Goal: Task Accomplishment & Management: Manage account settings

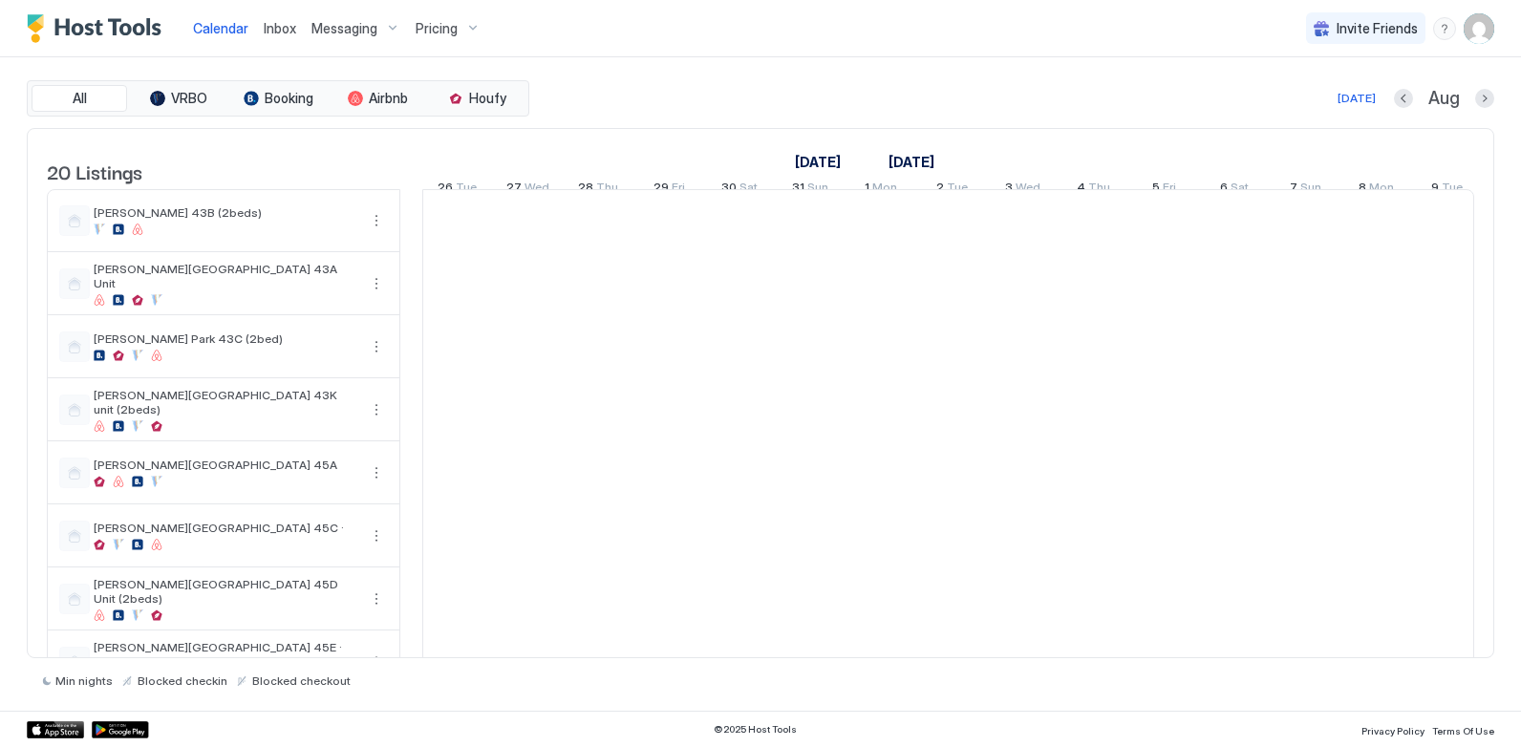
scroll to position [0, 1061]
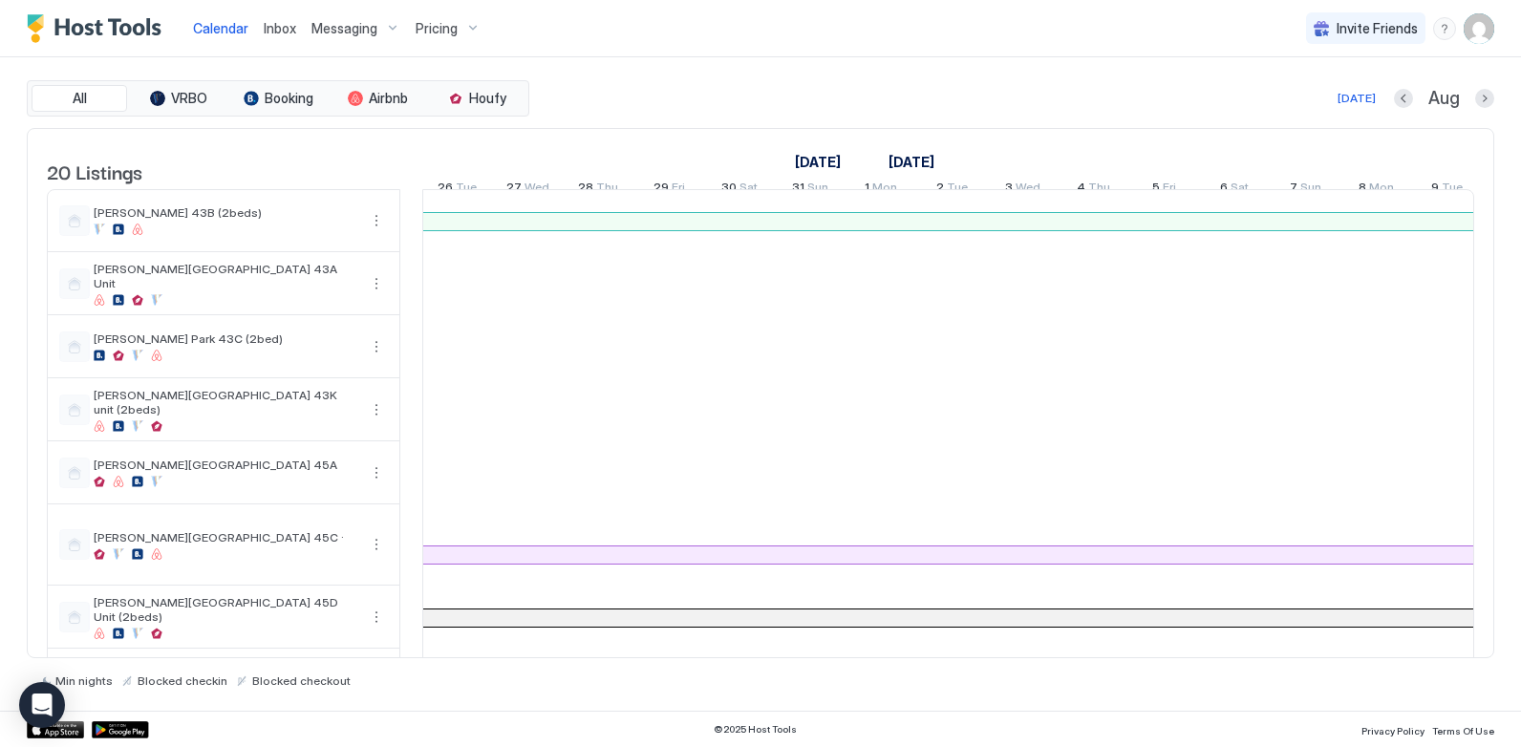
click at [372, 29] on span "Messaging" at bounding box center [344, 28] width 66 height 17
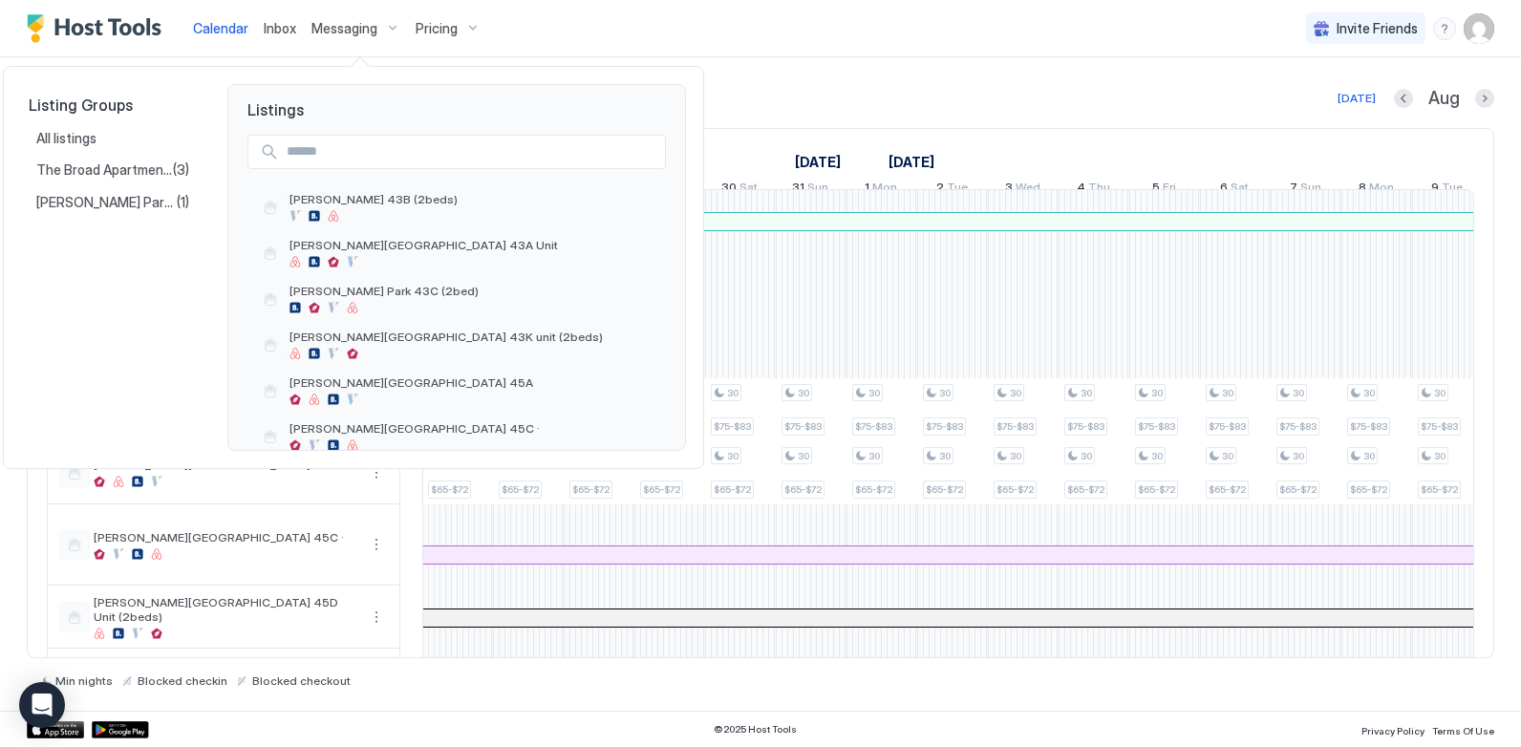
click at [623, 26] on div at bounding box center [760, 373] width 1521 height 747
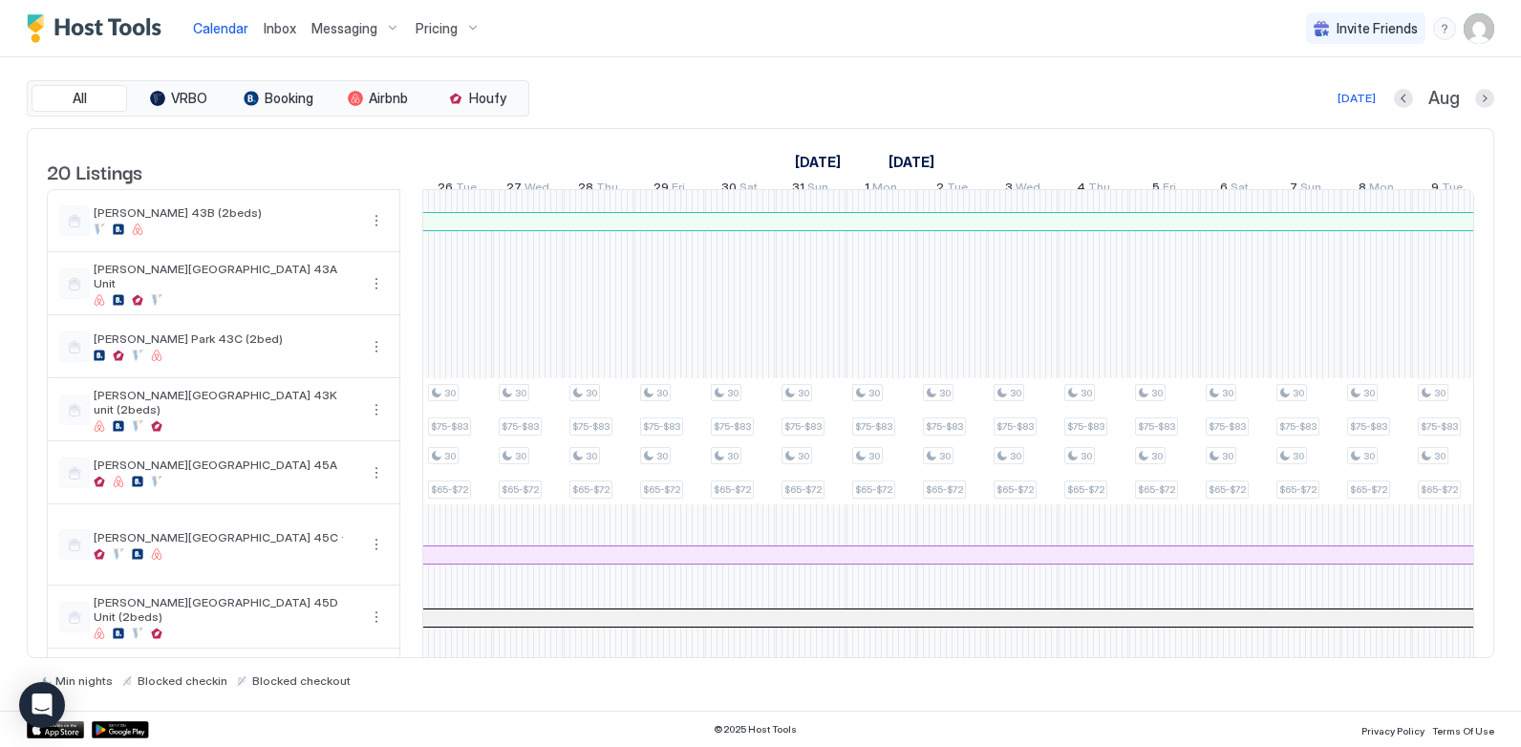
click at [284, 32] on span "Inbox" at bounding box center [280, 28] width 32 height 16
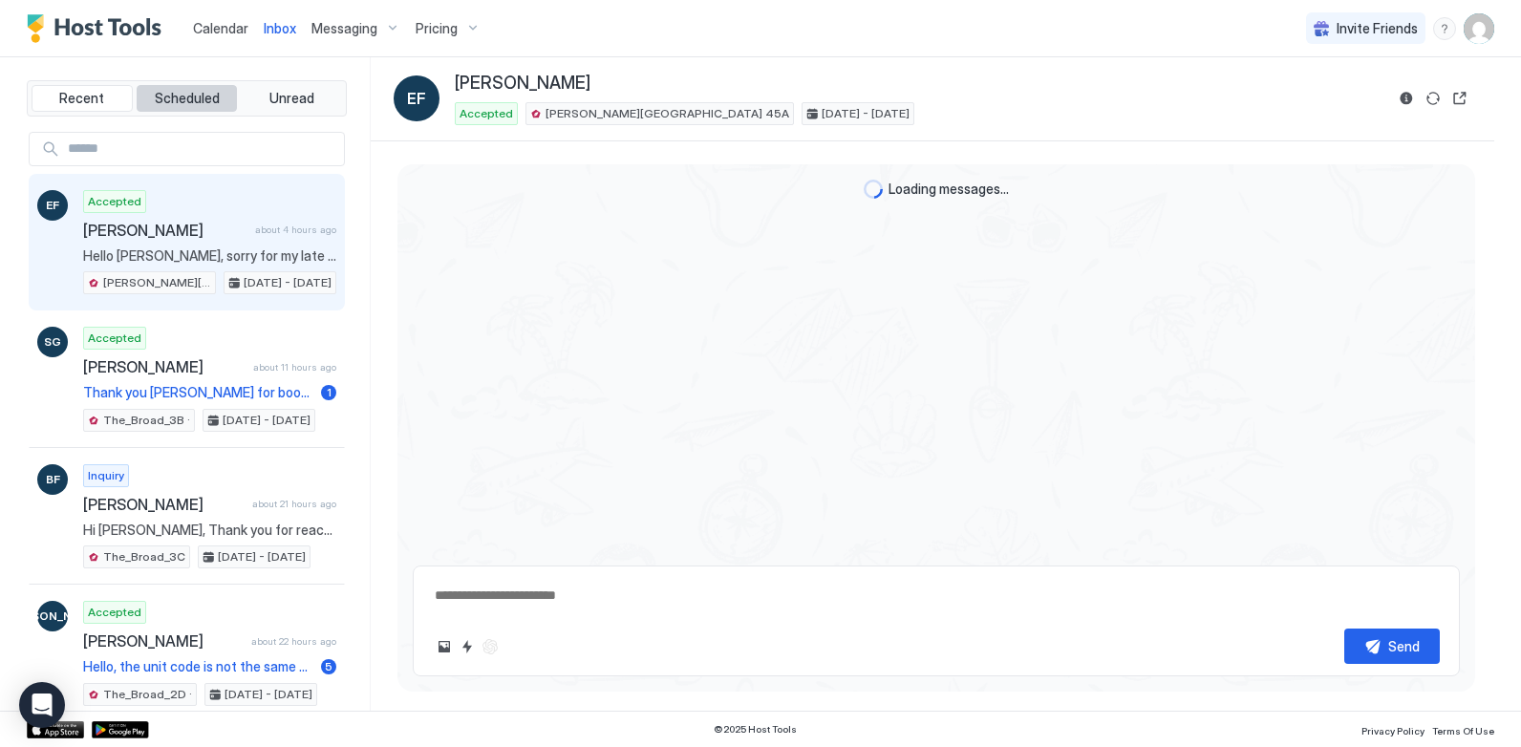
click at [192, 96] on span "Scheduled" at bounding box center [187, 98] width 65 height 17
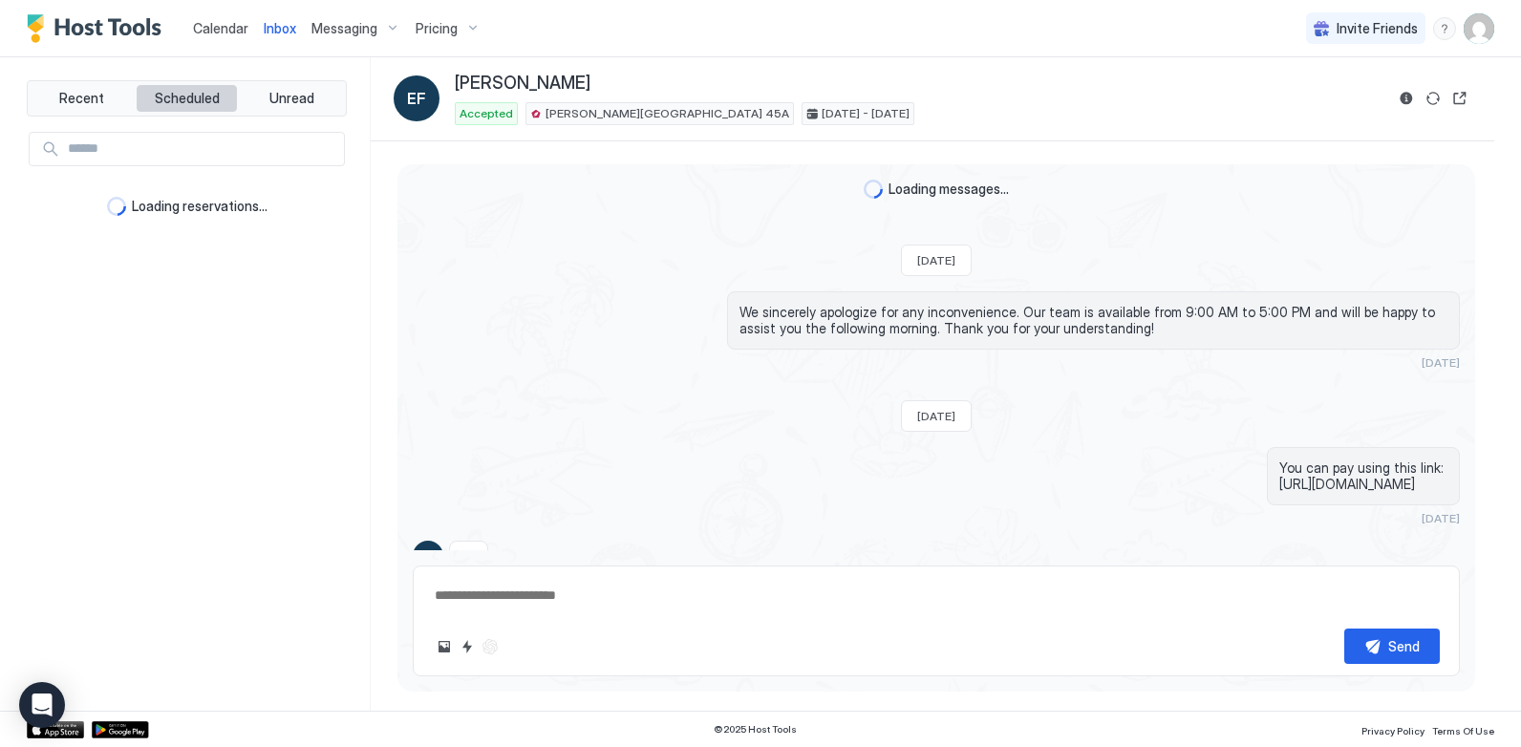
scroll to position [1749, 0]
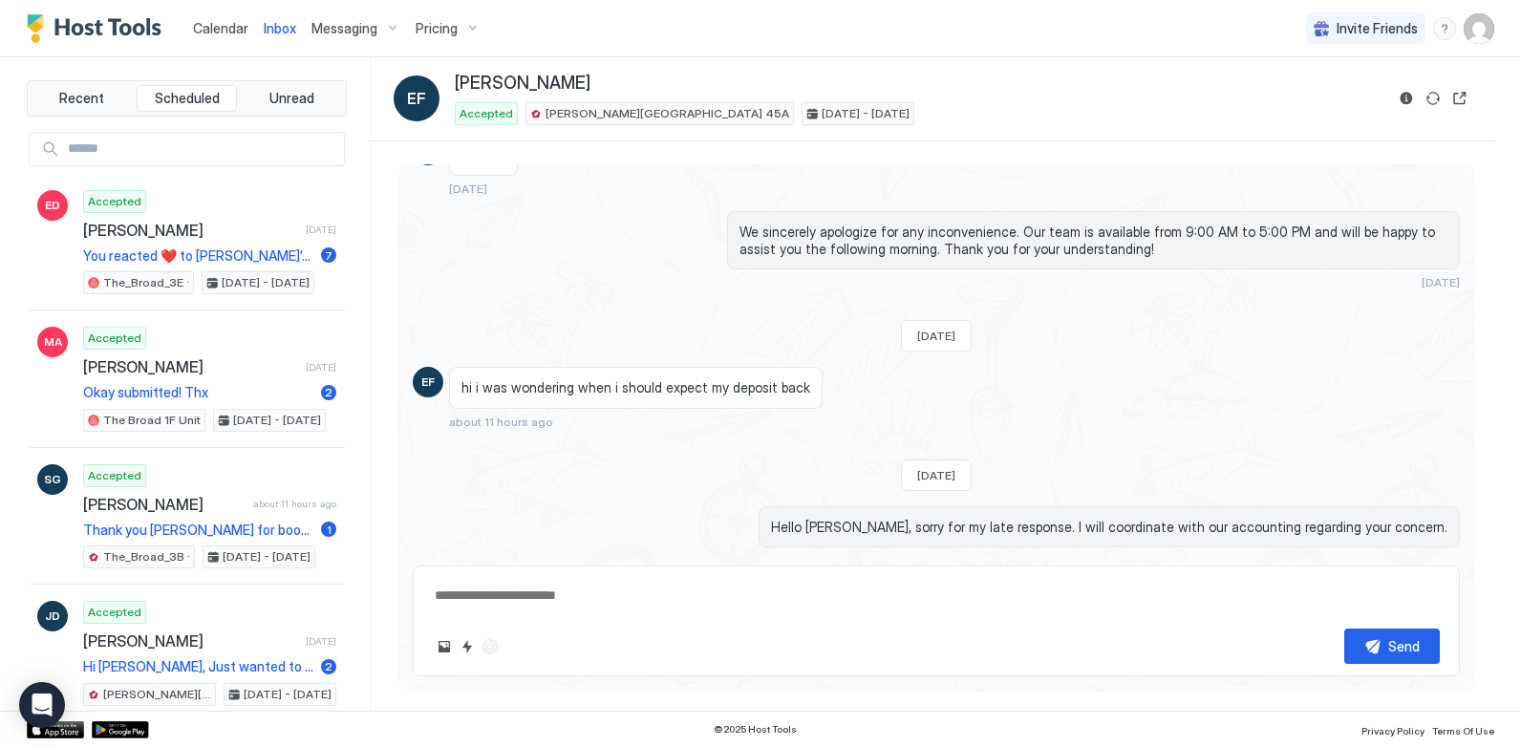
click at [468, 21] on div "Pricing" at bounding box center [448, 28] width 80 height 32
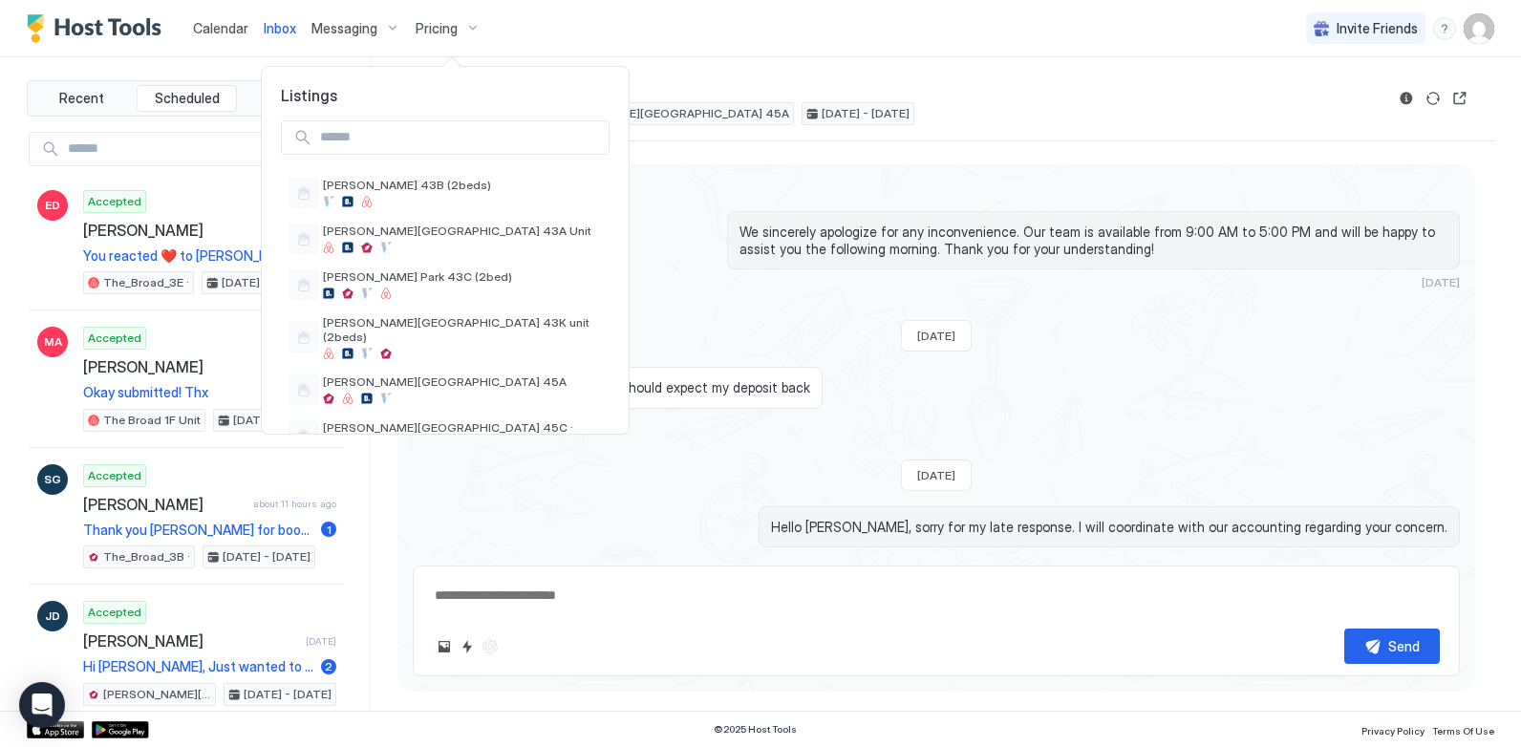
click at [1184, 34] on div at bounding box center [760, 373] width 1521 height 747
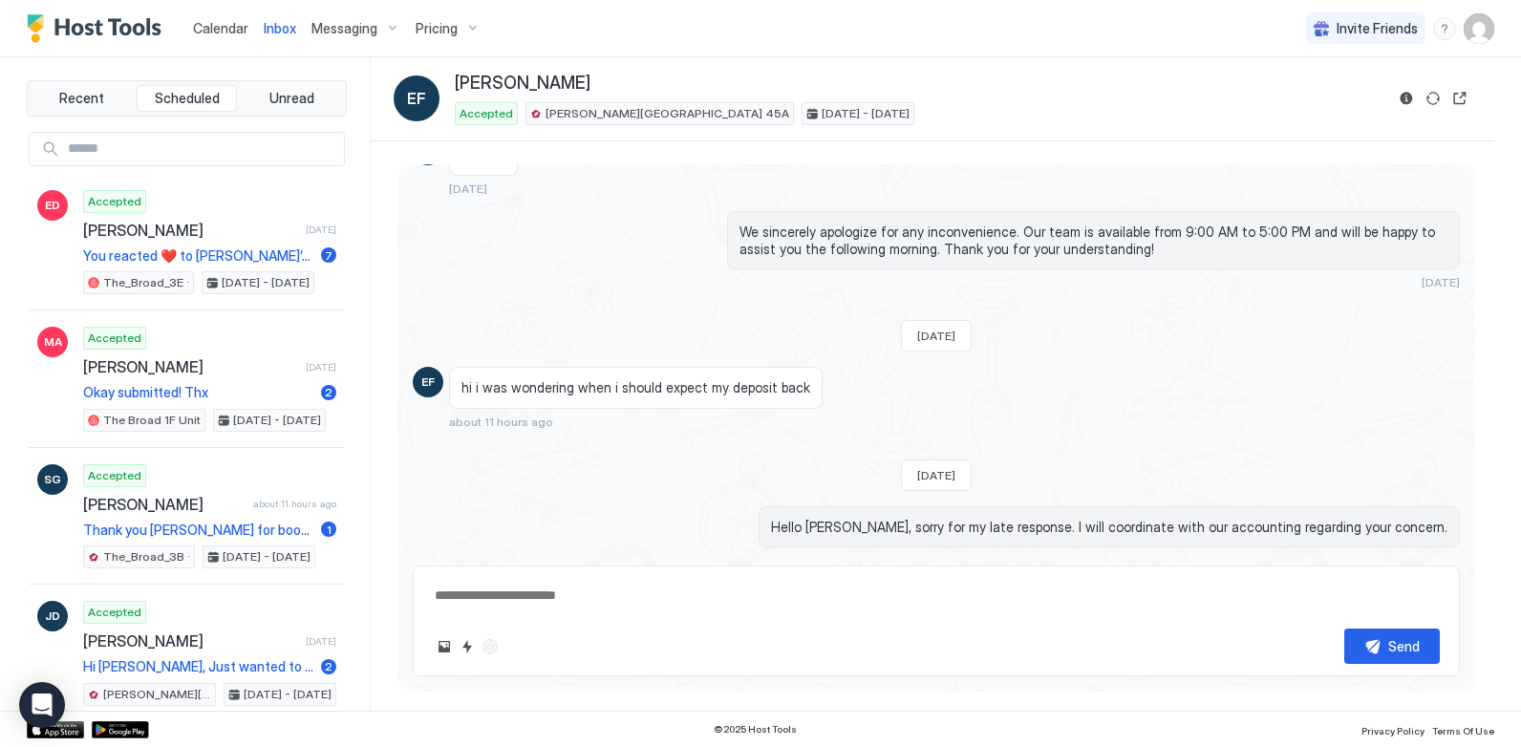
click at [1490, 33] on img "User profile" at bounding box center [1479, 28] width 31 height 31
click at [1298, 114] on span "Settings" at bounding box center [1307, 106] width 52 height 17
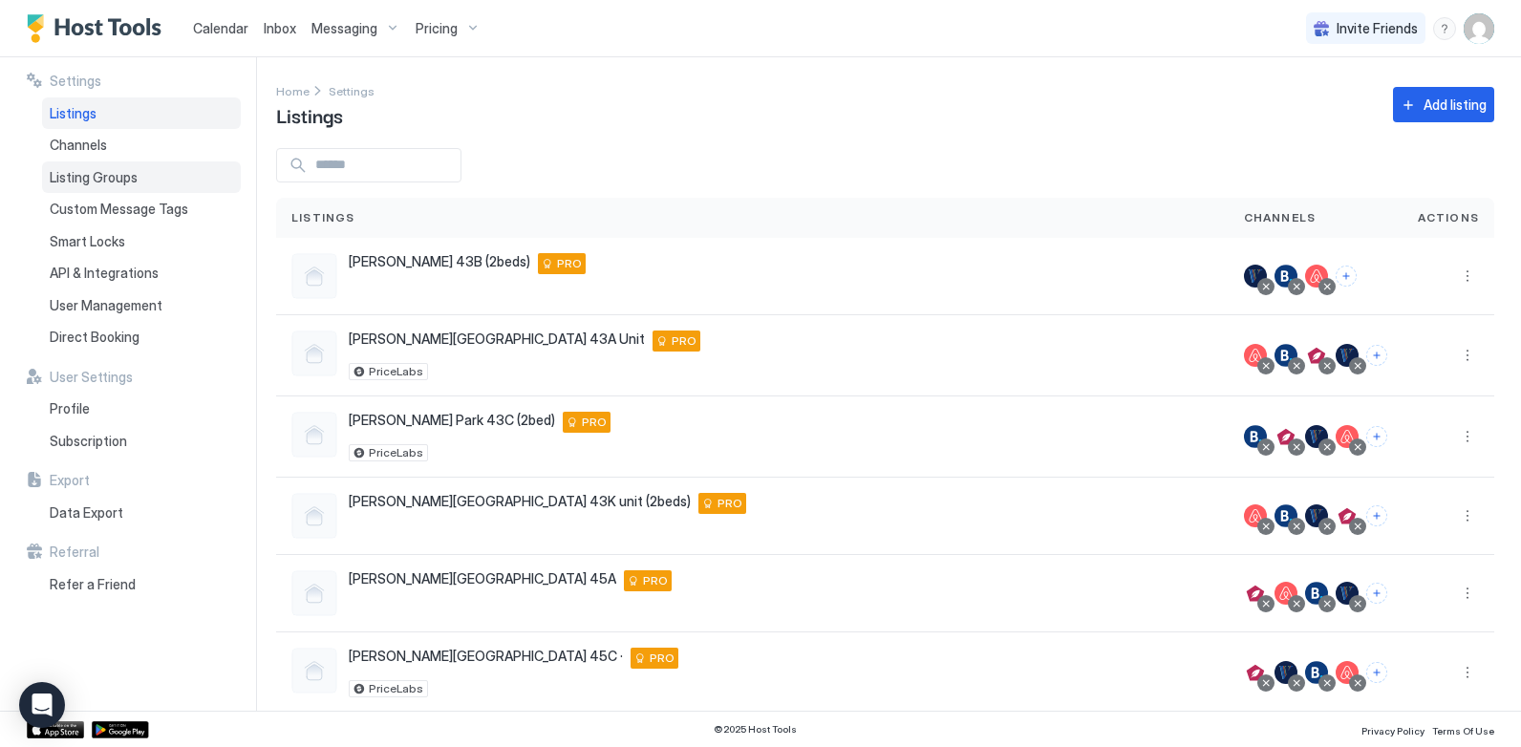
click at [134, 176] on span "Listing Groups" at bounding box center [94, 177] width 88 height 17
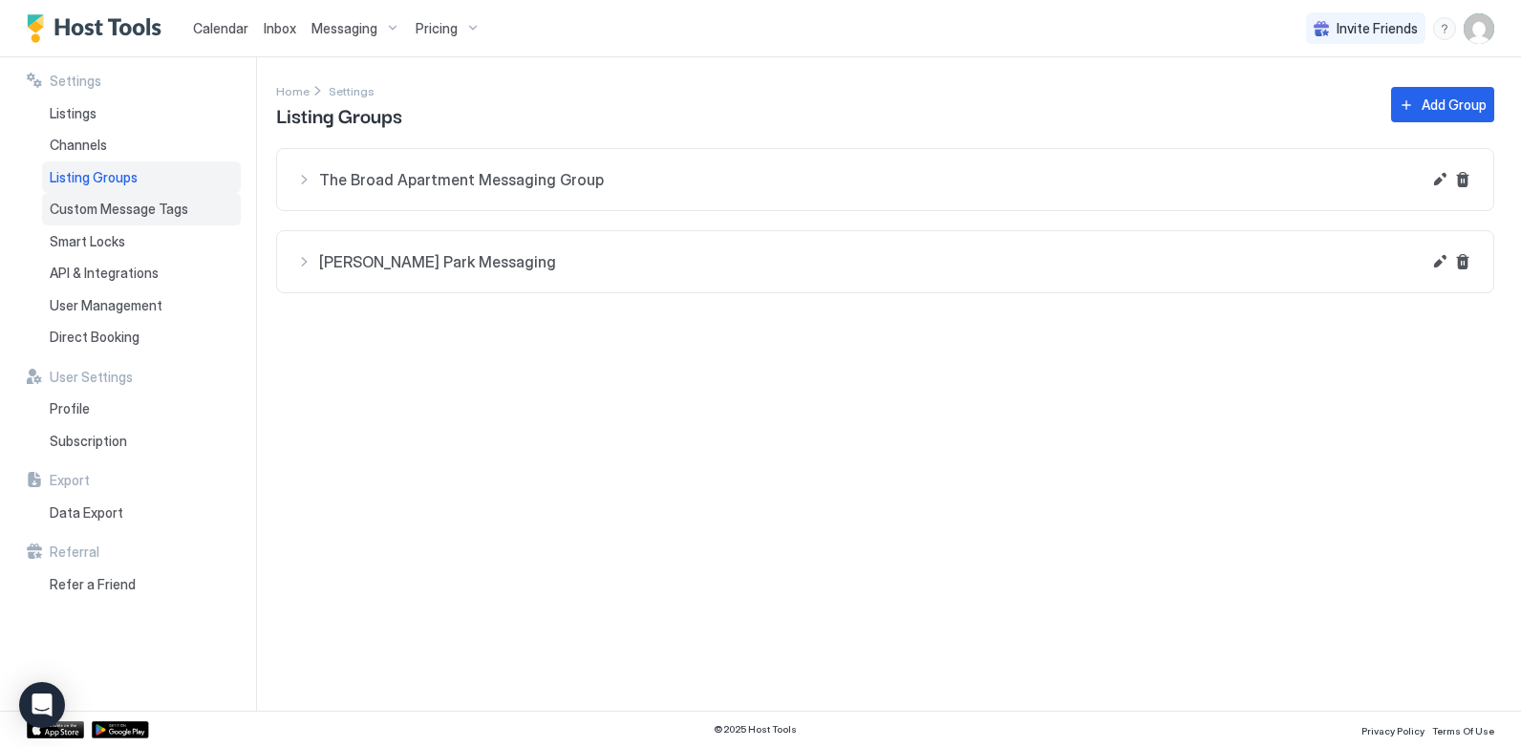
click at [137, 200] on div "Custom Message Tags" at bounding box center [141, 209] width 199 height 32
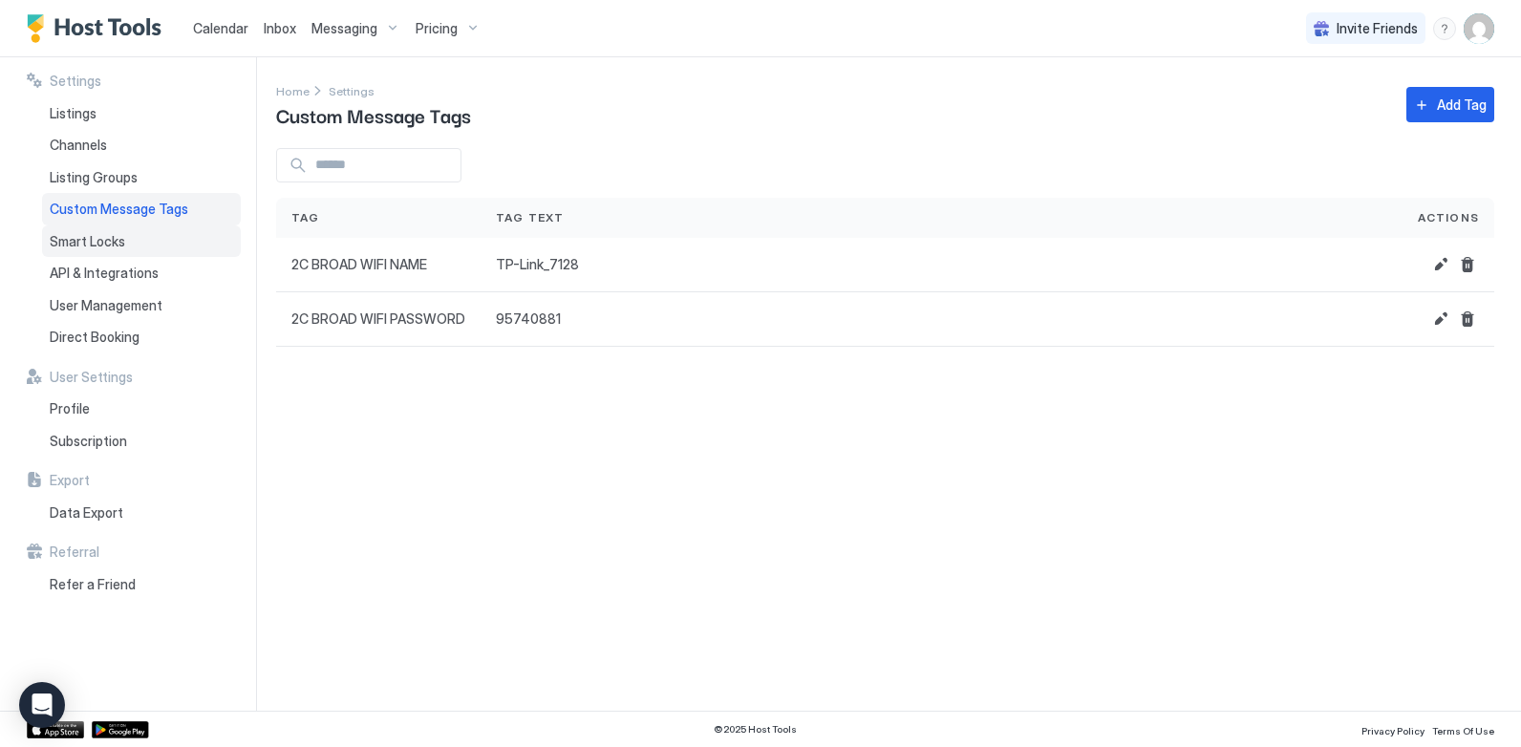
click at [128, 241] on div "Smart Locks" at bounding box center [141, 241] width 199 height 32
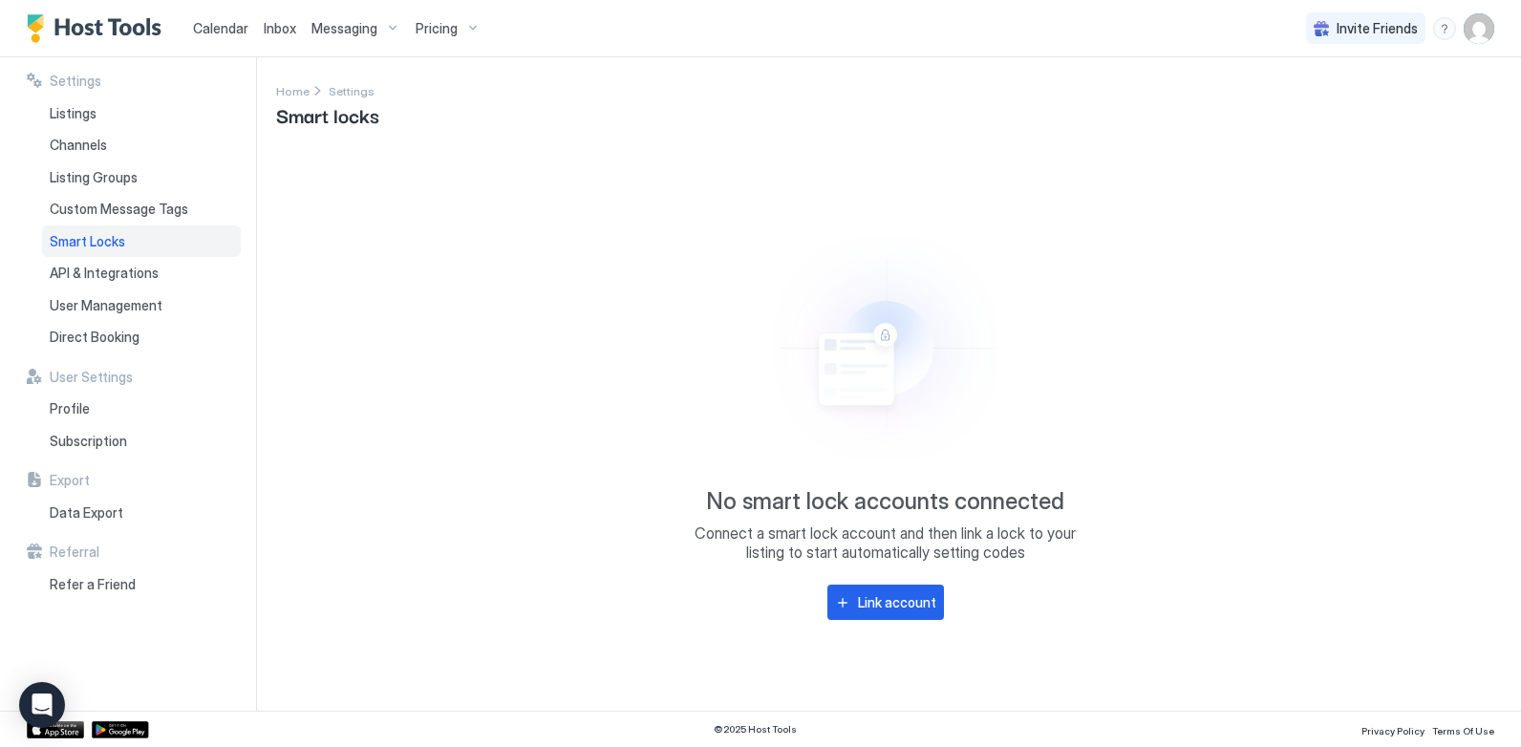
click at [275, 31] on span "Inbox" at bounding box center [280, 28] width 32 height 16
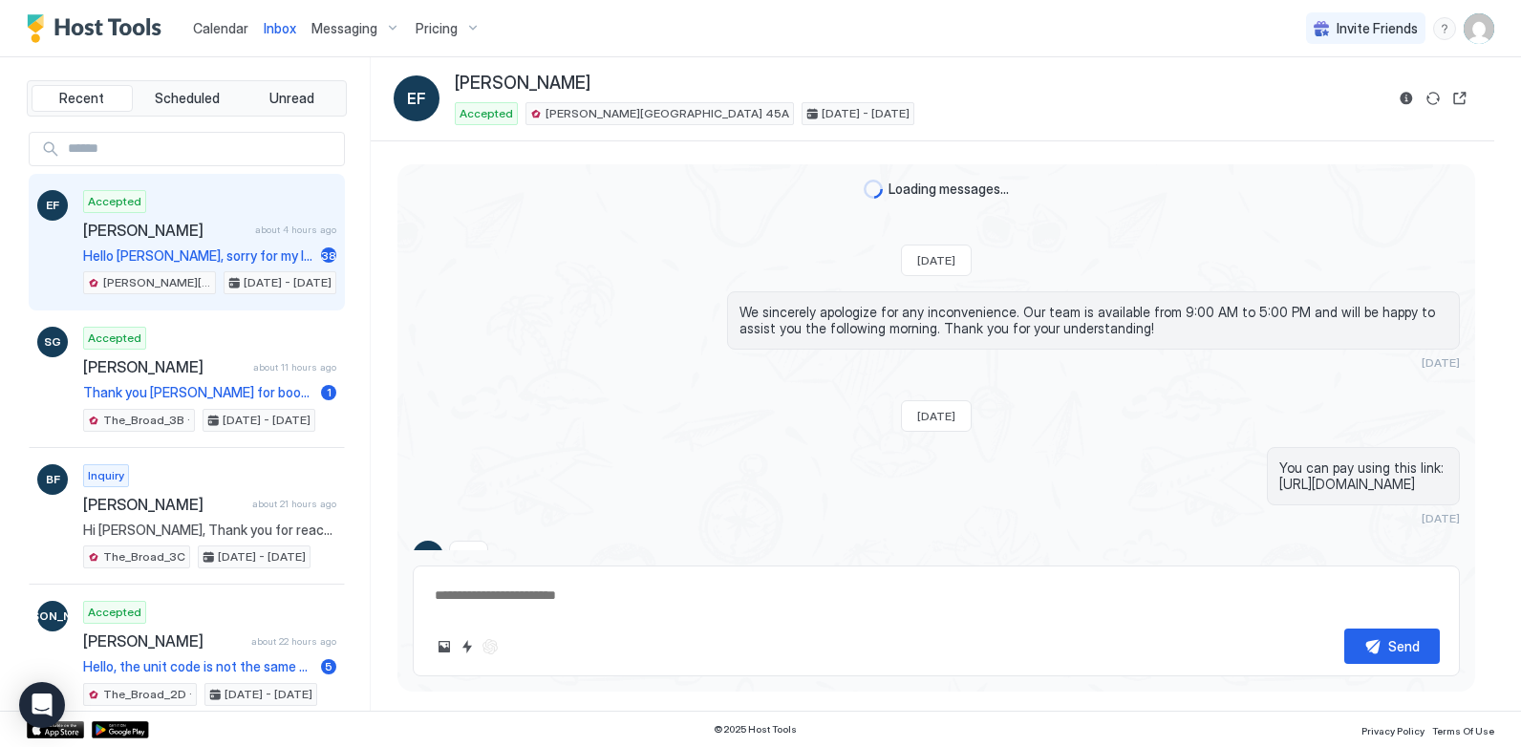
scroll to position [1749, 0]
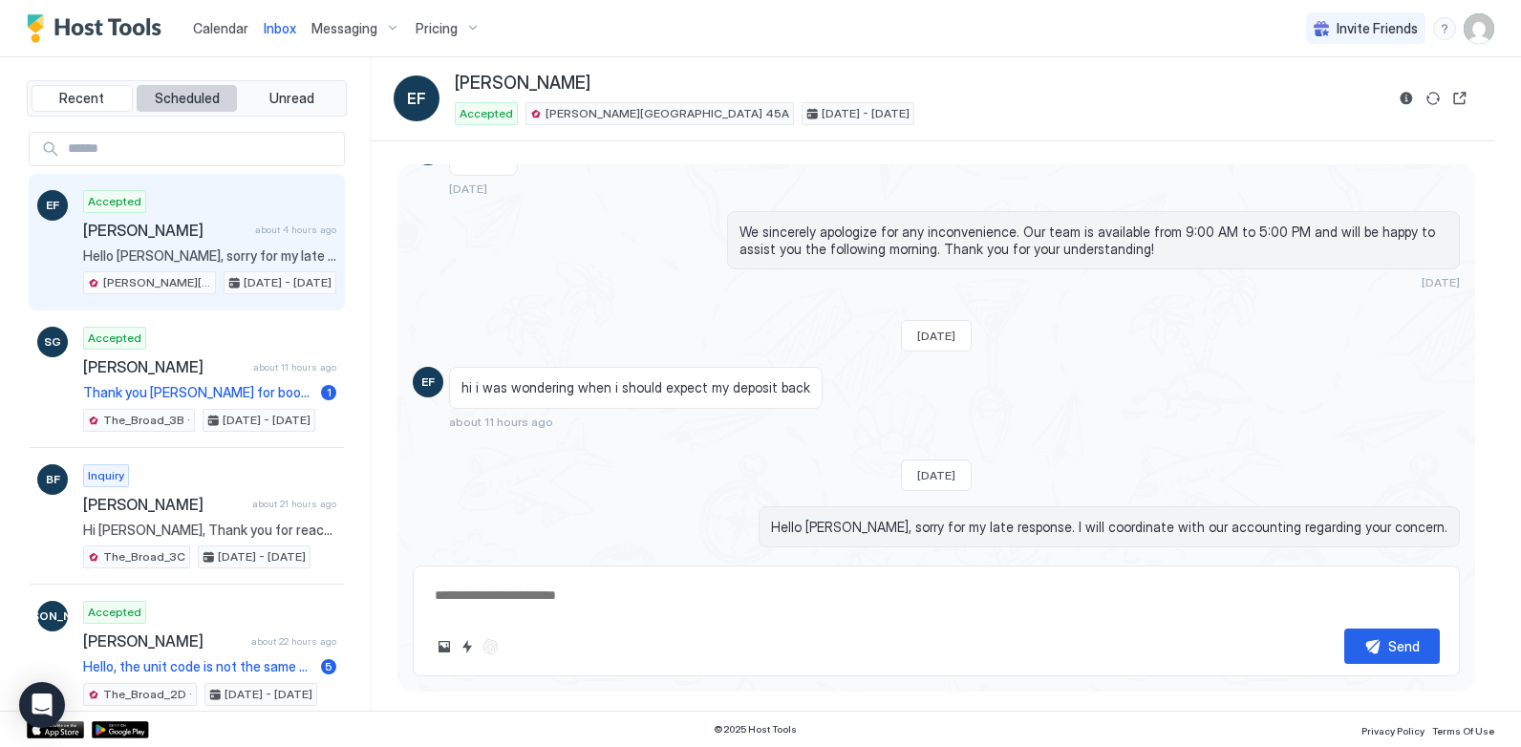
click at [166, 95] on span "Scheduled" at bounding box center [187, 98] width 65 height 17
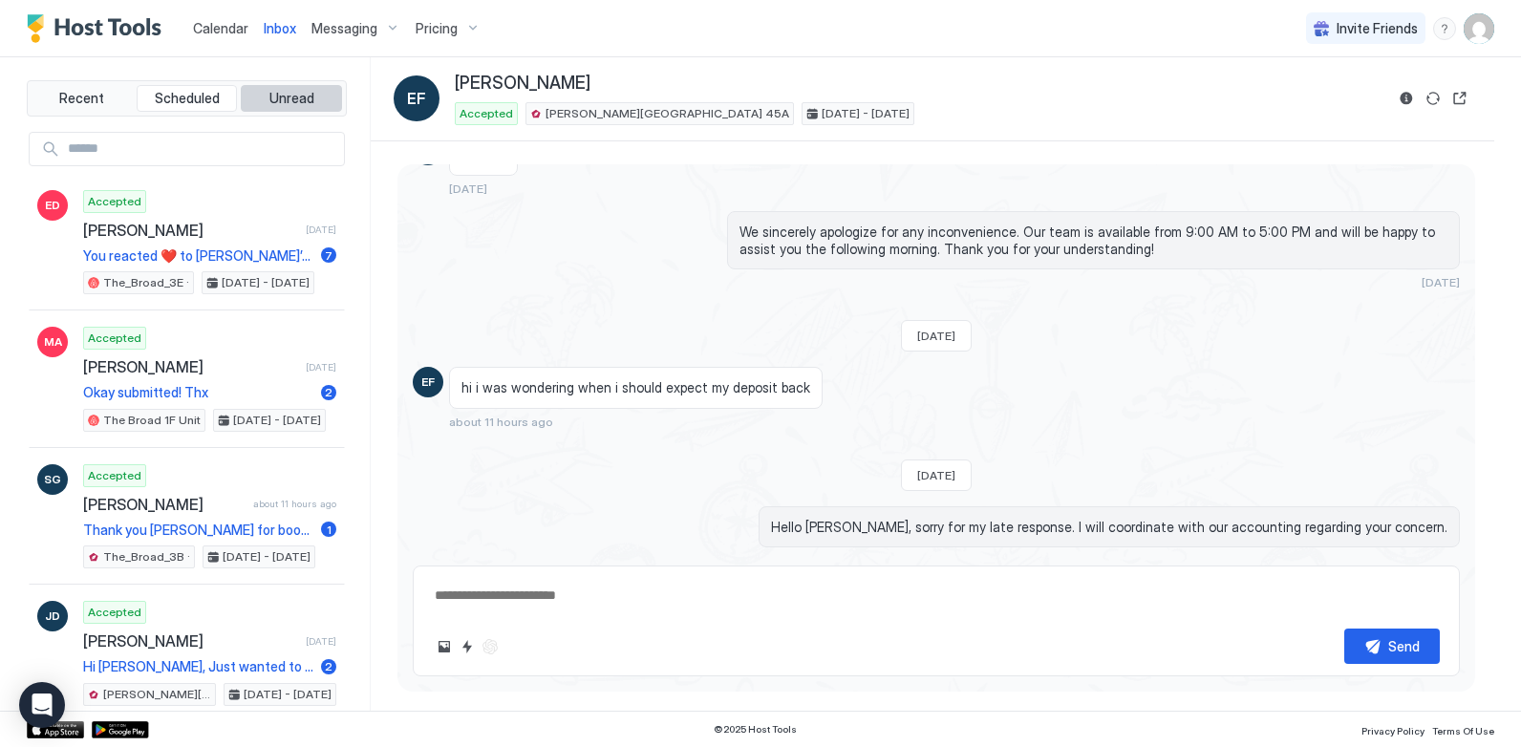
click at [277, 96] on span "Unread" at bounding box center [291, 98] width 45 height 17
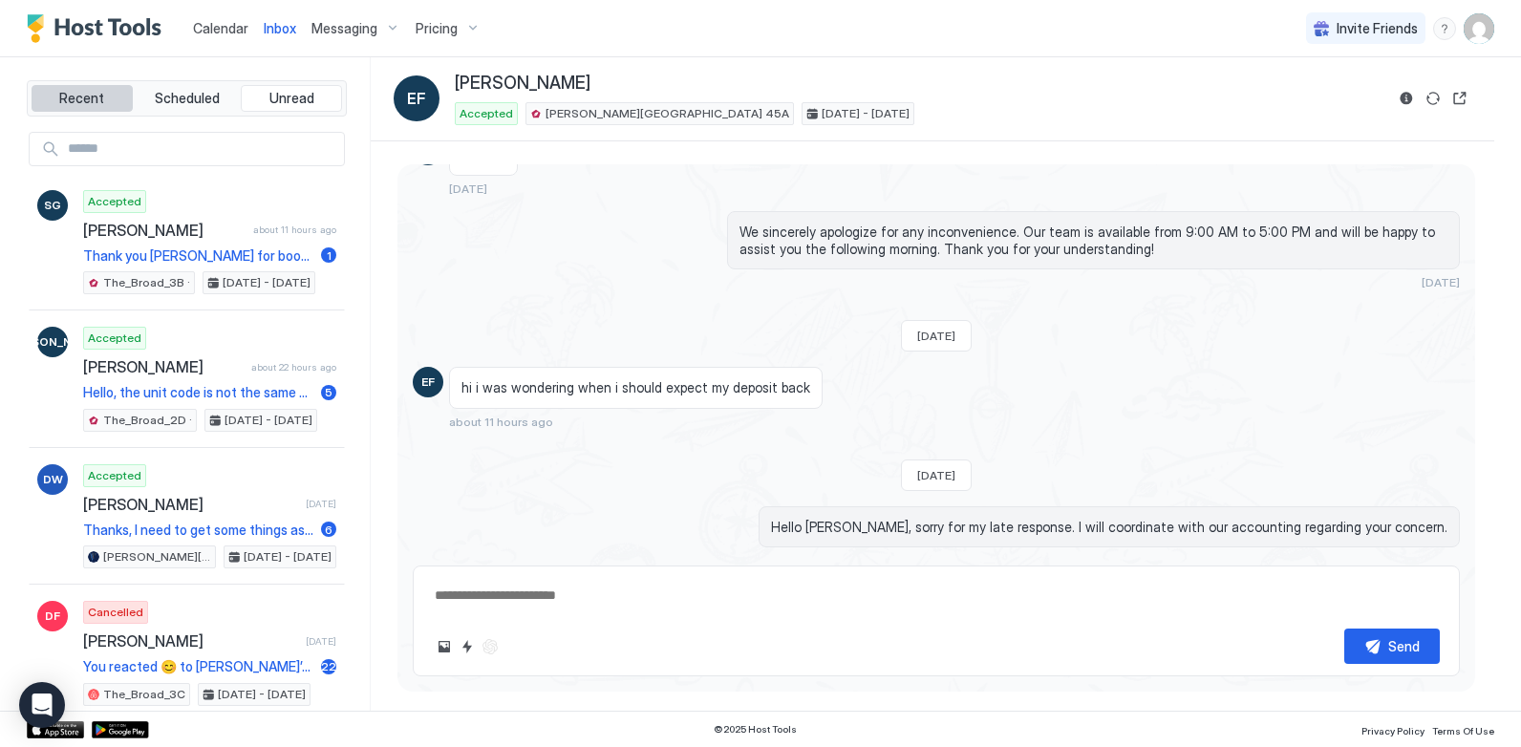
click at [86, 96] on span "Recent" at bounding box center [81, 98] width 45 height 17
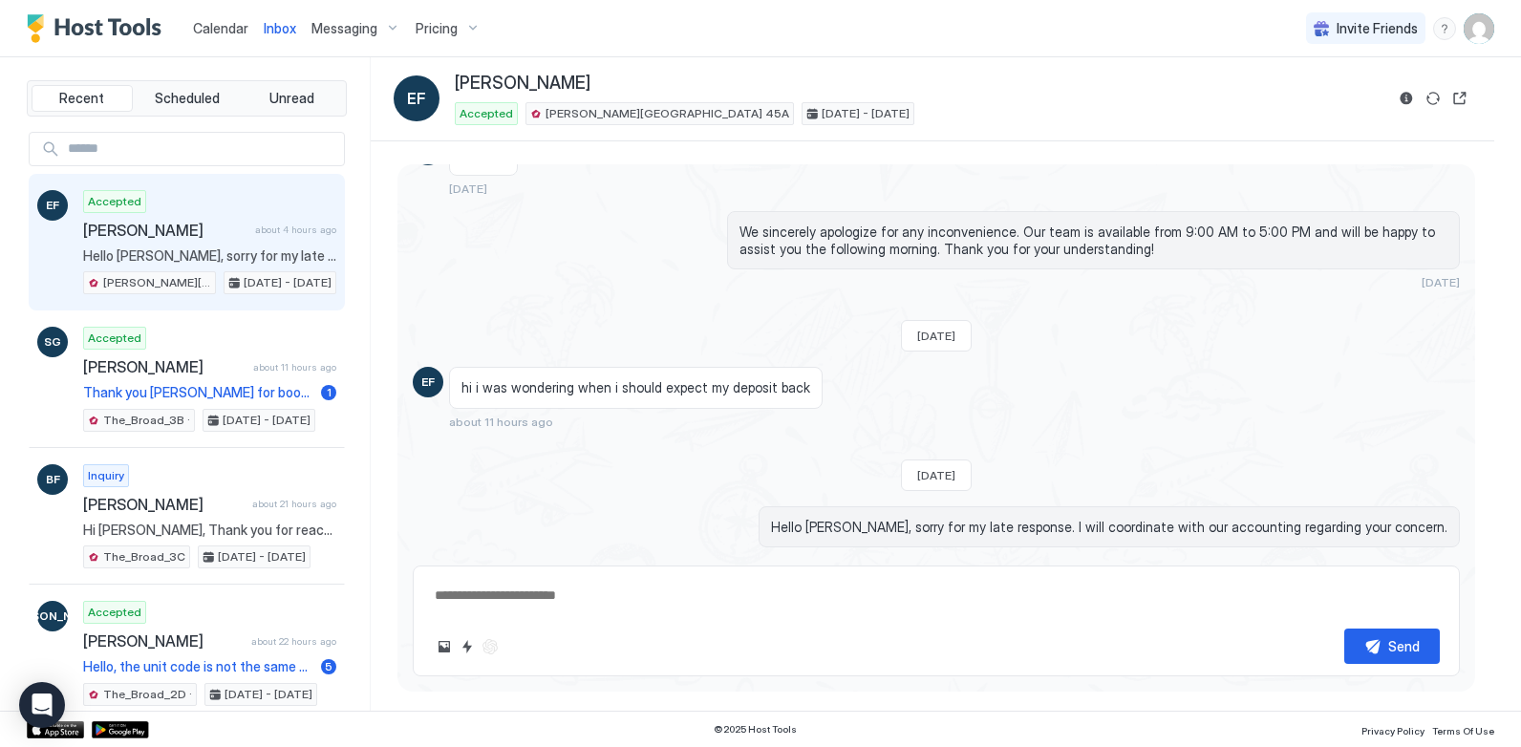
click at [456, 32] on div "Pricing" at bounding box center [448, 28] width 80 height 32
type textarea "*"
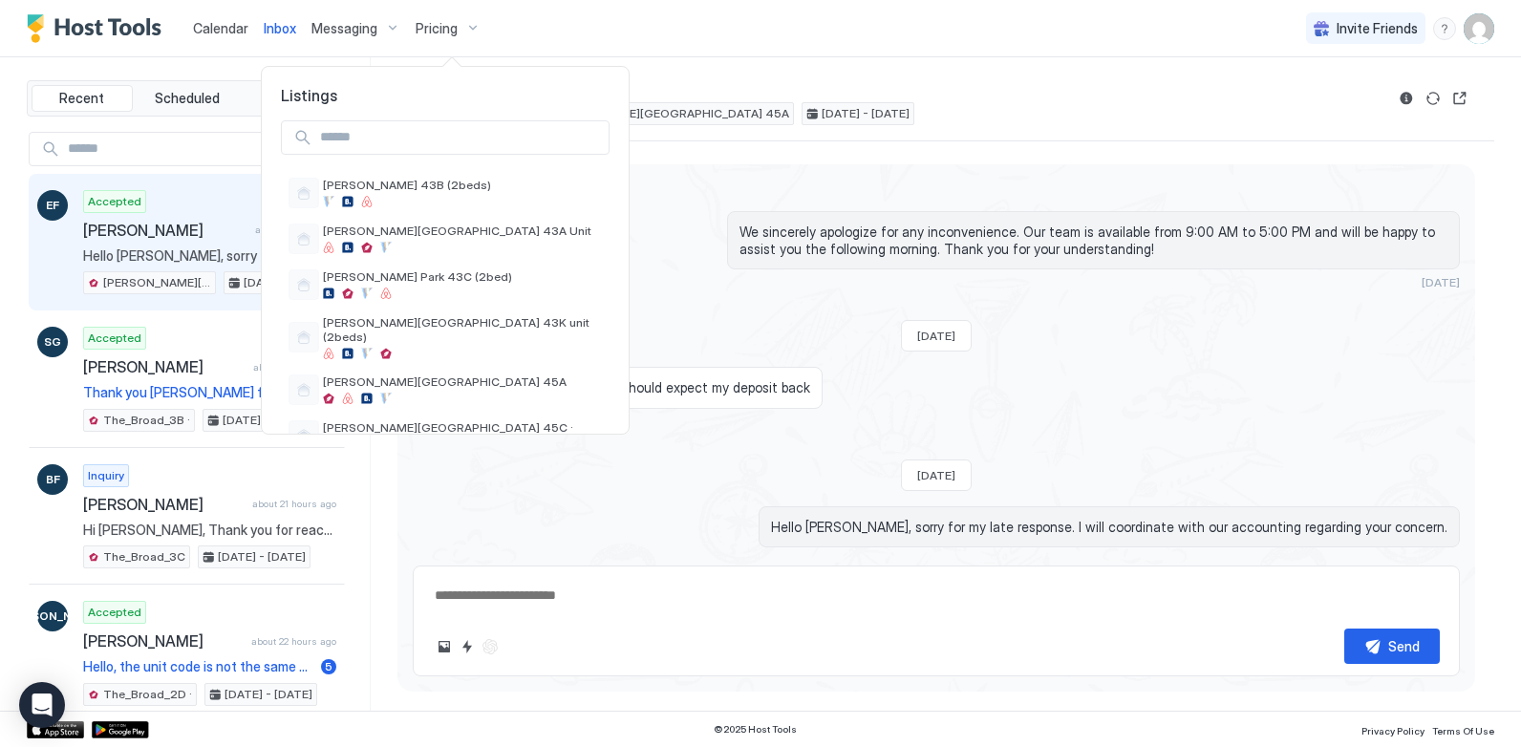
click at [381, 25] on div at bounding box center [760, 373] width 1521 height 747
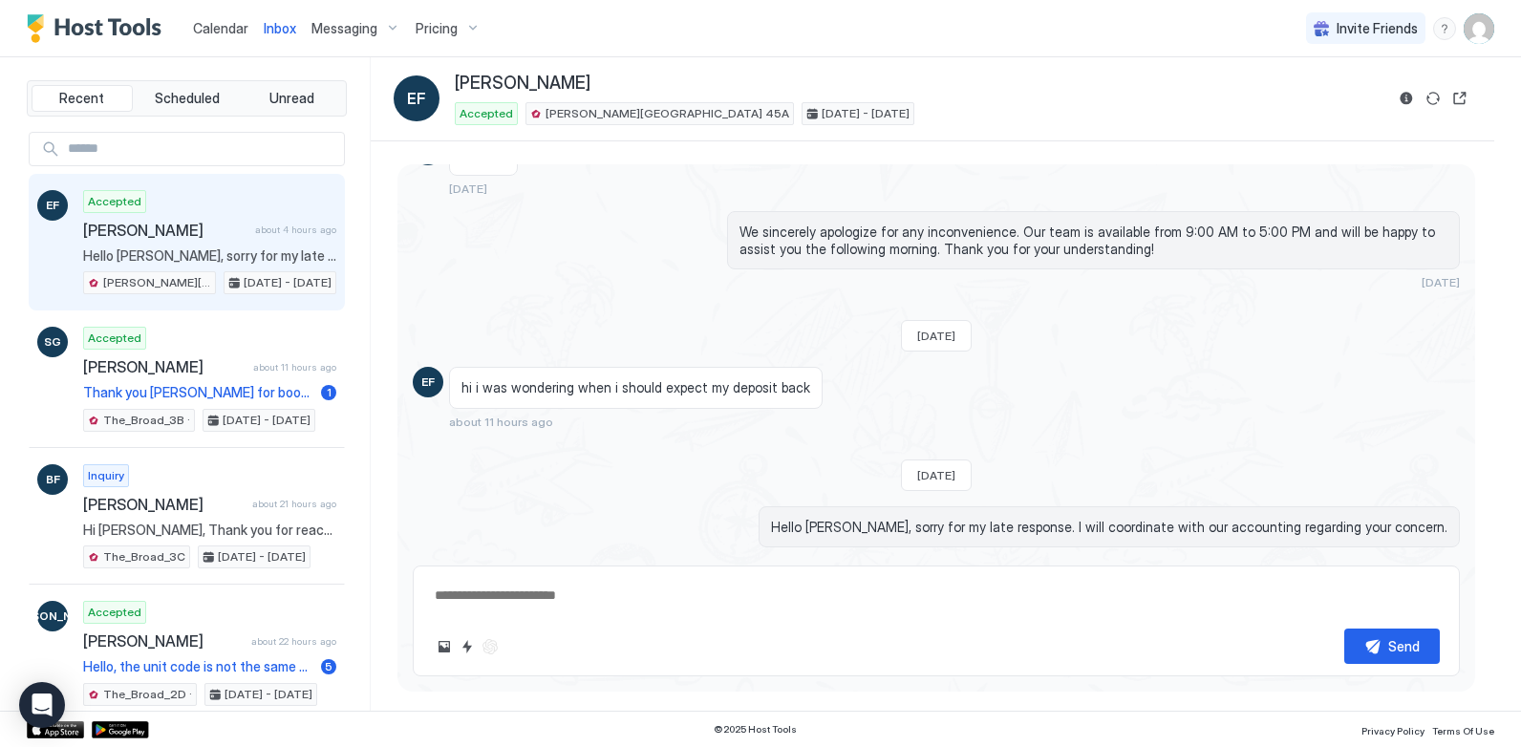
click at [384, 25] on div "Messaging" at bounding box center [356, 28] width 104 height 32
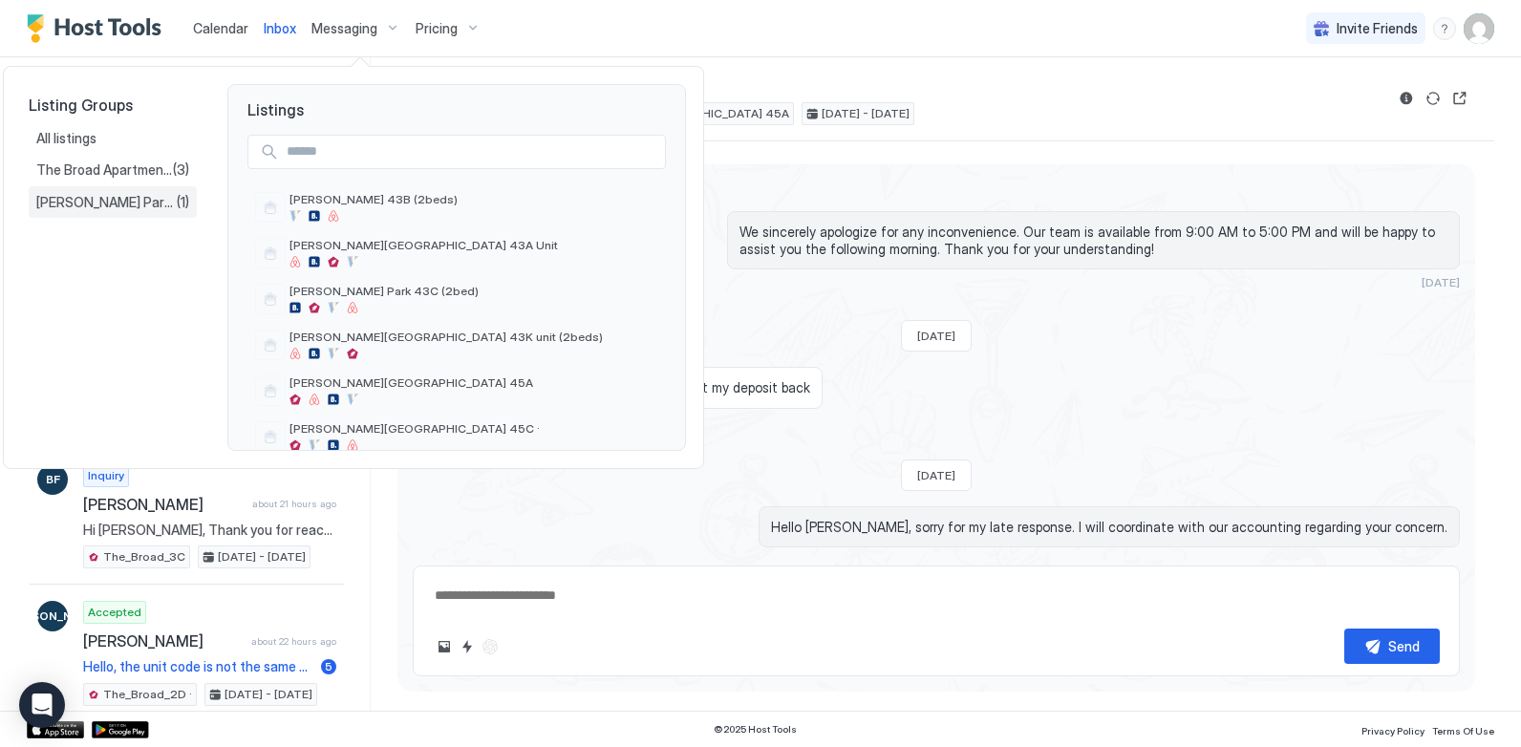
click at [117, 194] on span "[PERSON_NAME] Park Messaging" at bounding box center [106, 202] width 140 height 17
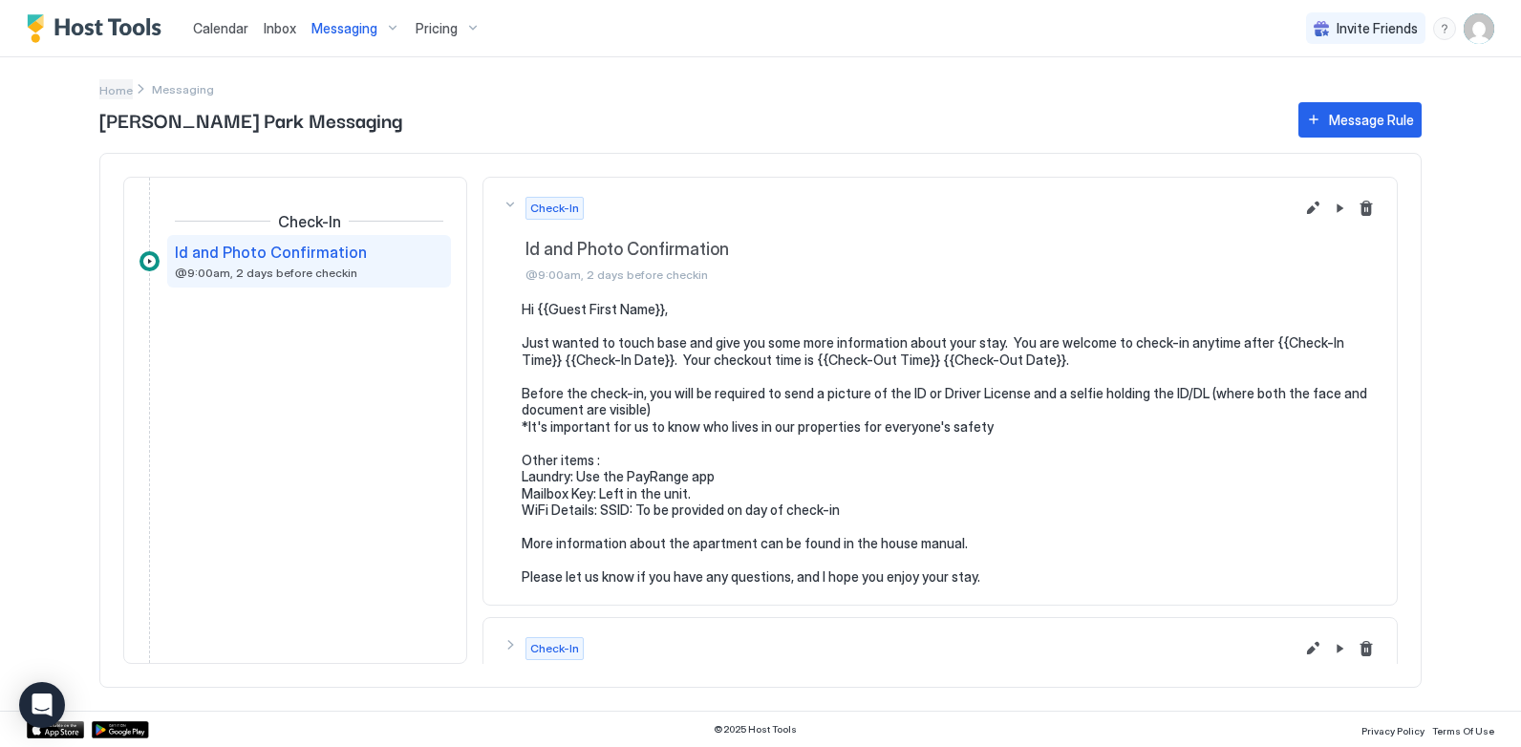
click at [105, 91] on span "Home" at bounding box center [115, 90] width 33 height 14
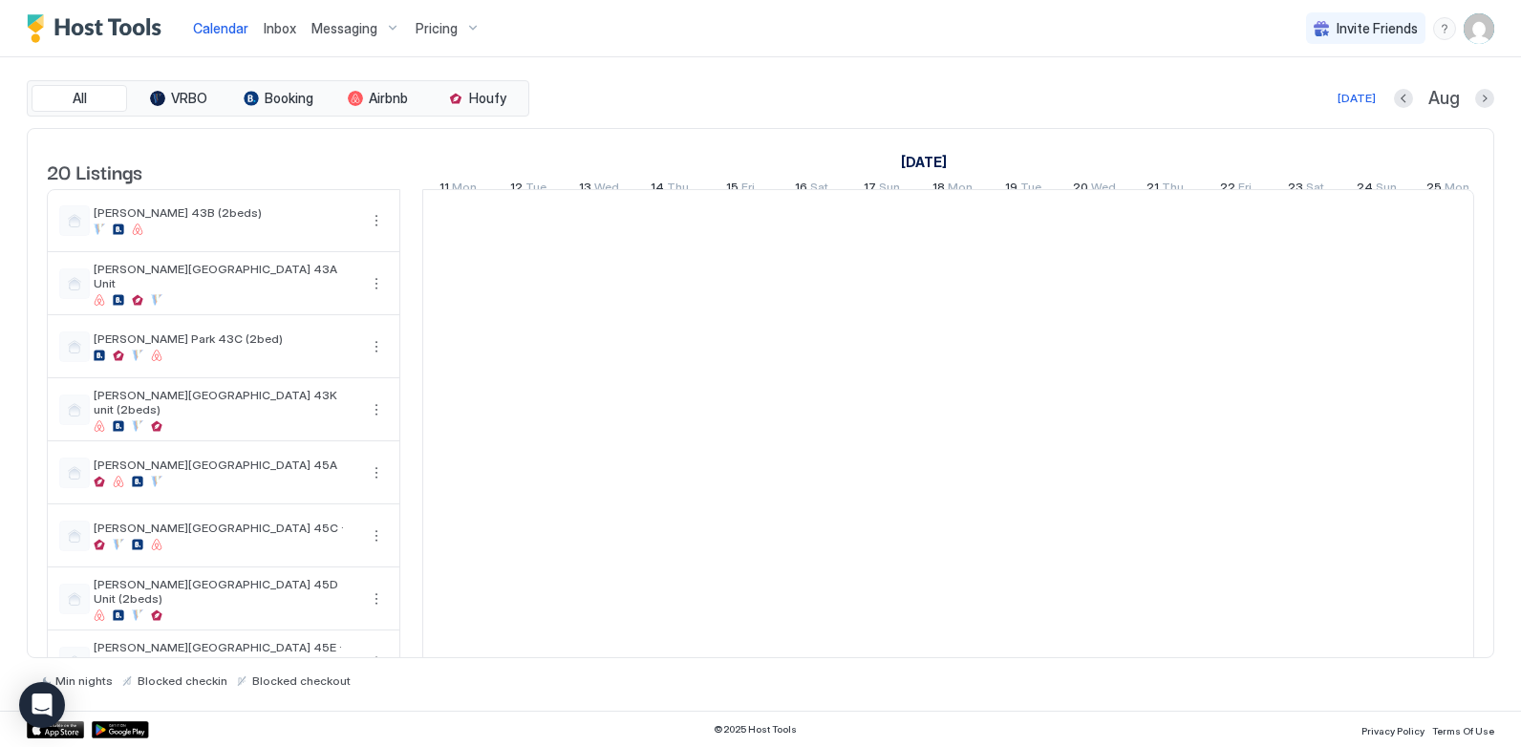
click at [388, 27] on div "Messaging" at bounding box center [356, 28] width 104 height 32
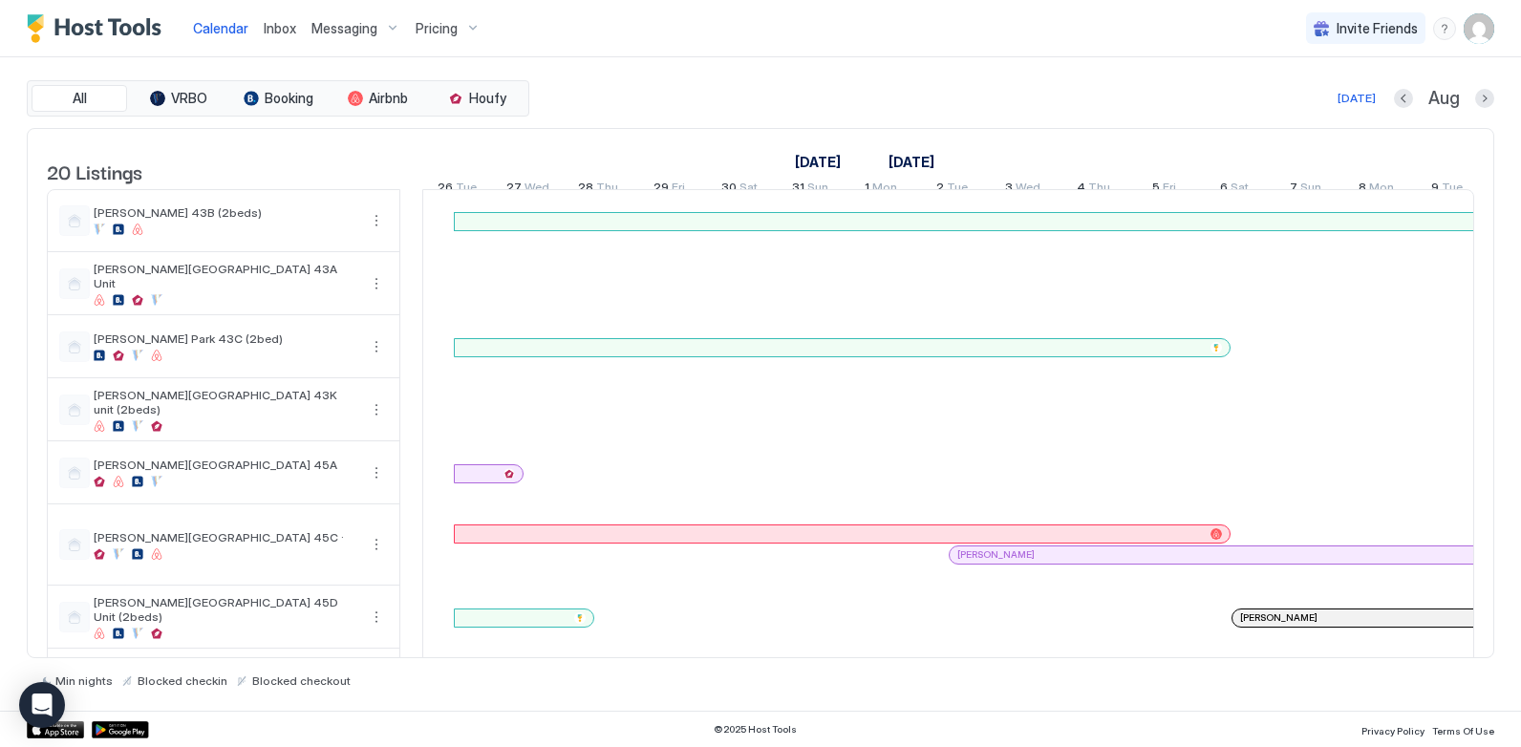
scroll to position [0, 1061]
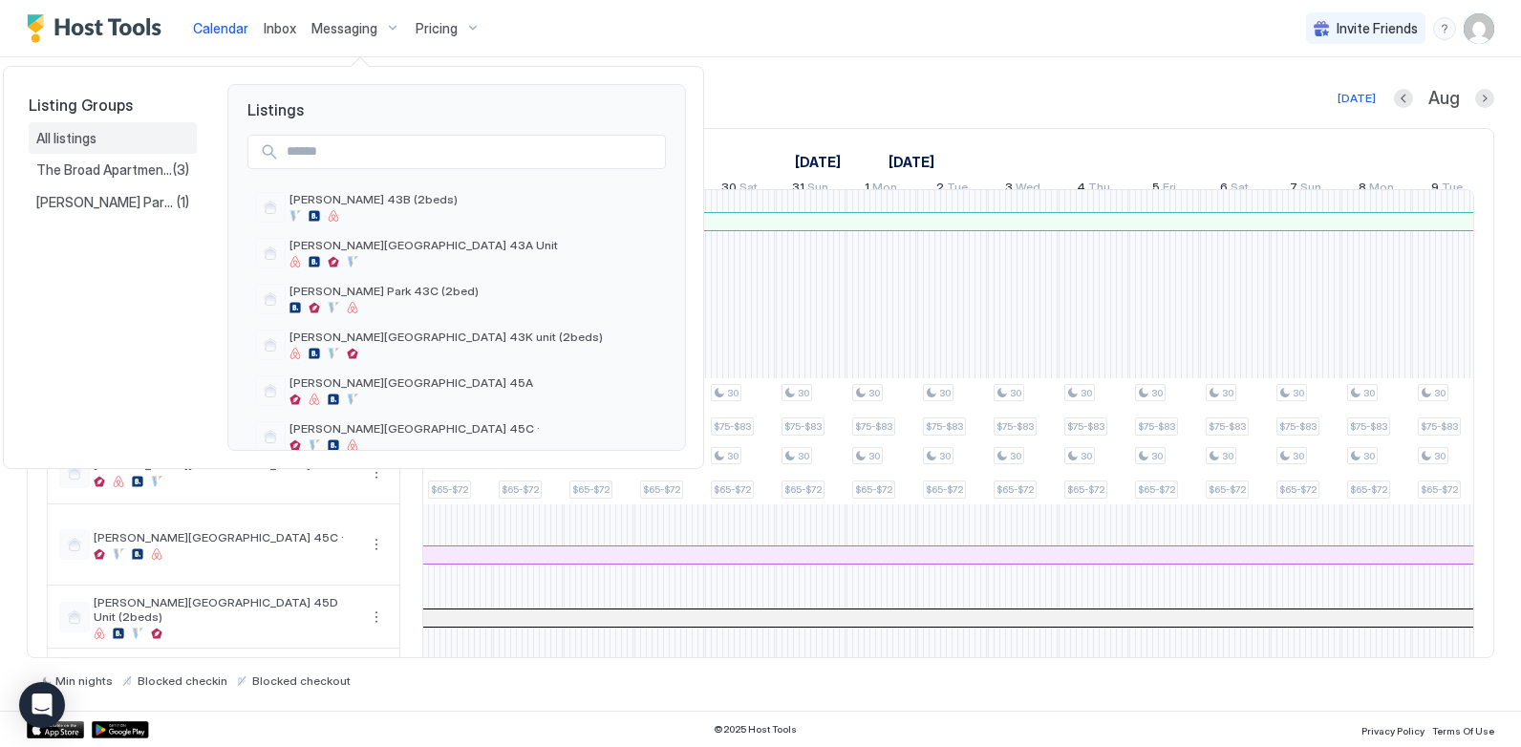
click at [93, 135] on span "All listings" at bounding box center [67, 138] width 63 height 17
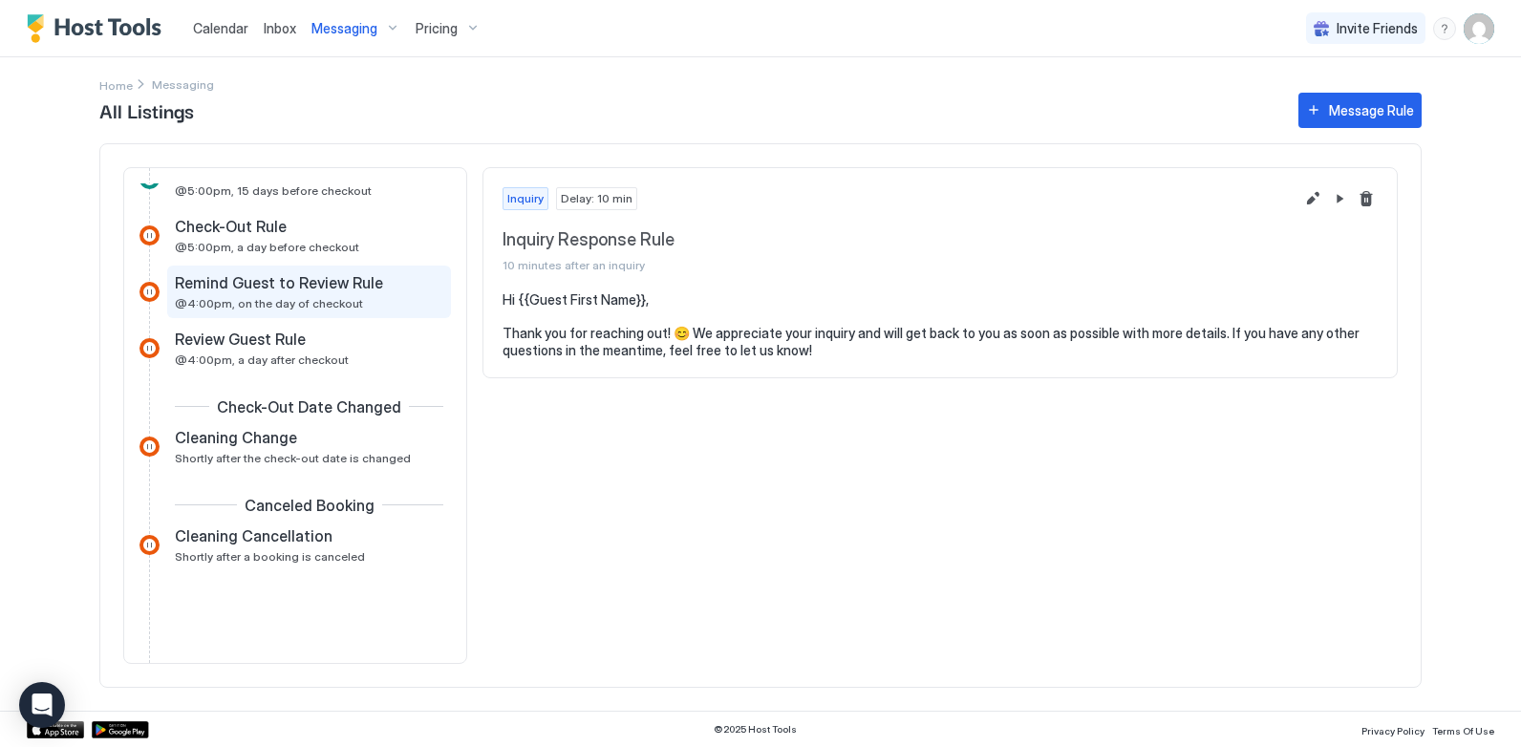
scroll to position [799, 0]
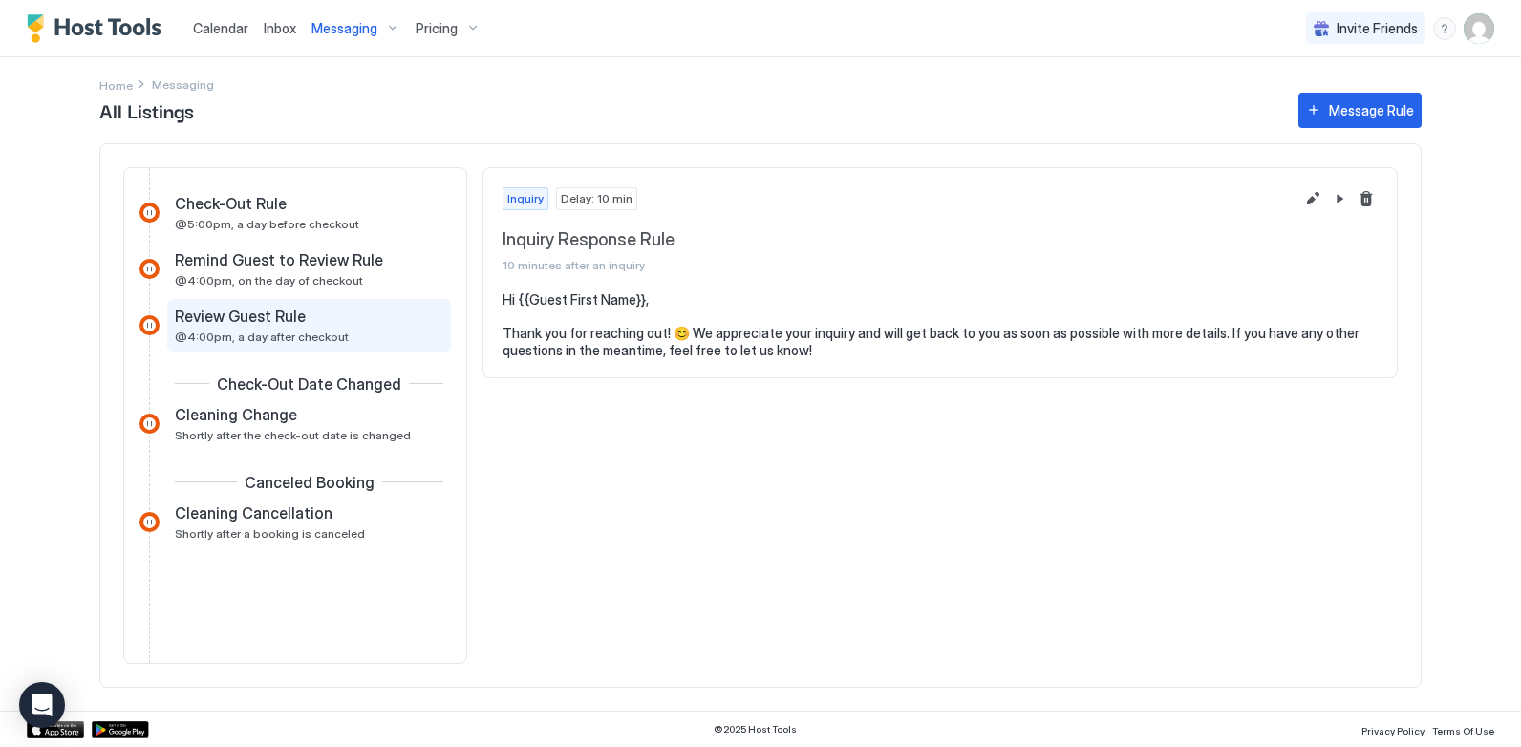
click at [315, 335] on span "@4:00pm, a day after checkout" at bounding box center [262, 337] width 174 height 14
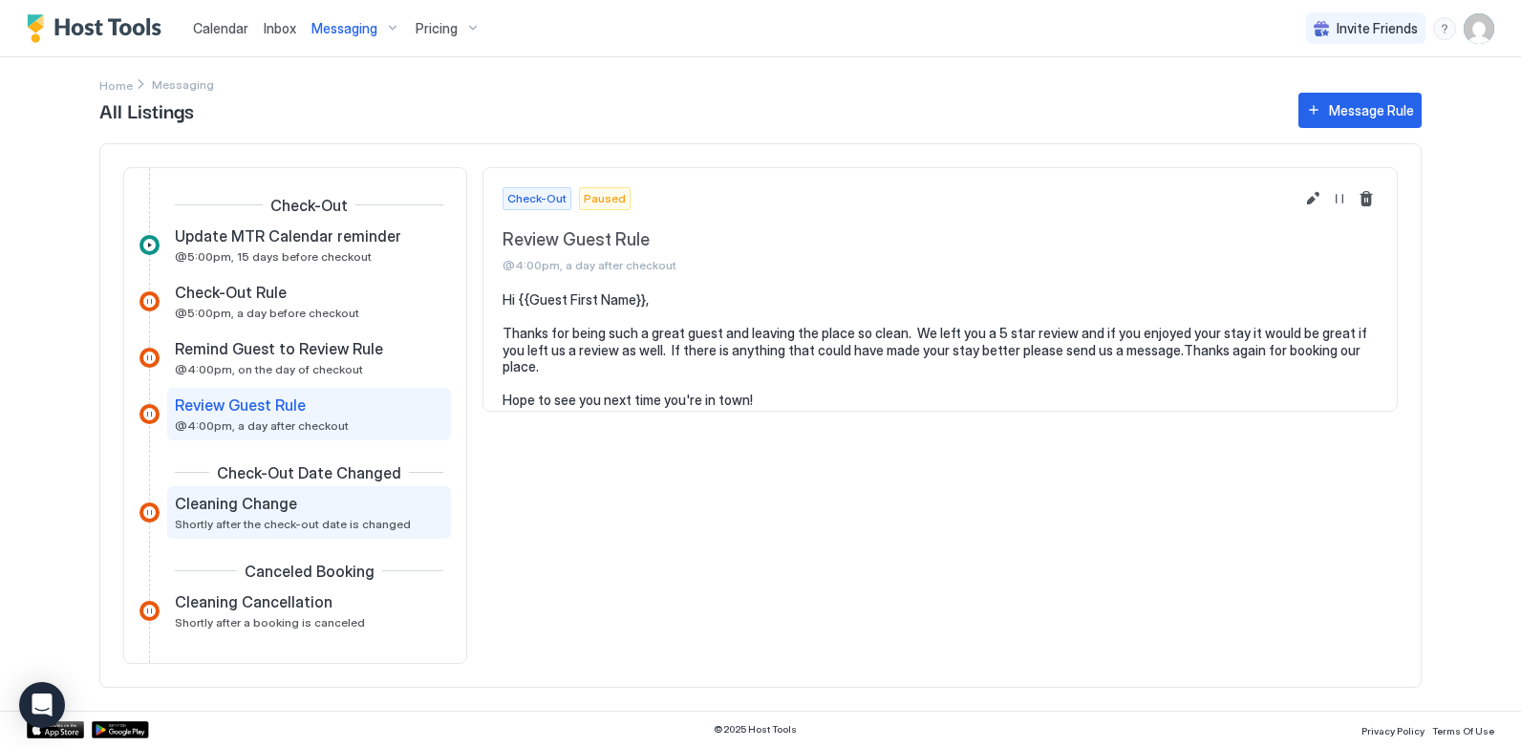
scroll to position [703, 0]
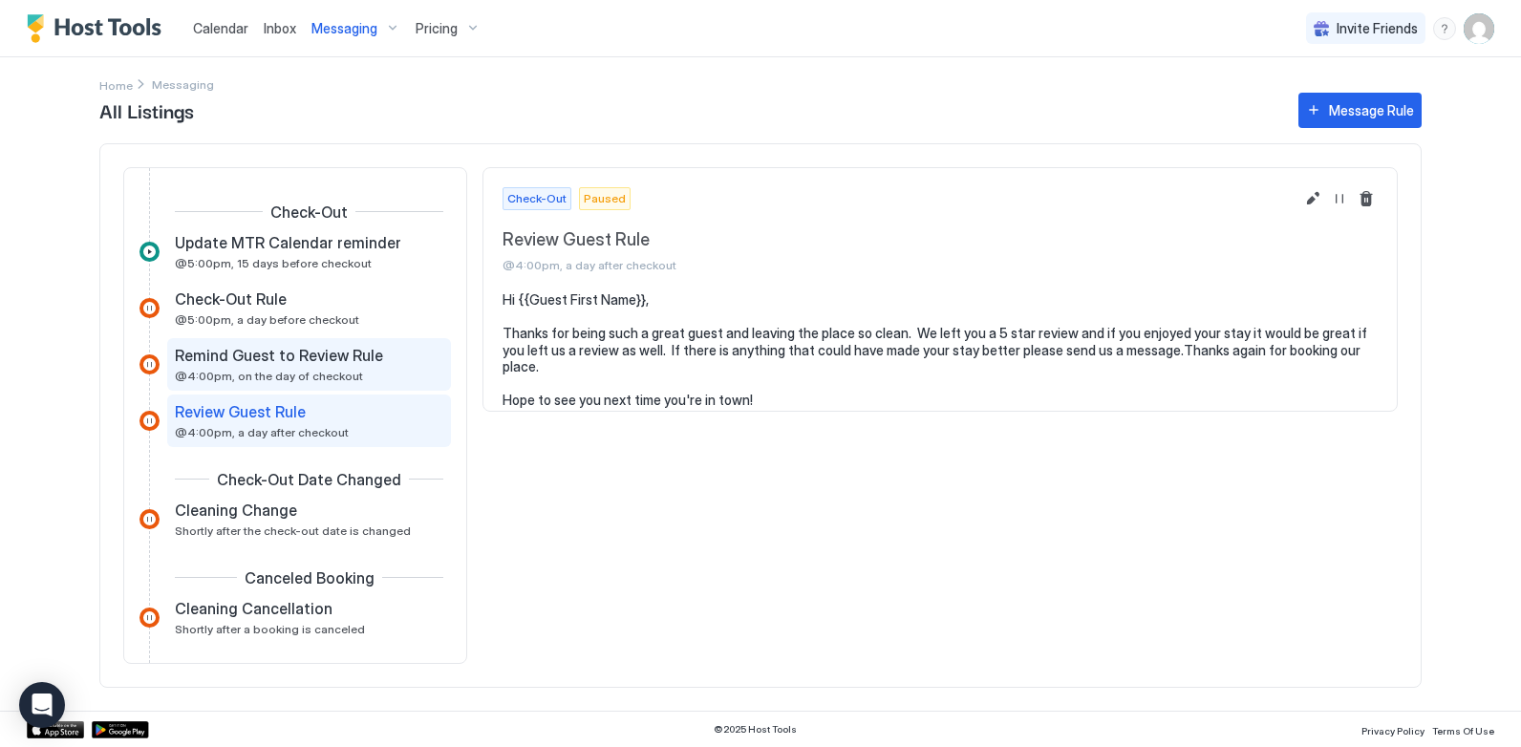
click at [258, 370] on span "@4:00pm, on the day of checkout" at bounding box center [269, 376] width 188 height 14
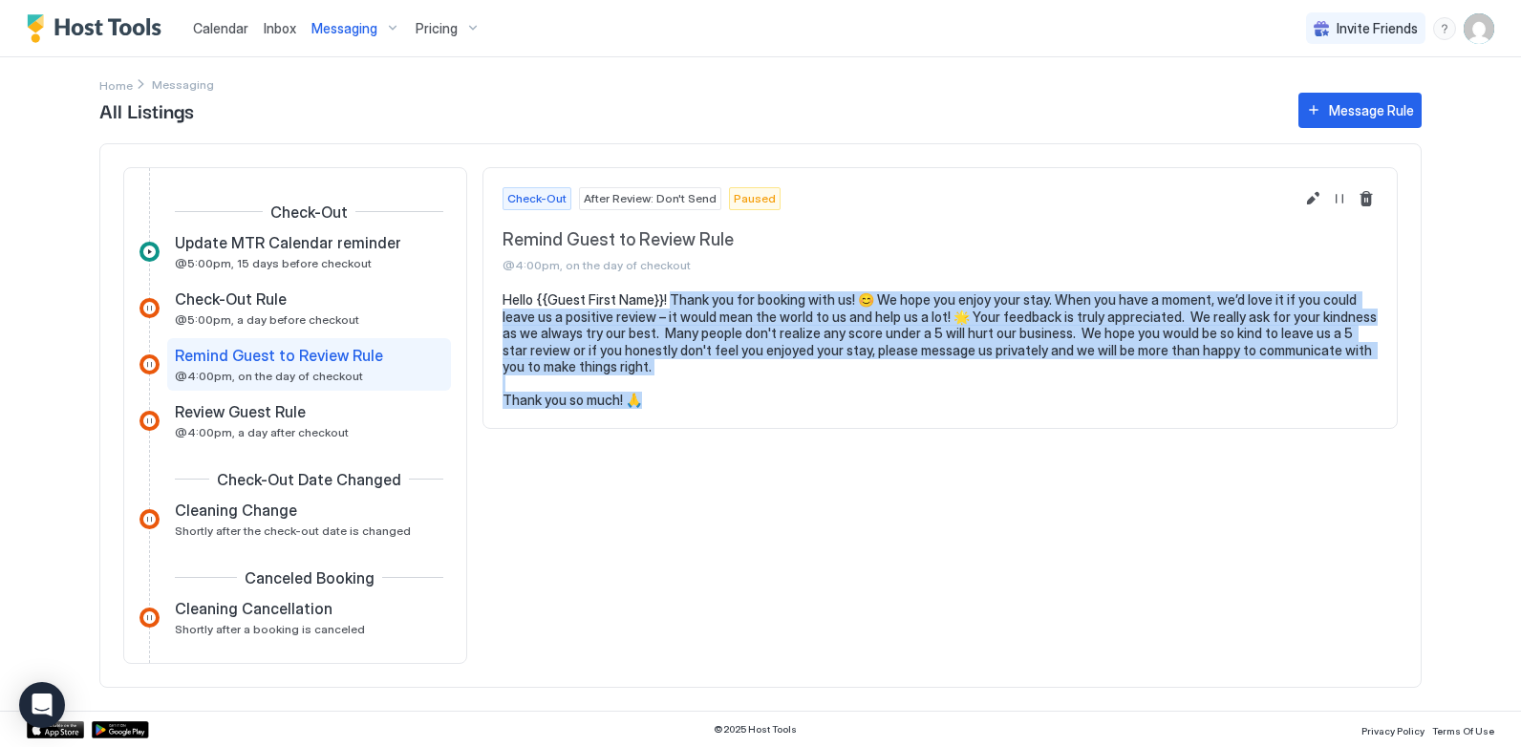
drag, startPoint x: 666, startPoint y: 296, endPoint x: 688, endPoint y: 397, distance: 102.7
click at [688, 397] on pre "Hello {{Guest First Name}}! Thank you for booking with us! 😊 We hope you enjoy …" at bounding box center [940, 350] width 875 height 118
copy pre "Thank you for booking with us! 😊 We hope you enjoy your stay. When you have a m…"
drag, startPoint x: 954, startPoint y: 97, endPoint x: 497, endPoint y: 111, distance: 456.9
click at [954, 97] on span "All Listings" at bounding box center [689, 110] width 1180 height 29
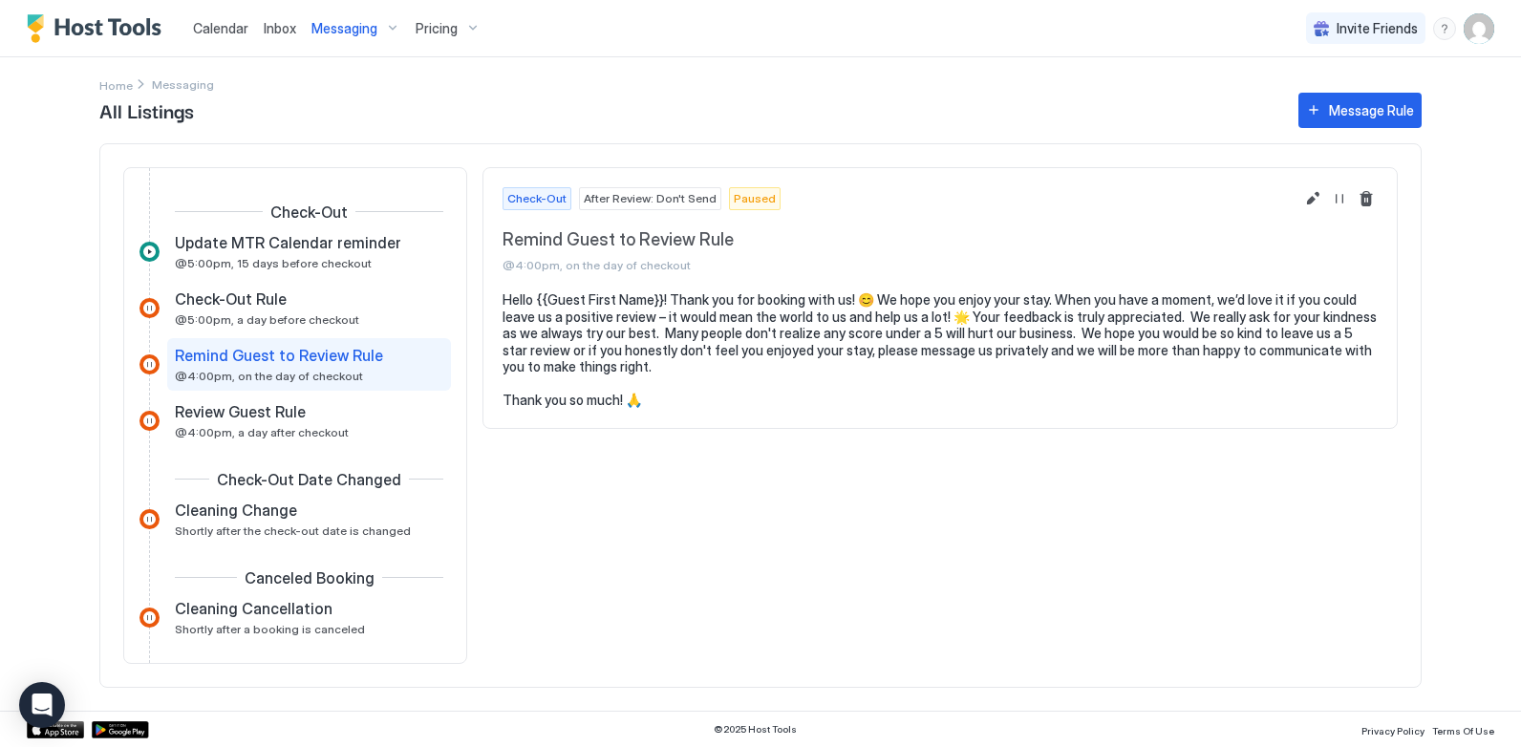
click at [227, 34] on span "Calendar" at bounding box center [220, 28] width 55 height 16
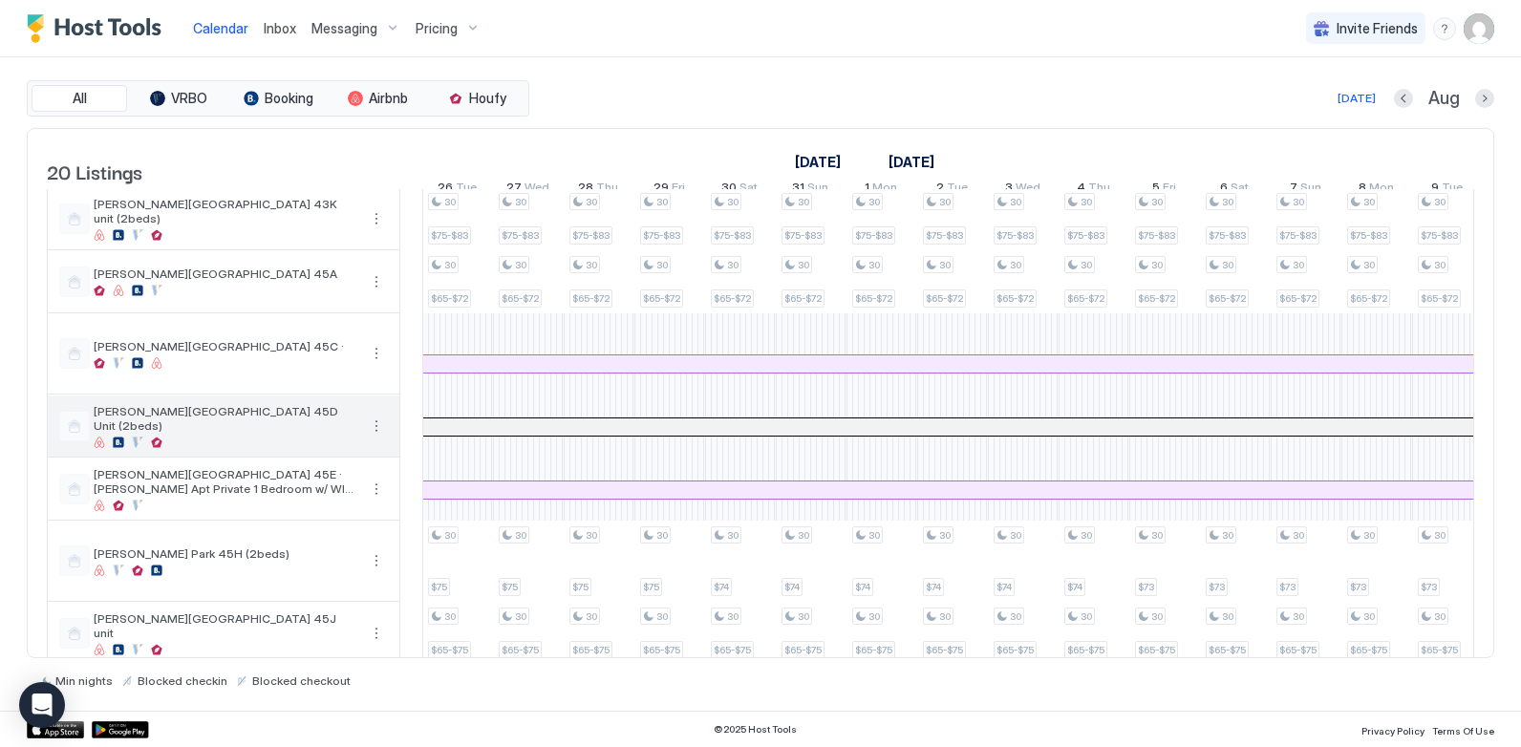
scroll to position [382, 0]
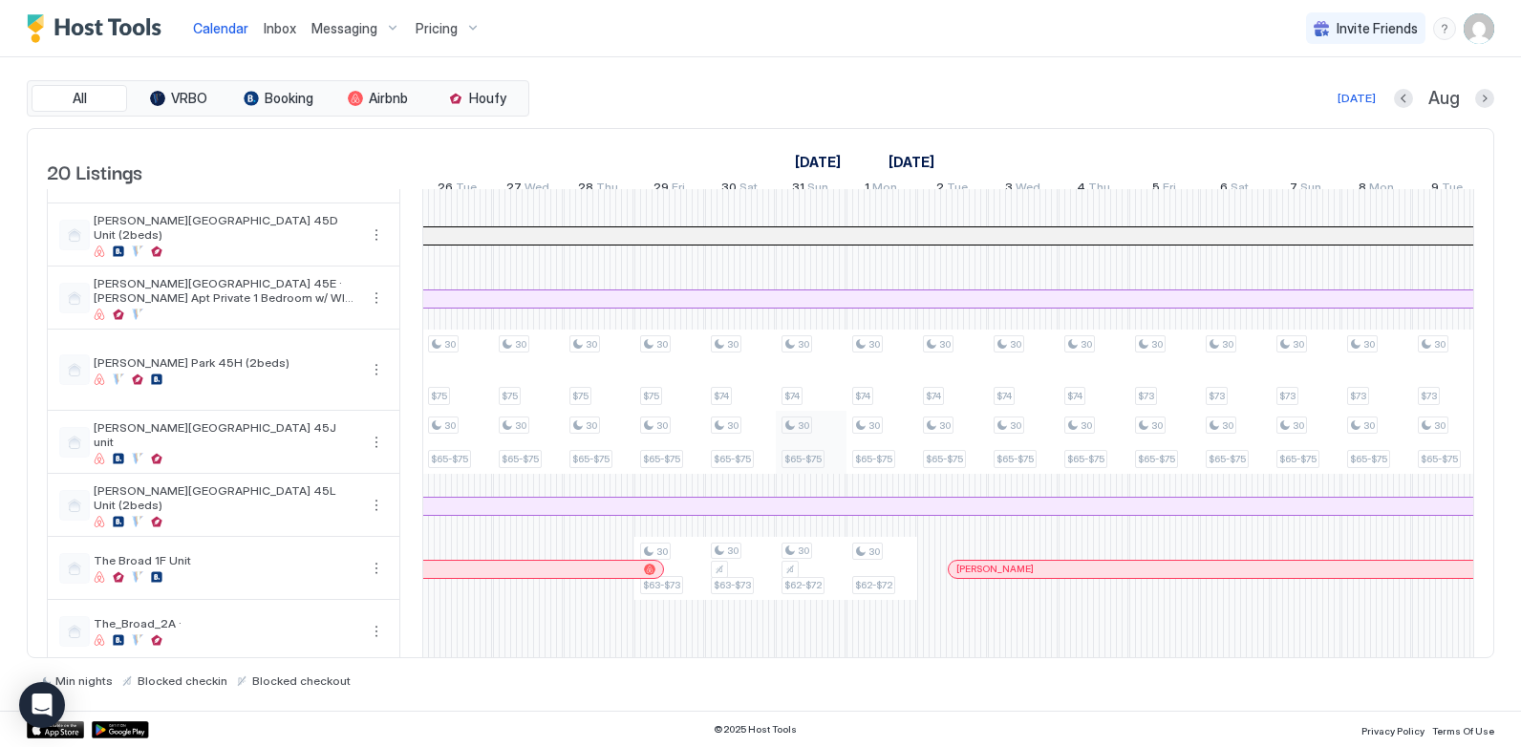
click at [805, 455] on div "30 $75-$83 30 $65-$72 30 $75 30 $65-$75 30 $63.16-$73.16 30 $75-$83 30 $65-$72 …" at bounding box center [1306, 456] width 3889 height 1297
click at [804, 456] on div "30 $65-$75" at bounding box center [811, 443] width 59 height 52
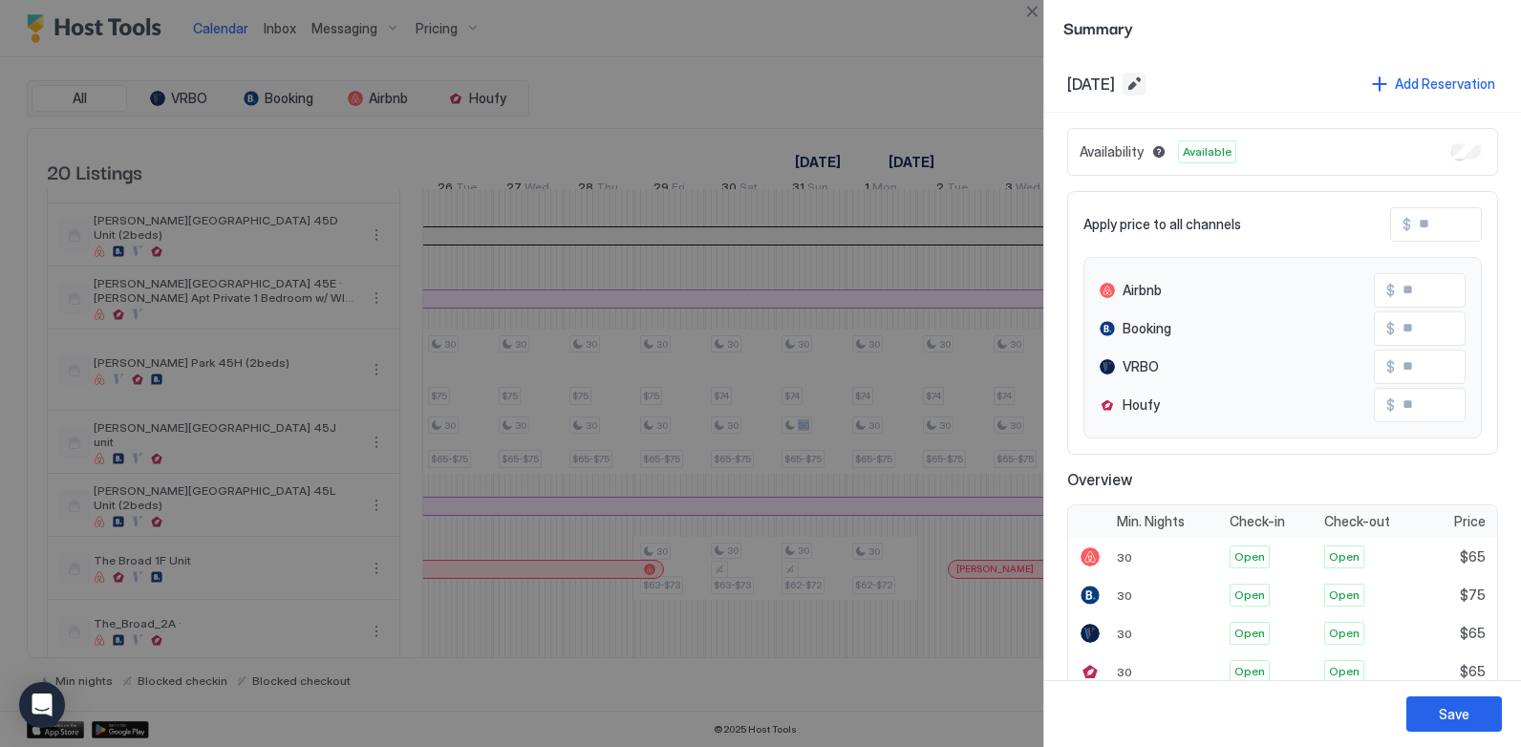
click at [1146, 86] on button "Edit date range" at bounding box center [1134, 84] width 23 height 23
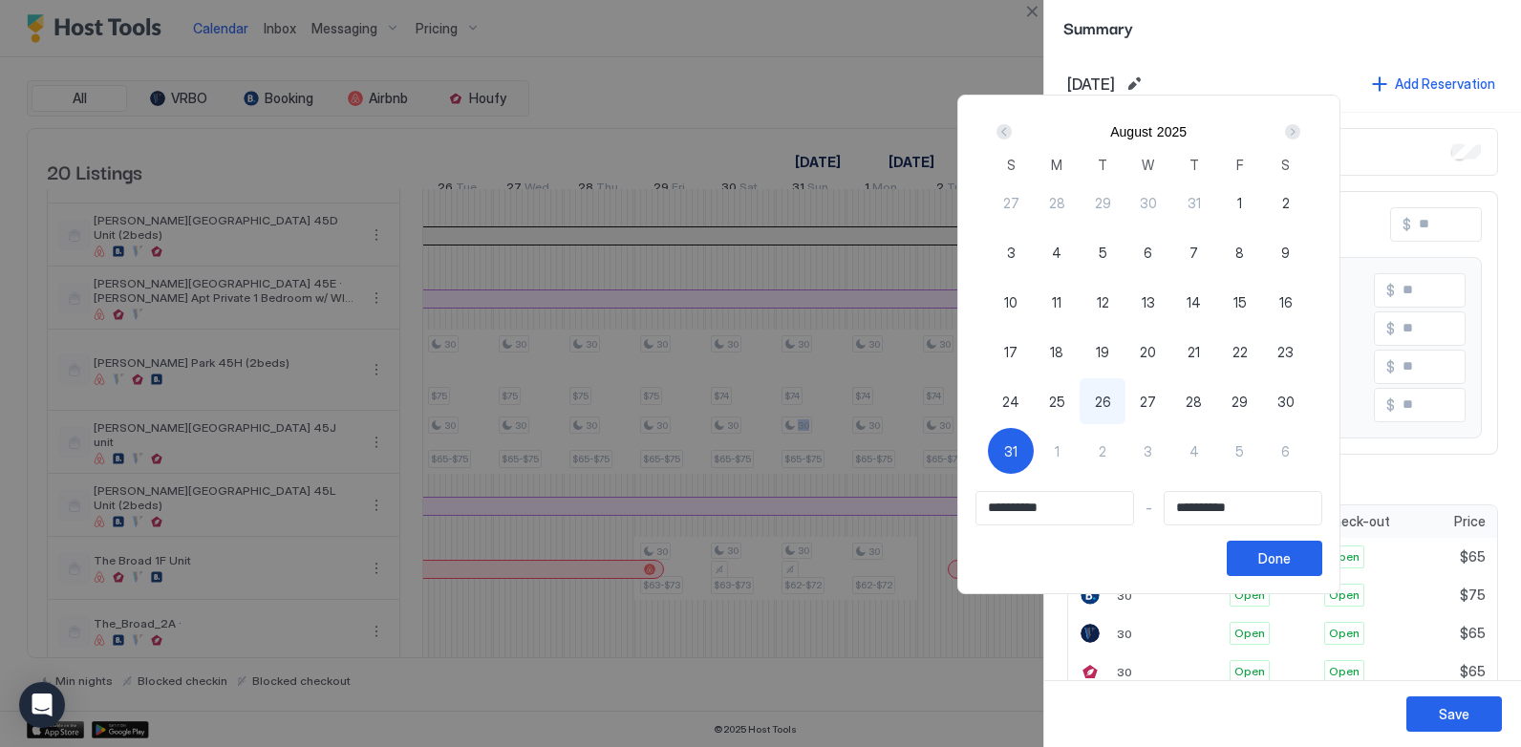
click at [1111, 400] on span "26" at bounding box center [1103, 402] width 16 height 20
type input "**********"
click at [1018, 451] on span "31" at bounding box center [1010, 451] width 13 height 20
click at [1291, 558] on div "Done" at bounding box center [1274, 558] width 32 height 20
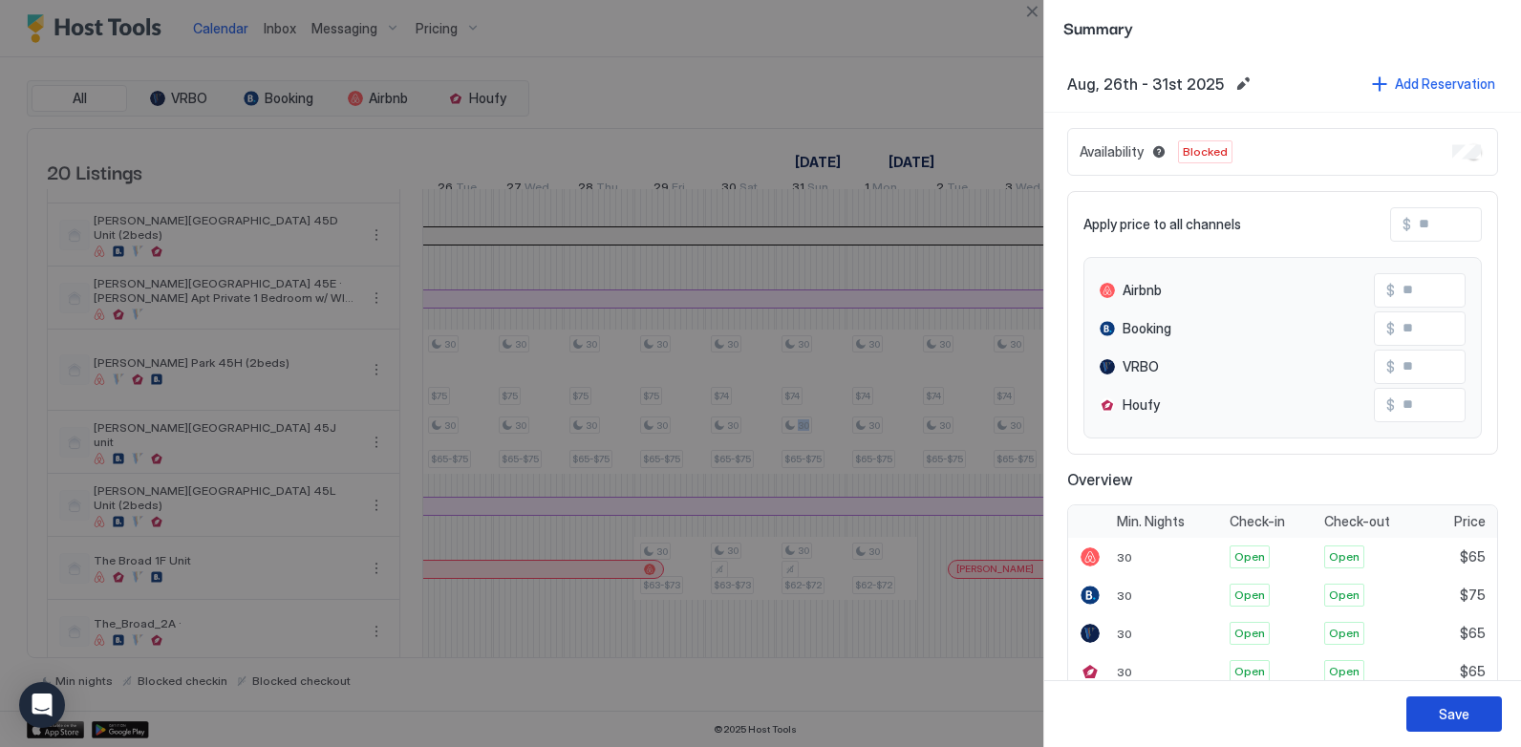
click at [1454, 705] on div "Save" at bounding box center [1454, 714] width 31 height 20
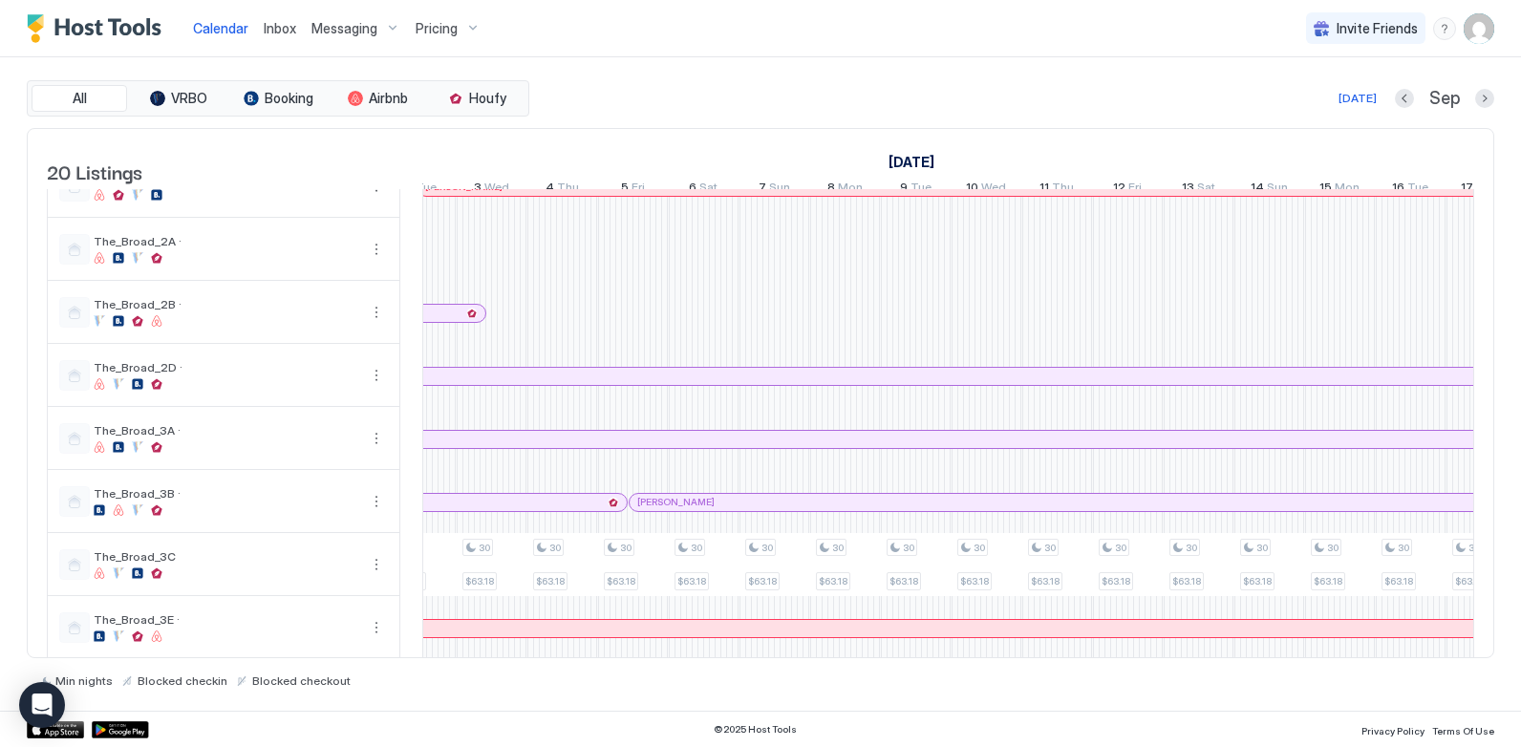
scroll to position [0, 1661]
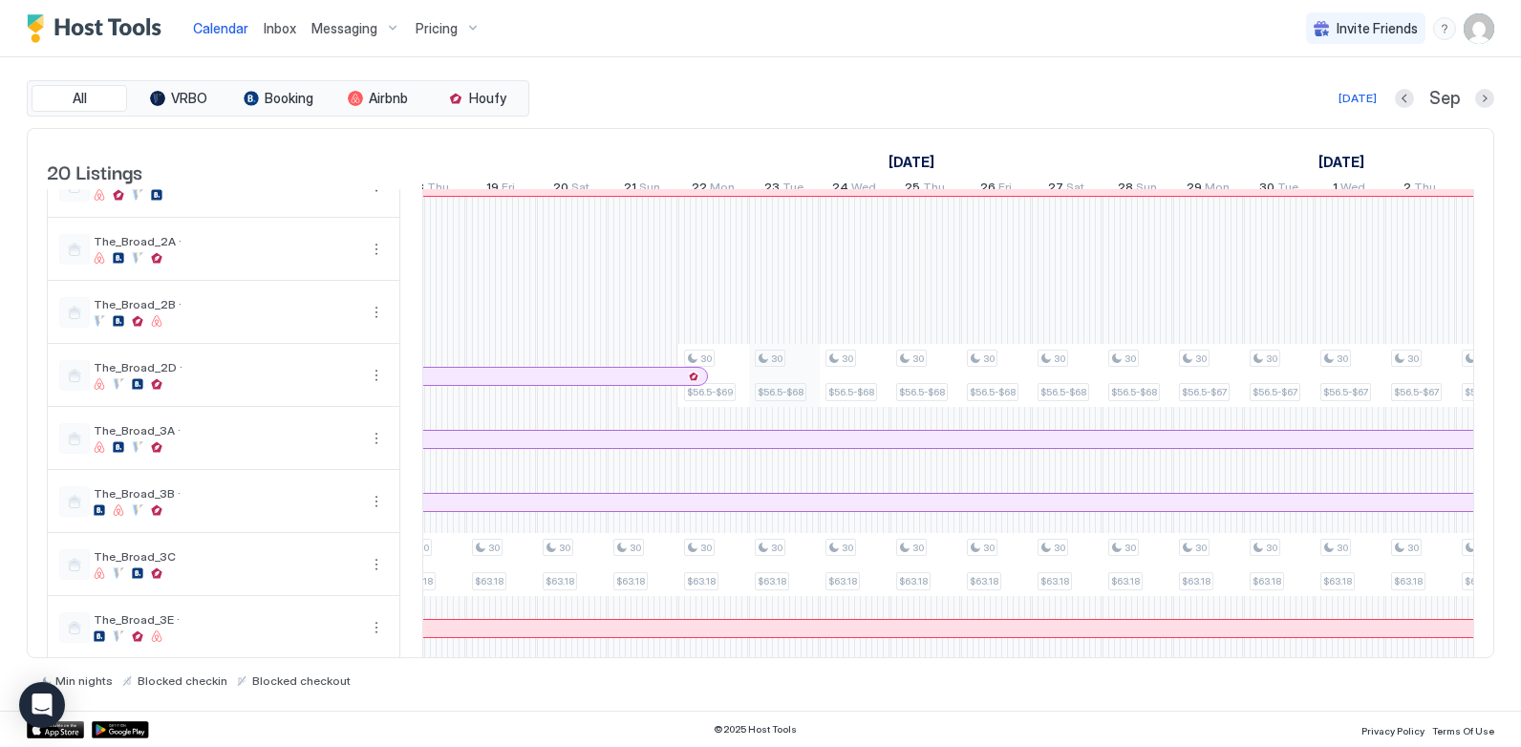
click at [821, 390] on div "30 $75-$83 30 $65-$72 30 $74 30 $62-$72 30 $63.18 30 $75-$83 30 $65-$72 30 $74 …" at bounding box center [1067, 74] width 3889 height 1297
click at [850, 394] on div "30 $56.5-$68" at bounding box center [854, 376] width 59 height 52
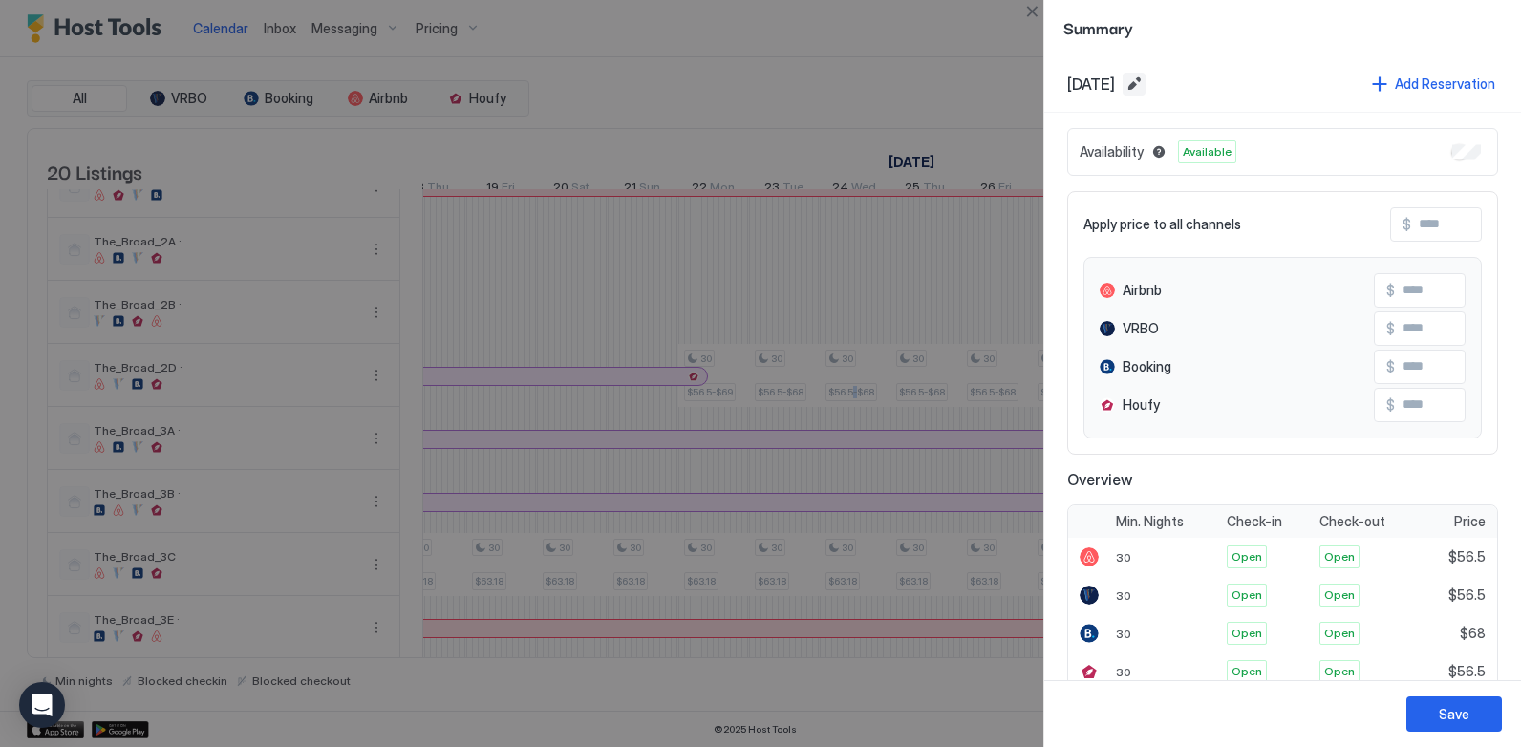
click at [1146, 82] on button "Edit date range" at bounding box center [1134, 84] width 23 height 23
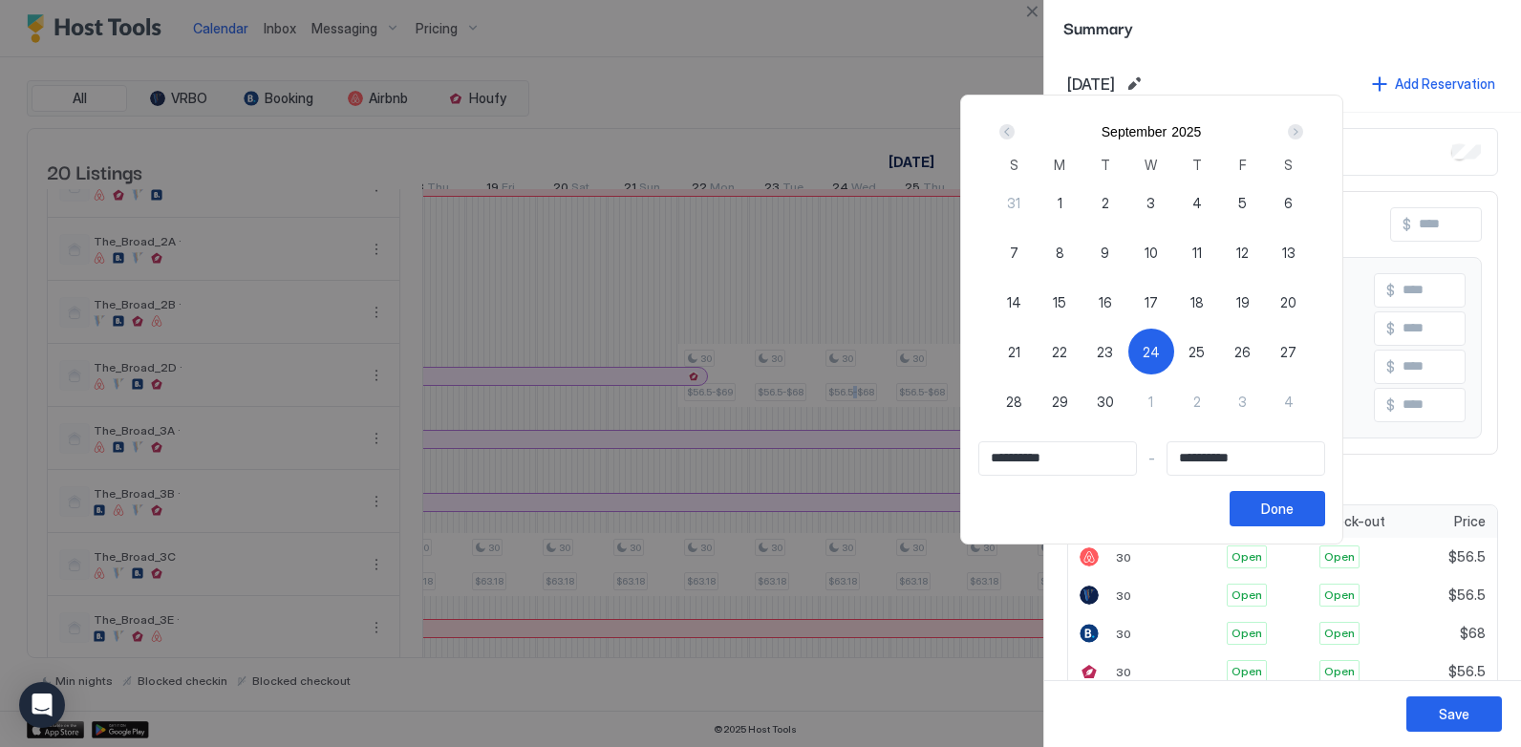
click at [1303, 130] on div "Next" at bounding box center [1295, 131] width 15 height 15
click at [1020, 349] on span "19" at bounding box center [1013, 352] width 13 height 20
type input "**********"
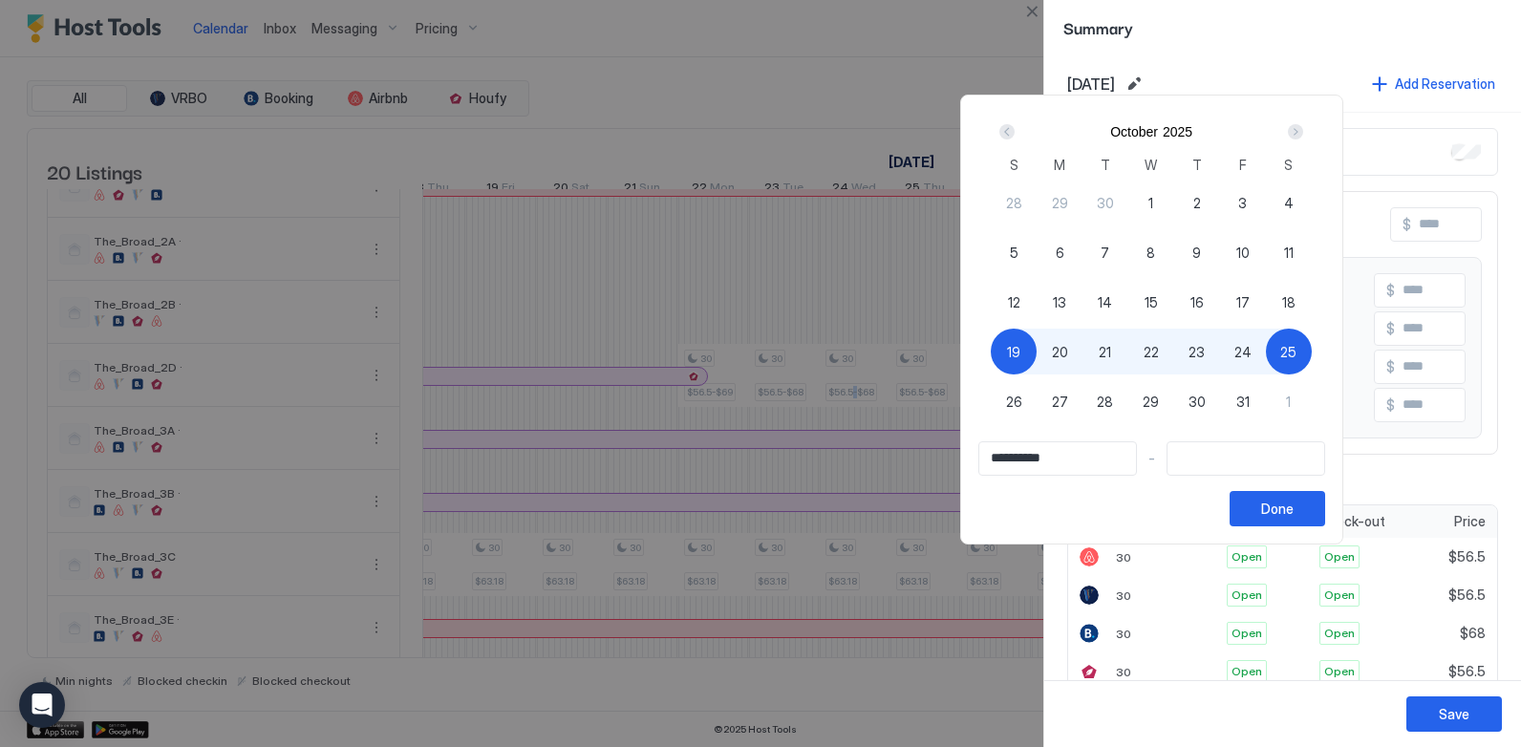
click at [1297, 348] on span "25" at bounding box center [1288, 352] width 16 height 20
type input "**********"
click at [1294, 509] on div "Done" at bounding box center [1277, 509] width 32 height 20
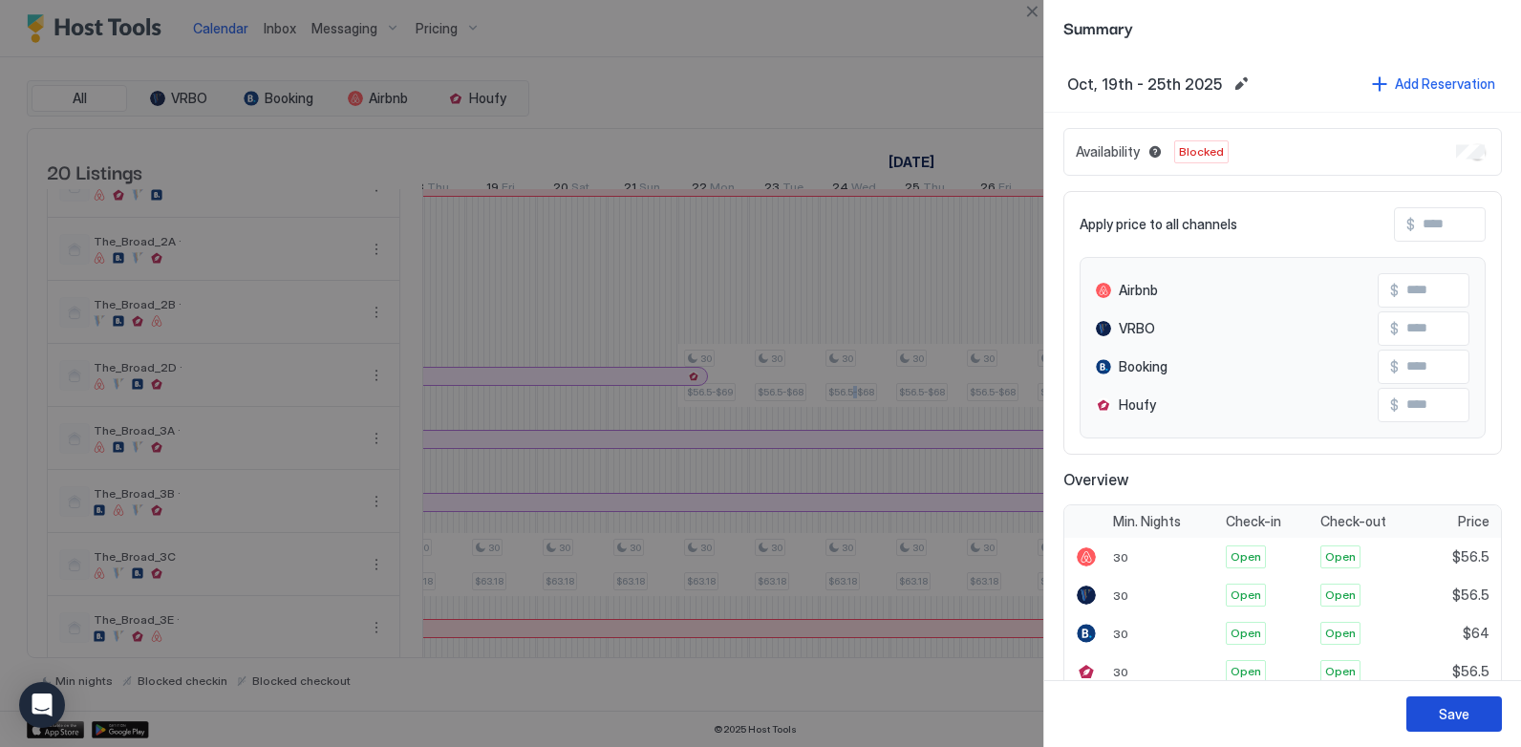
click at [1449, 722] on div "Save" at bounding box center [1454, 714] width 31 height 20
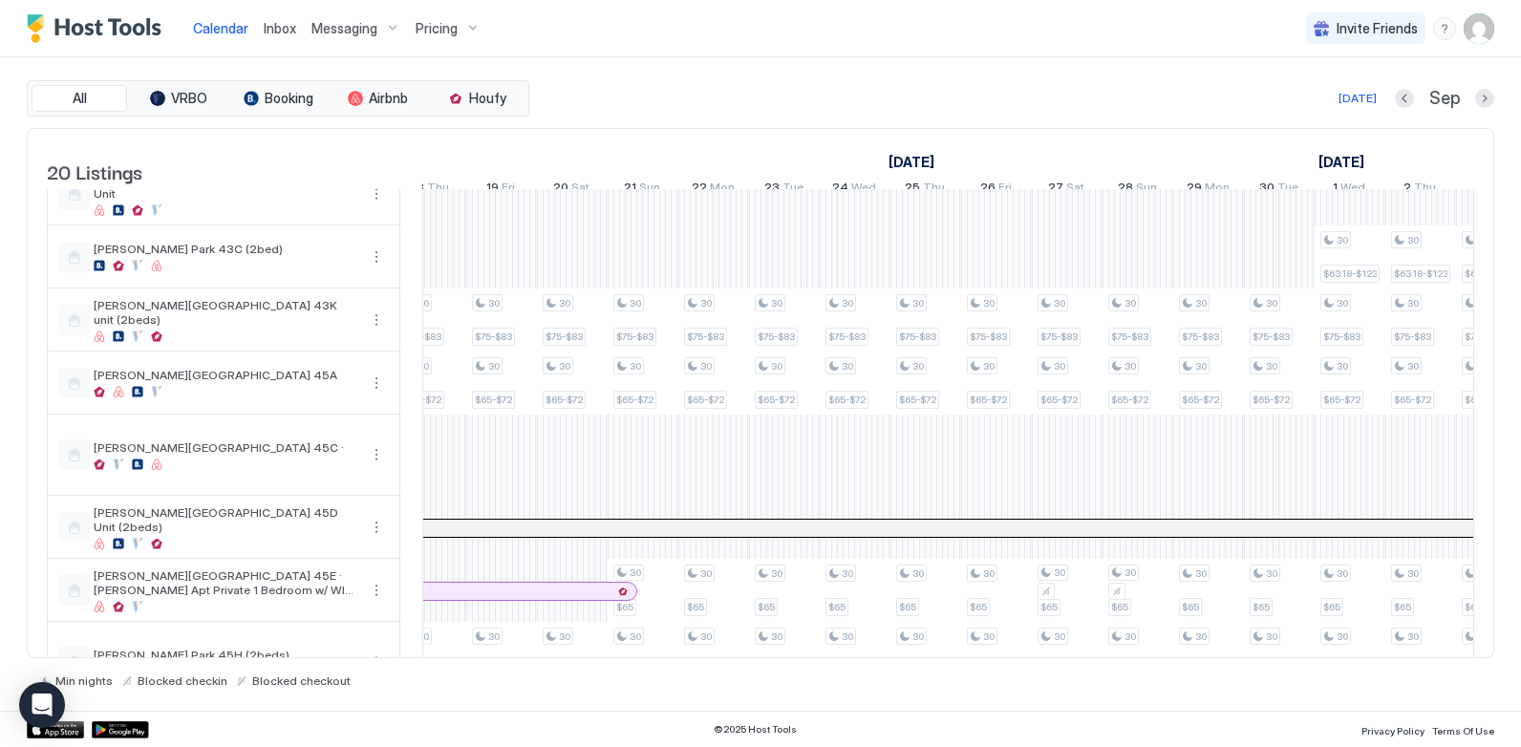
scroll to position [0, 0]
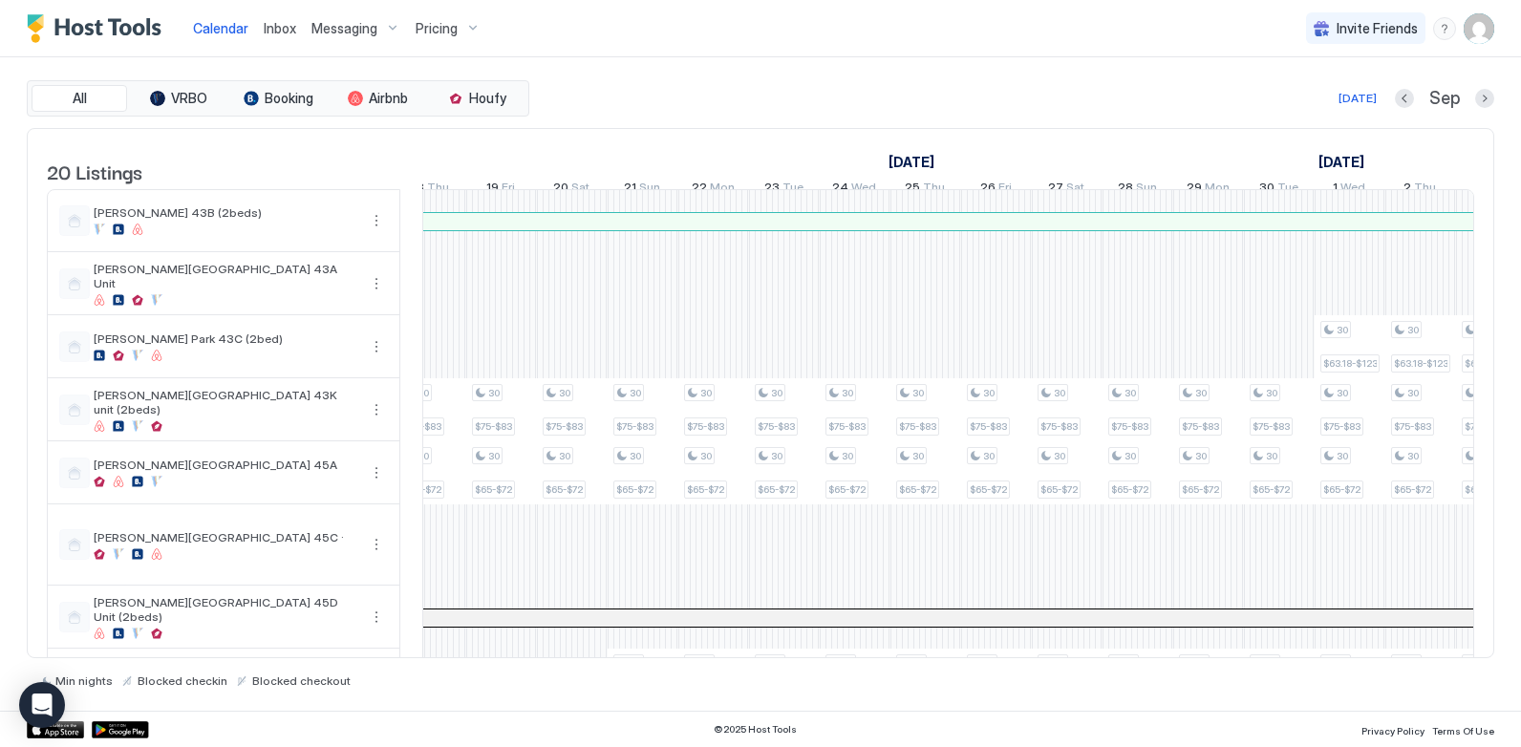
click at [460, 23] on div "Pricing" at bounding box center [448, 28] width 80 height 32
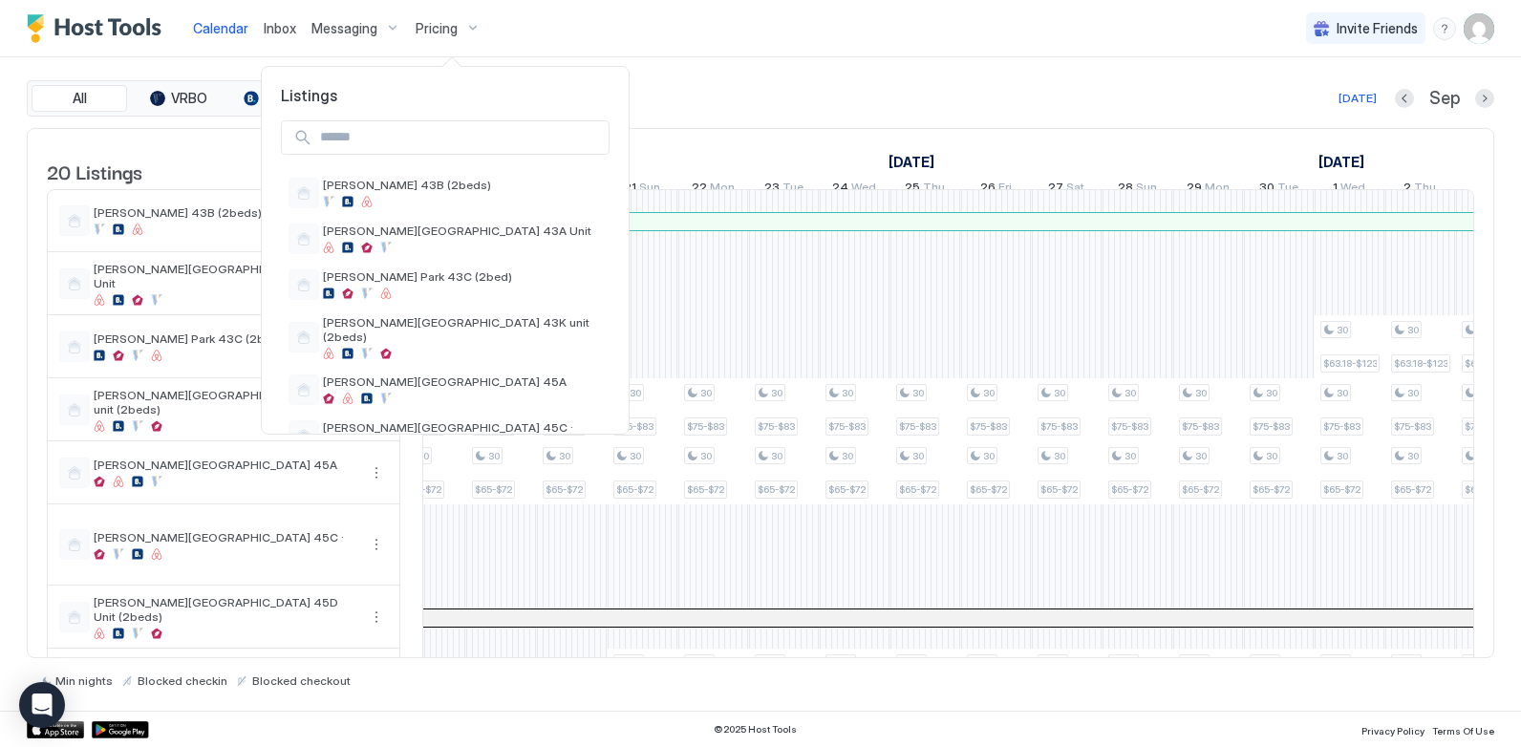
click at [418, 139] on input "Input Field" at bounding box center [460, 137] width 296 height 32
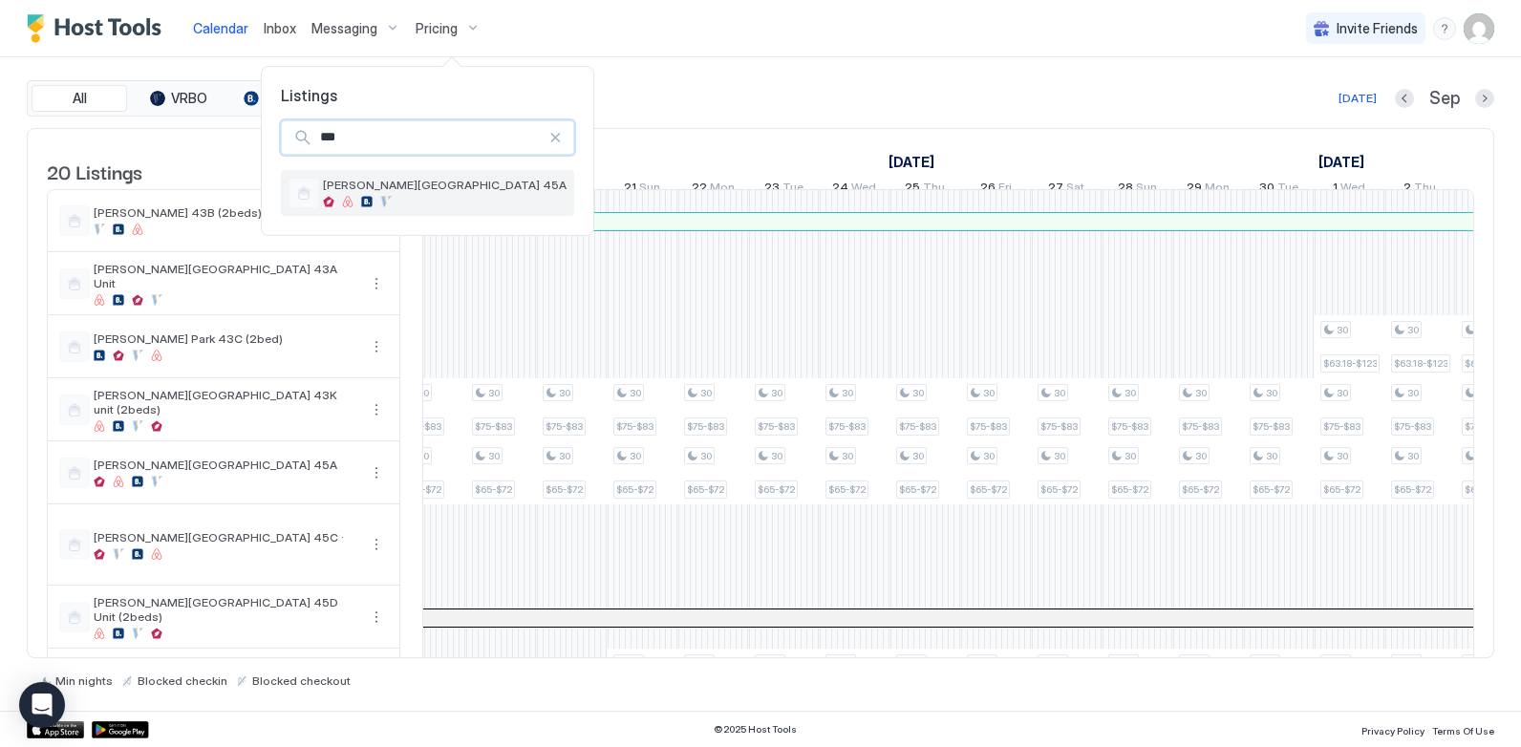
type input "***"
click at [390, 197] on div at bounding box center [385, 201] width 11 height 11
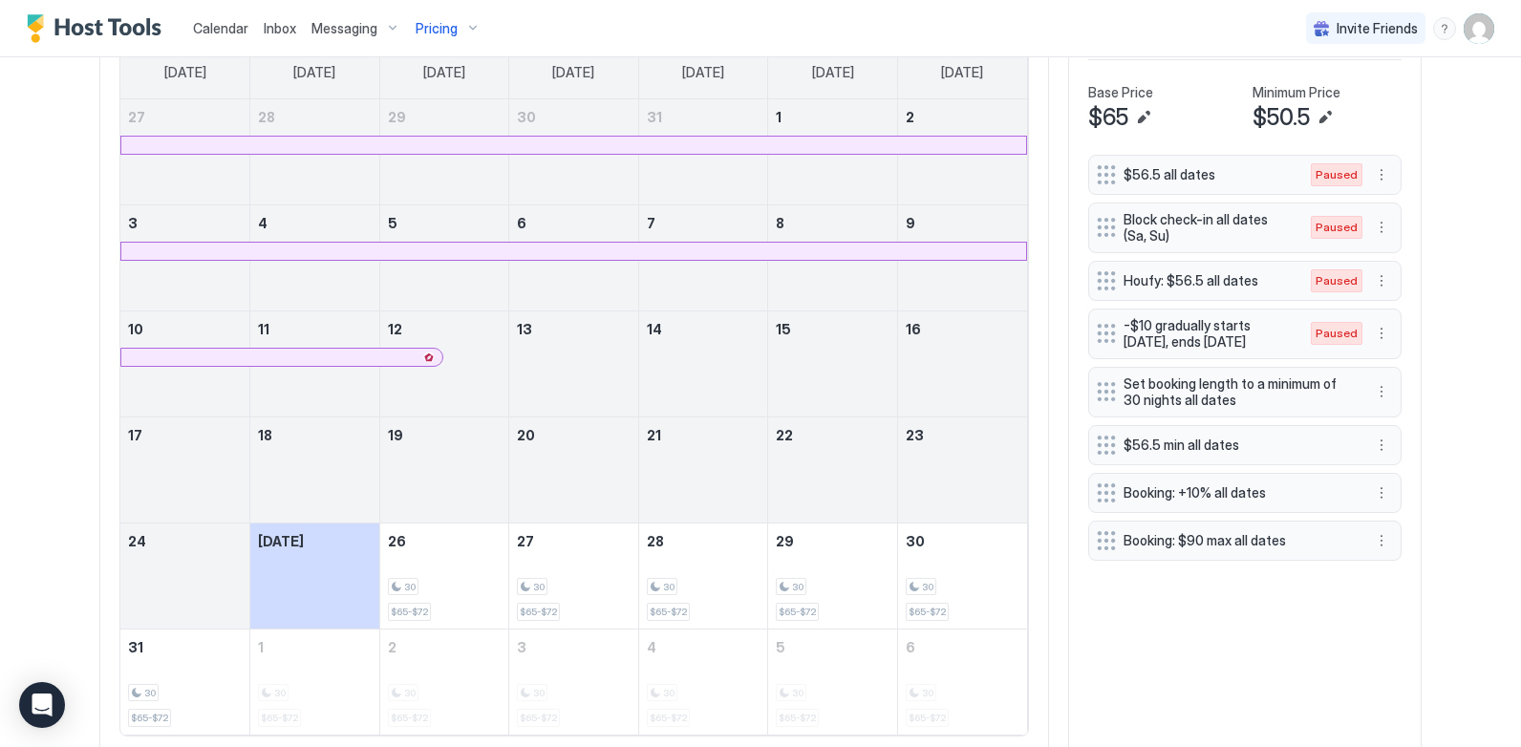
scroll to position [669, 0]
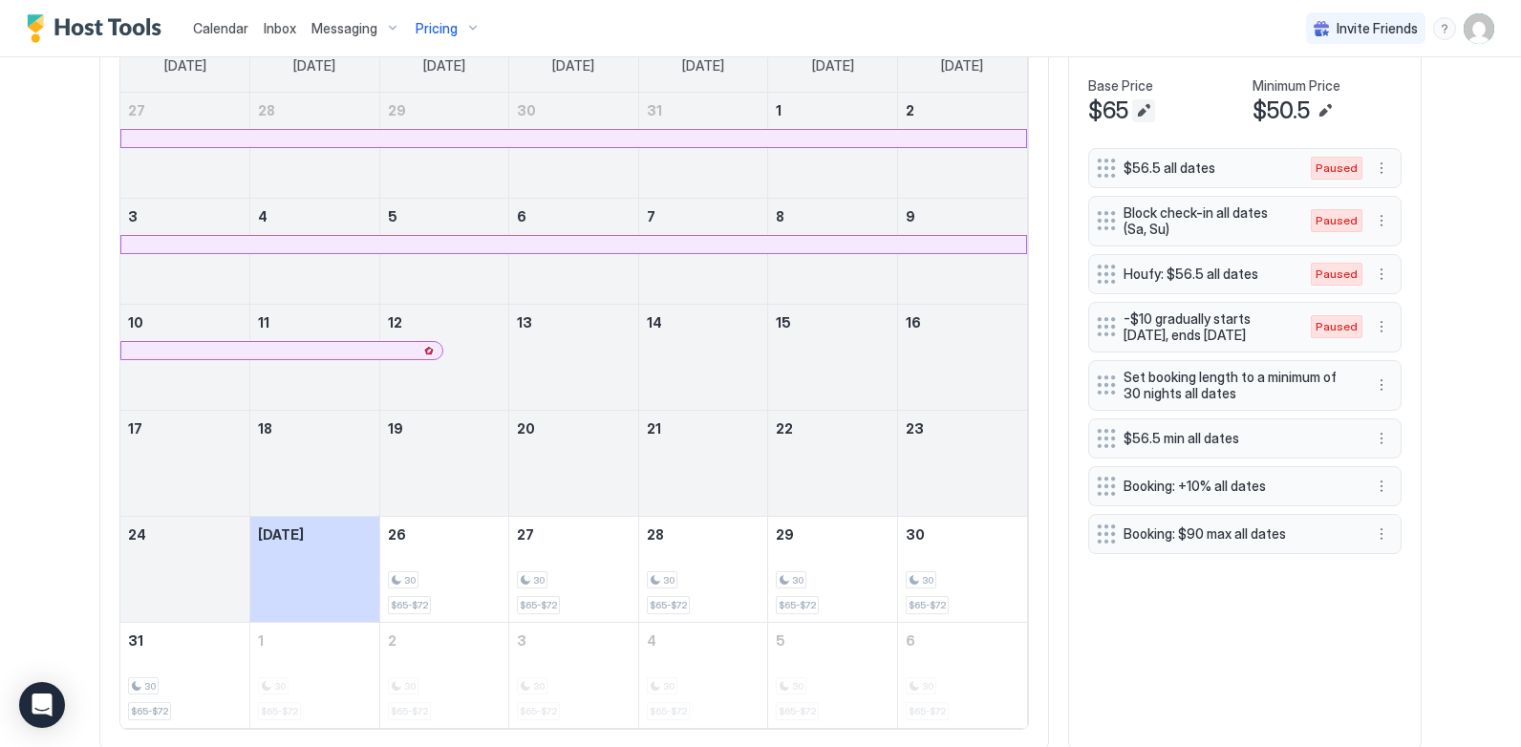
click at [1141, 117] on button "Edit" at bounding box center [1143, 110] width 23 height 23
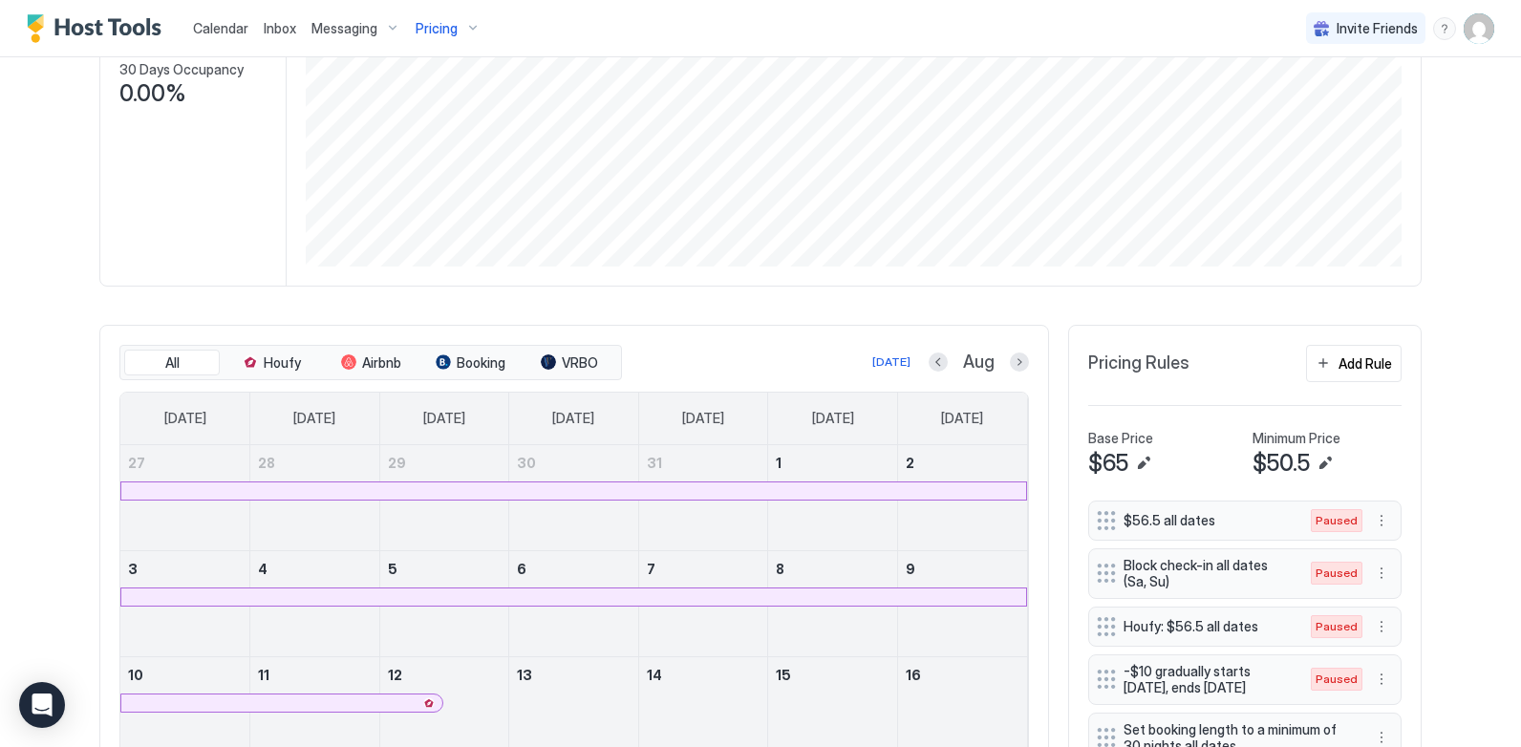
scroll to position [382, 0]
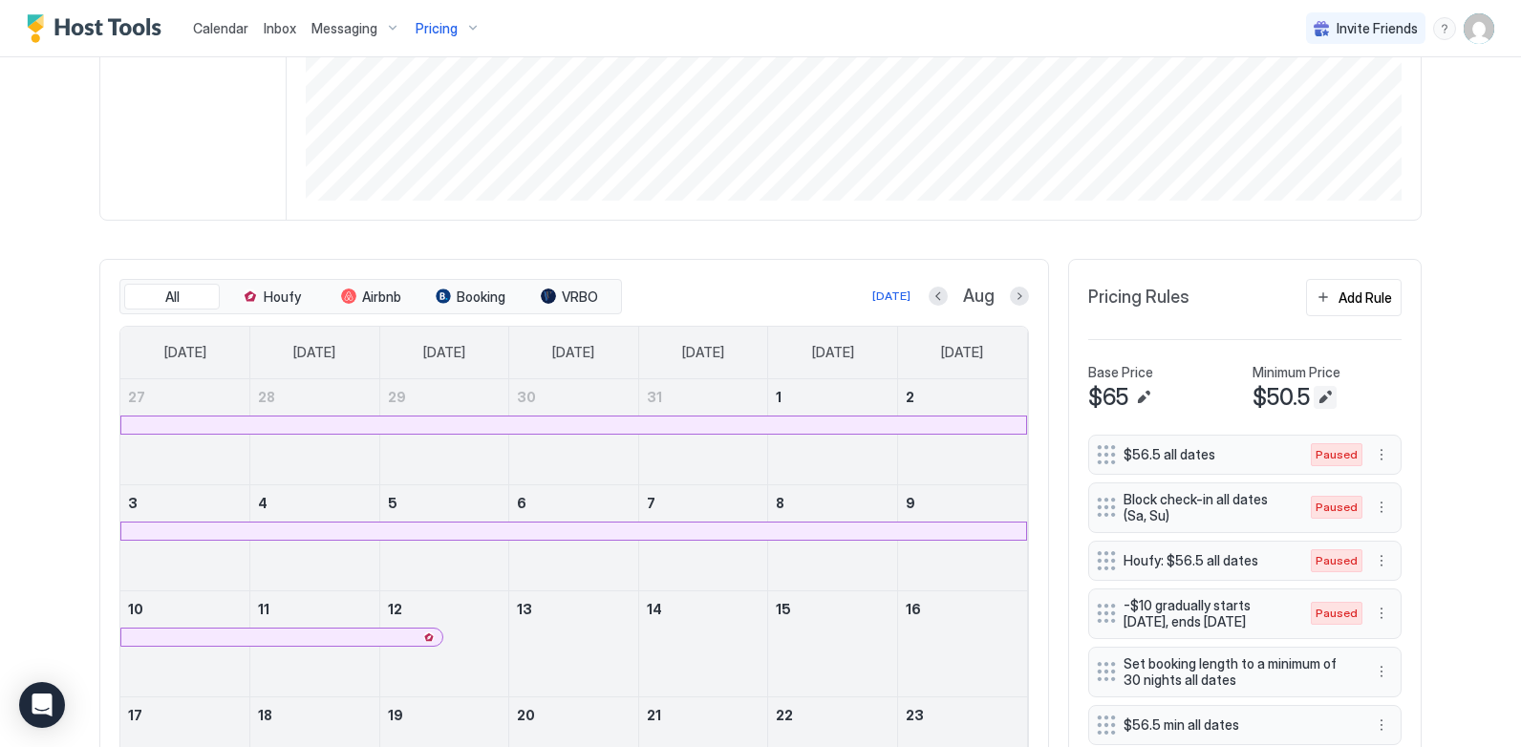
click at [1320, 395] on button "Edit" at bounding box center [1325, 397] width 23 height 23
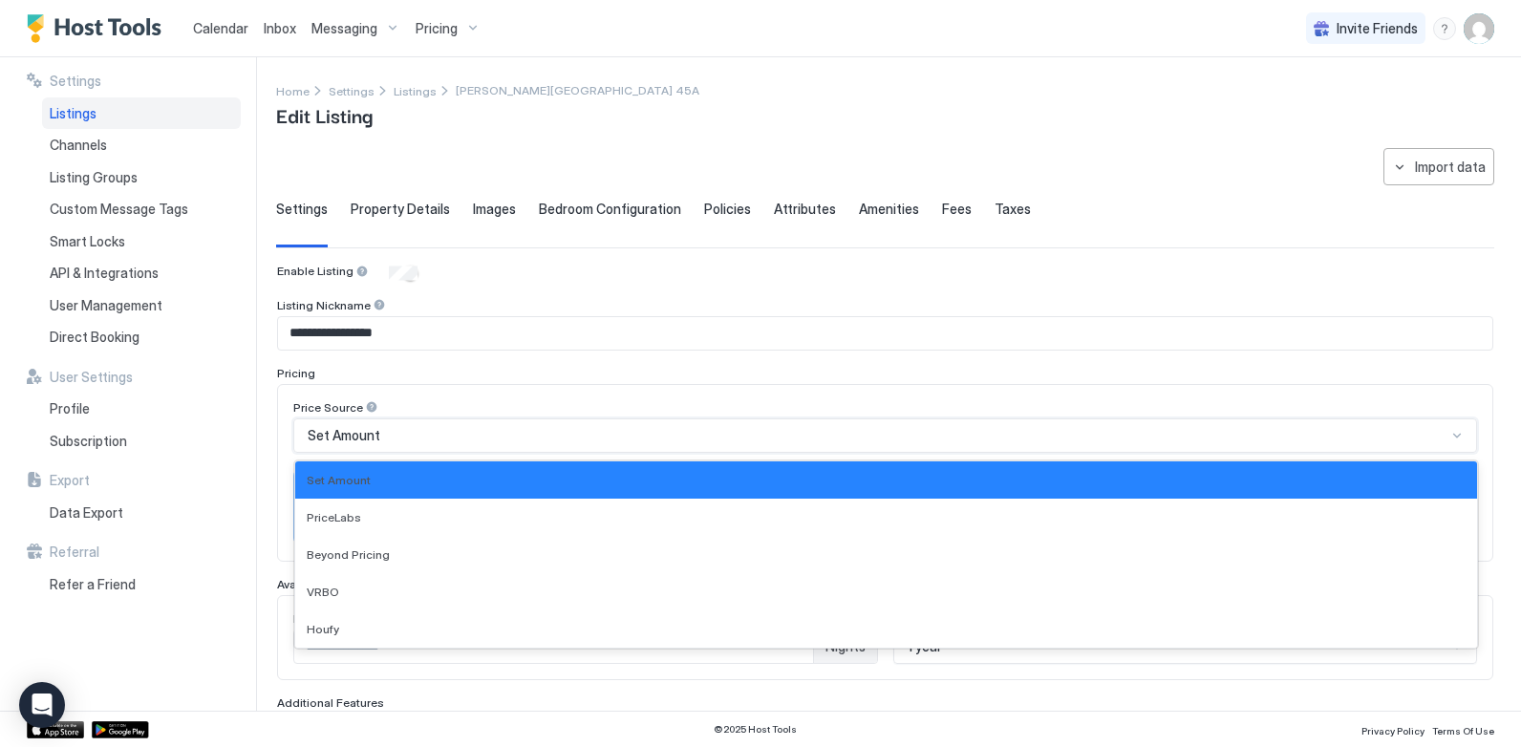
click at [579, 437] on div "Set Amount" at bounding box center [877, 435] width 1139 height 17
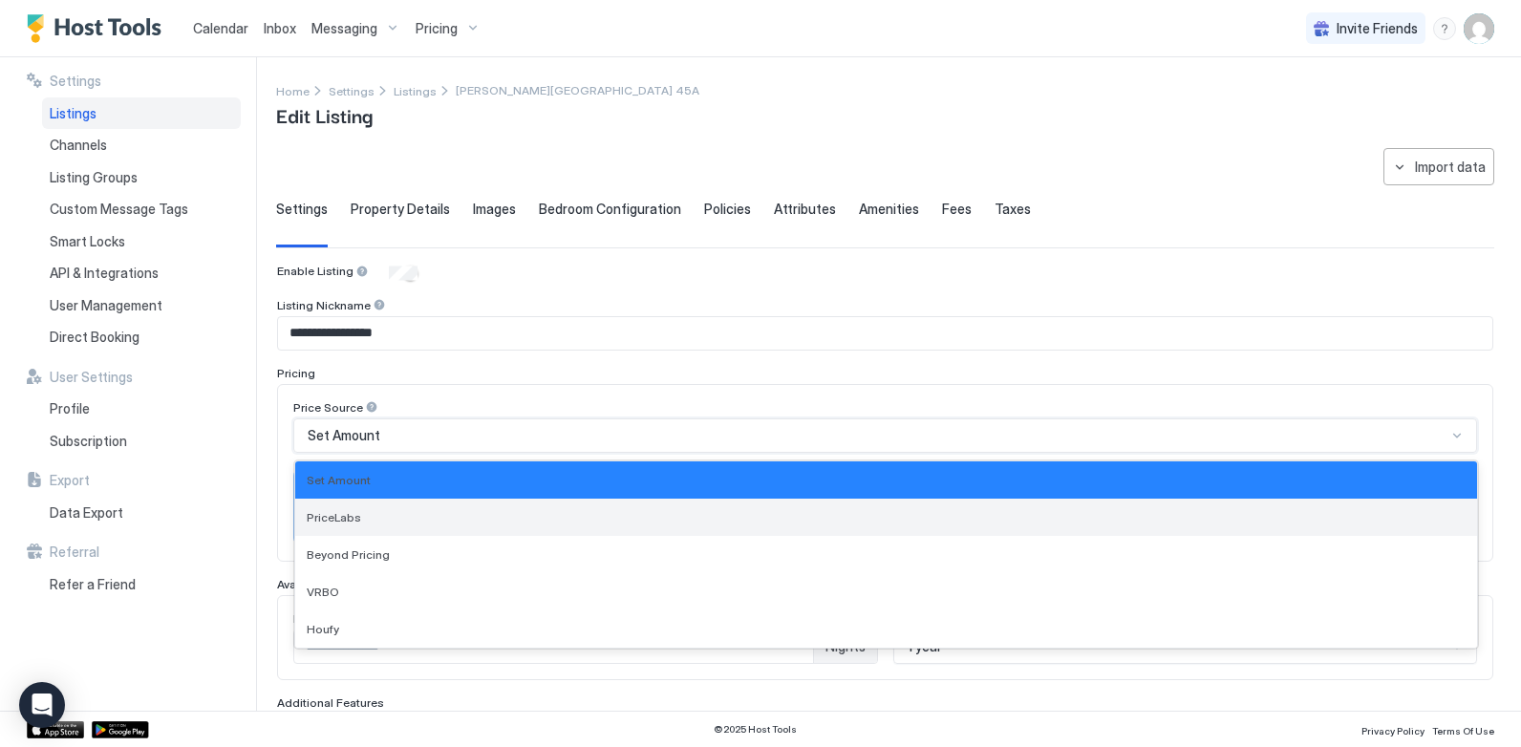
click at [351, 526] on div "PriceLabs" at bounding box center [886, 517] width 1182 height 37
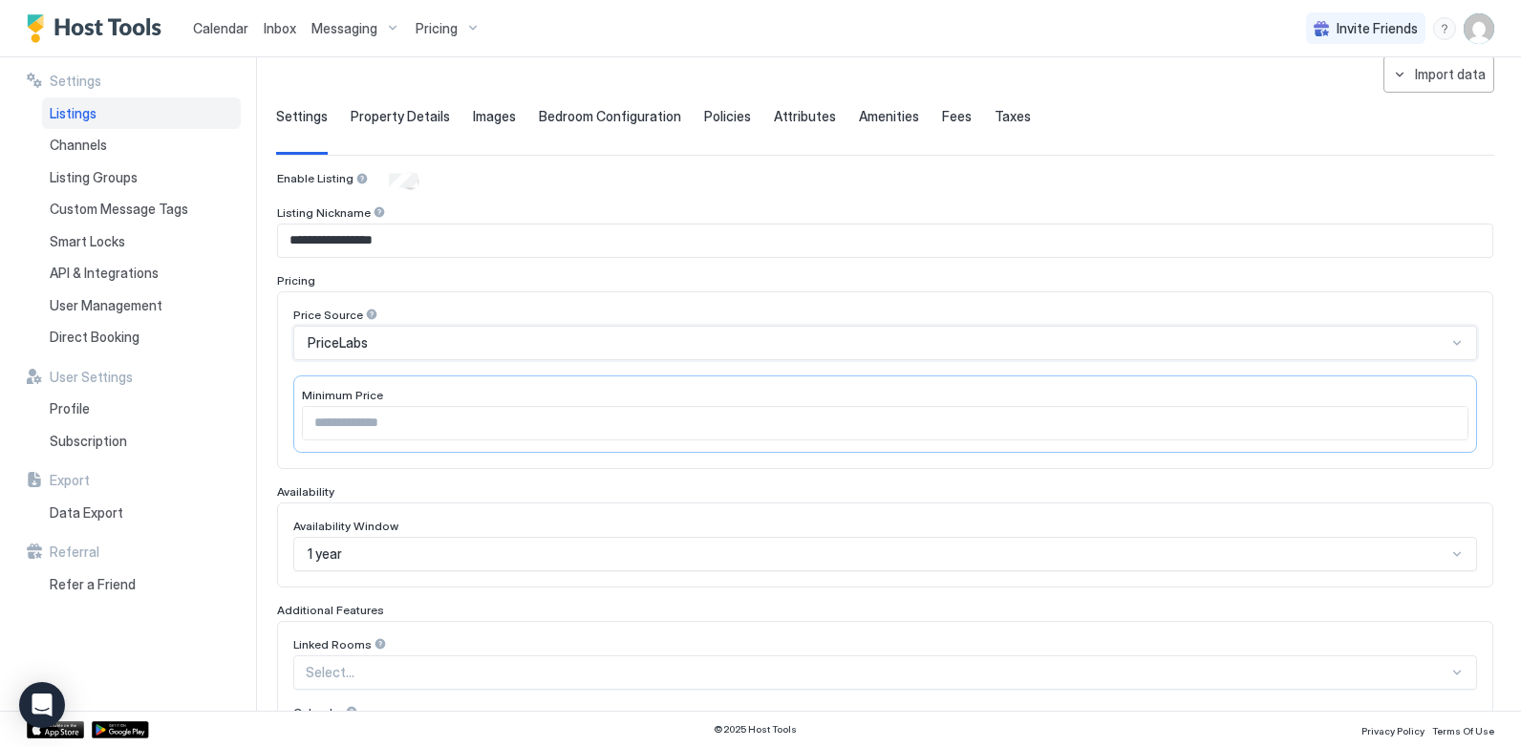
scroll to position [96, 0]
click at [406, 435] on input "****" at bounding box center [885, 420] width 1165 height 32
drag, startPoint x: 383, startPoint y: 427, endPoint x: 282, endPoint y: 424, distance: 101.3
click at [282, 424] on div "Price Source PriceLabs Minimum Price ****" at bounding box center [885, 378] width 1216 height 178
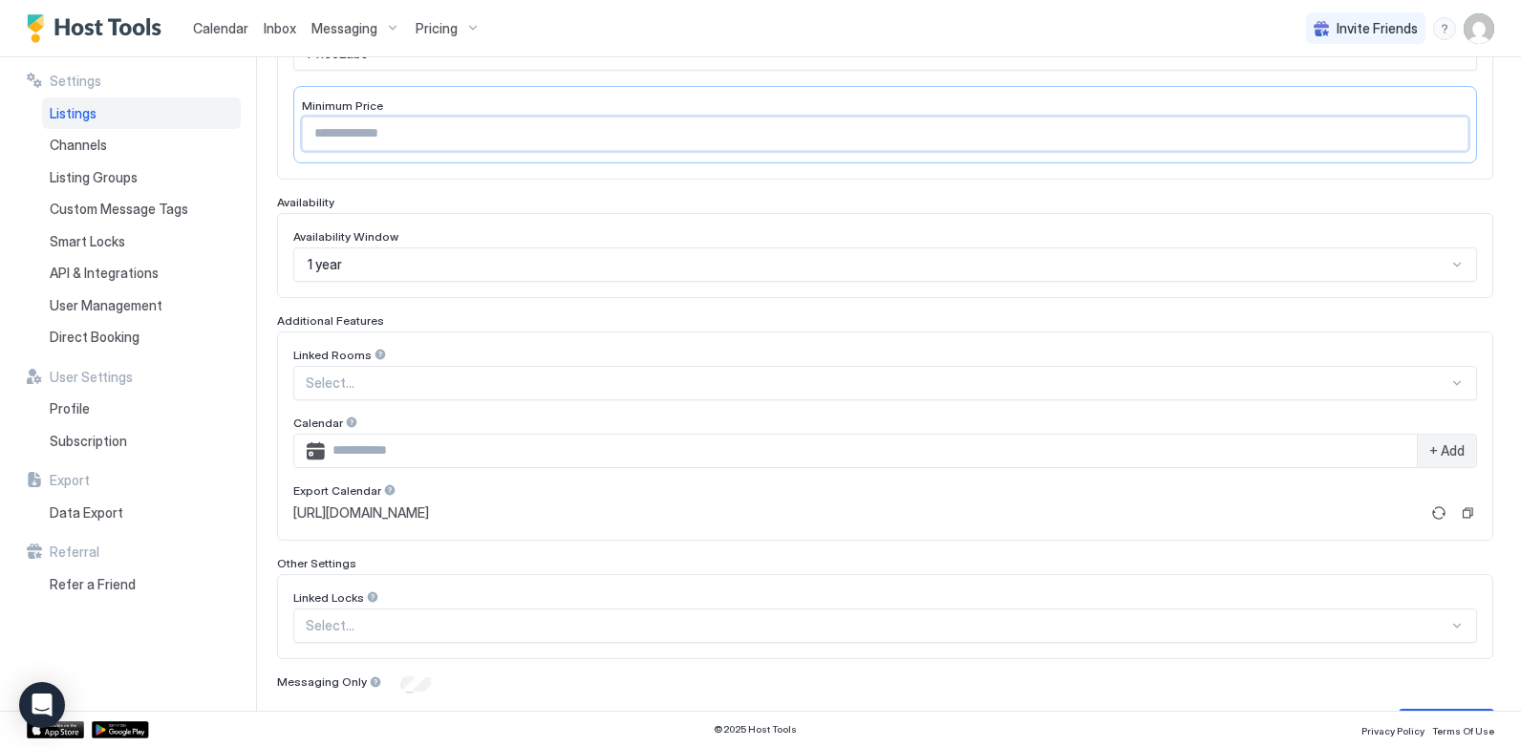
scroll to position [439, 0]
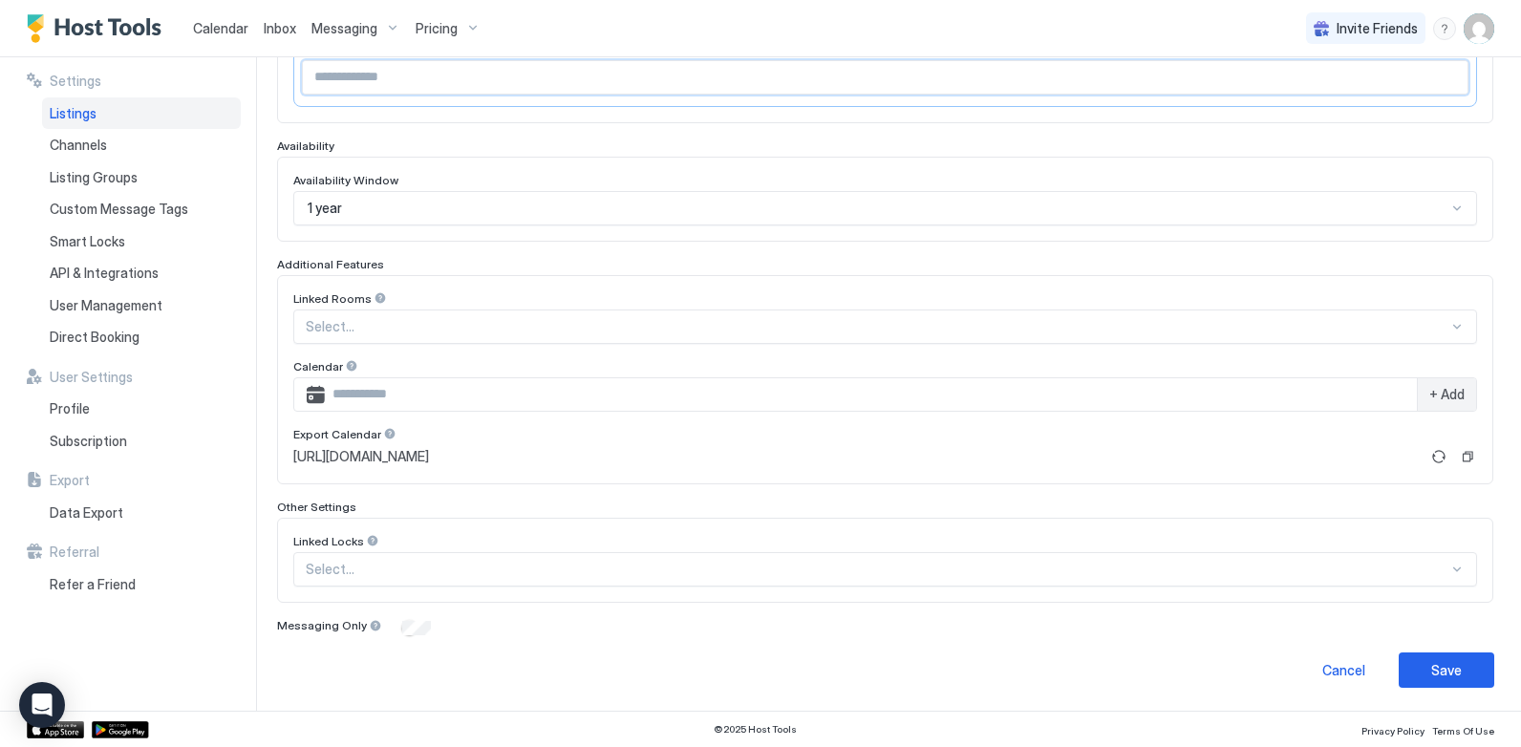
type input "*****"
click at [1413, 651] on div "**********" at bounding box center [885, 199] width 1218 height 978
click at [1414, 662] on button "Save" at bounding box center [1447, 670] width 96 height 35
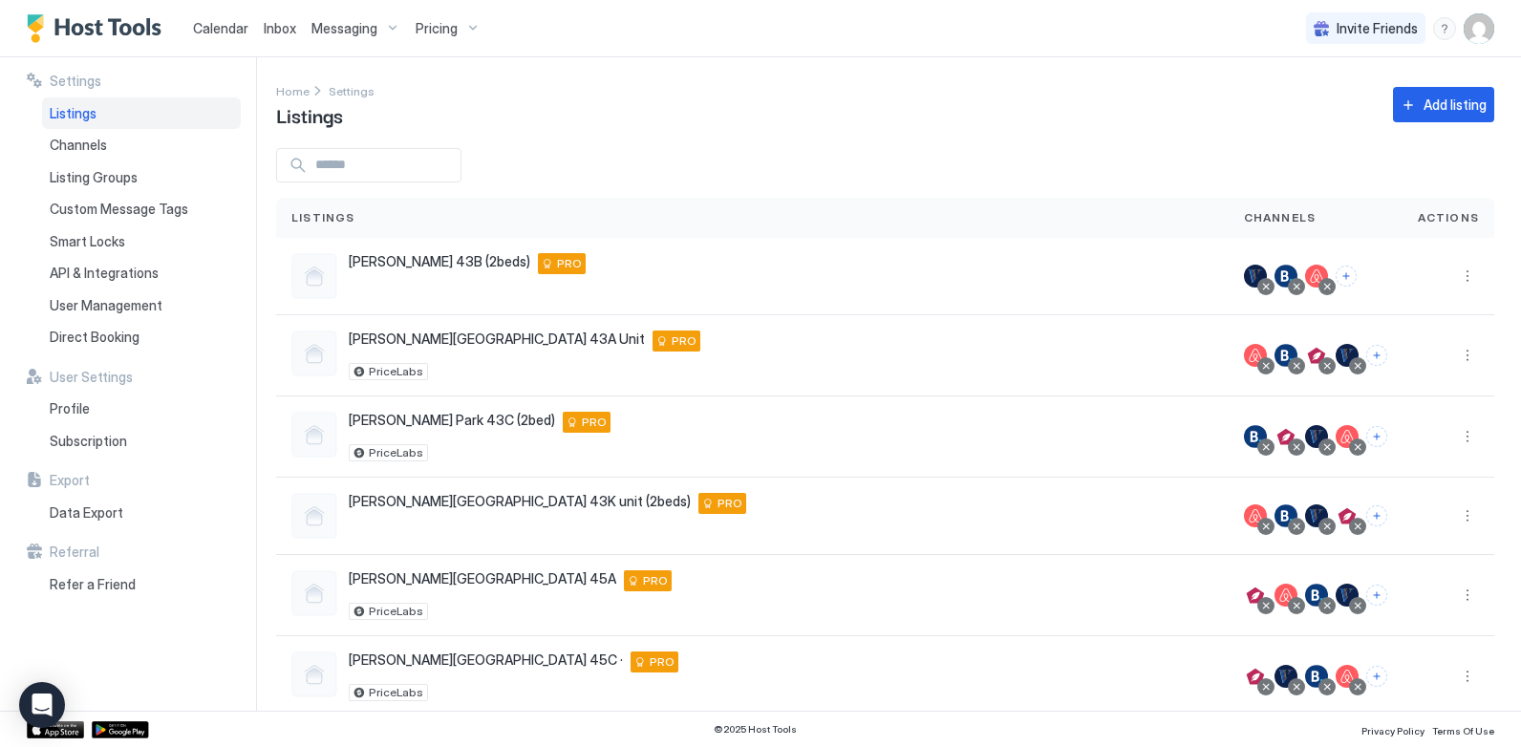
click at [448, 25] on span "Pricing" at bounding box center [437, 28] width 42 height 17
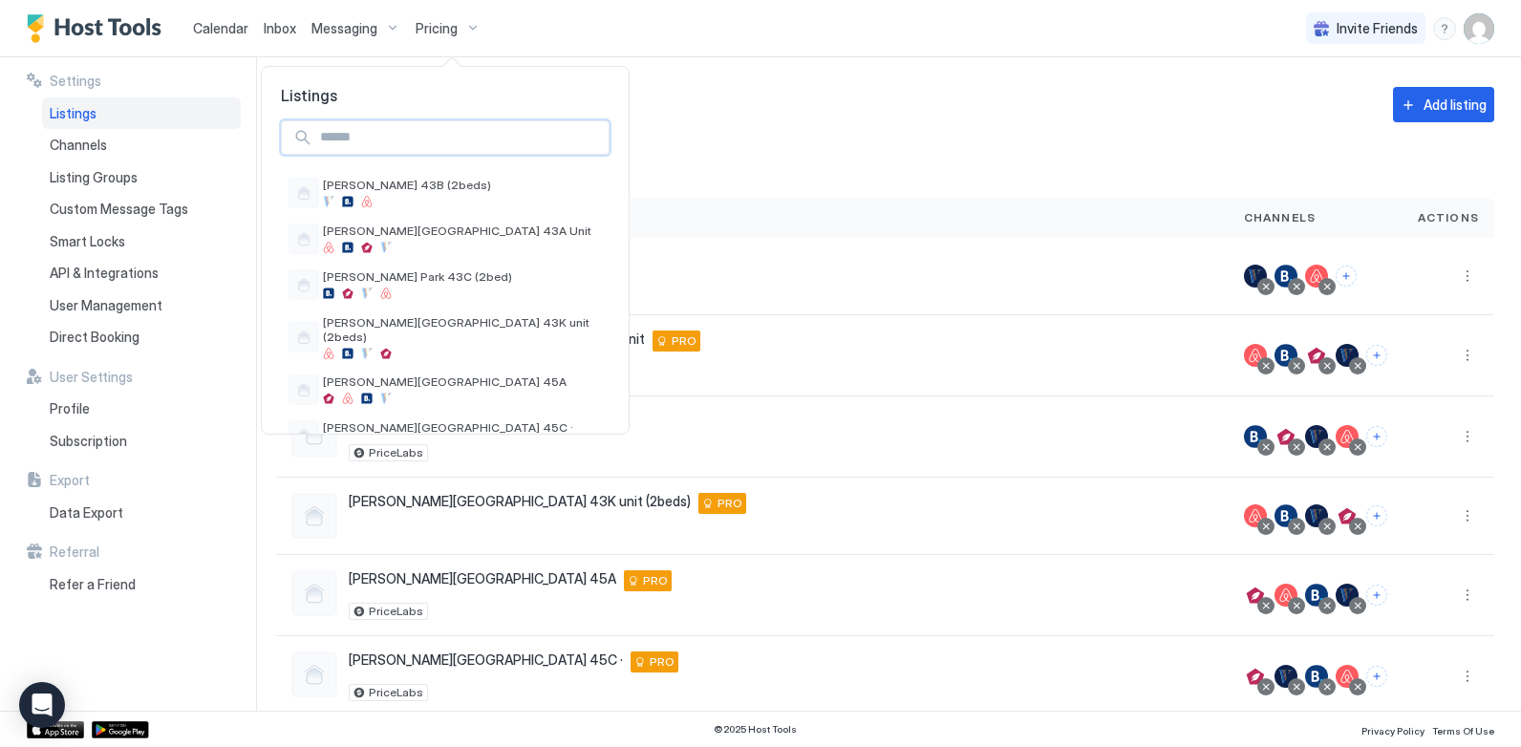
click at [424, 139] on input "Input Field" at bounding box center [460, 137] width 296 height 32
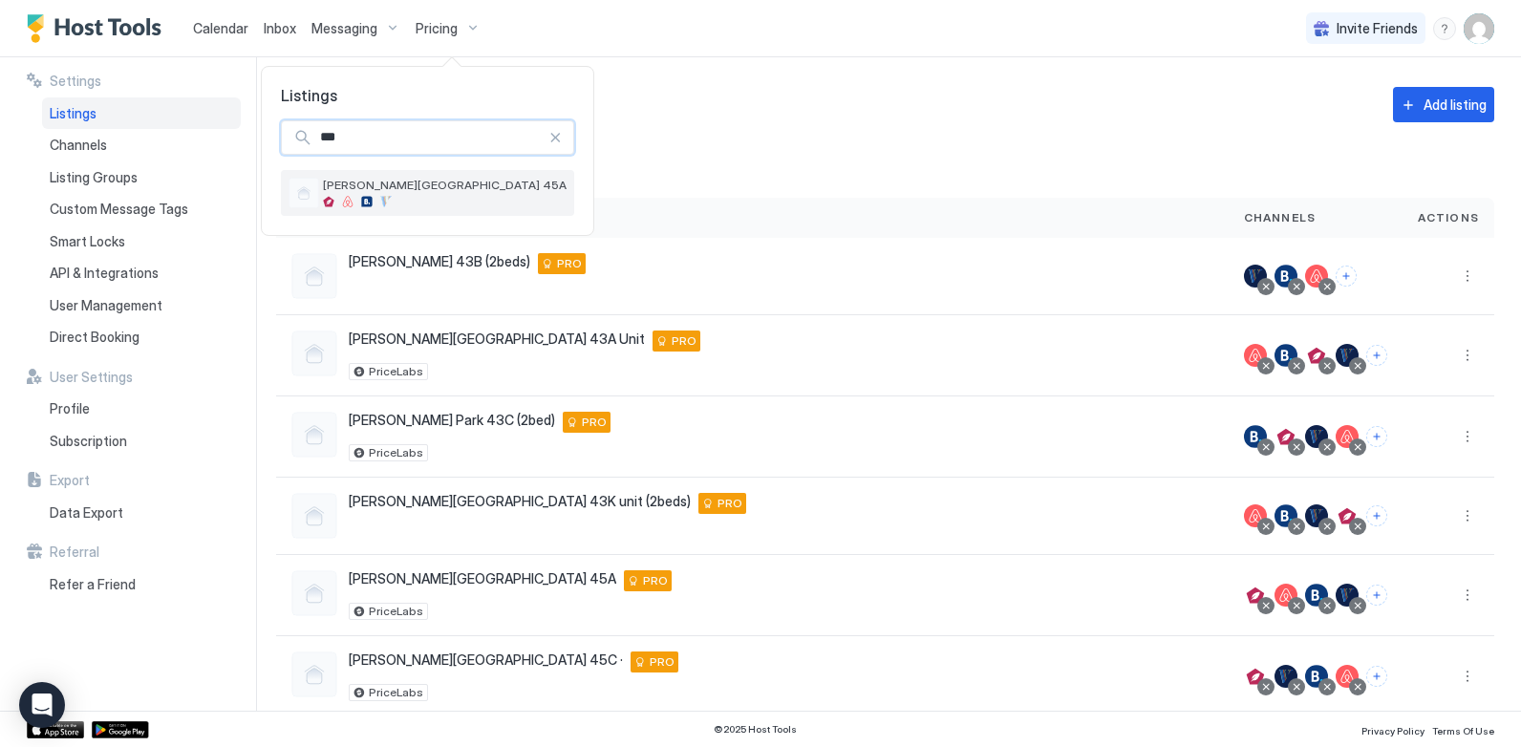
type input "***"
click at [369, 214] on div "[PERSON_NAME][GEOGRAPHIC_DATA] 45A" at bounding box center [427, 193] width 293 height 46
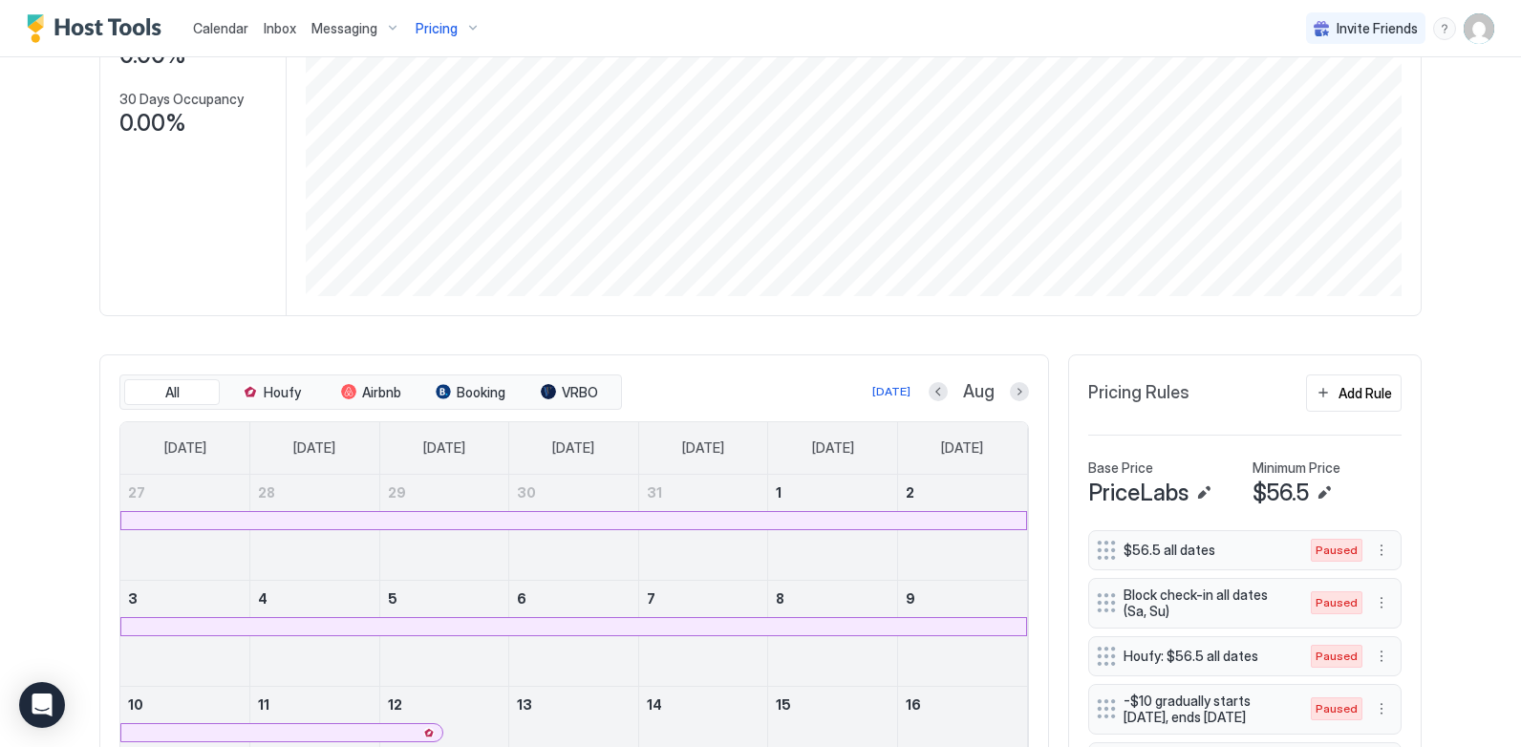
scroll to position [478, 0]
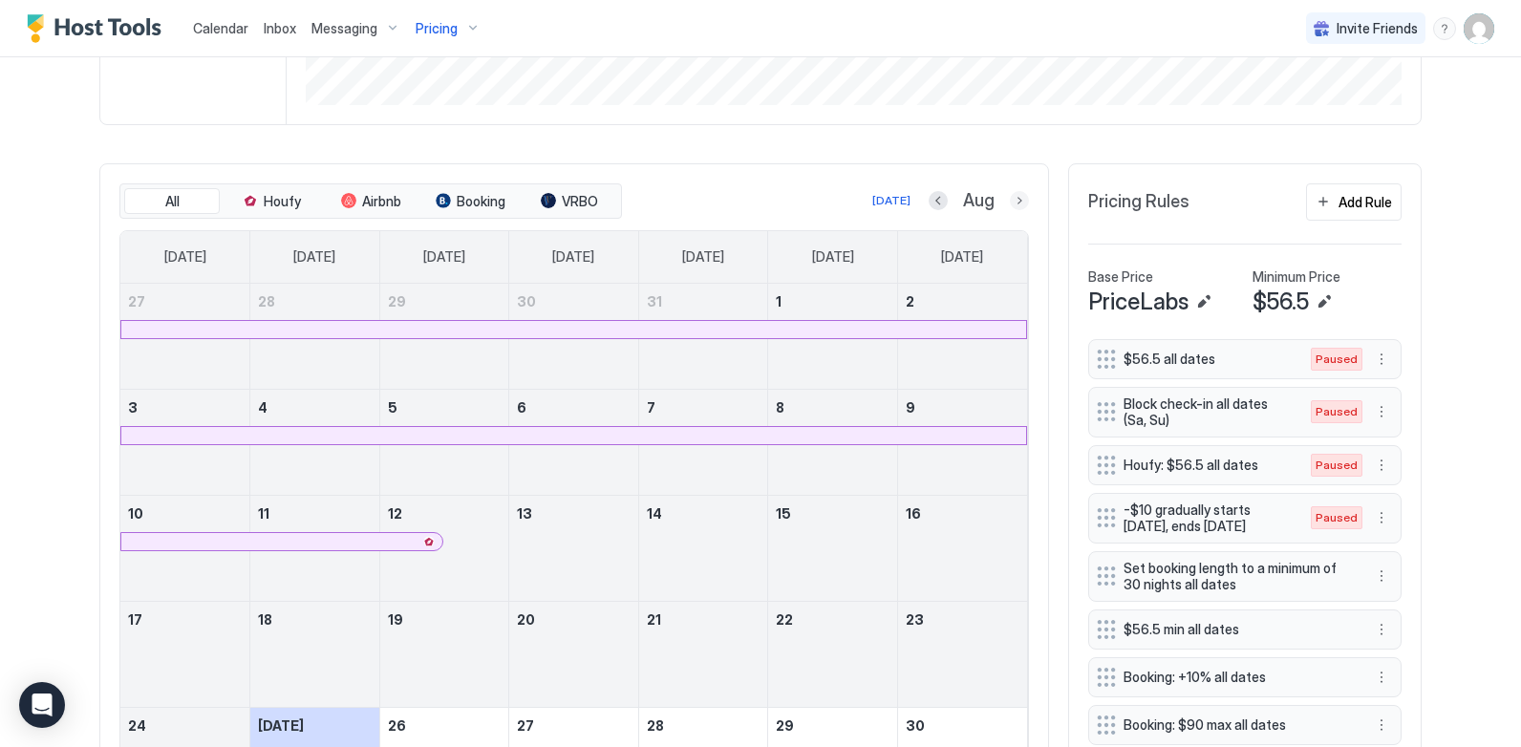
click at [1014, 200] on button "Next month" at bounding box center [1019, 200] width 19 height 19
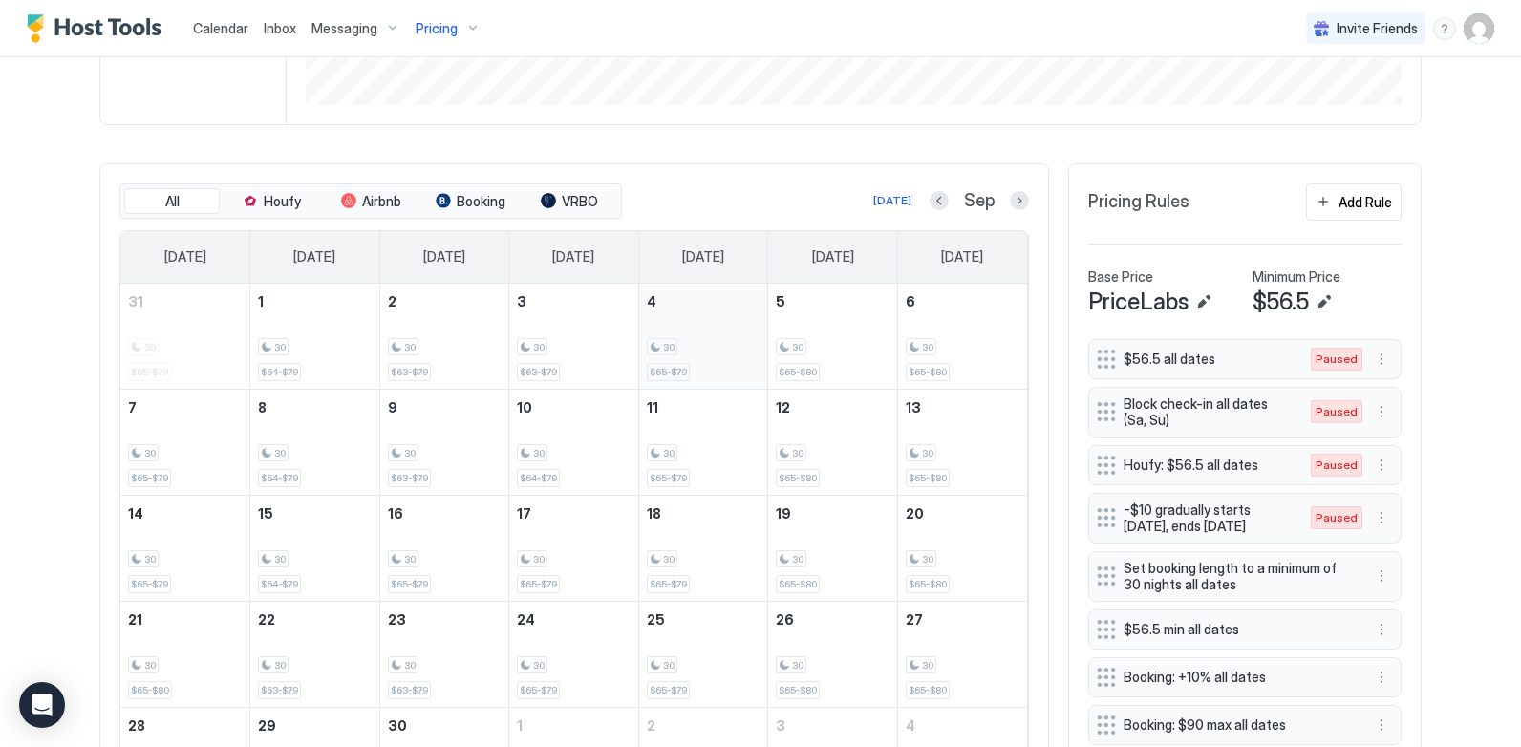
scroll to position [573, 0]
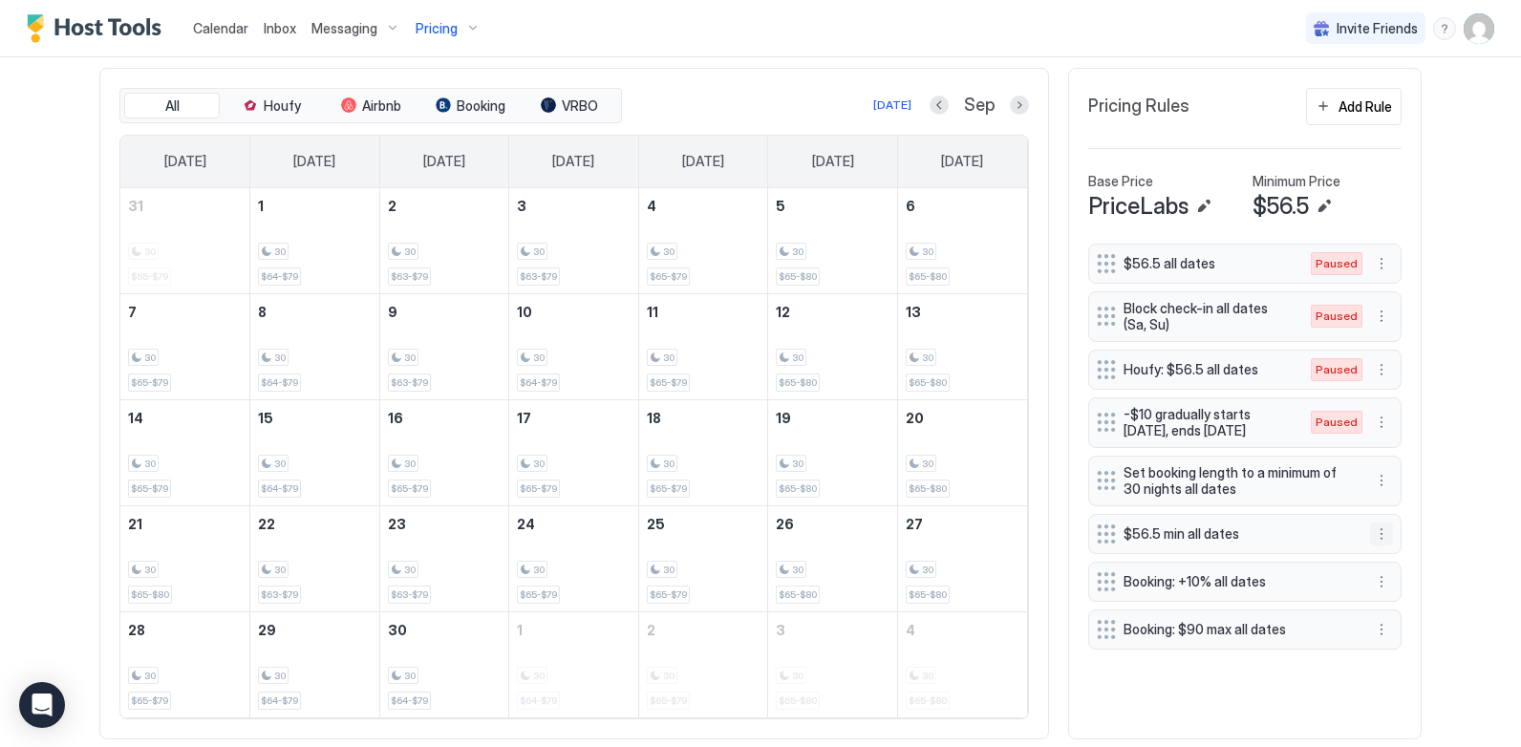
click at [1378, 533] on button "More options" at bounding box center [1381, 534] width 23 height 23
click at [1404, 590] on span "Pause" at bounding box center [1410, 591] width 34 height 14
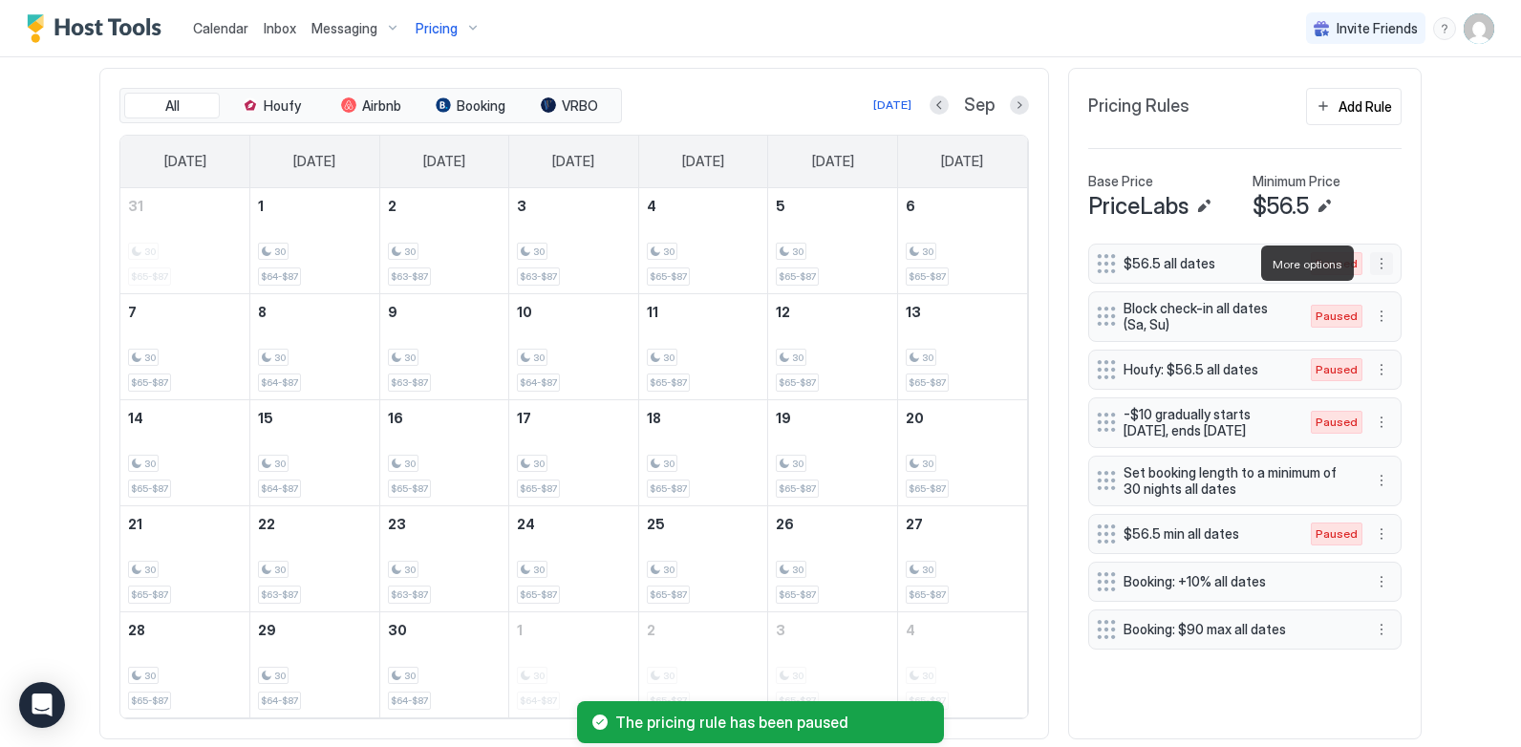
click at [1372, 261] on button "More options" at bounding box center [1381, 263] width 23 height 23
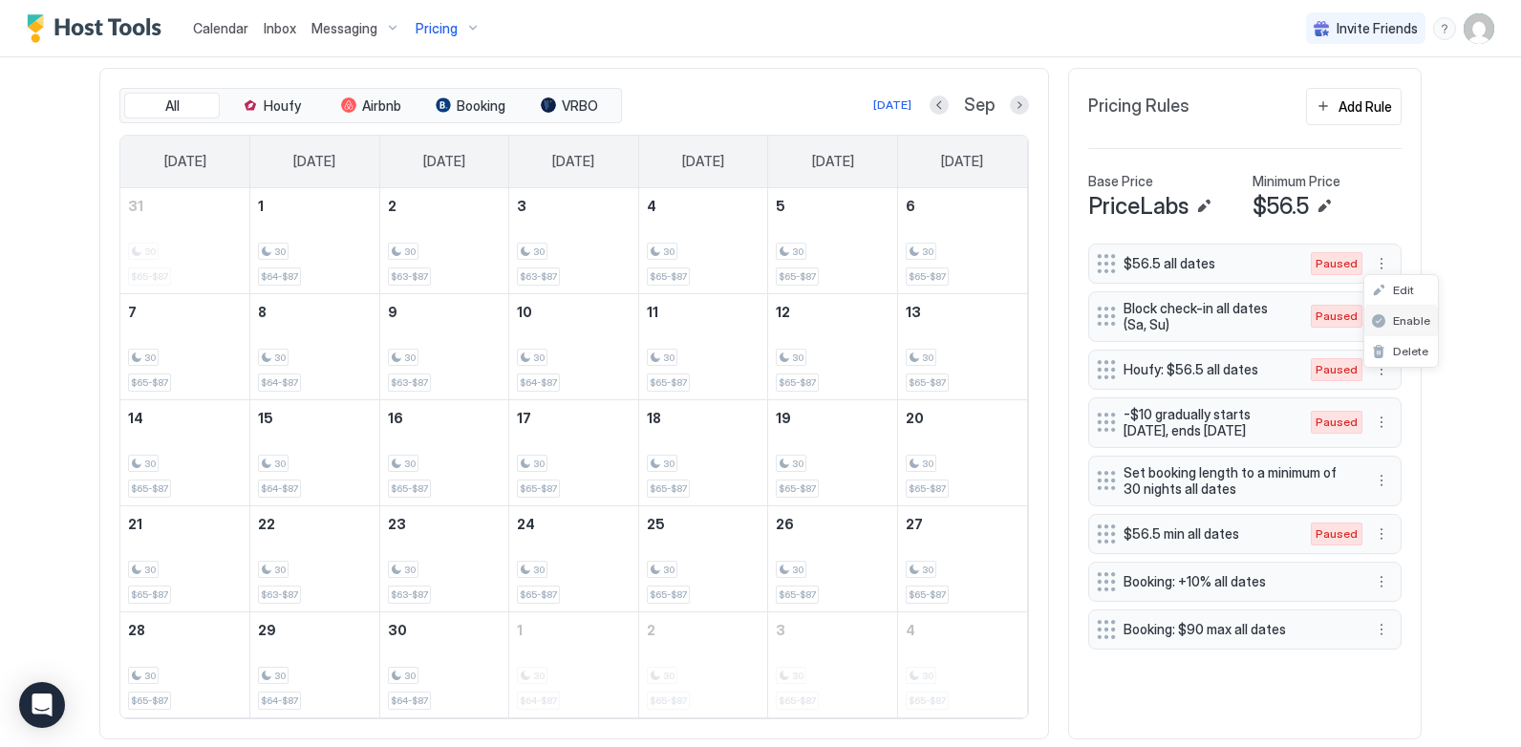
click at [1395, 324] on span "Enable" at bounding box center [1411, 320] width 37 height 14
click at [1374, 366] on button "More options" at bounding box center [1381, 369] width 23 height 23
click at [1446, 273] on div at bounding box center [760, 373] width 1521 height 747
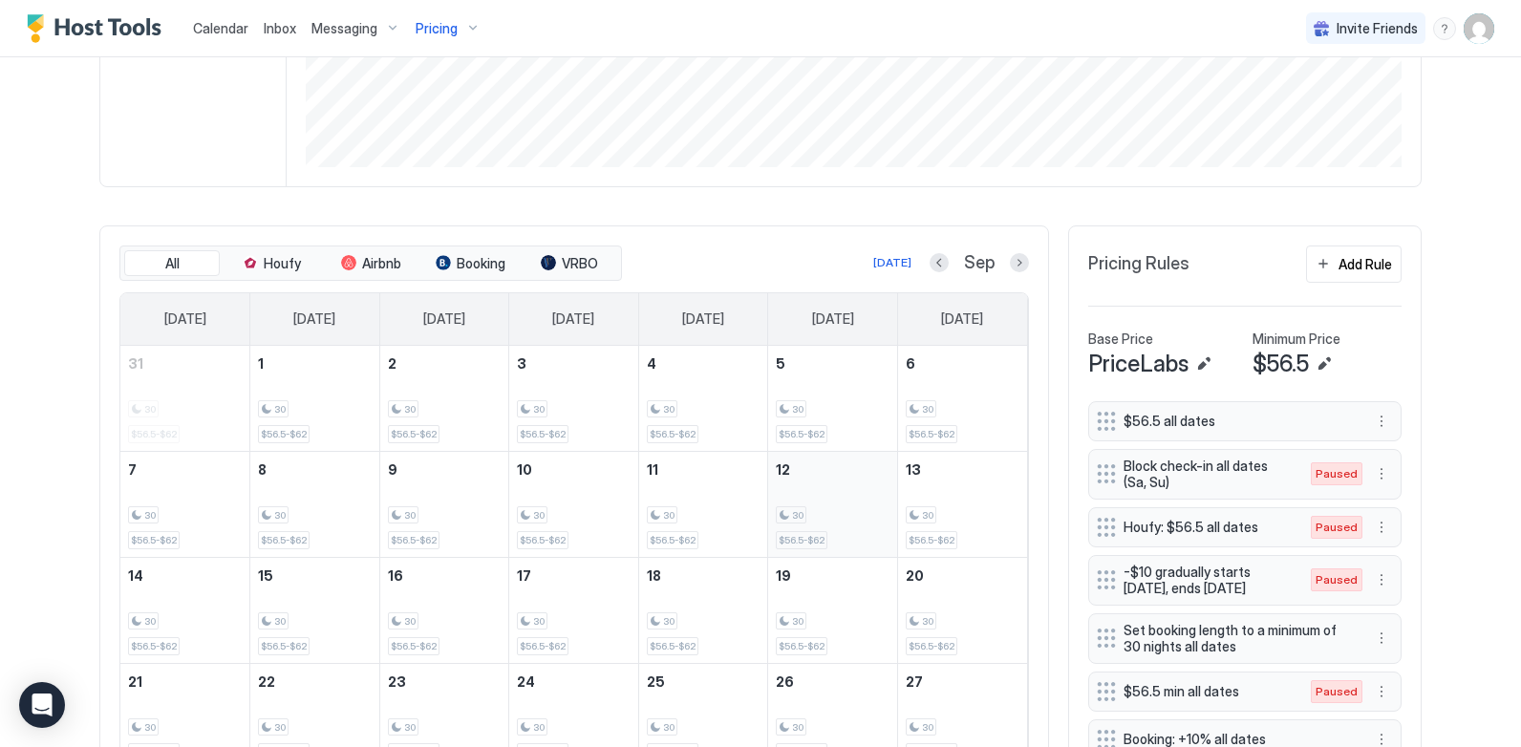
scroll to position [332, 0]
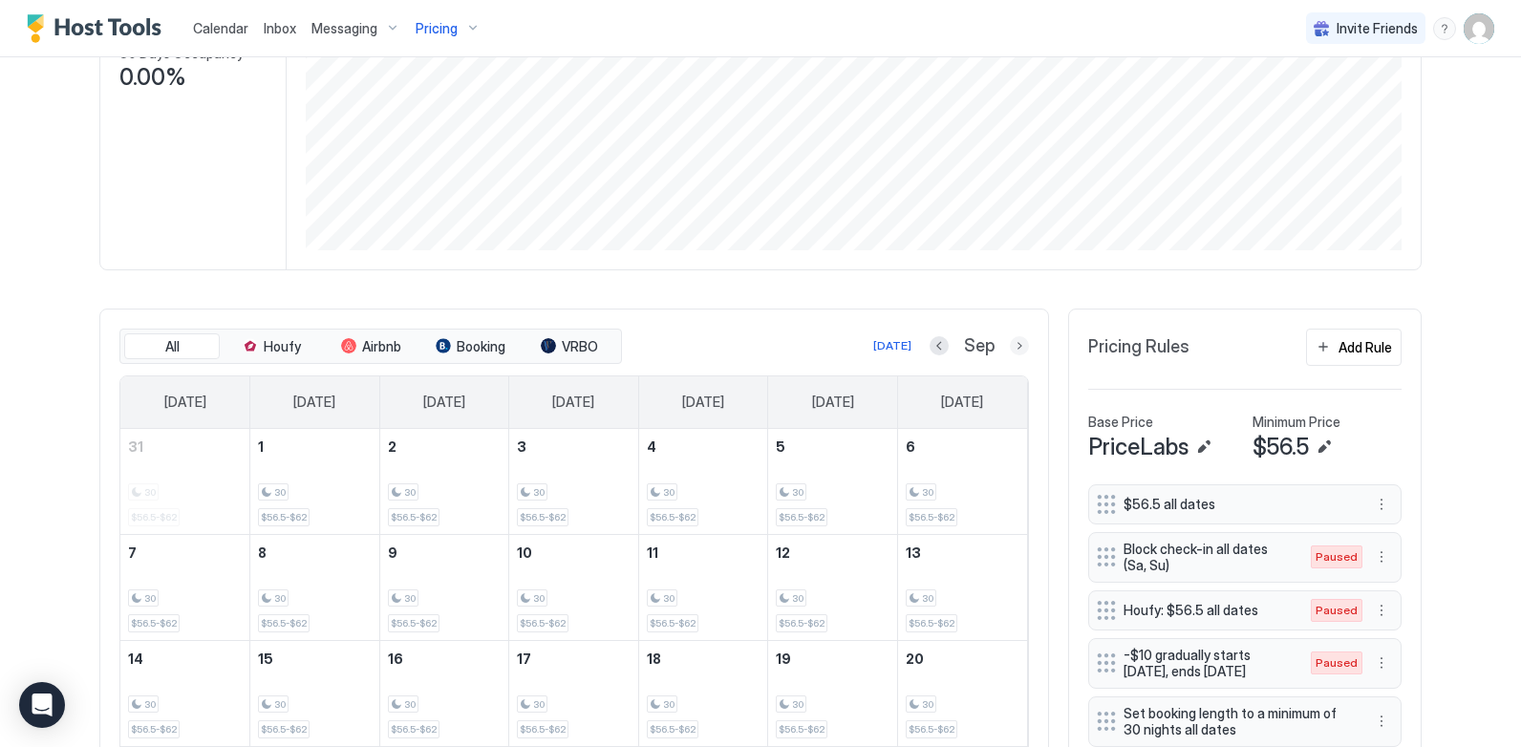
drag, startPoint x: 1017, startPoint y: 342, endPoint x: 718, endPoint y: 356, distance: 298.4
click at [1017, 341] on button "Next month" at bounding box center [1019, 345] width 19 height 19
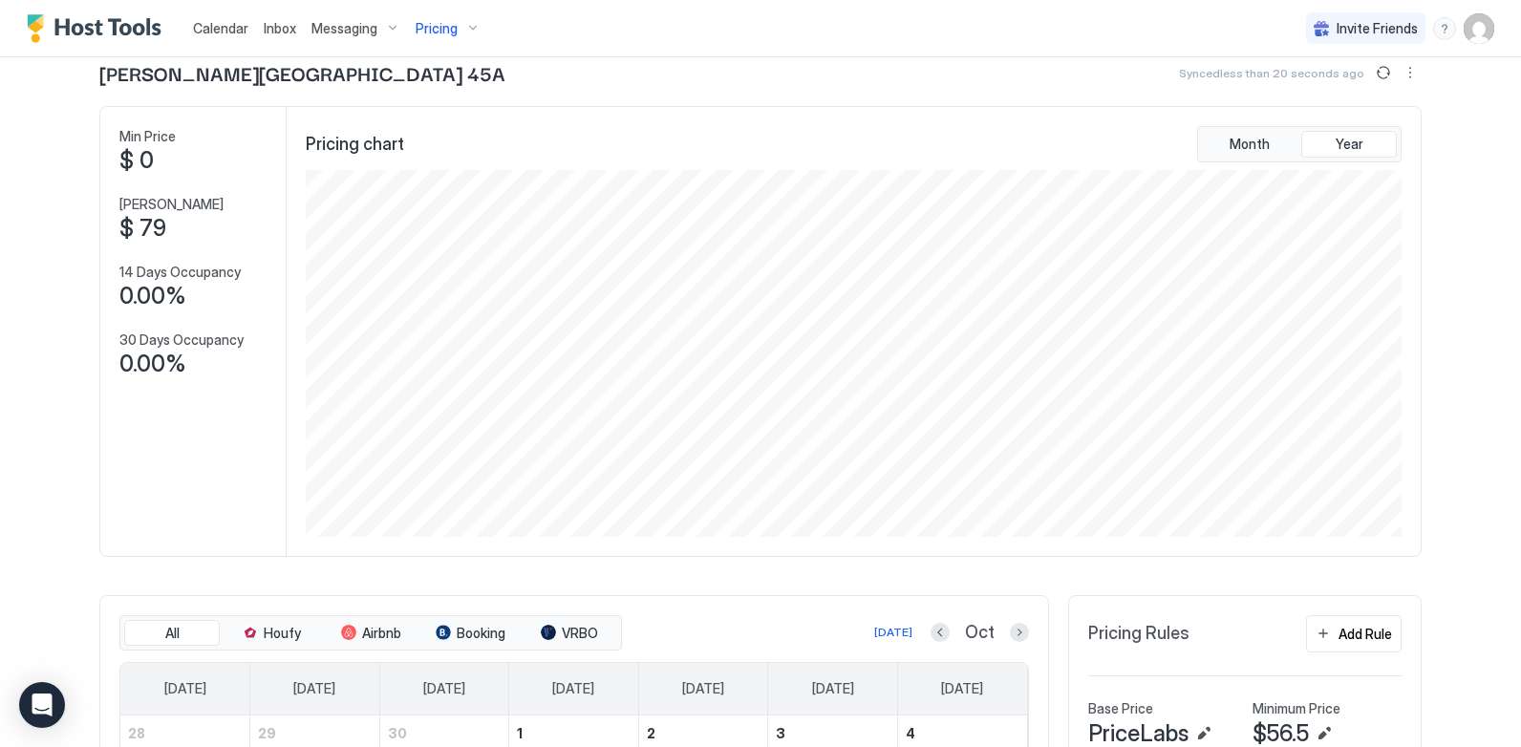
scroll to position [428, 0]
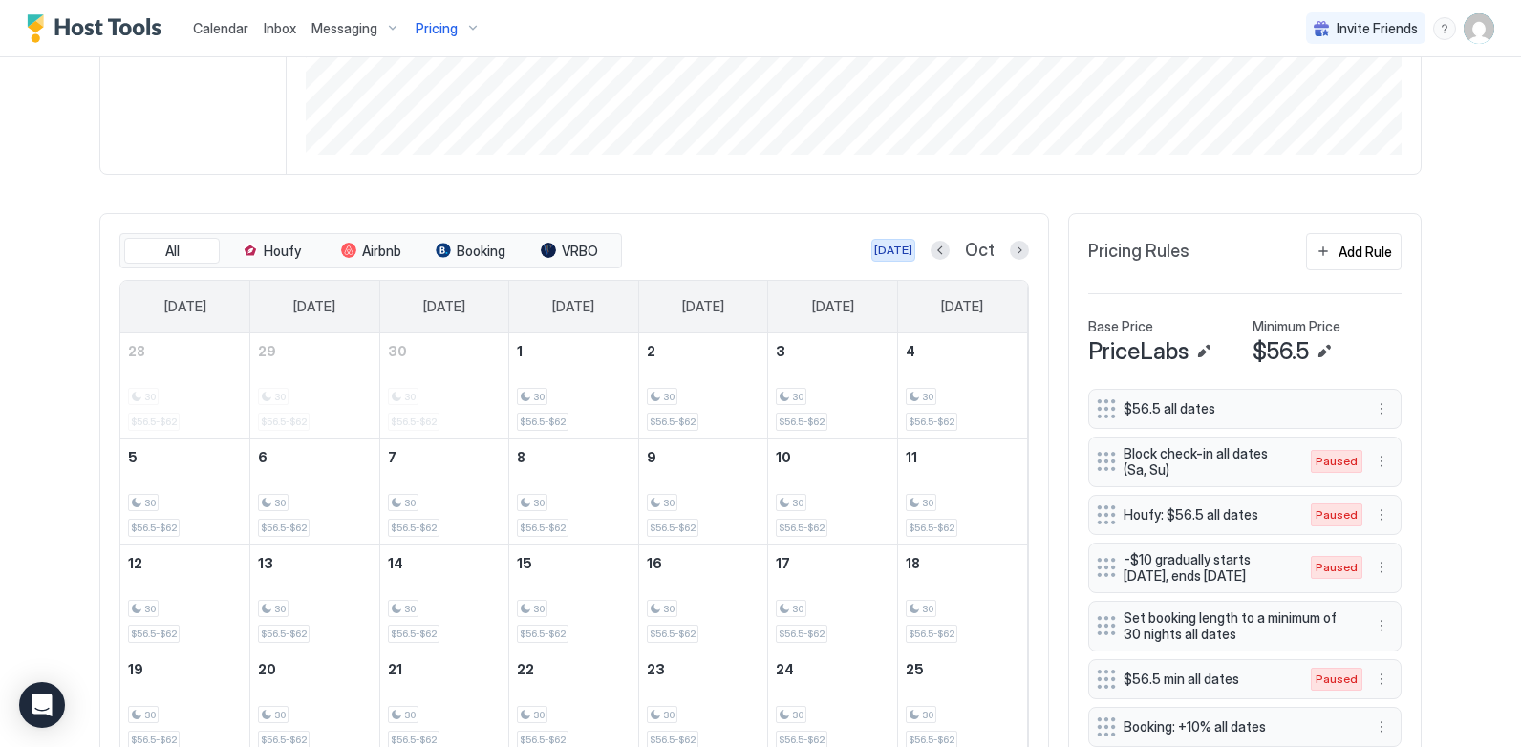
click at [890, 253] on div "[DATE]" at bounding box center [893, 250] width 38 height 17
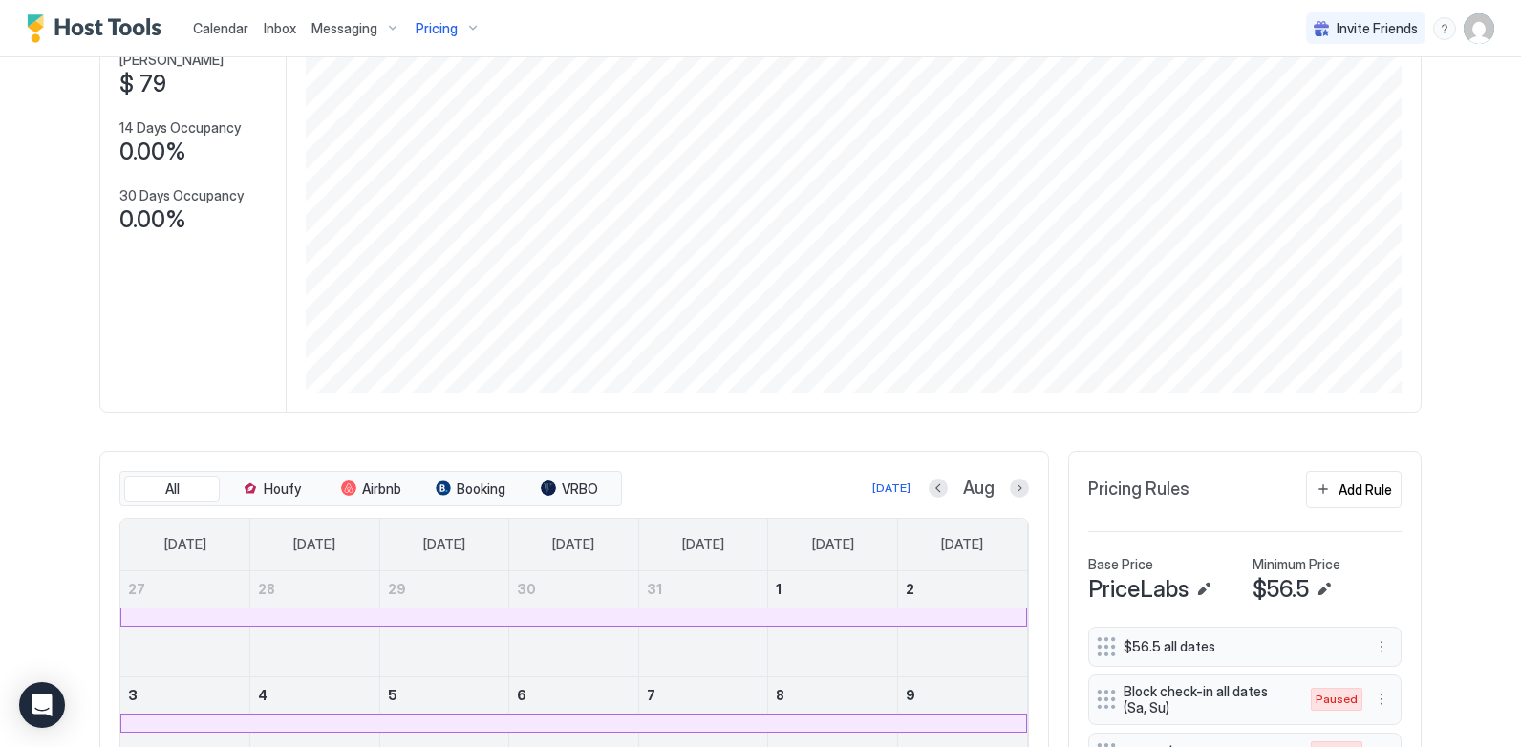
scroll to position [0, 0]
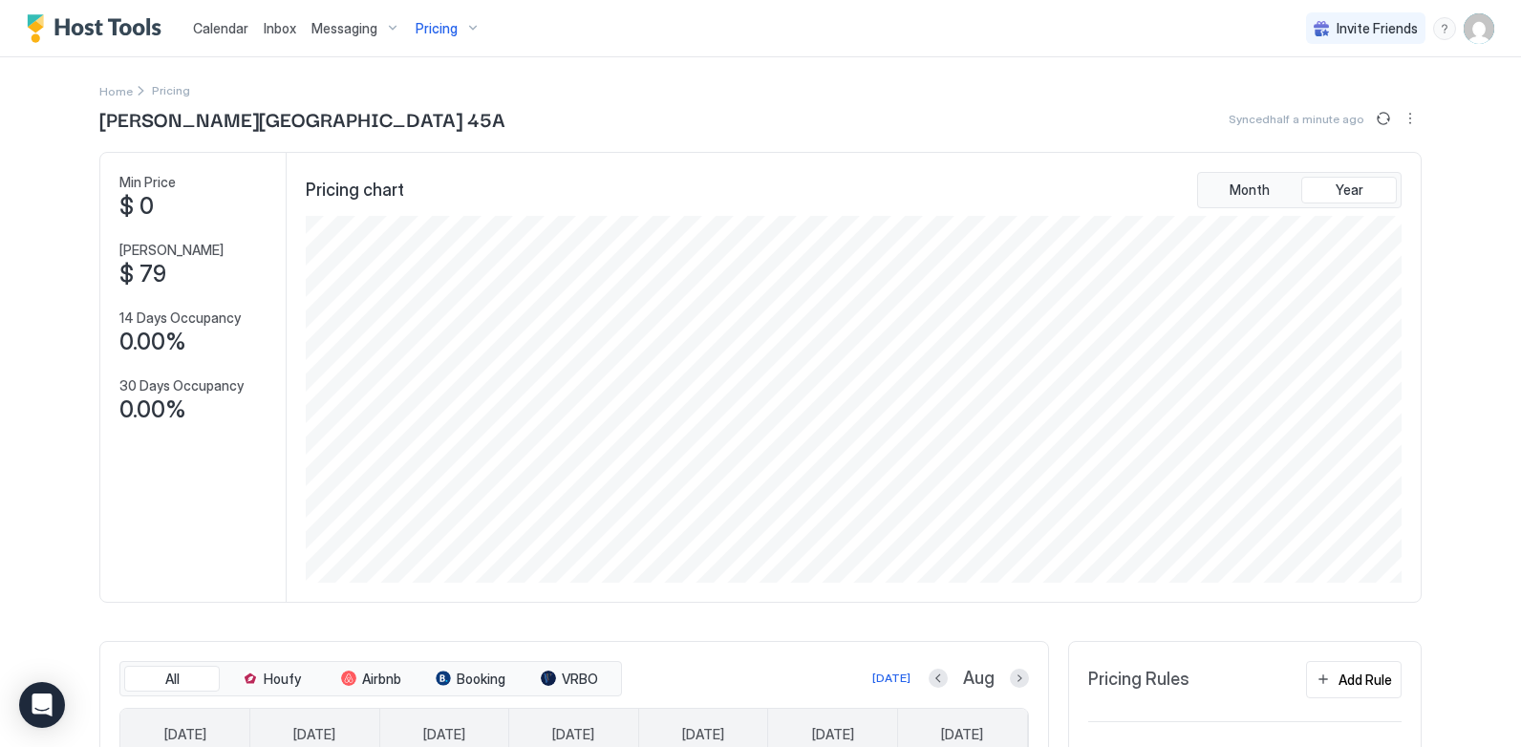
click at [467, 29] on div "Pricing" at bounding box center [448, 28] width 80 height 32
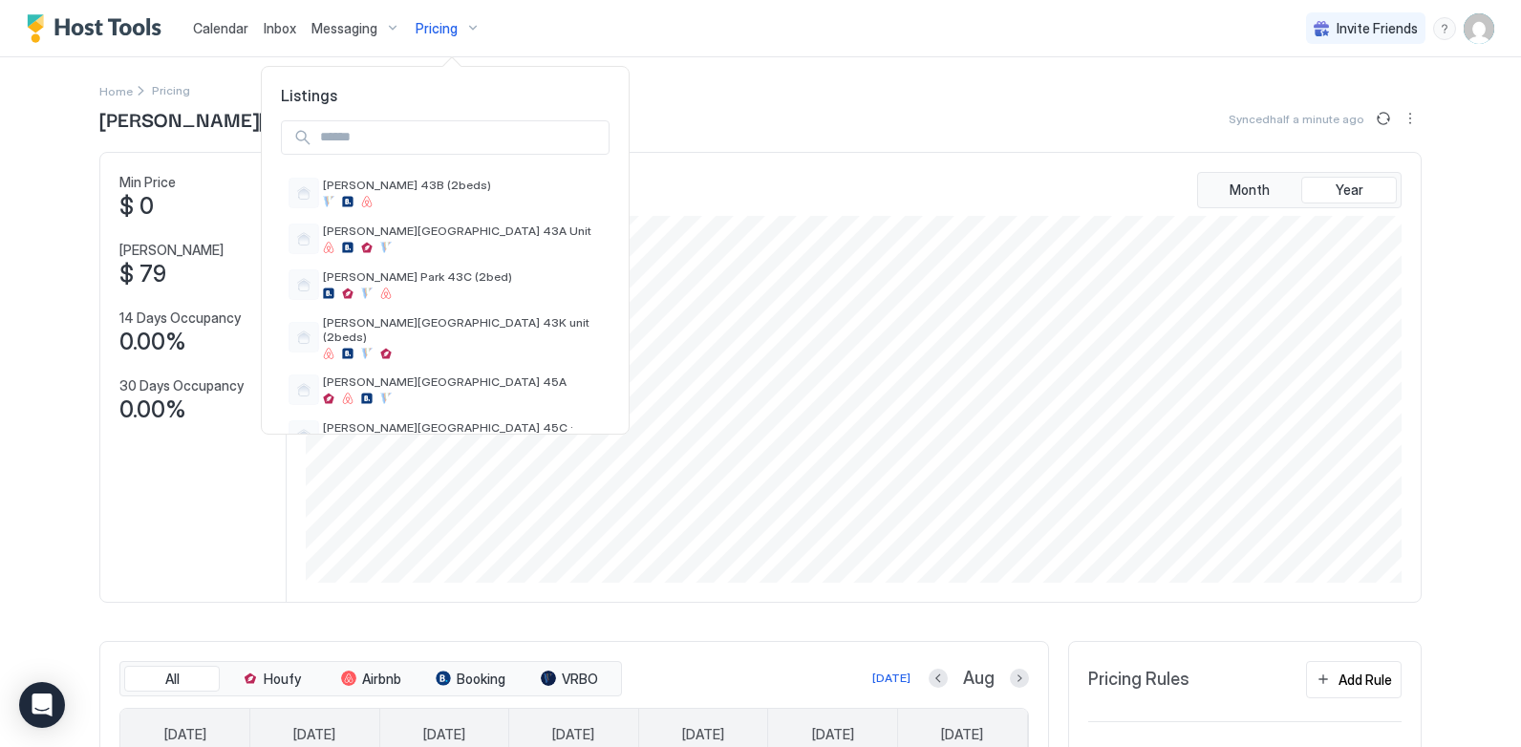
click at [380, 147] on input "Input Field" at bounding box center [460, 137] width 296 height 32
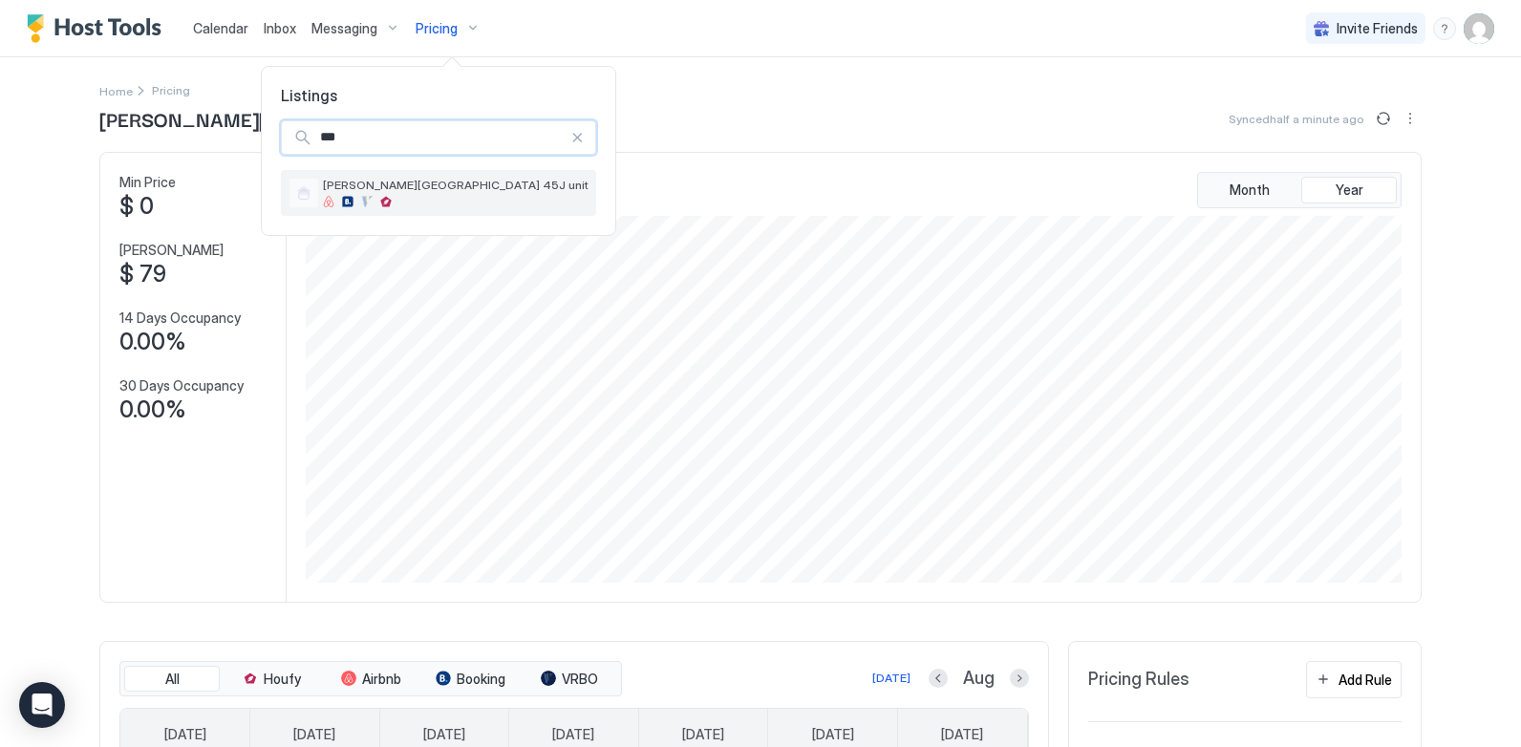
type input "***"
click at [387, 204] on div at bounding box center [385, 201] width 11 height 11
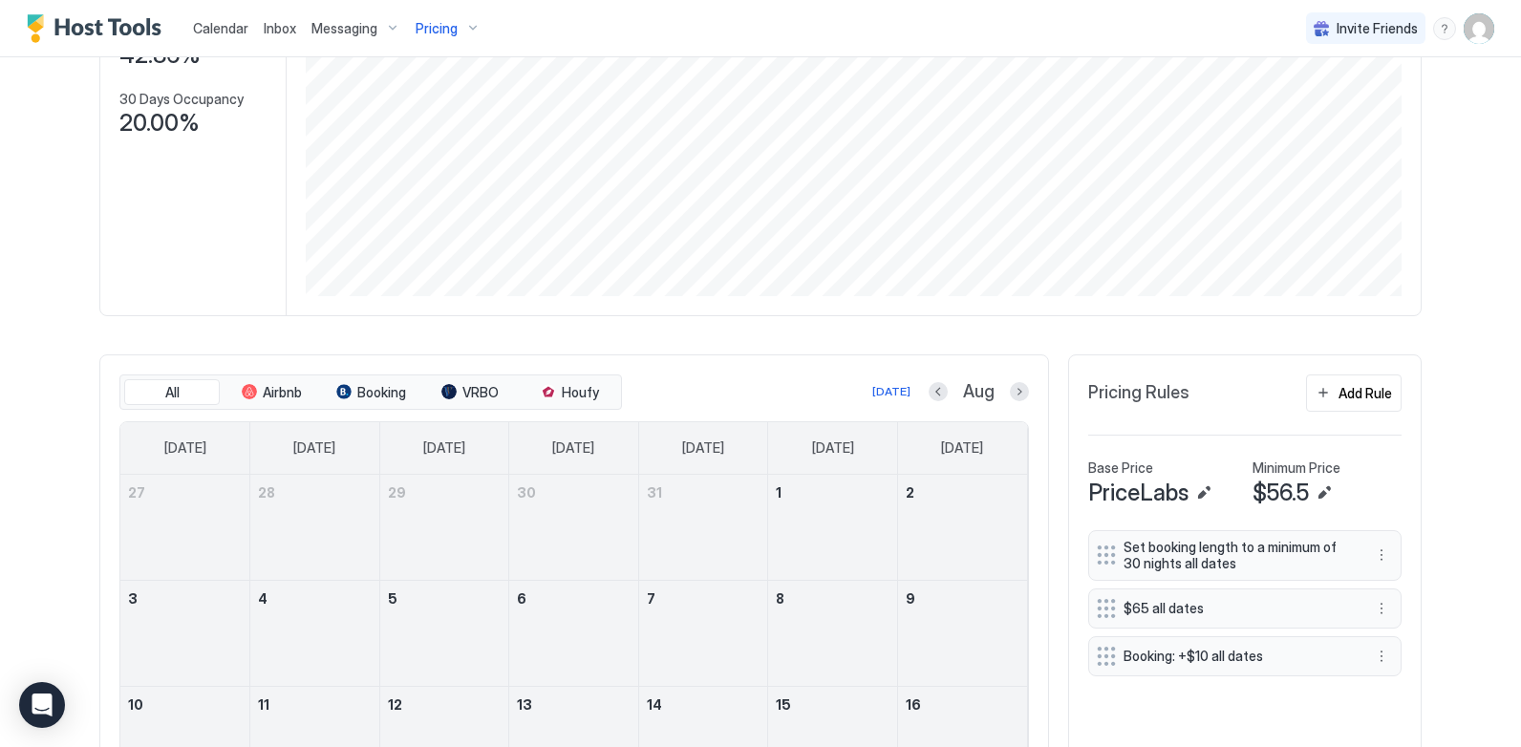
scroll to position [478, 0]
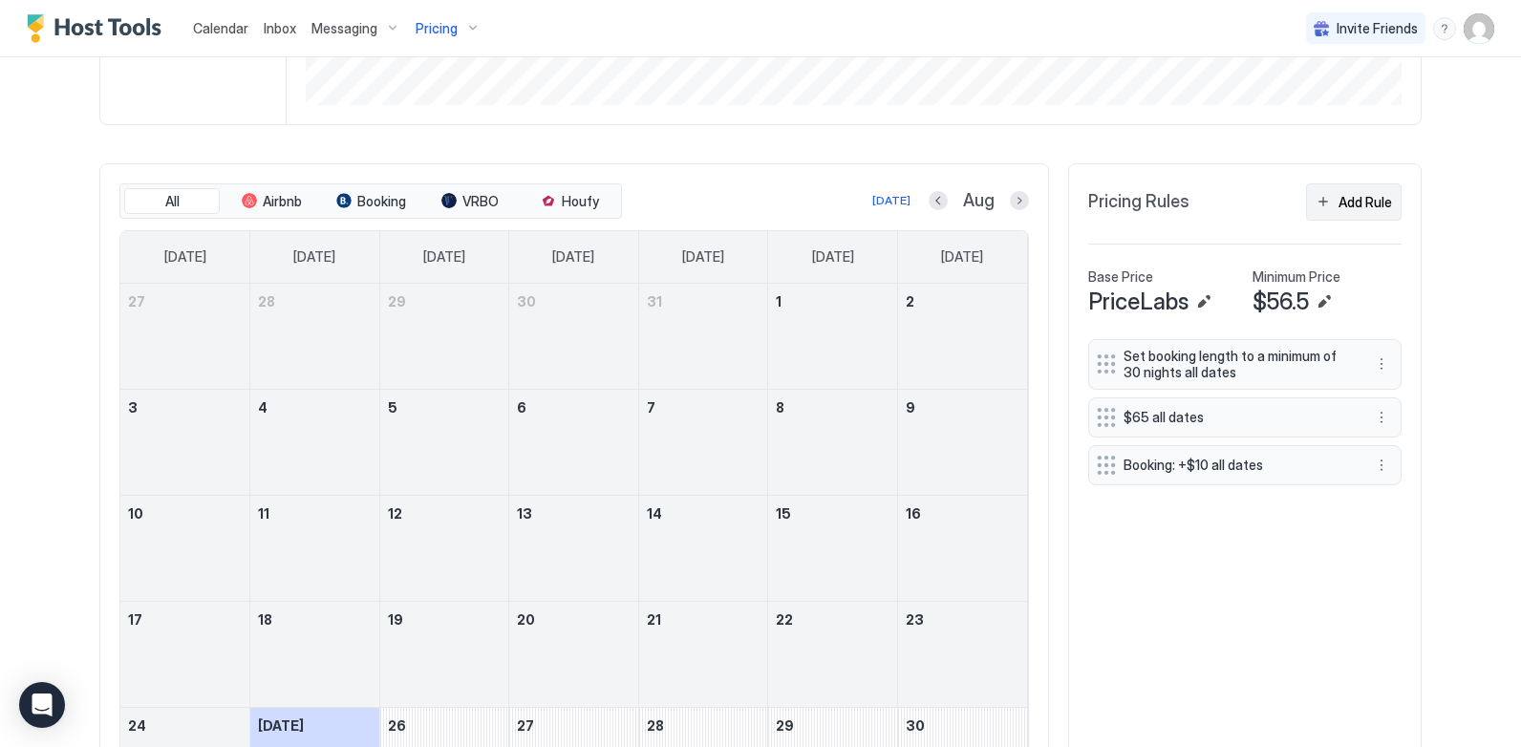
click at [1322, 211] on button "Add Rule" at bounding box center [1354, 201] width 96 height 37
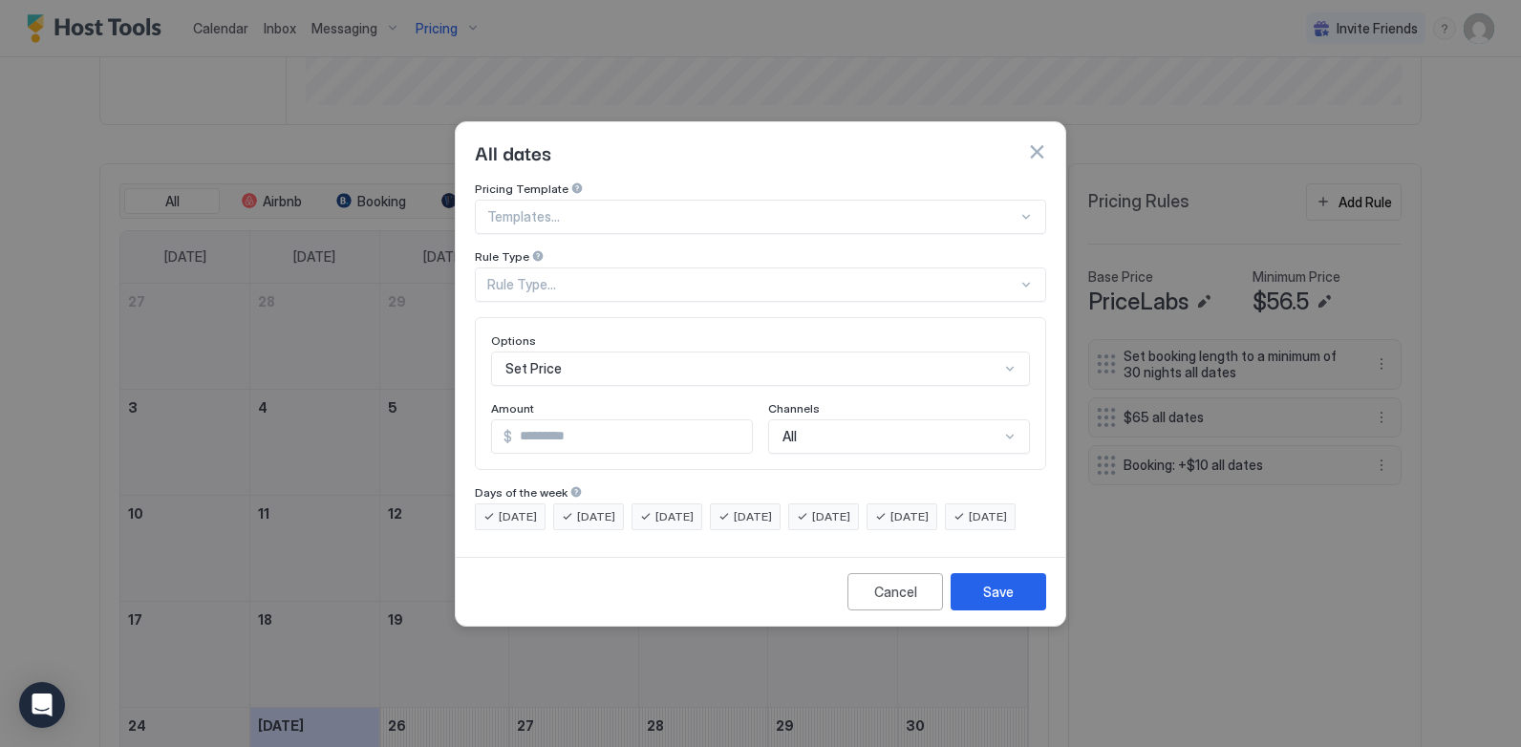
click at [662, 208] on div at bounding box center [752, 216] width 530 height 17
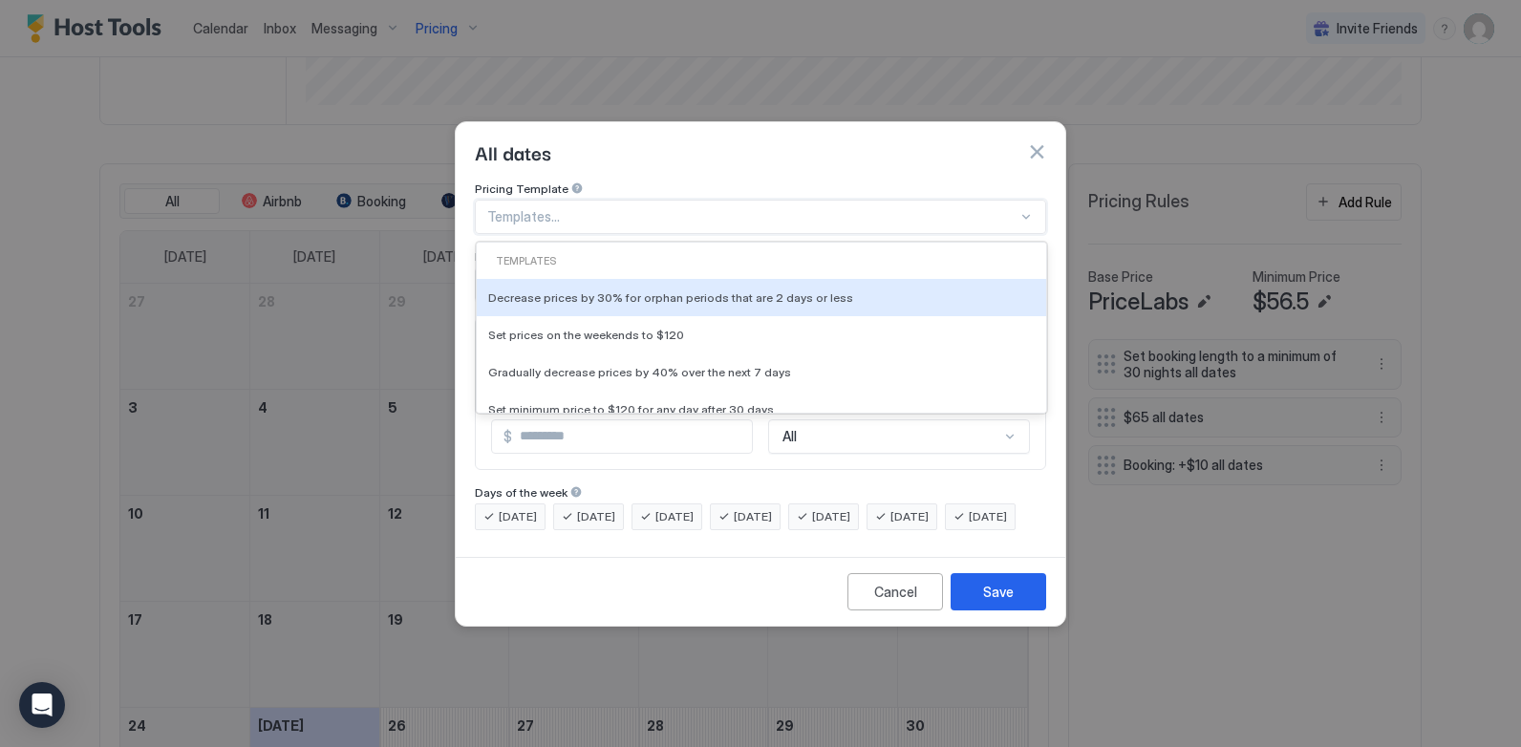
click at [734, 138] on div "All dates" at bounding box center [760, 152] width 571 height 29
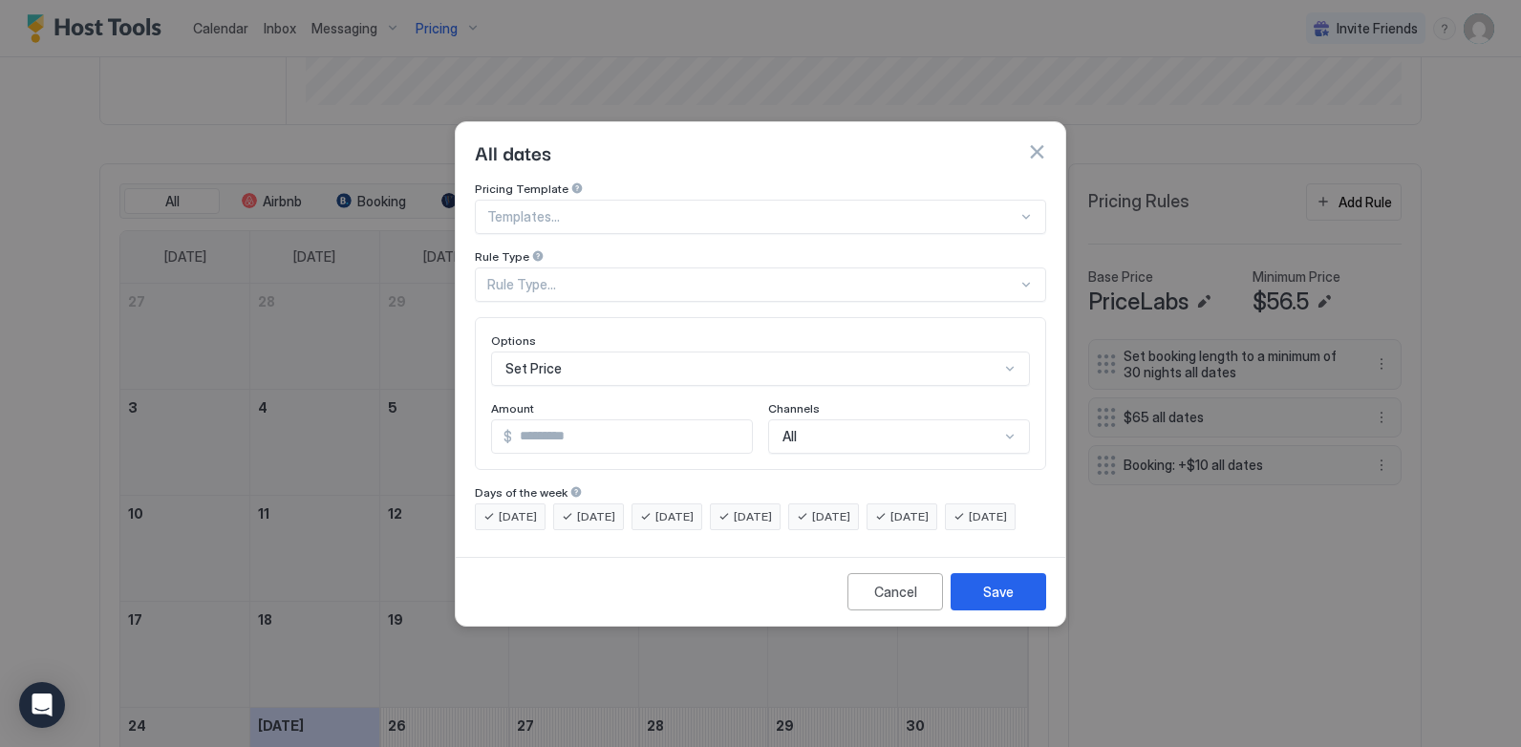
click at [649, 276] on div "Rule Type..." at bounding box center [752, 284] width 530 height 17
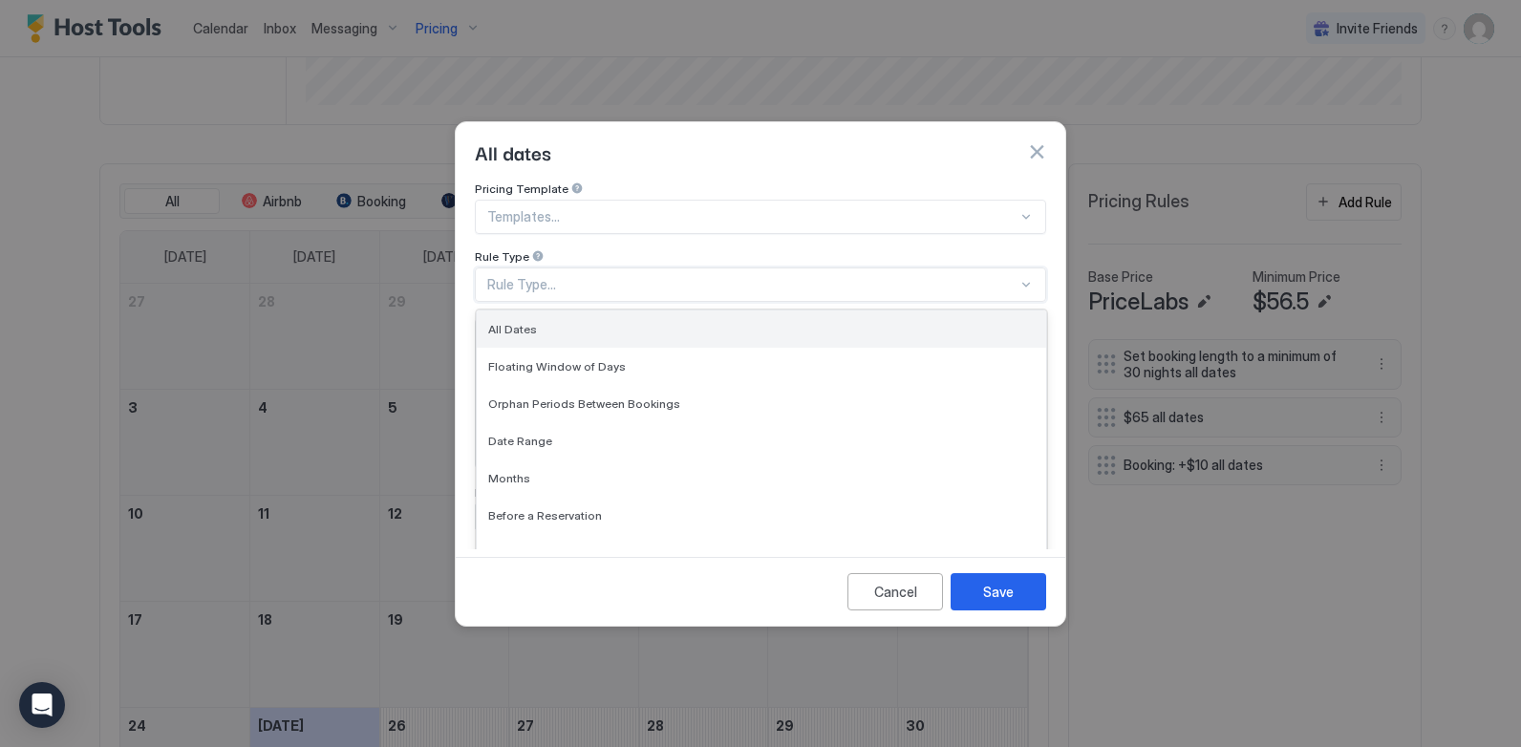
click at [698, 311] on div "All Dates" at bounding box center [761, 329] width 569 height 37
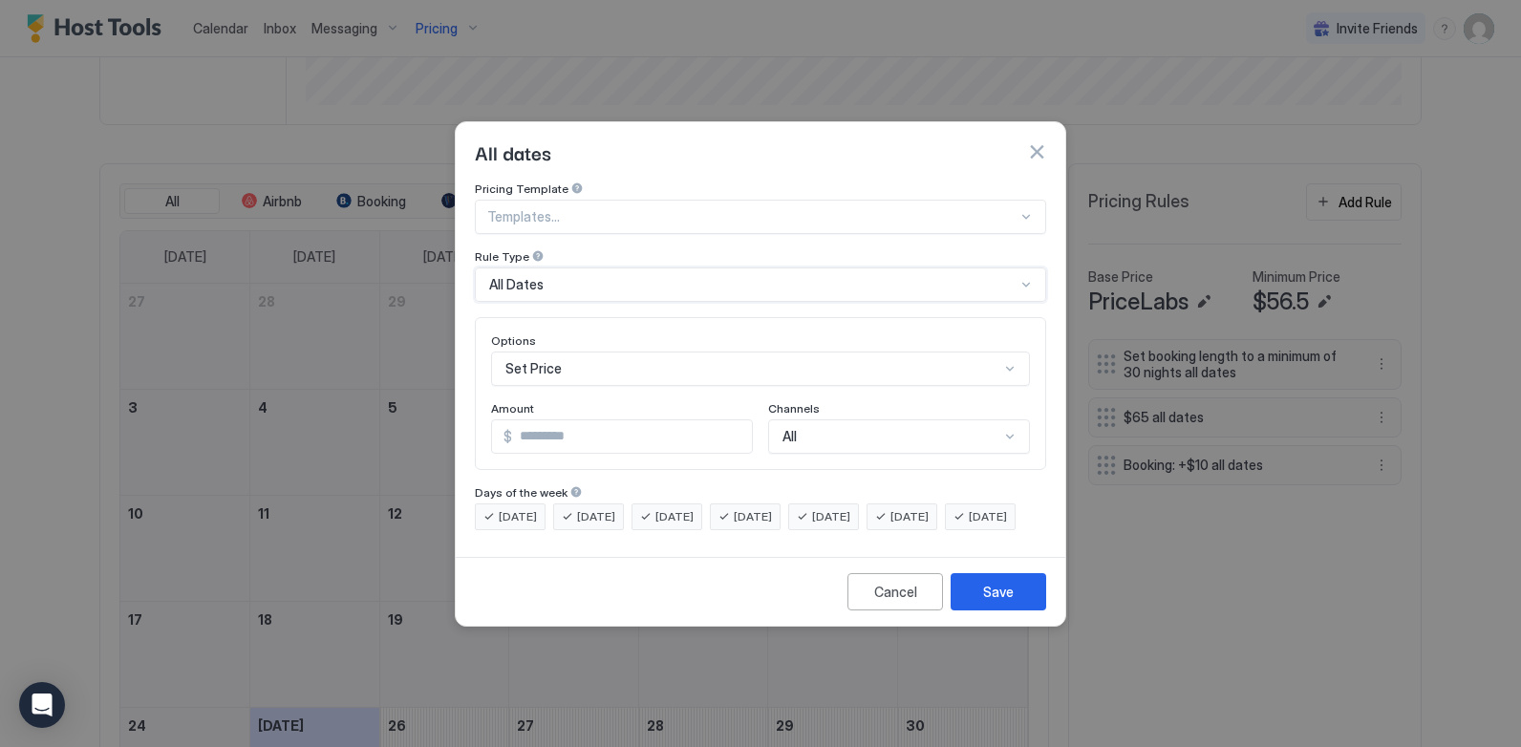
click at [584, 425] on input "*" at bounding box center [632, 436] width 240 height 32
drag, startPoint x: 569, startPoint y: 425, endPoint x: 488, endPoint y: 421, distance: 81.3
click at [488, 421] on div "Options Set Price Amount $ * Channels All" at bounding box center [760, 393] width 571 height 153
type input "*"
type input "****"
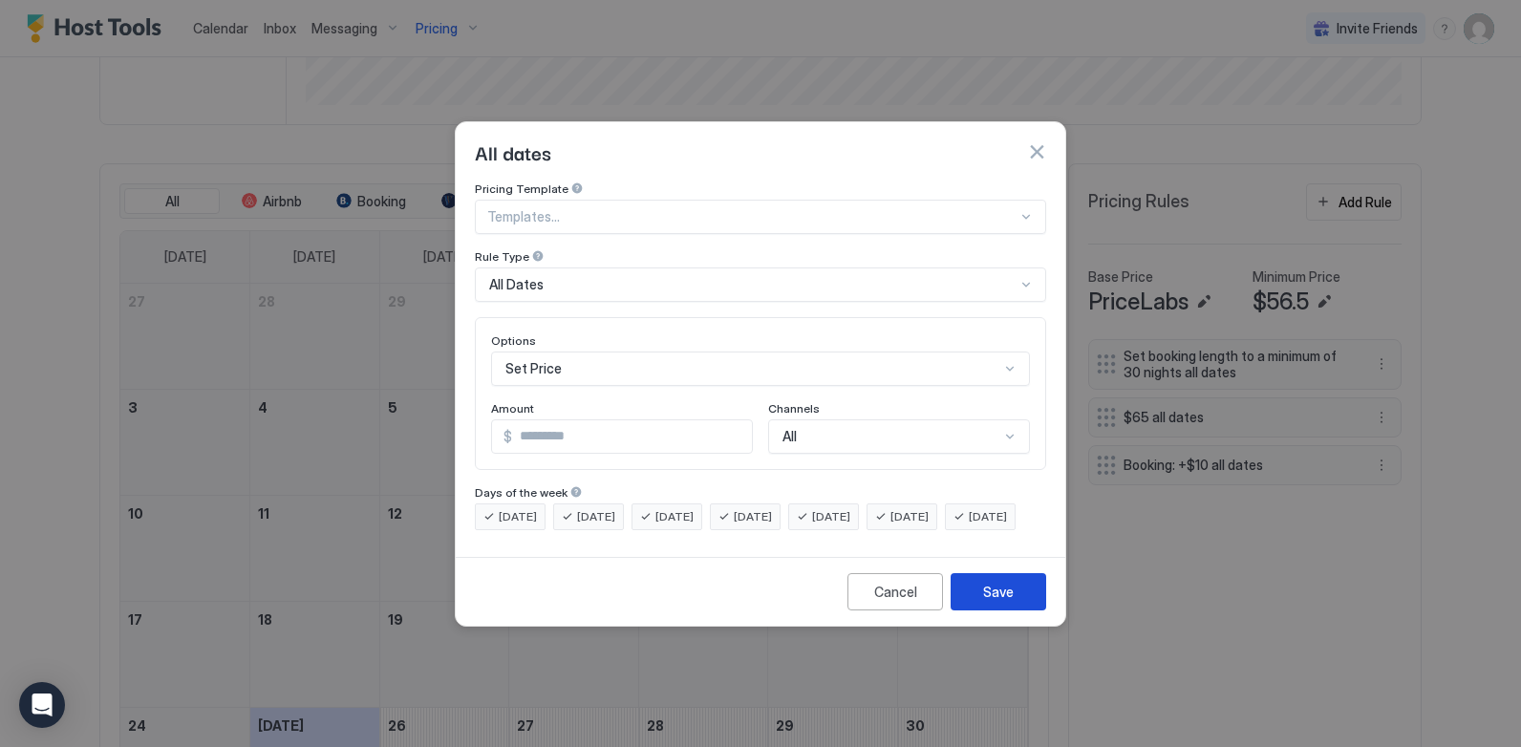
click at [1025, 609] on button "Save" at bounding box center [999, 591] width 96 height 37
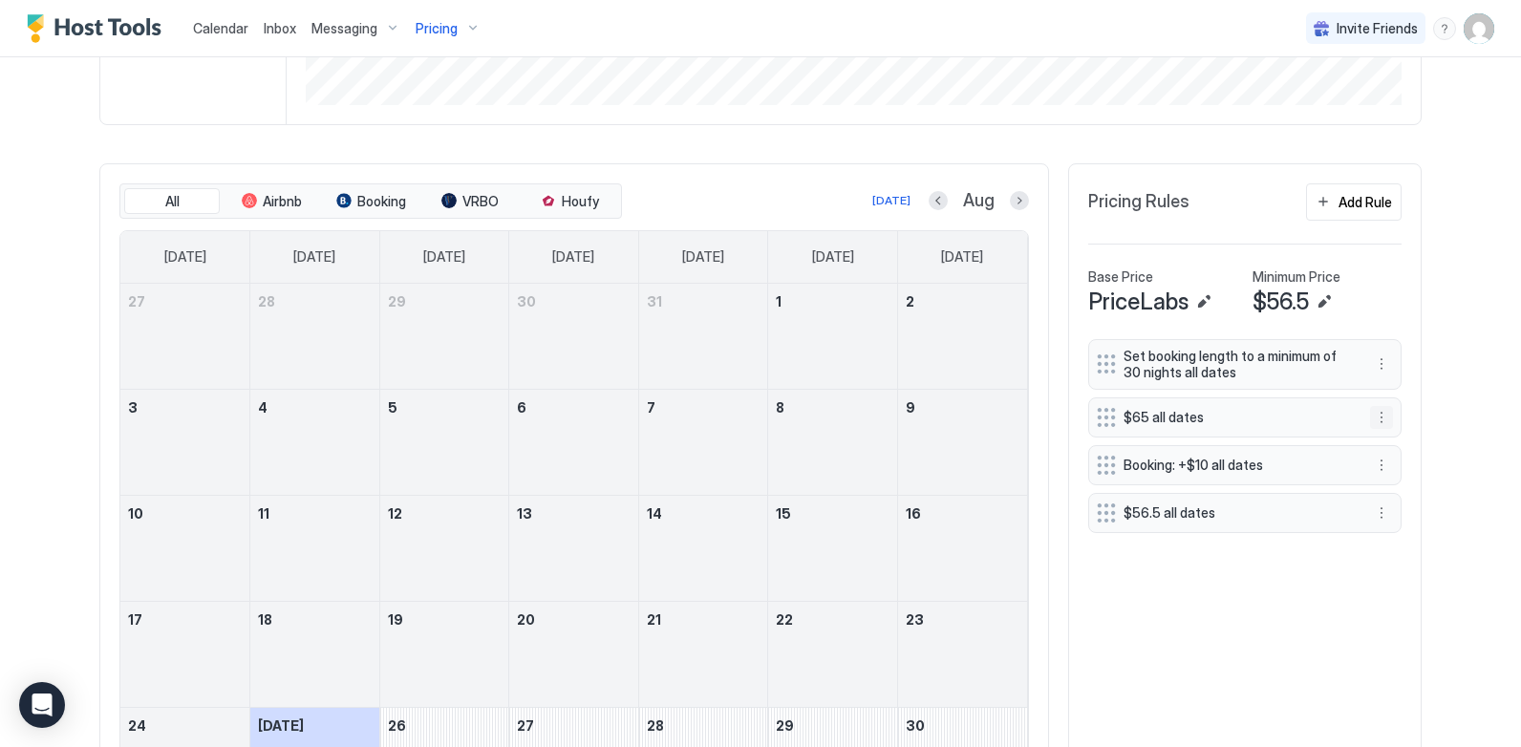
click at [1370, 418] on button "More options" at bounding box center [1381, 417] width 23 height 23
click at [1385, 474] on div "Pause" at bounding box center [1399, 474] width 55 height 14
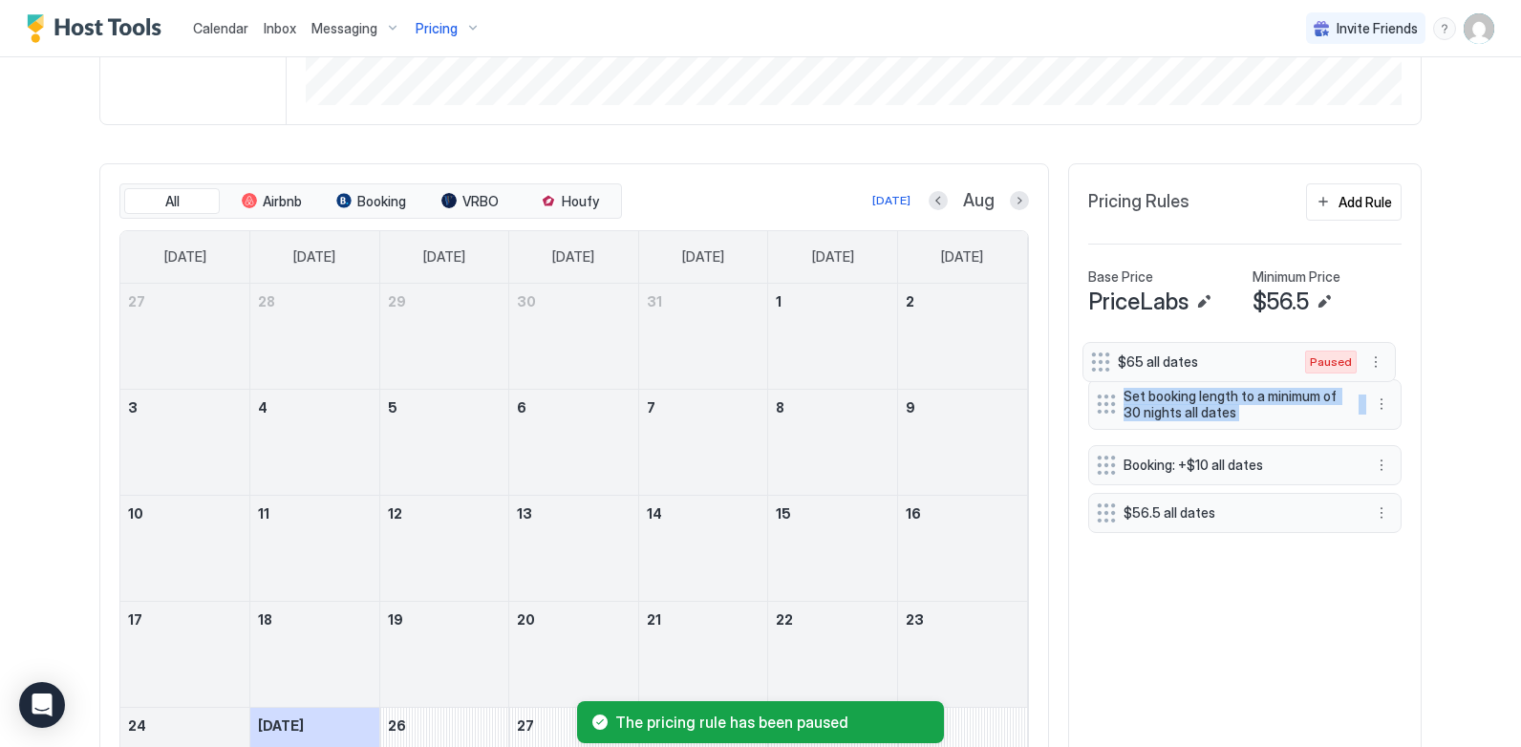
drag, startPoint x: 1098, startPoint y: 422, endPoint x: 1099, endPoint y: 366, distance: 56.4
click at [1099, 366] on div "Set booking length to a minimum of 30 nights all dates $65 all dates Paused Boo…" at bounding box center [1244, 436] width 313 height 194
click at [1173, 626] on div "$65 all dates Paused Set booking length to a minimum of 30 nights all dates Boo…" at bounding box center [1244, 630] width 313 height 582
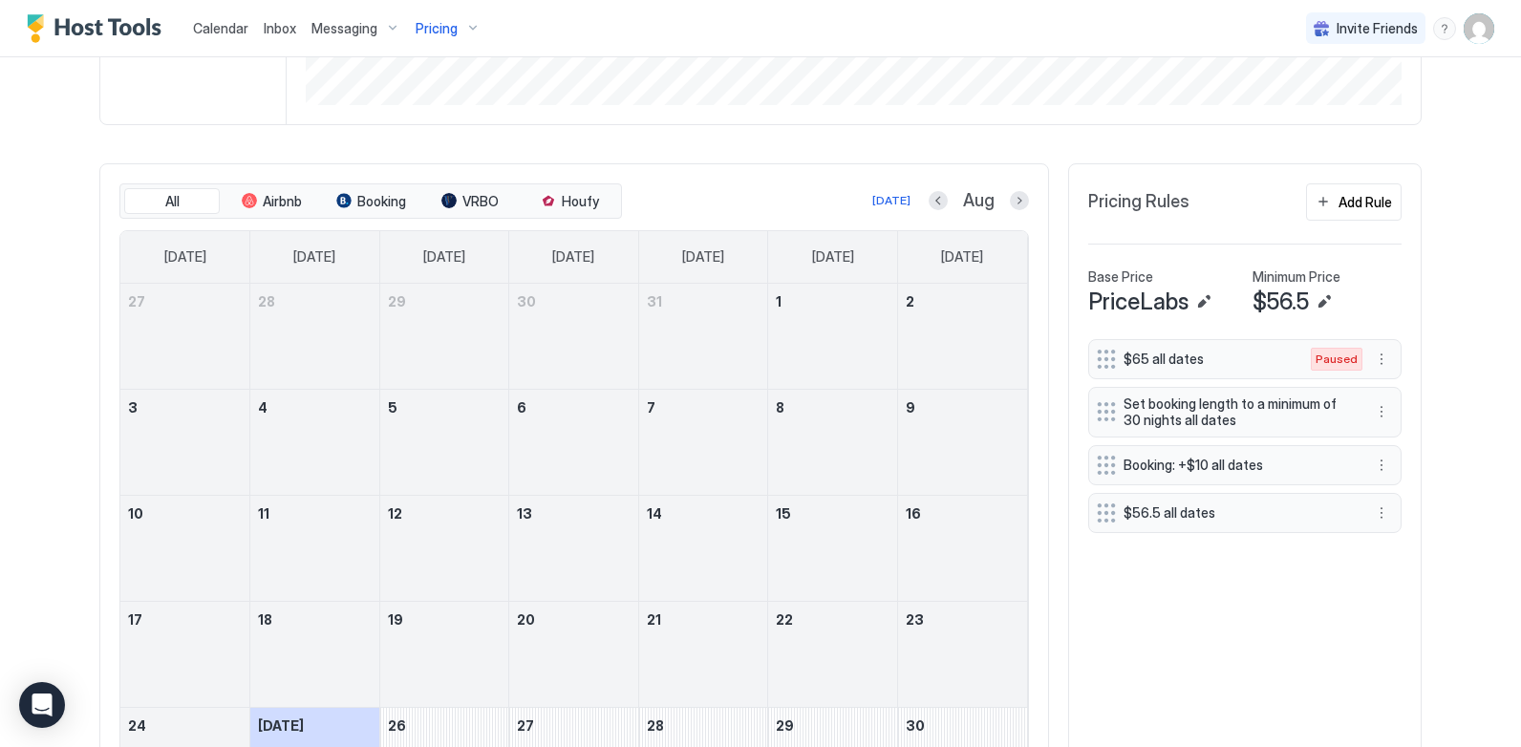
click at [1173, 626] on div "$65 all dates Paused Set booking length to a minimum of 30 nights all dates Boo…" at bounding box center [1244, 630] width 313 height 582
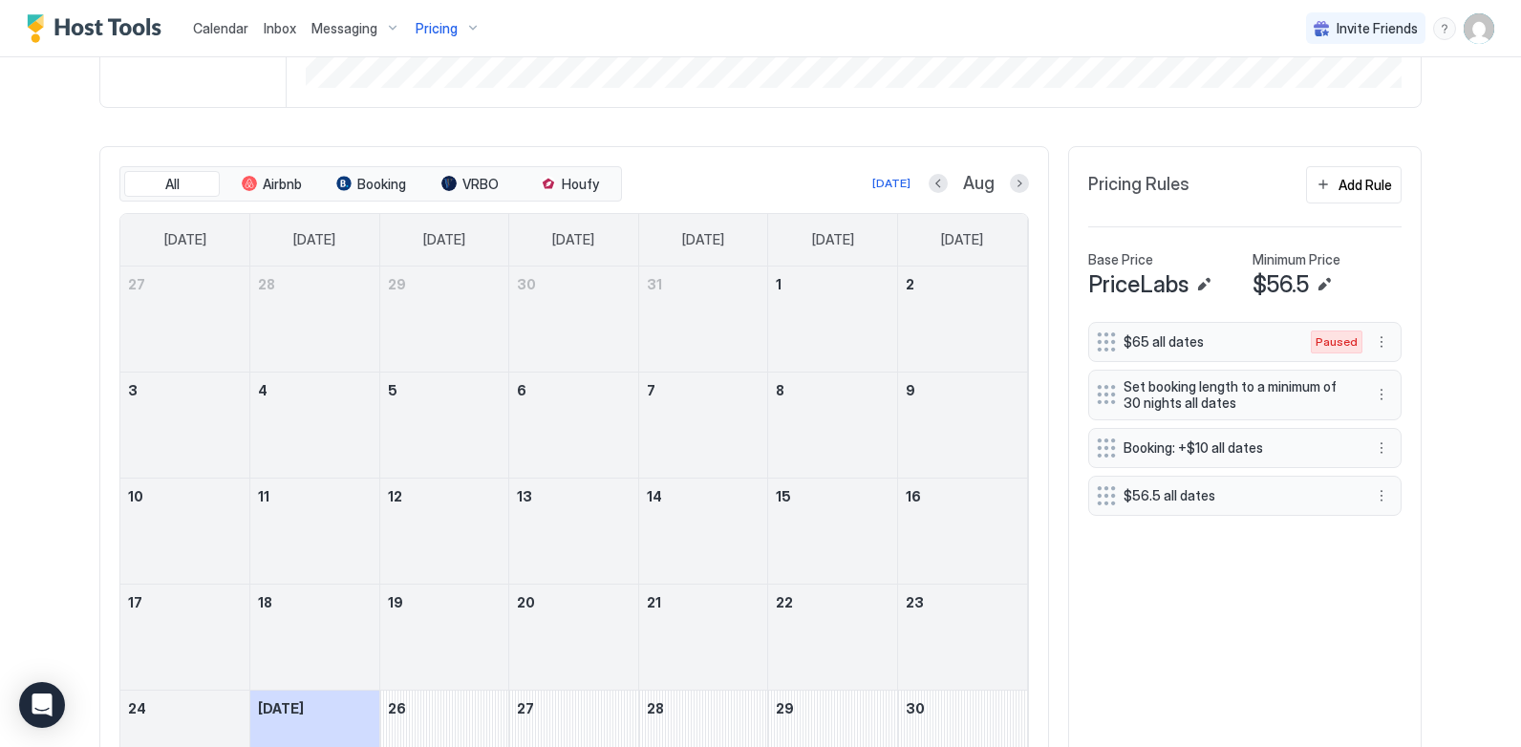
scroll to position [343, 0]
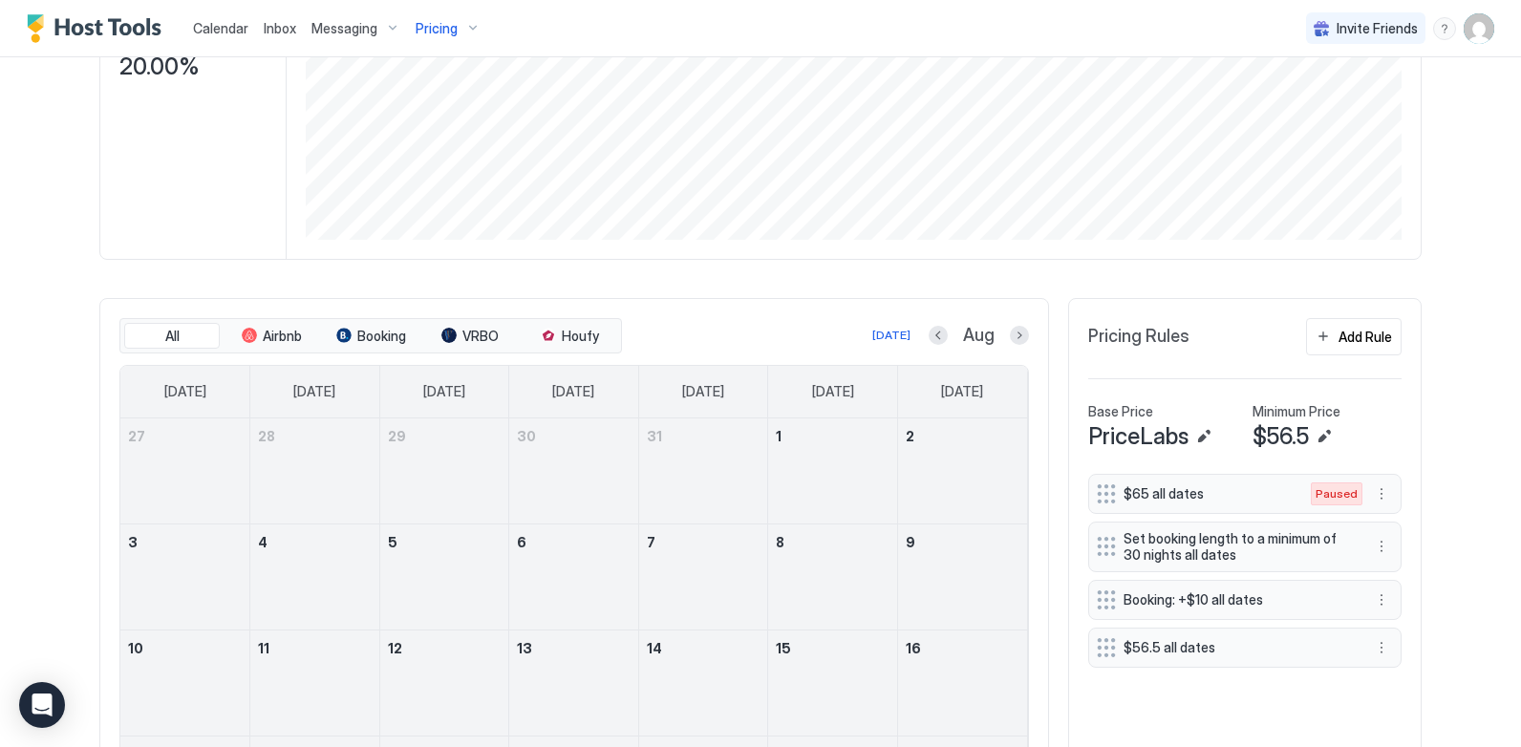
click at [1011, 334] on button "Next month" at bounding box center [1019, 335] width 19 height 19
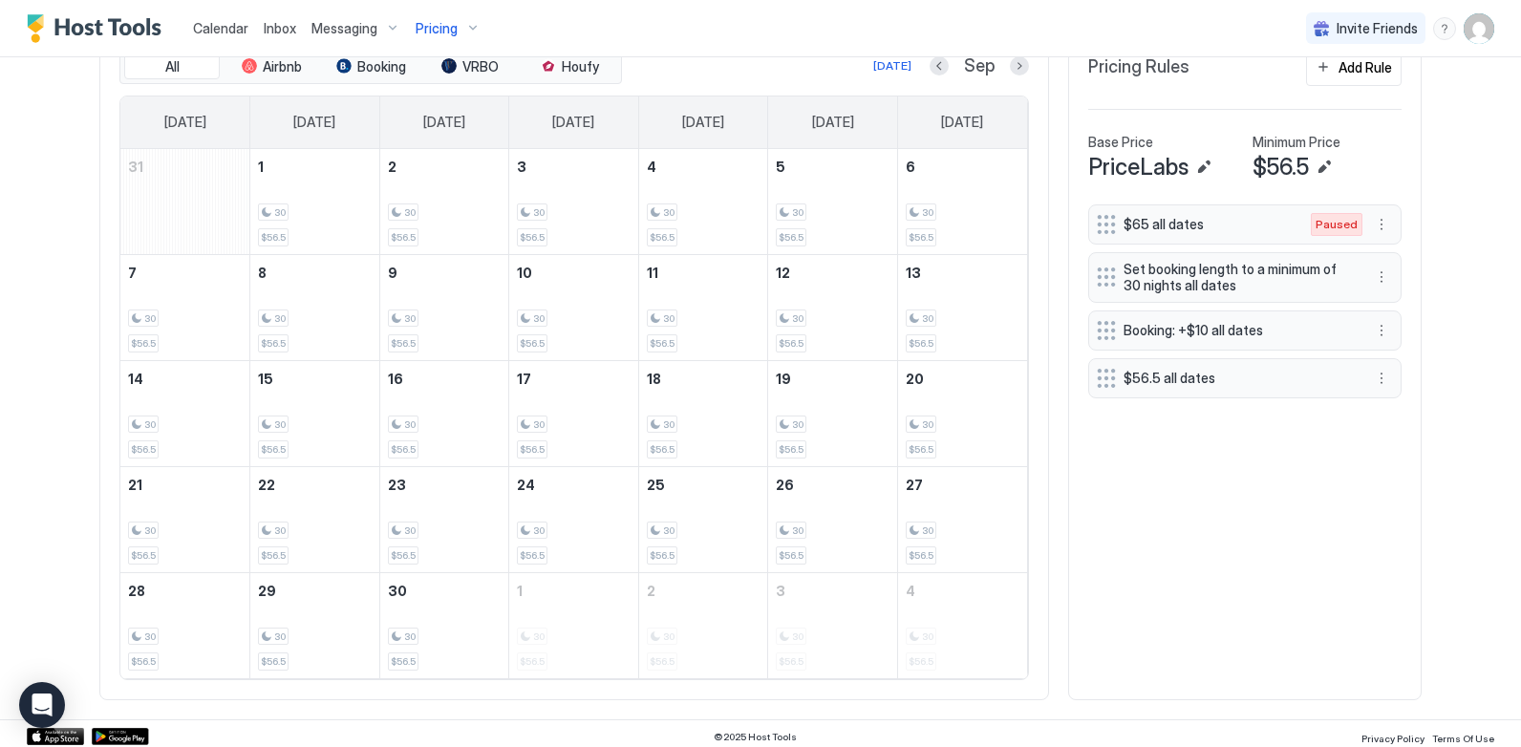
scroll to position [619, 0]
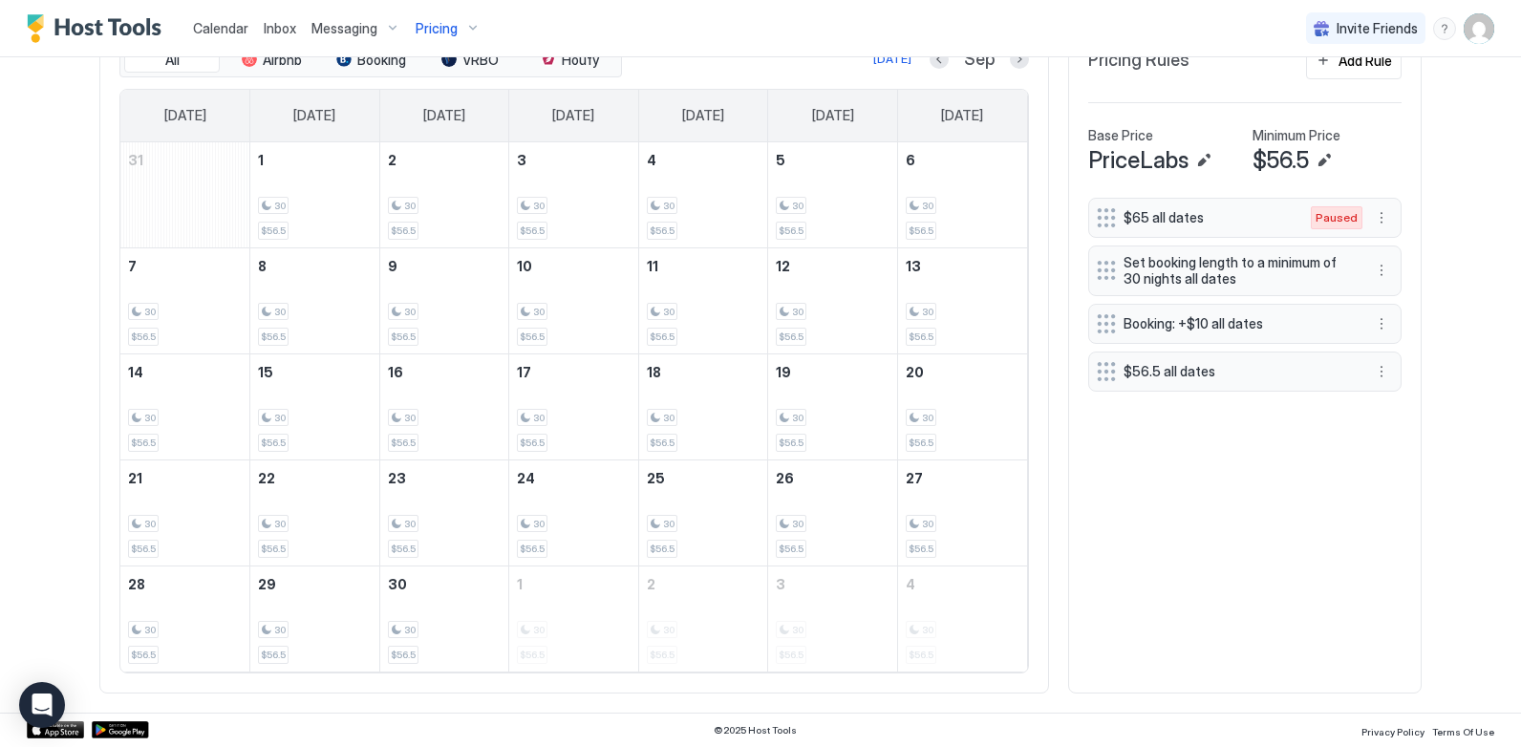
click at [1180, 493] on div "$65 all dates Paused Set booking length to a minimum of 30 nights all dates Boo…" at bounding box center [1244, 436] width 313 height 476
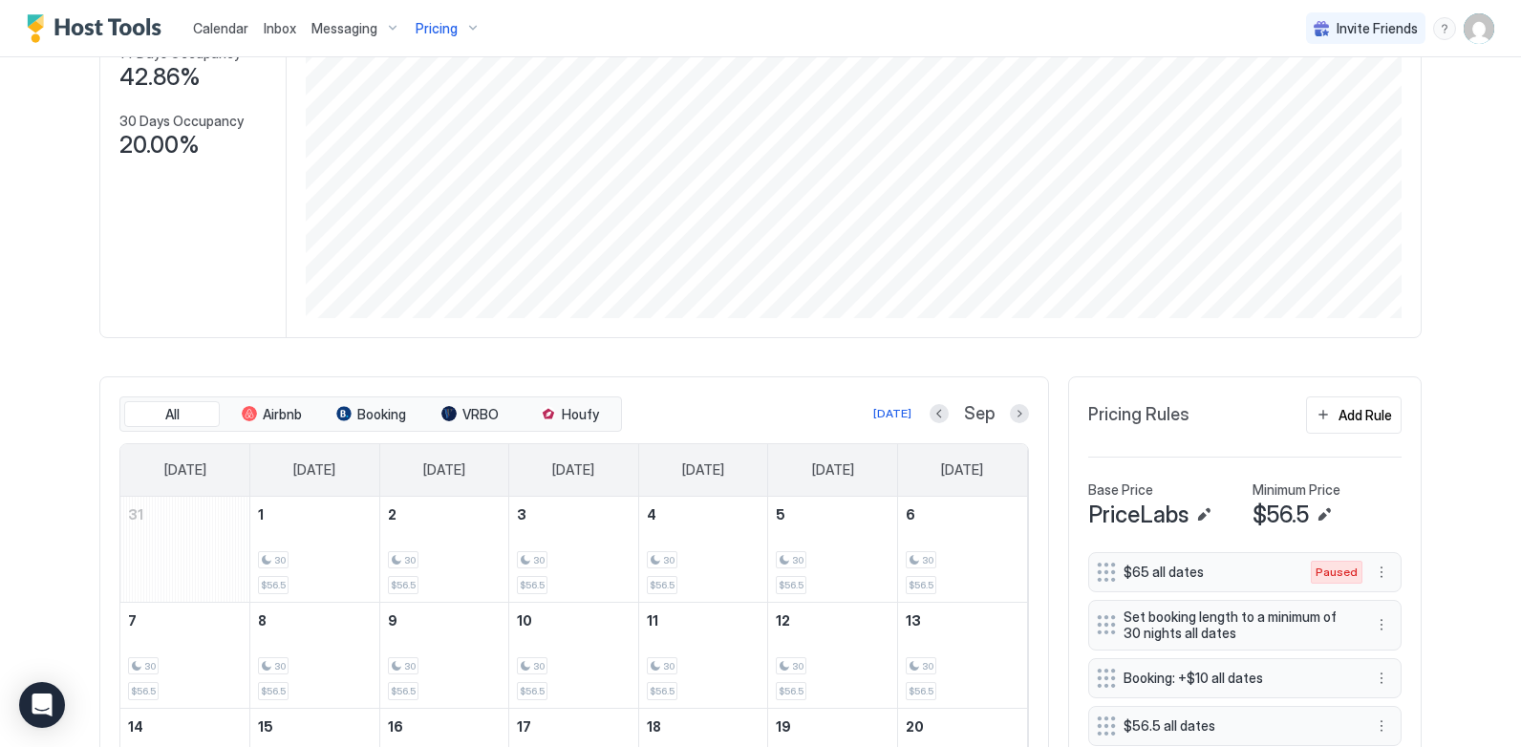
scroll to position [0, 0]
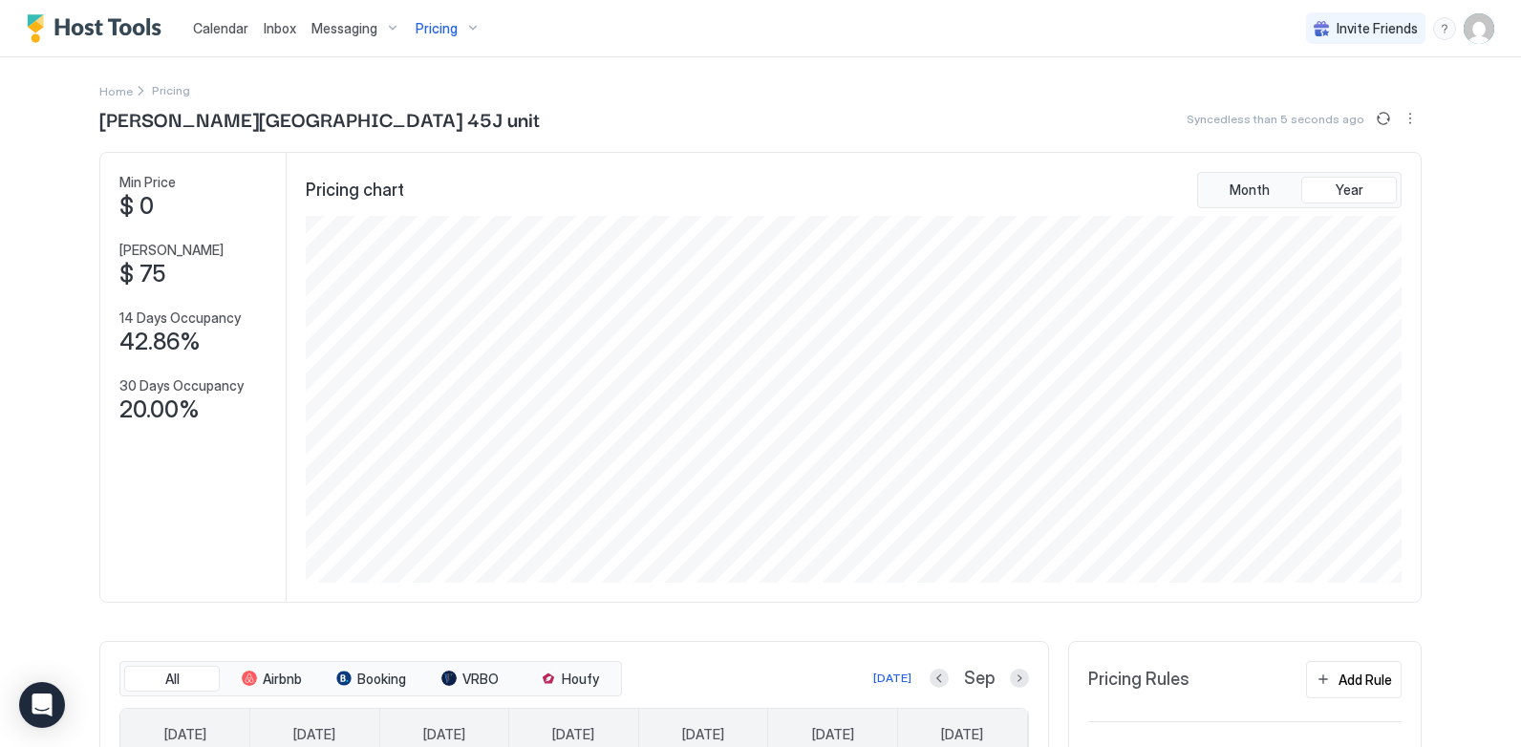
click at [468, 27] on div "Pricing" at bounding box center [448, 28] width 80 height 32
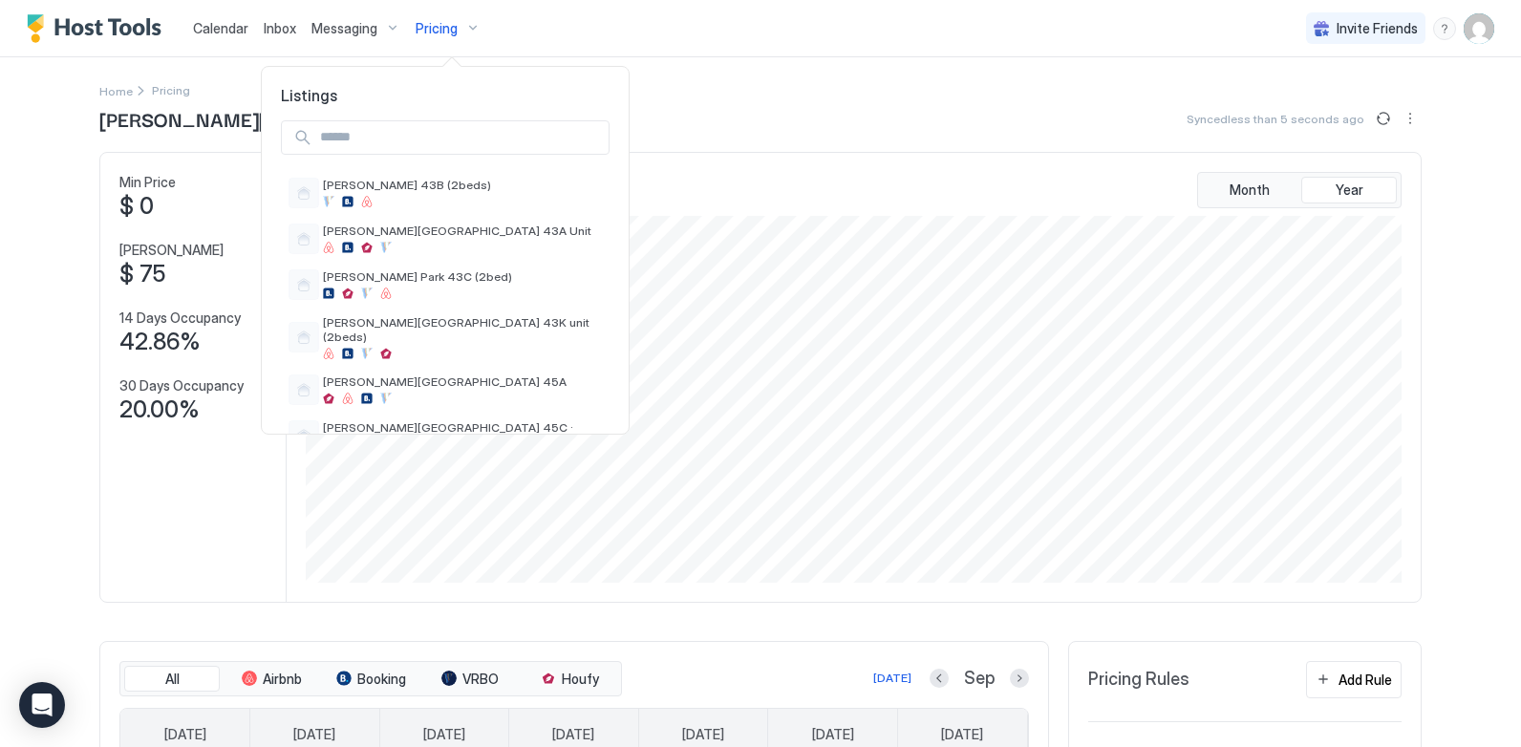
click at [395, 144] on input "Input Field" at bounding box center [460, 137] width 296 height 32
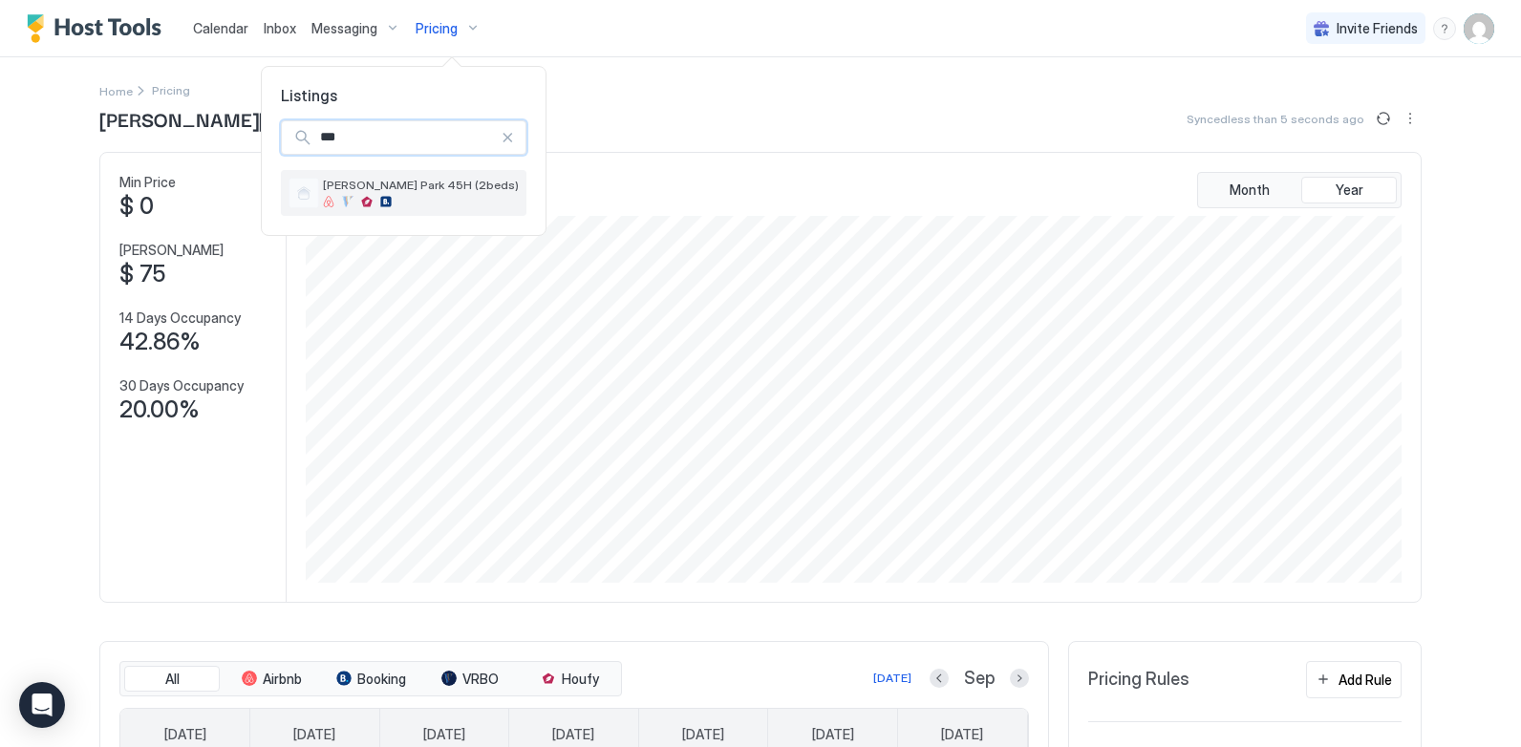
type input "***"
click at [400, 183] on span "[PERSON_NAME] Park 45H (2beds)" at bounding box center [421, 185] width 196 height 14
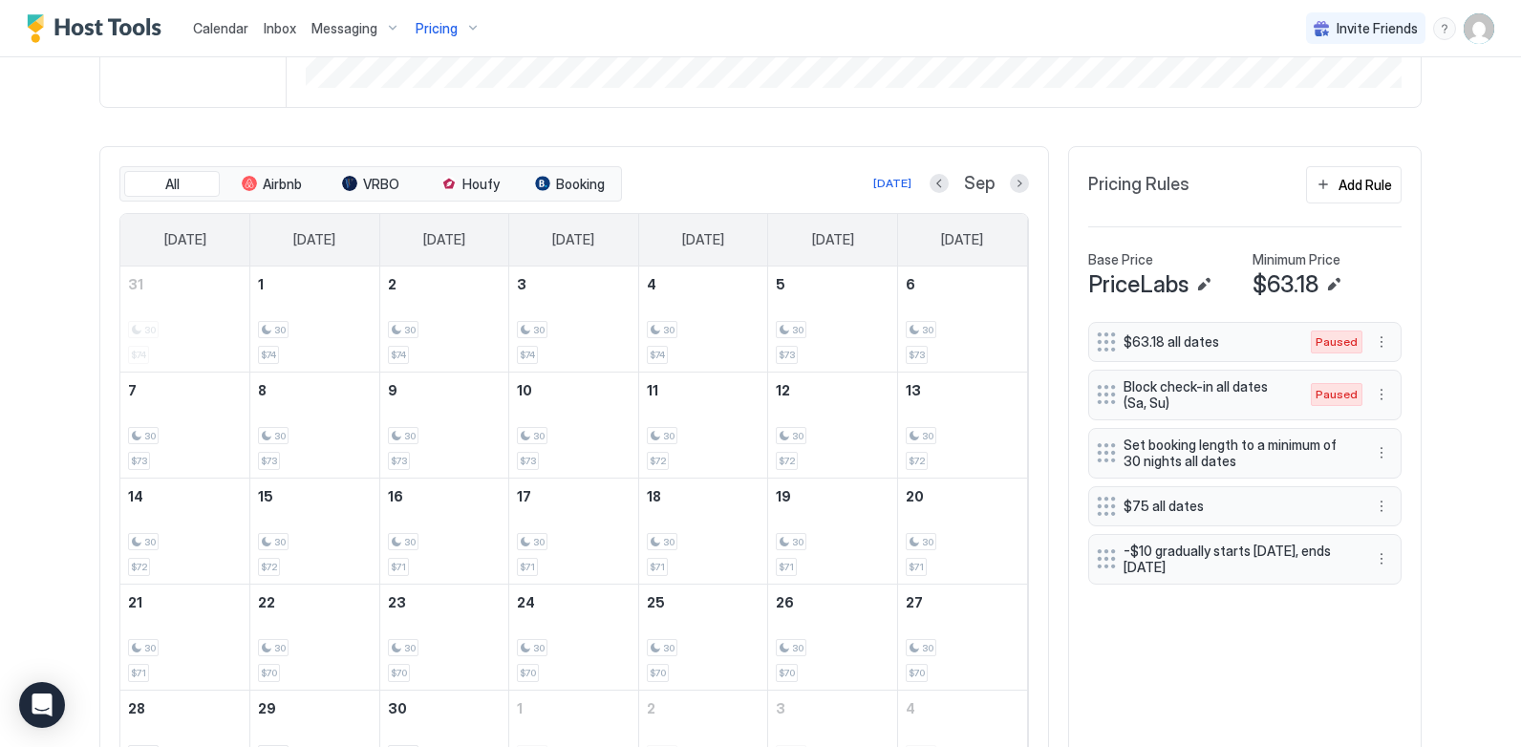
scroll to position [573, 0]
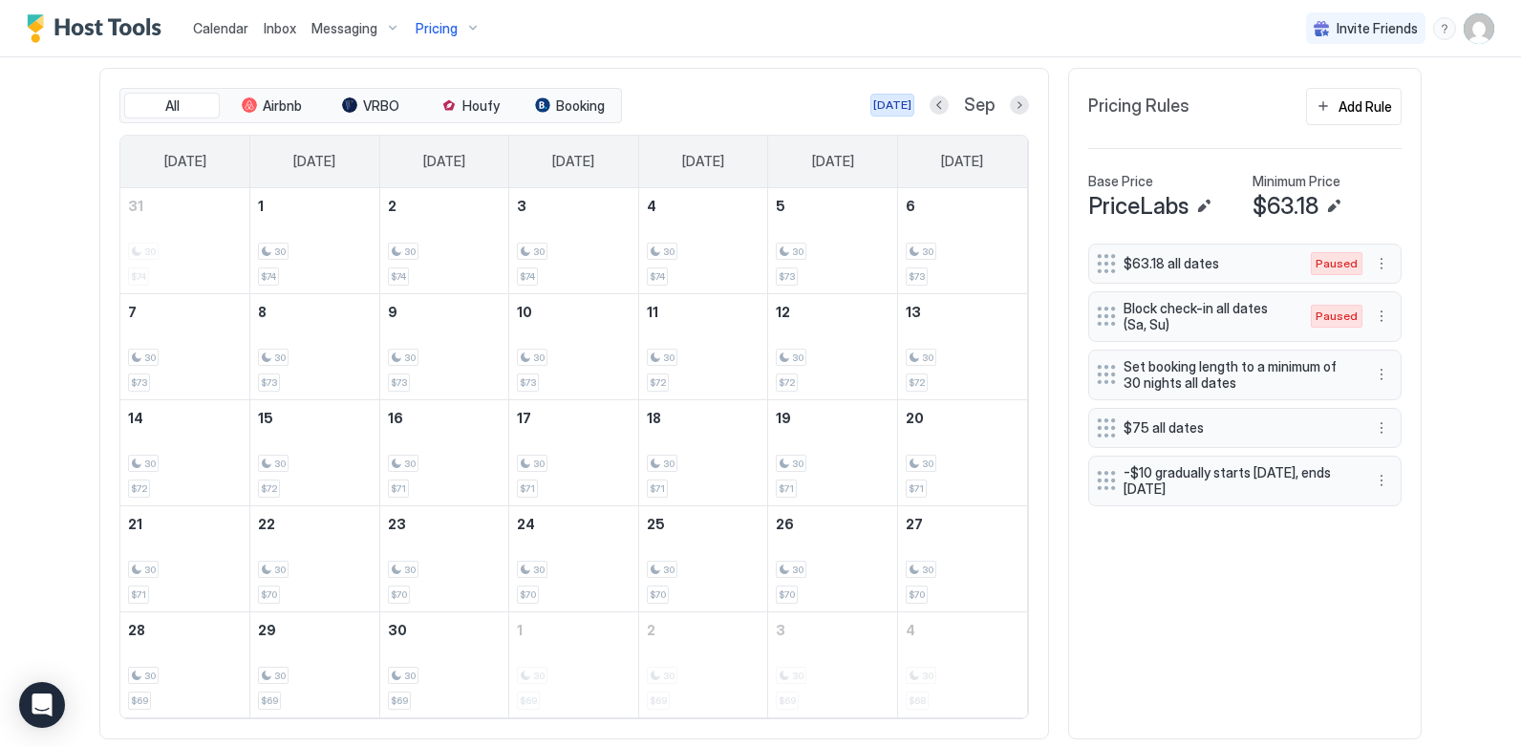
click at [876, 104] on div "[DATE]" at bounding box center [892, 104] width 38 height 17
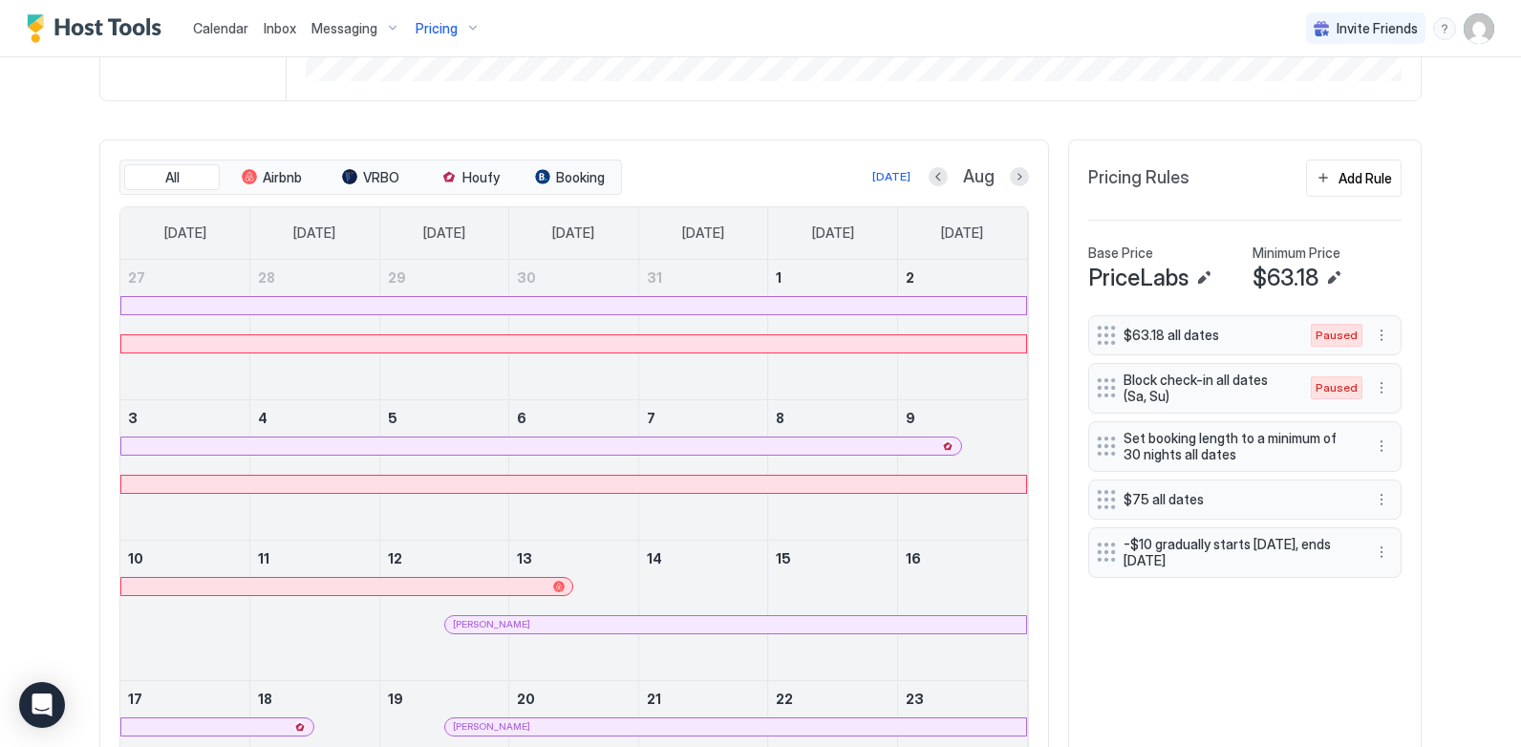
scroll to position [478, 0]
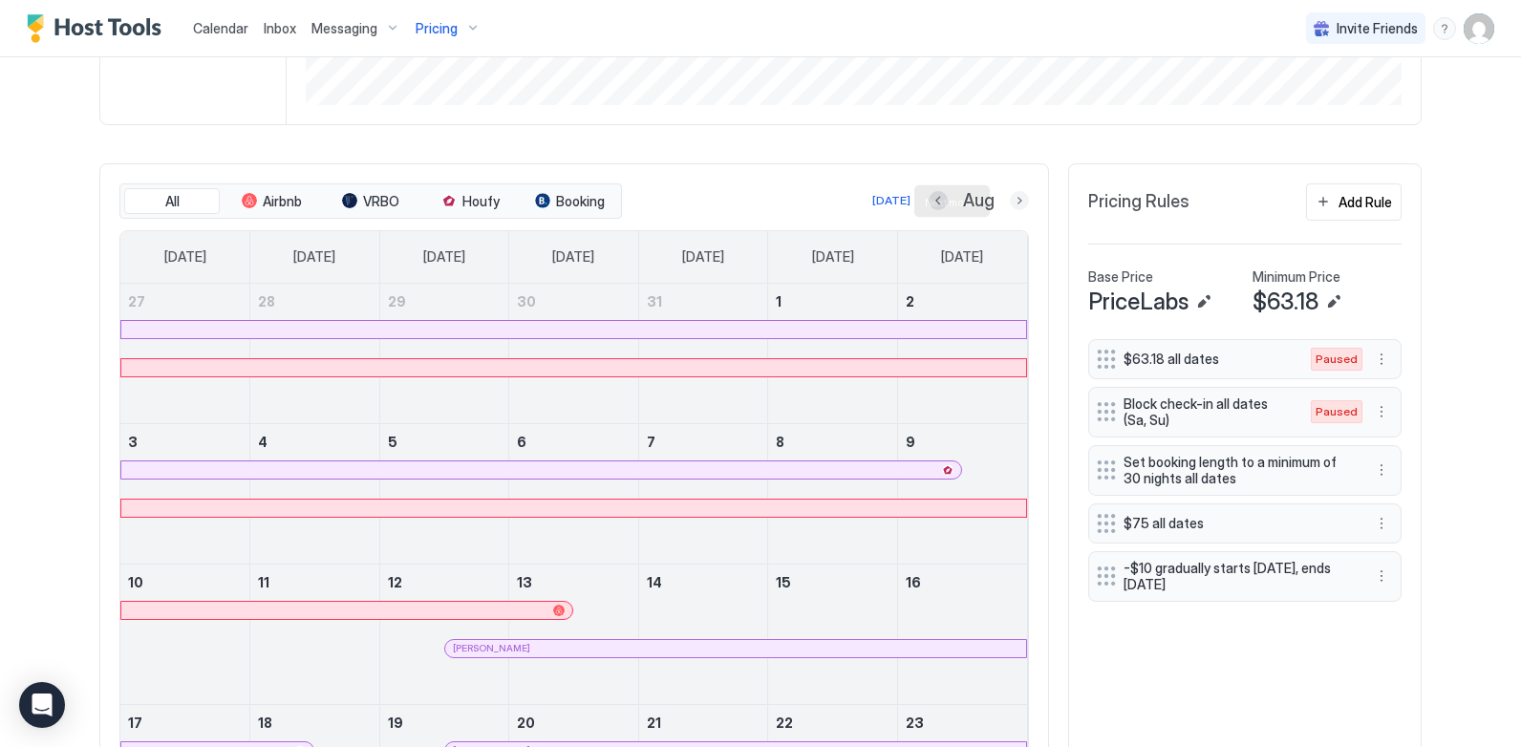
click at [1018, 203] on button "Next month" at bounding box center [1019, 200] width 19 height 19
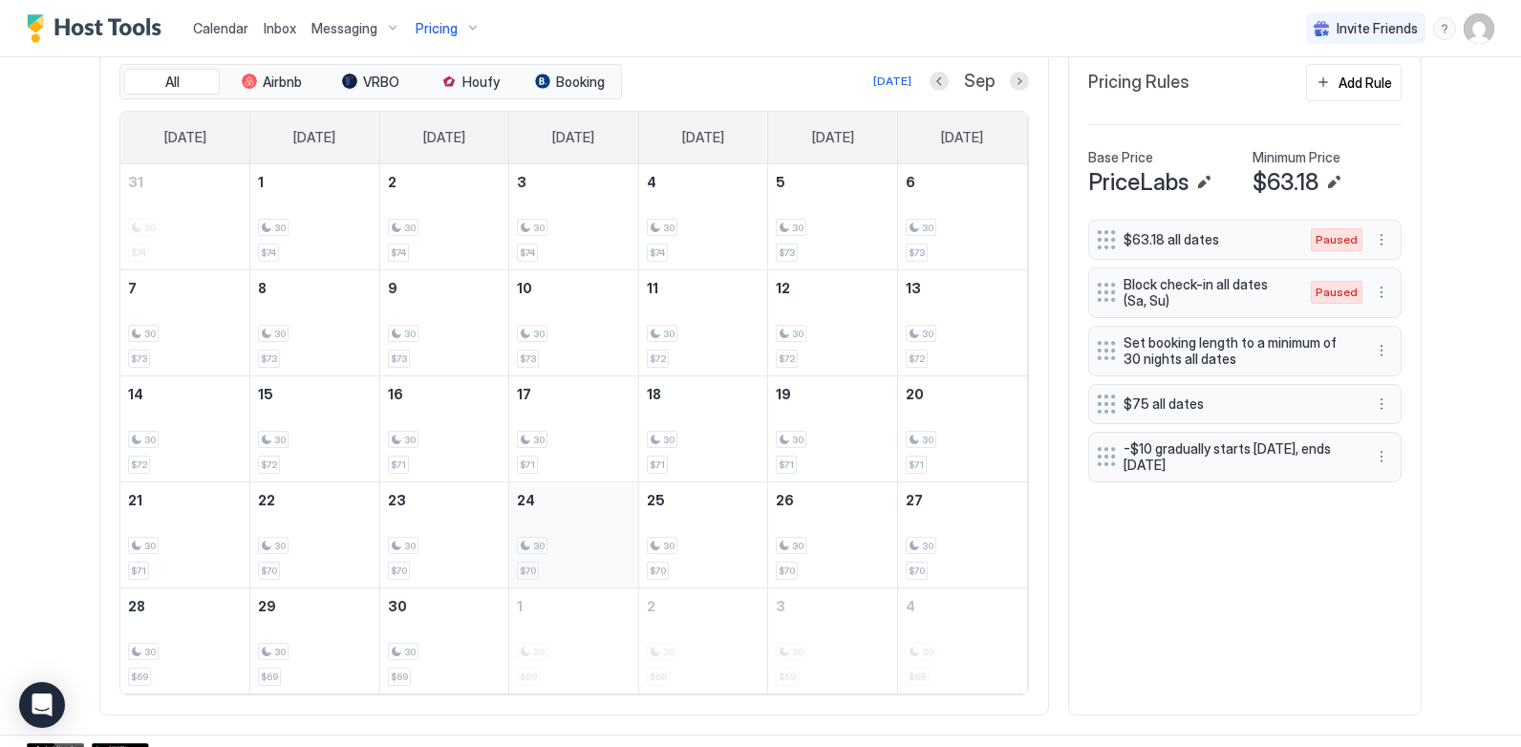
scroll to position [619, 0]
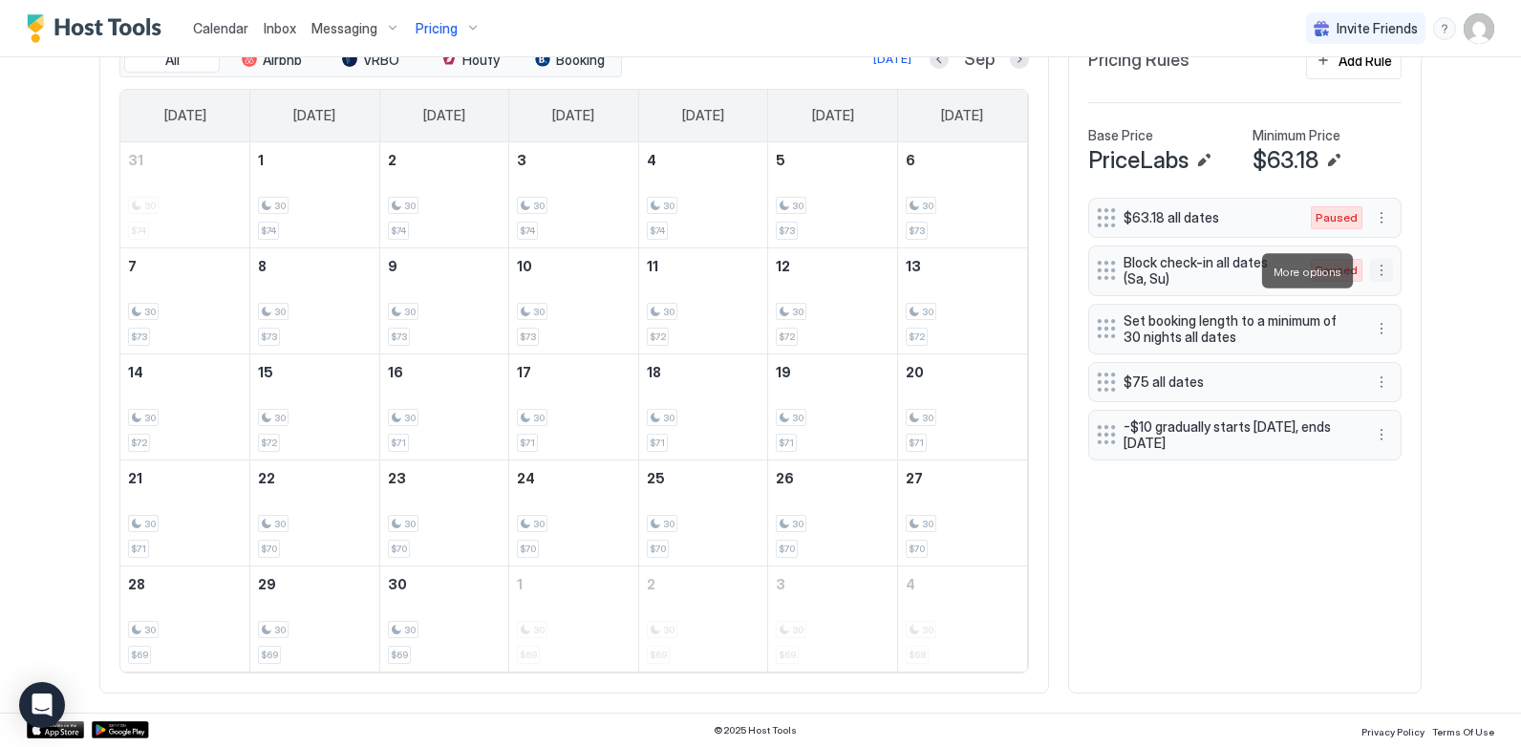
click at [1373, 271] on button "More options" at bounding box center [1381, 270] width 23 height 23
click at [1428, 248] on div at bounding box center [760, 373] width 1521 height 747
click at [1374, 380] on button "More options" at bounding box center [1381, 382] width 23 height 23
click at [1408, 440] on span "Pause" at bounding box center [1410, 439] width 34 height 14
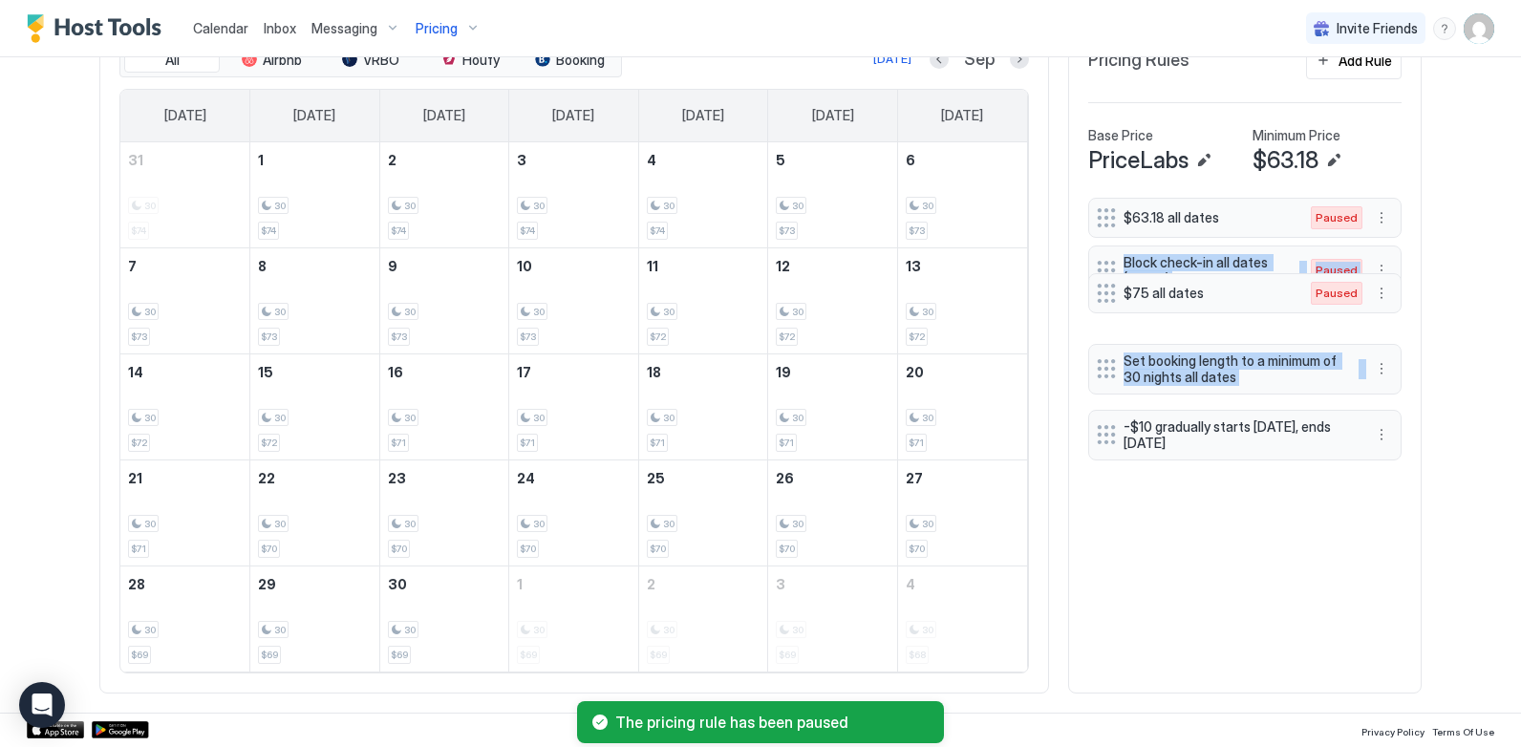
drag, startPoint x: 1094, startPoint y: 386, endPoint x: 1101, endPoint y: 297, distance: 89.1
click at [1101, 297] on div "$63.18 all dates Paused Block check-in all dates (Sa, Su) Paused Set booking le…" at bounding box center [1244, 329] width 313 height 263
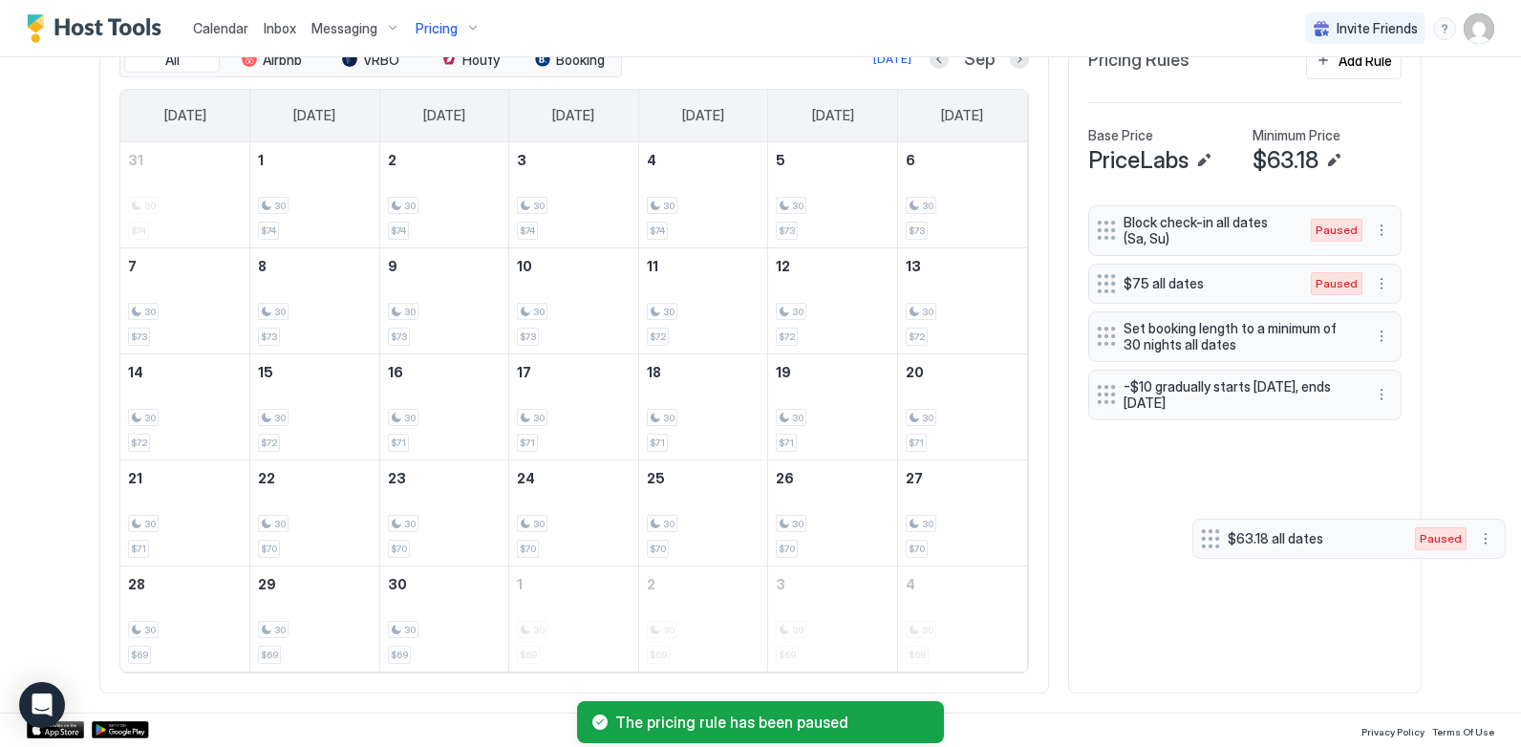
click at [1208, 541] on div "$63.18 all dates Paused Block check-in all dates (Sa, Su) Paused $75 all dates …" at bounding box center [1244, 436] width 313 height 476
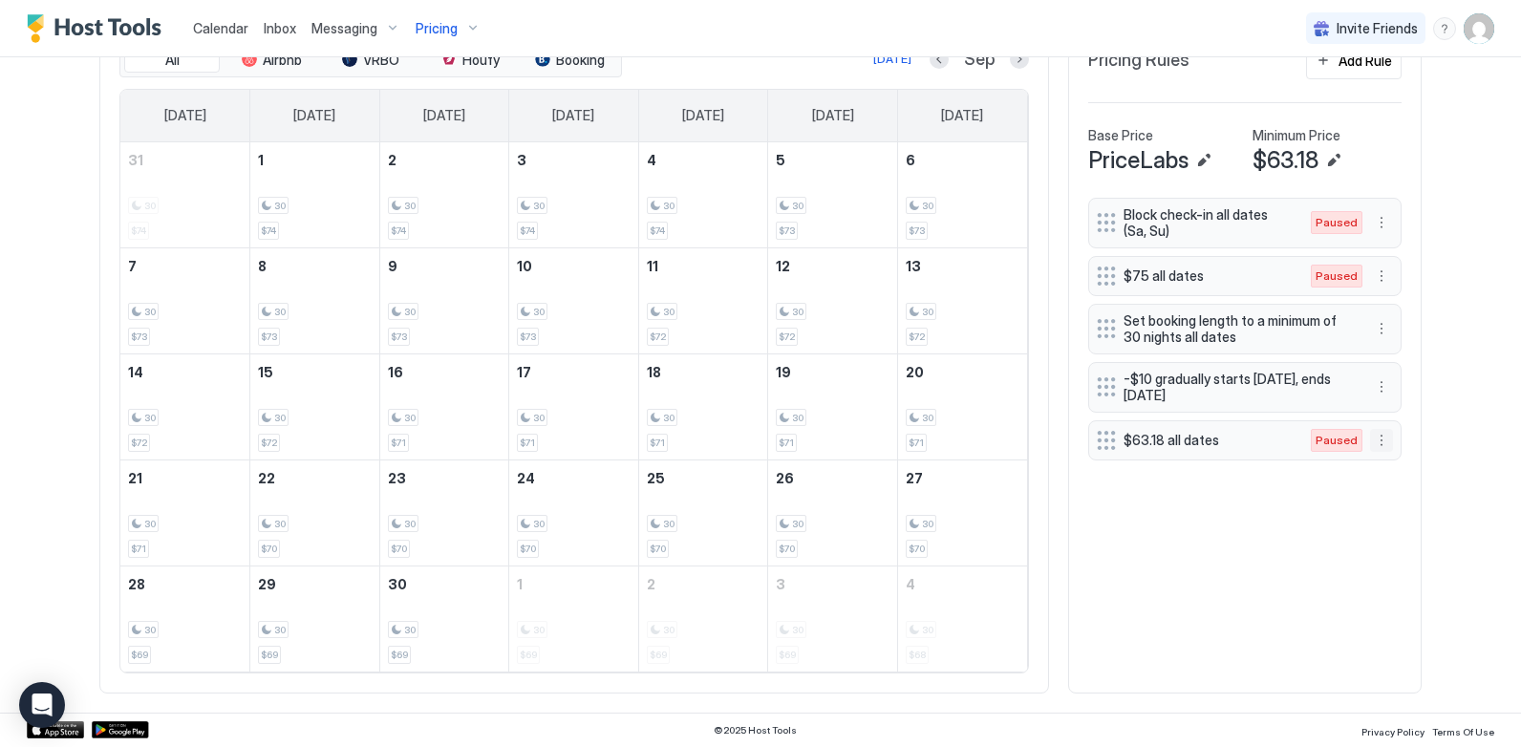
click at [1374, 443] on button "More options" at bounding box center [1381, 440] width 23 height 23
click at [1403, 498] on span "Enable" at bounding box center [1411, 497] width 37 height 14
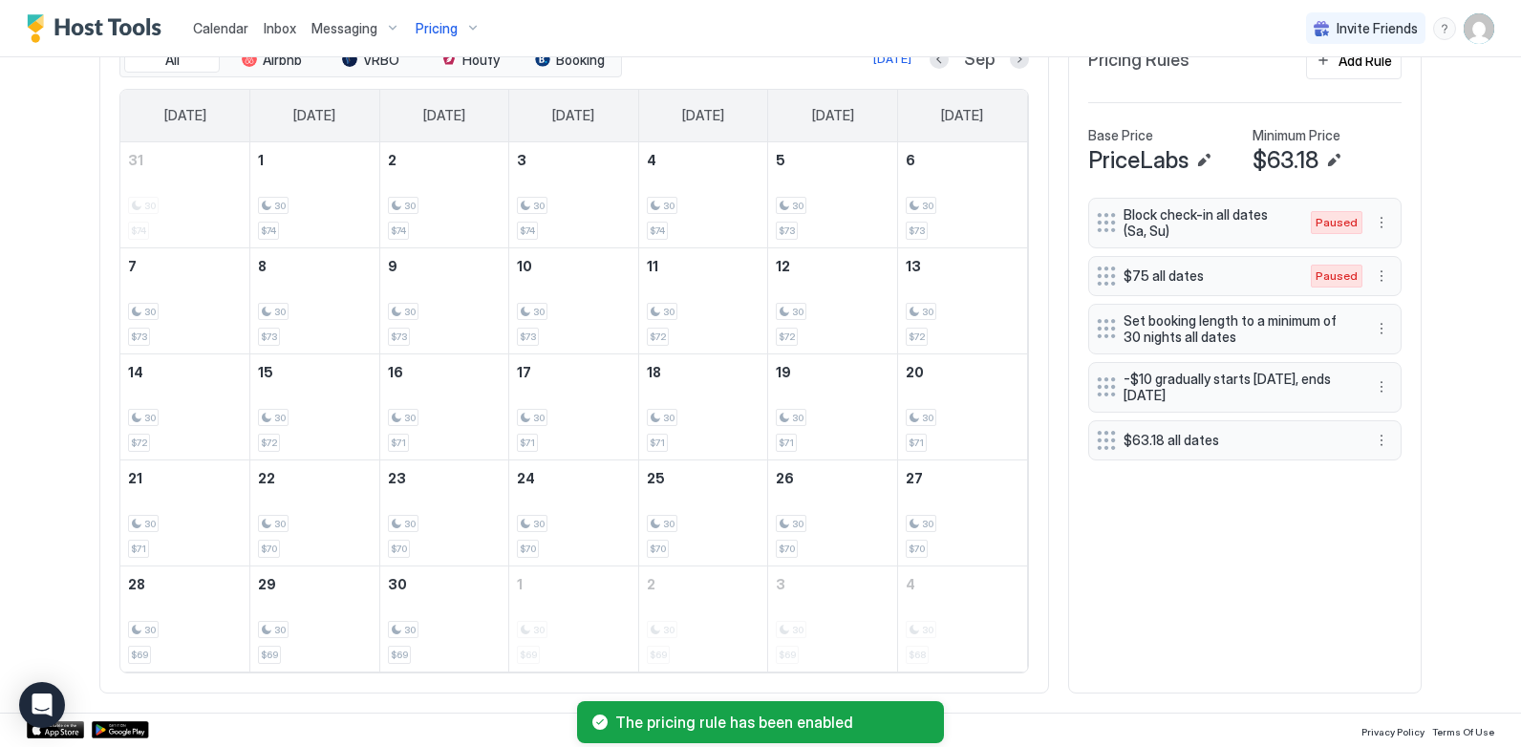
click at [1138, 530] on div "Block check-in all dates (Sa, Su) Paused $75 all dates Paused Set booking lengt…" at bounding box center [1244, 436] width 313 height 476
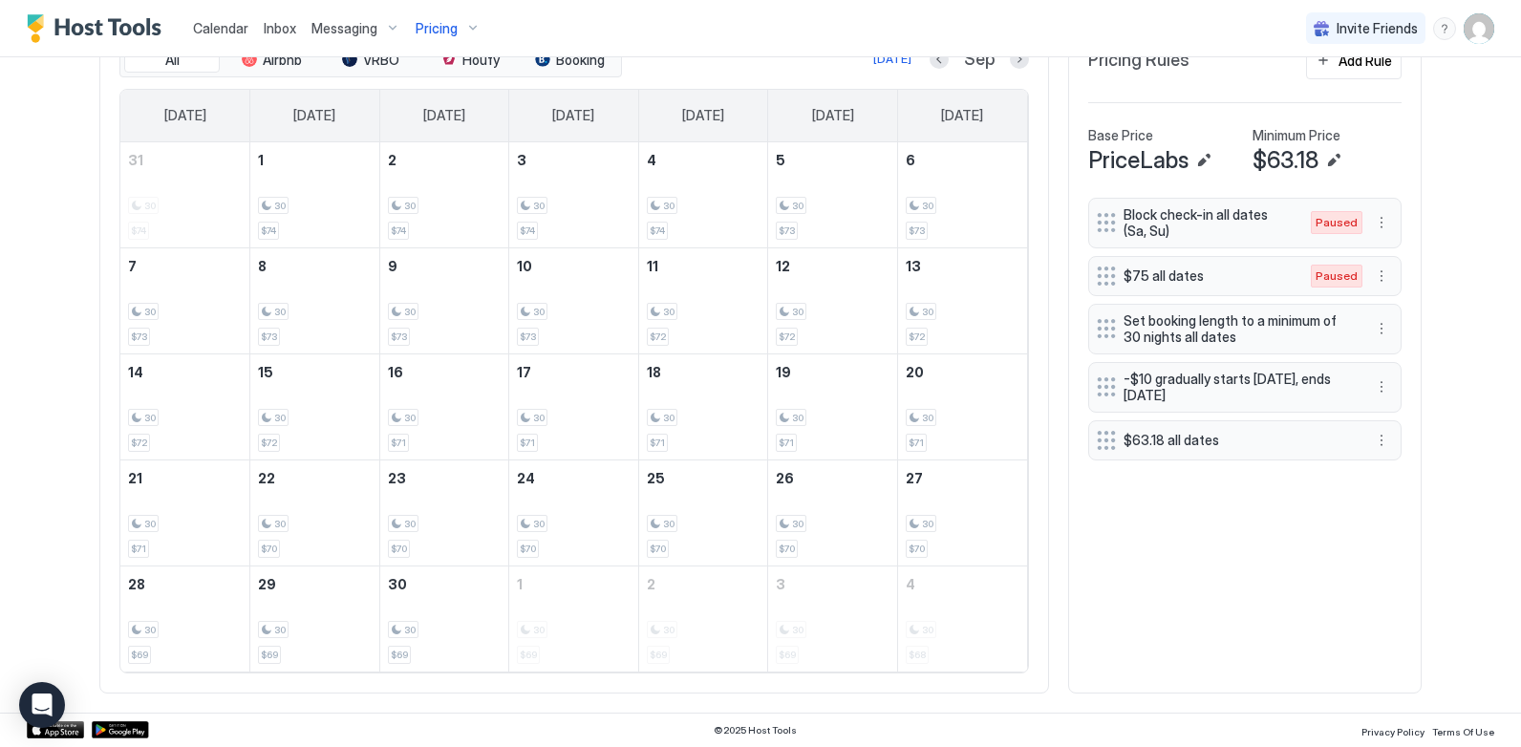
click at [1284, 600] on div "Block check-in all dates (Sa, Su) Paused $75 all dates Paused Set booking lengt…" at bounding box center [1244, 436] width 313 height 476
click at [1375, 380] on button "More options" at bounding box center [1381, 386] width 23 height 23
drag, startPoint x: 1194, startPoint y: 551, endPoint x: 947, endPoint y: 588, distance: 250.1
click at [1196, 551] on div at bounding box center [760, 373] width 1521 height 747
click at [932, 54] on div "Calendar Inbox Messaging Pricing Invite Friends CL" at bounding box center [760, 28] width 1521 height 57
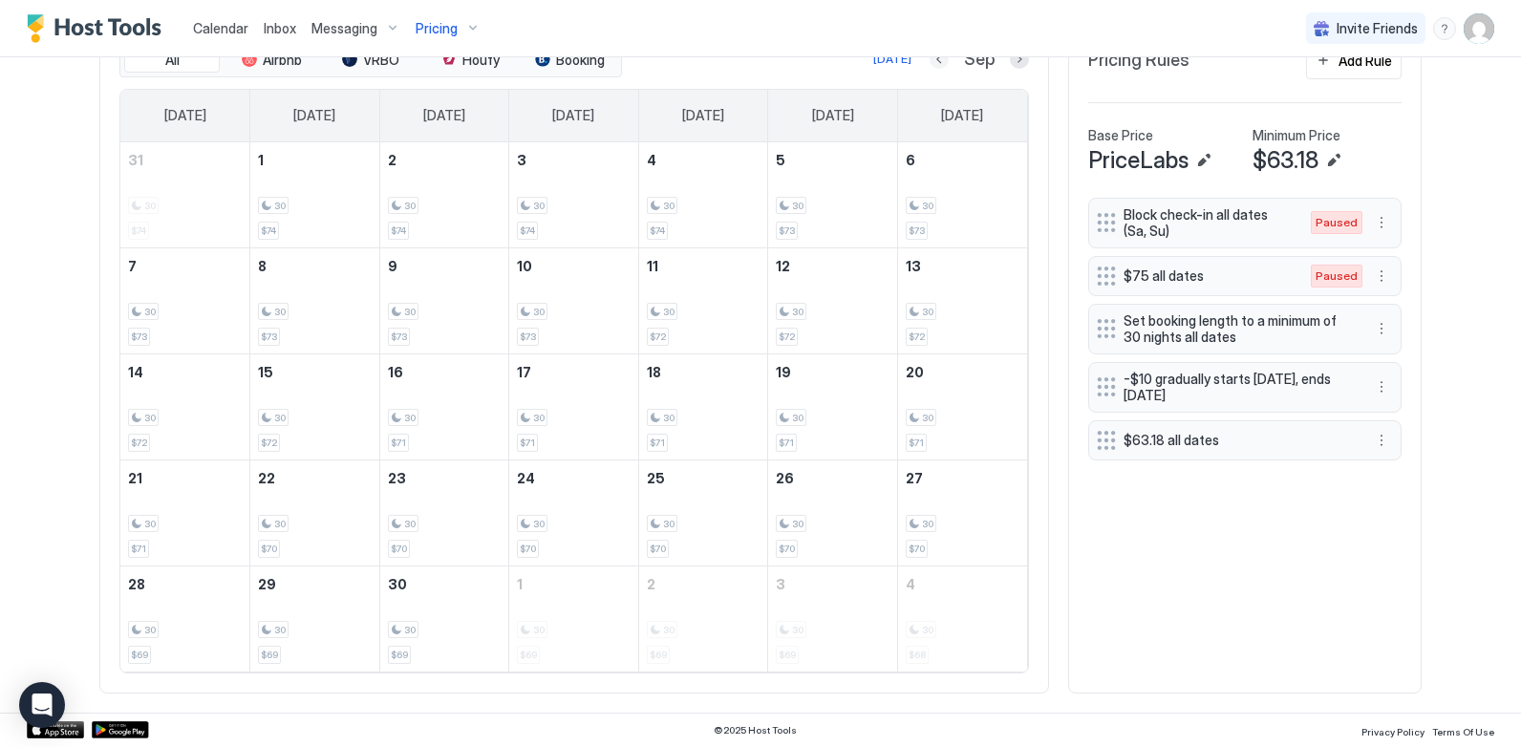
click at [932, 60] on button "Previous month" at bounding box center [939, 59] width 19 height 19
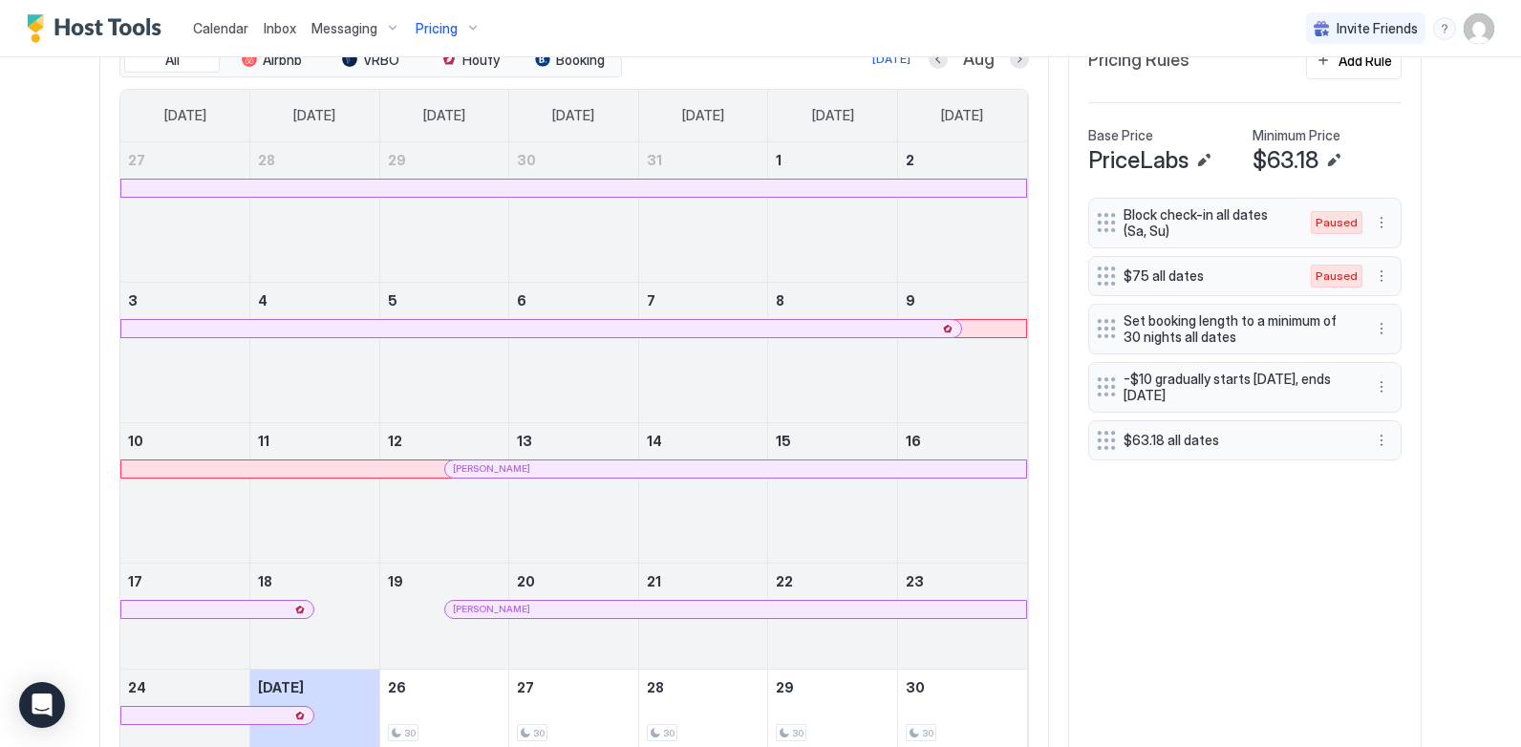
click at [1010, 69] on button "Next month" at bounding box center [1019, 59] width 19 height 19
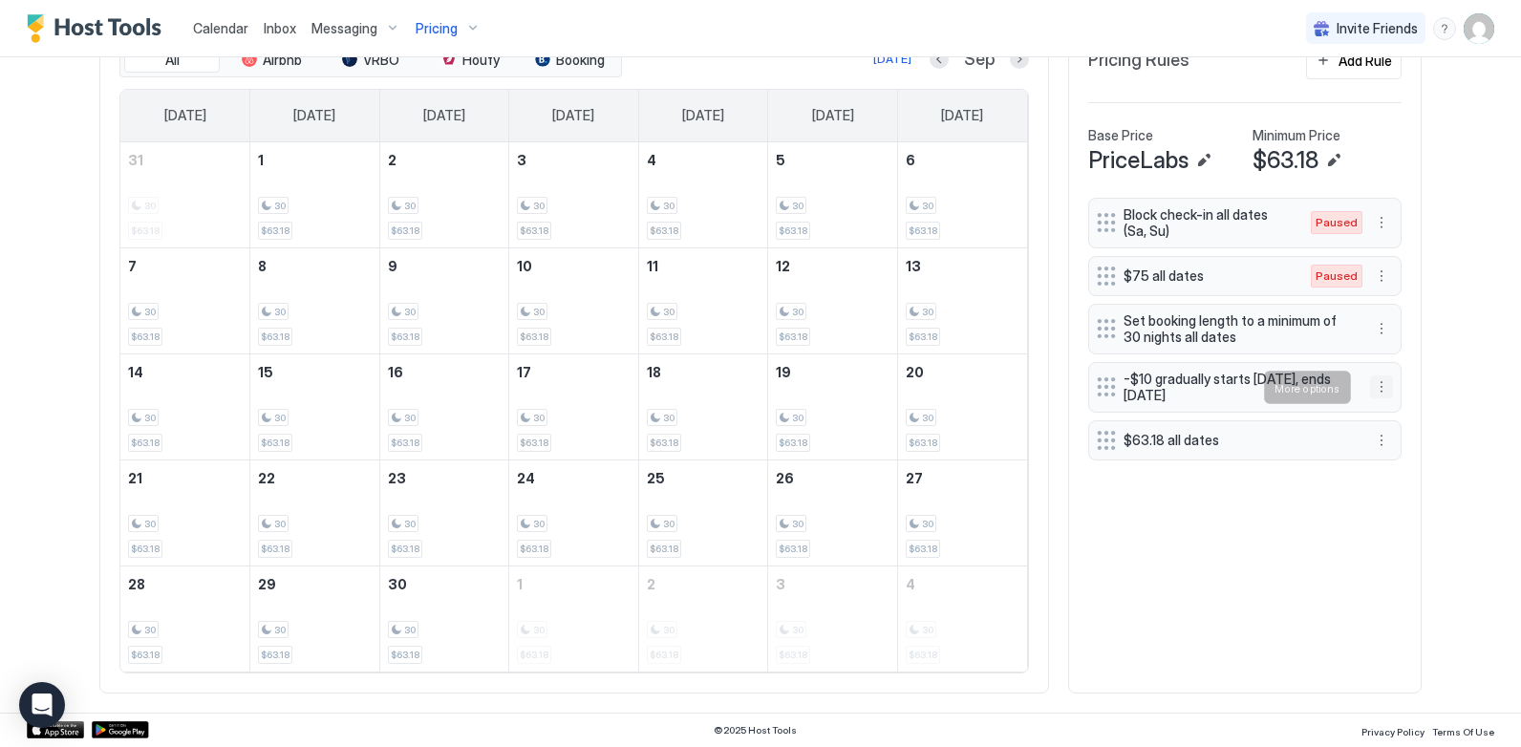
click at [1379, 390] on button "More options" at bounding box center [1381, 386] width 23 height 23
click at [1407, 453] on div "Pause" at bounding box center [1400, 445] width 72 height 31
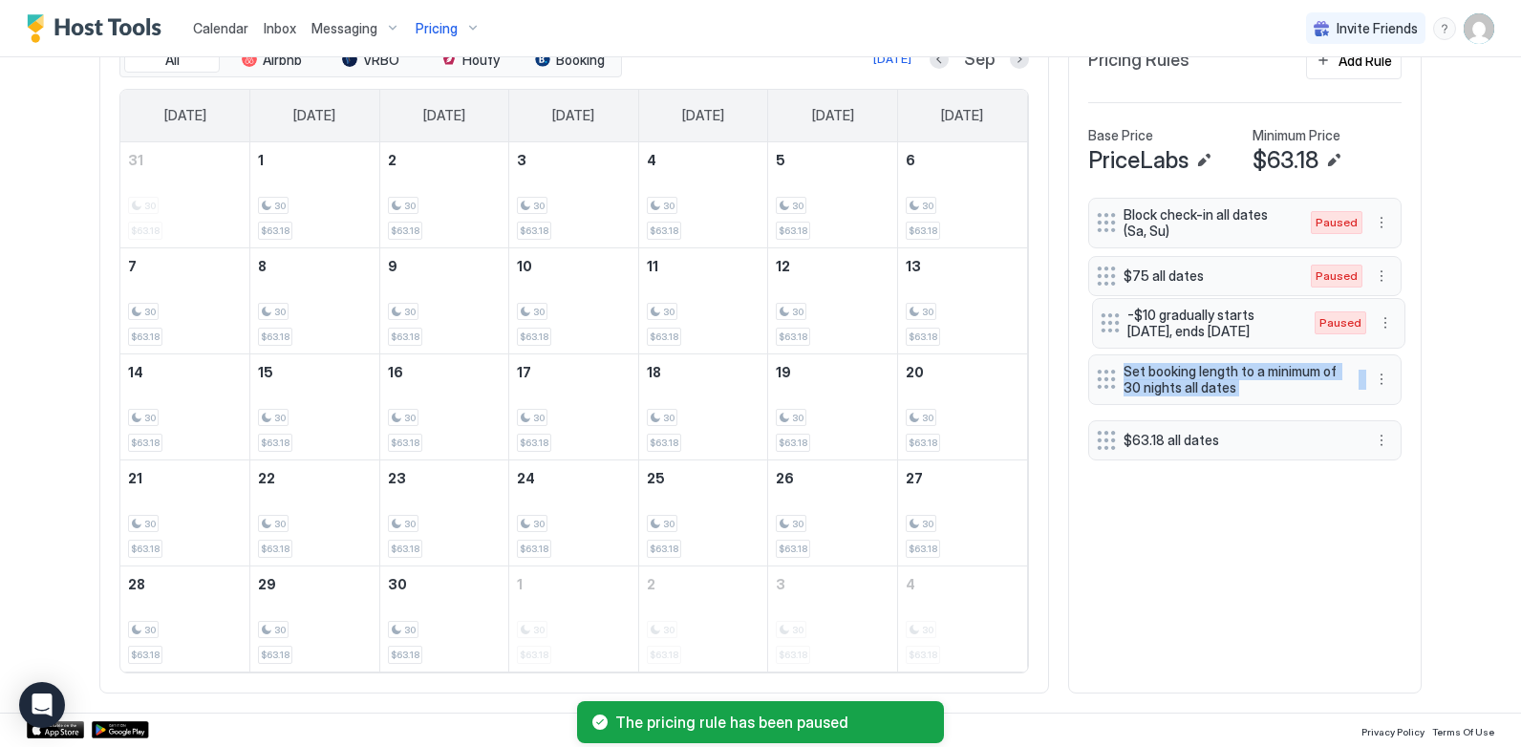
drag, startPoint x: 1100, startPoint y: 390, endPoint x: 1110, endPoint y: 326, distance: 64.9
click at [1110, 326] on div "Block check-in all dates (Sa, Su) Paused $75 all dates Paused Set booking lengt…" at bounding box center [1244, 329] width 313 height 263
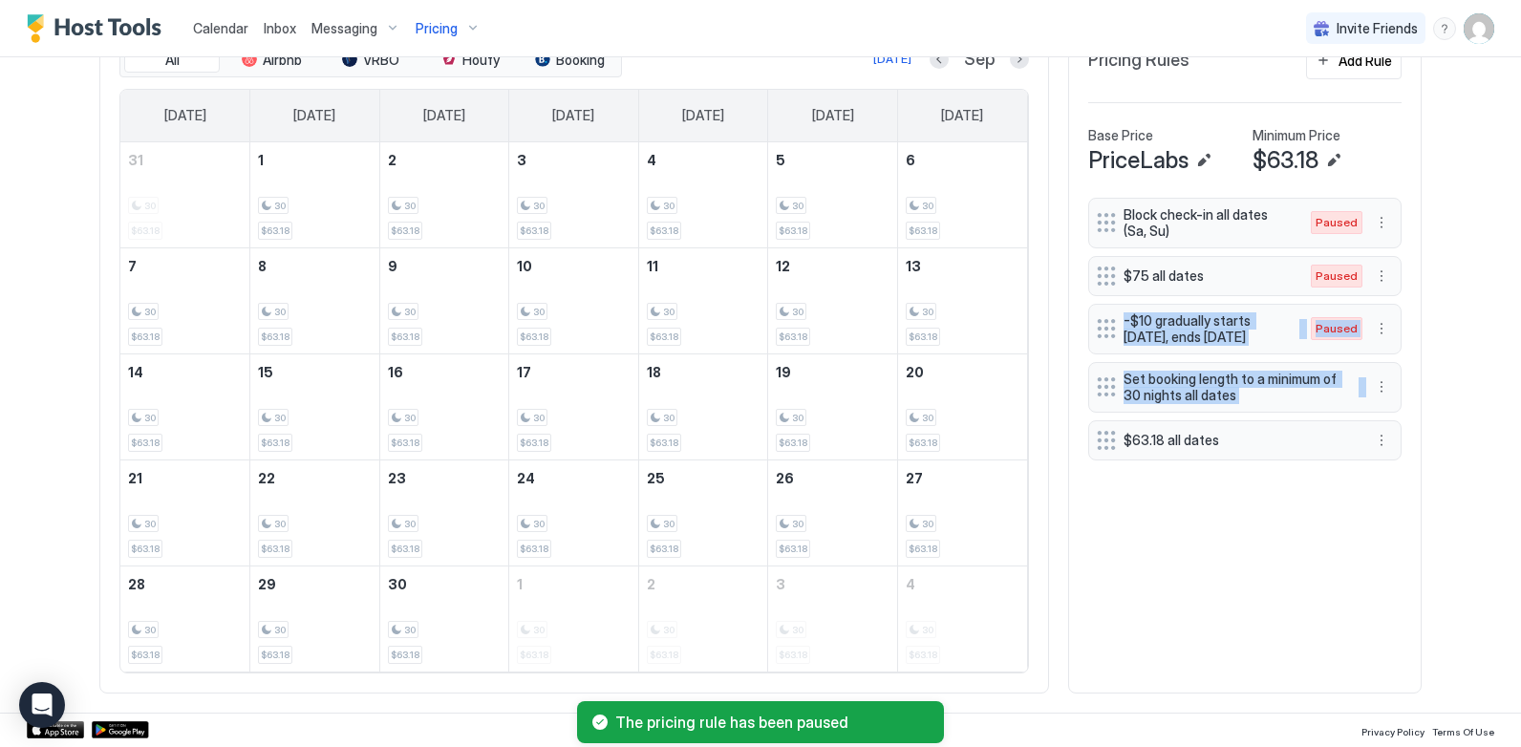
drag, startPoint x: 1110, startPoint y: 326, endPoint x: 1226, endPoint y: 584, distance: 282.7
click at [1226, 584] on div "Block check-in all dates (Sa, Su) Paused $75 all dates Paused -$10 gradually st…" at bounding box center [1244, 436] width 313 height 476
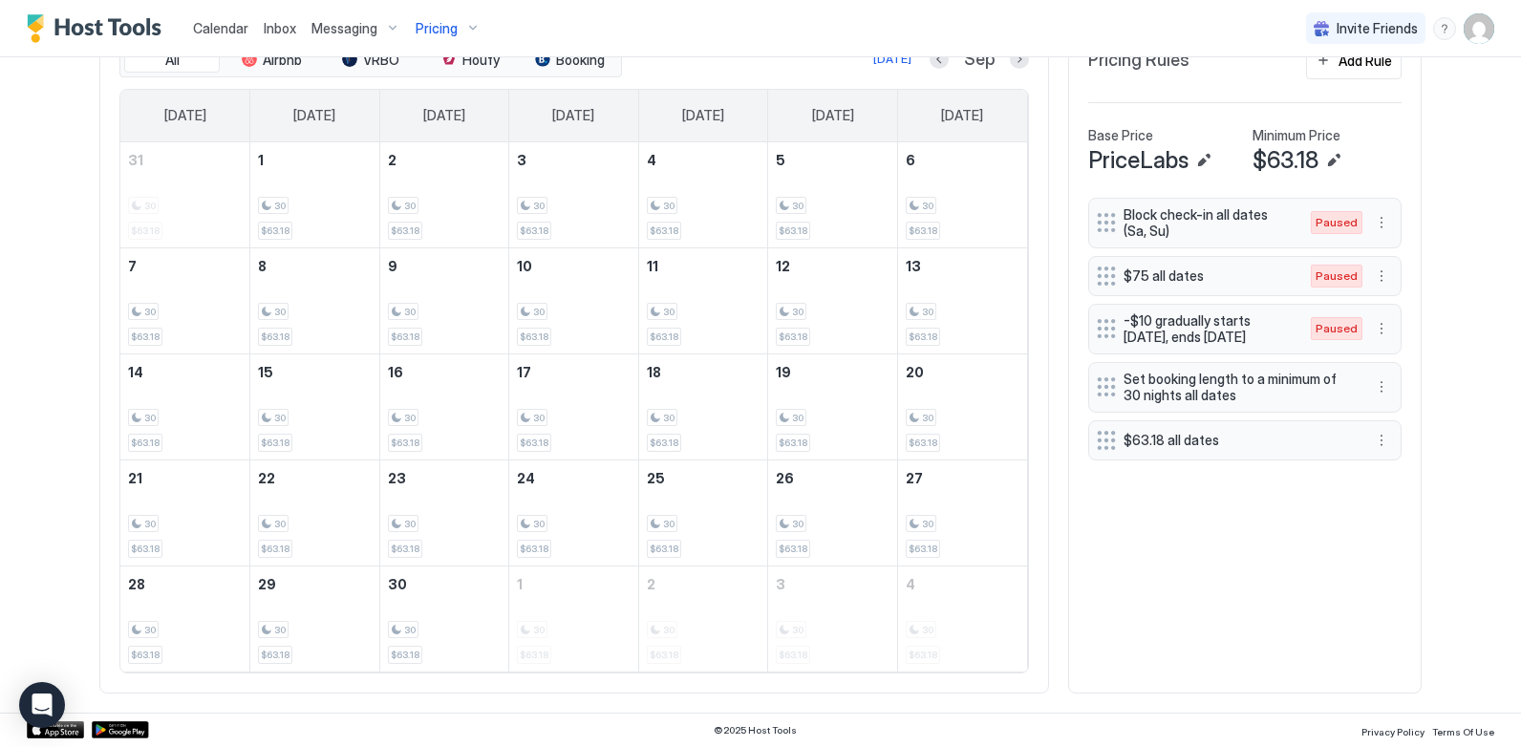
click at [1175, 619] on div "Block check-in all dates (Sa, Su) Paused $75 all dates Paused -$10 gradually st…" at bounding box center [1244, 436] width 313 height 476
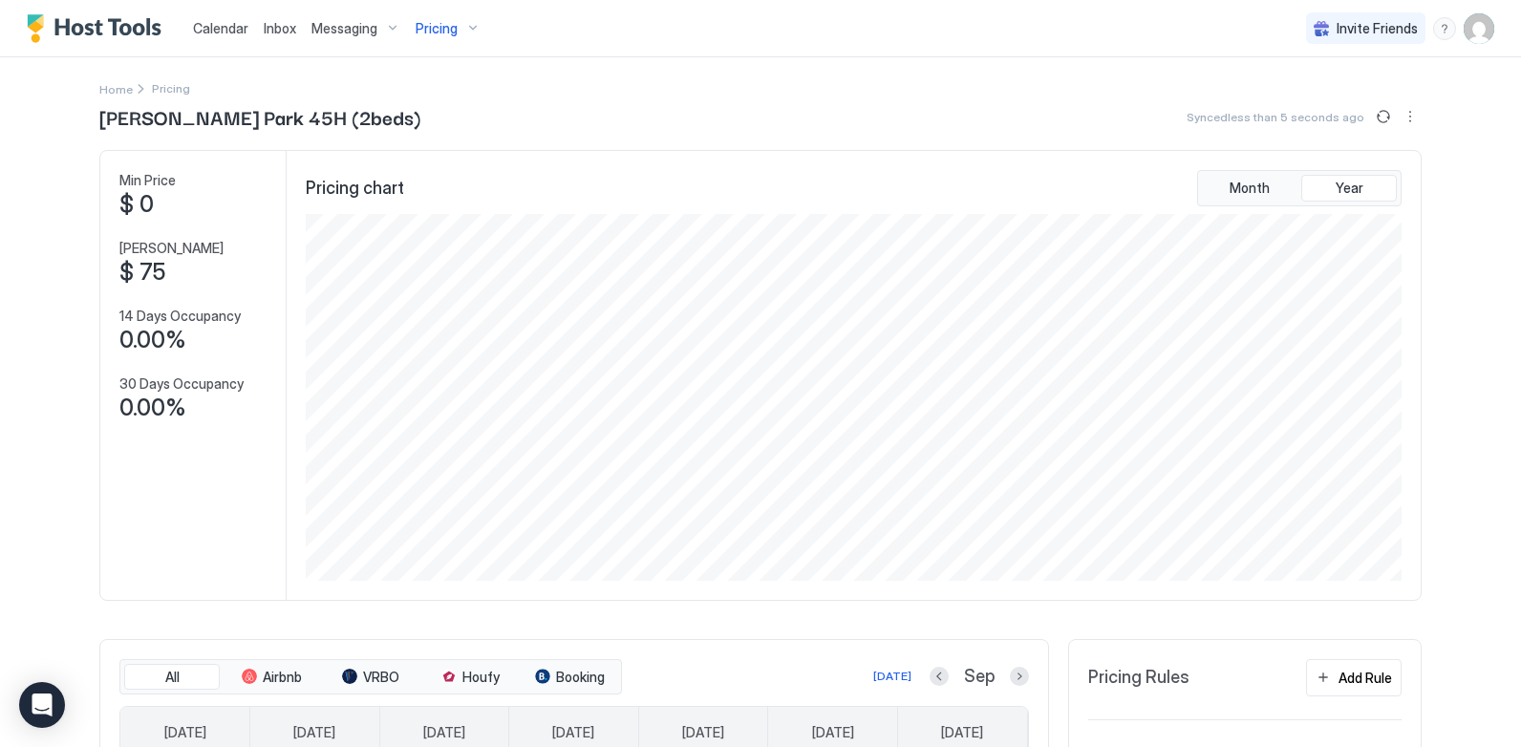
scroll to position [0, 0]
click at [666, 44] on div "Calendar Inbox Messaging Pricing Invite Friends CL" at bounding box center [760, 28] width 1521 height 57
click at [227, 26] on span "Calendar" at bounding box center [220, 28] width 55 height 16
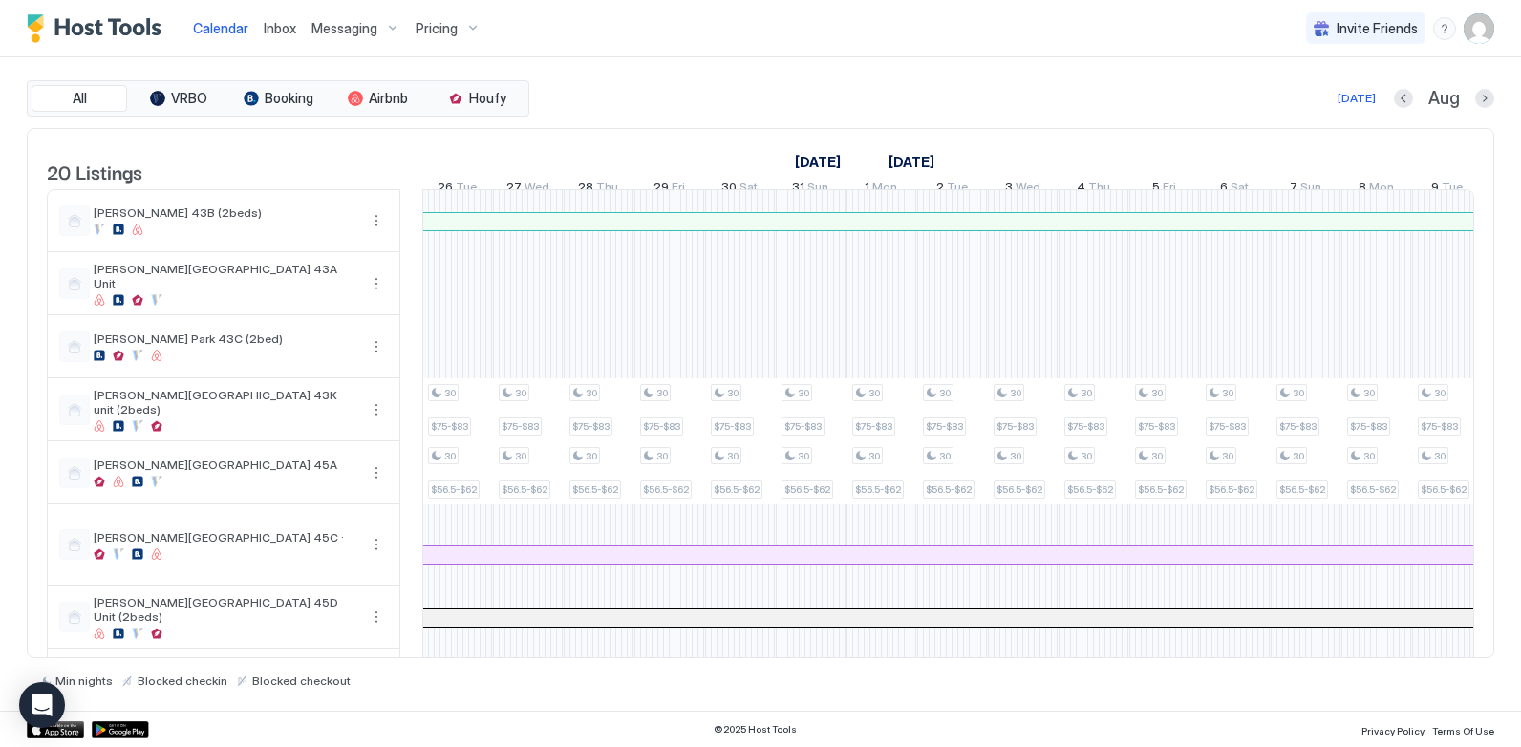
click at [1028, 94] on div "[DATE] Aug" at bounding box center [1013, 98] width 961 height 23
click at [502, 89] on button "Houfy" at bounding box center [477, 98] width 96 height 27
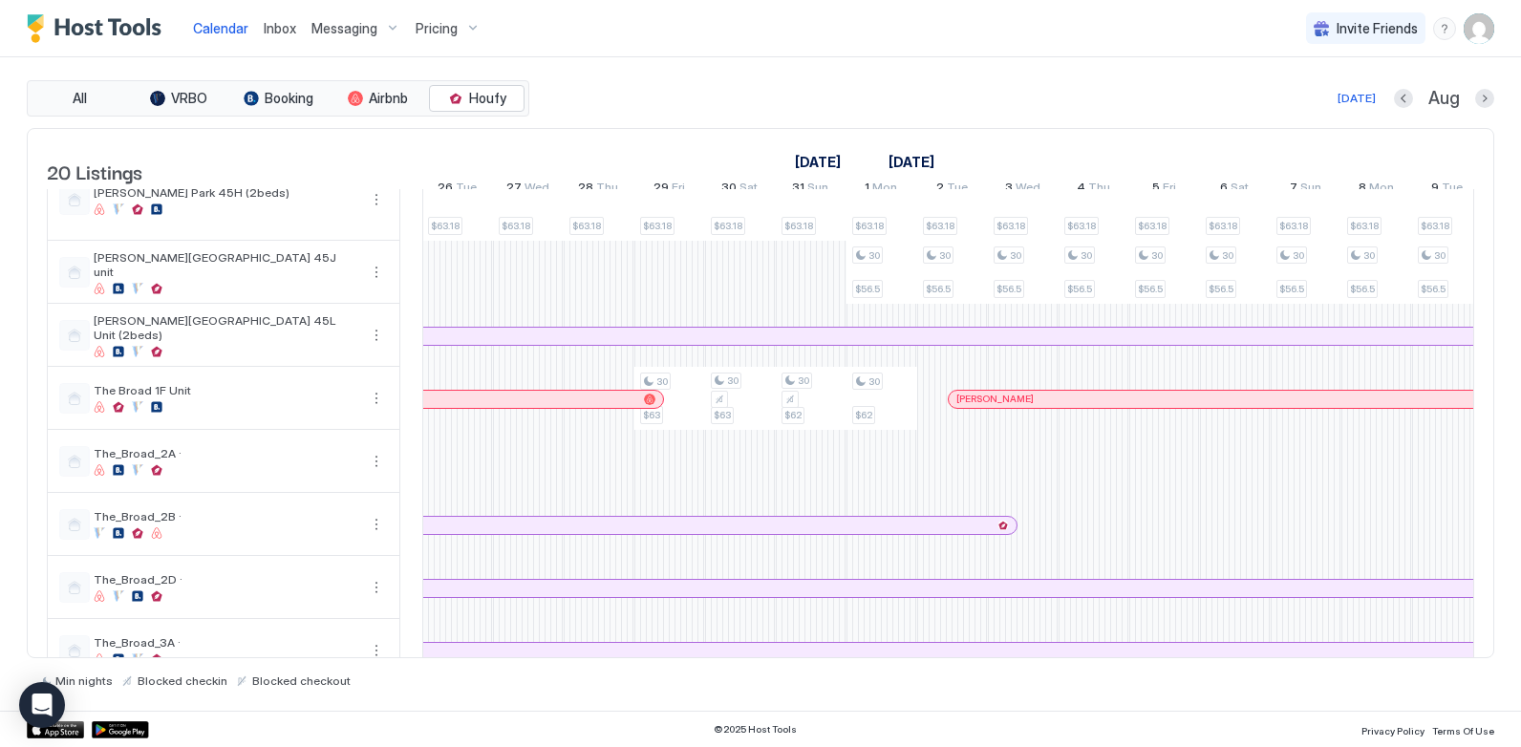
scroll to position [669, 0]
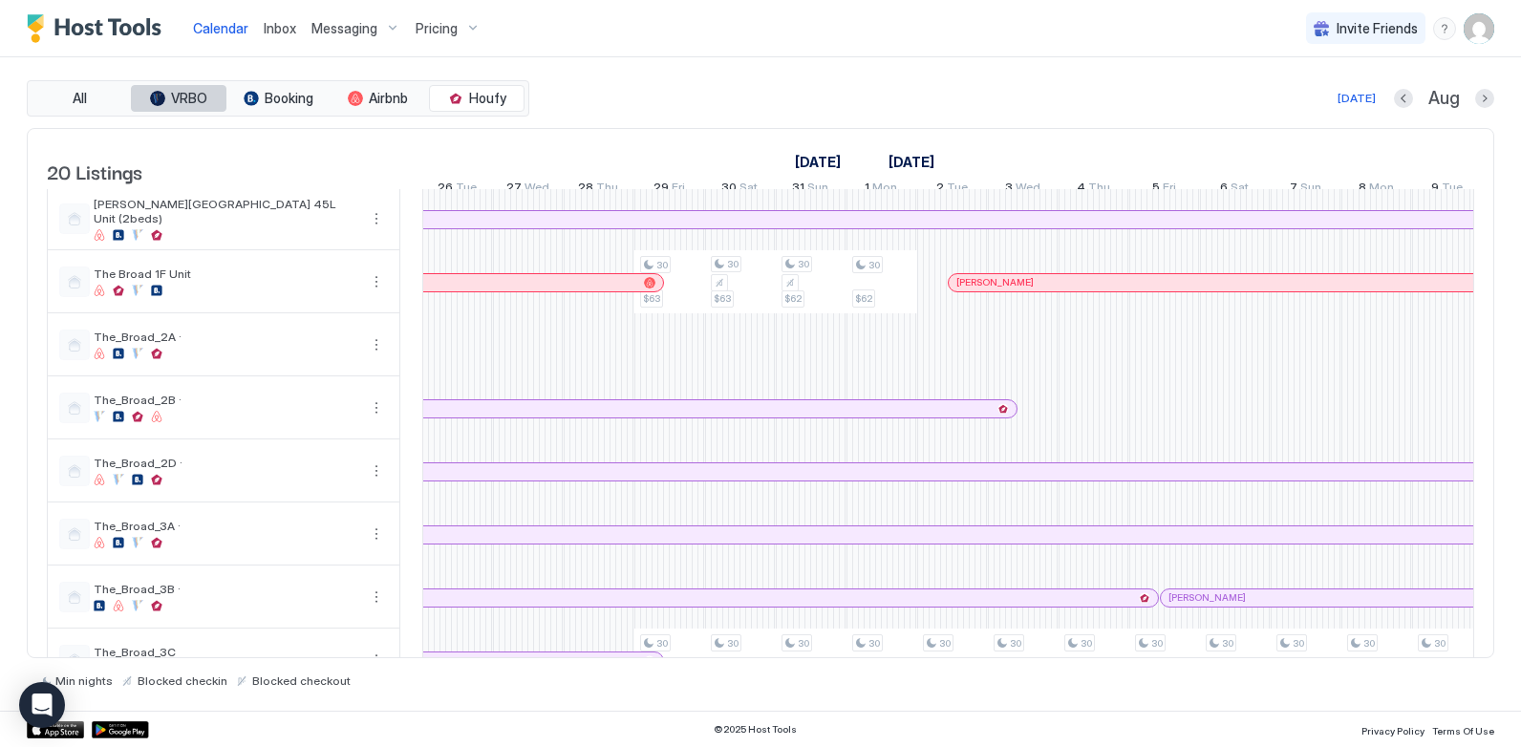
click at [204, 106] on span "VRBO" at bounding box center [189, 98] width 36 height 17
click at [274, 95] on span "Booking" at bounding box center [289, 98] width 49 height 17
click at [767, 89] on div "[DATE] Aug" at bounding box center [1013, 98] width 961 height 23
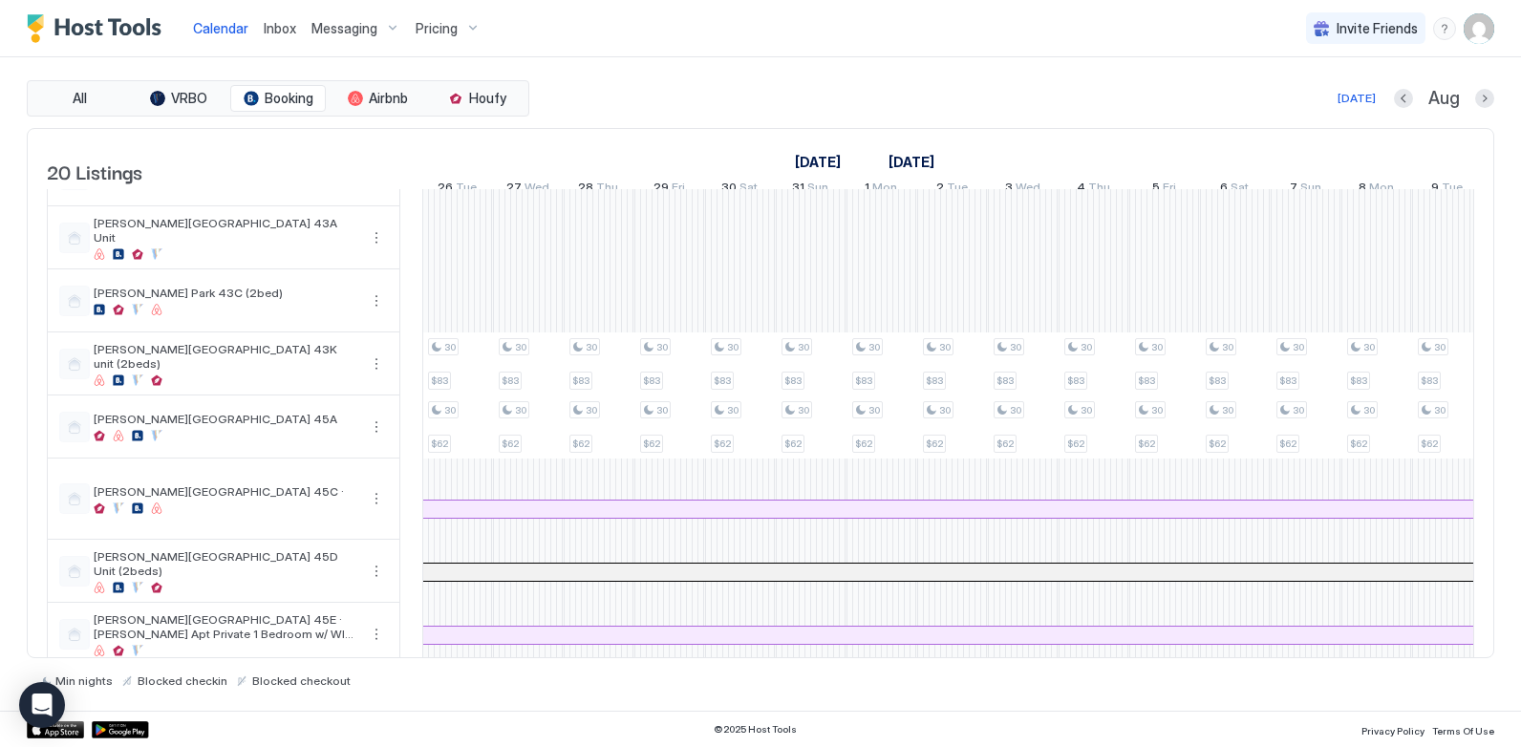
scroll to position [0, 0]
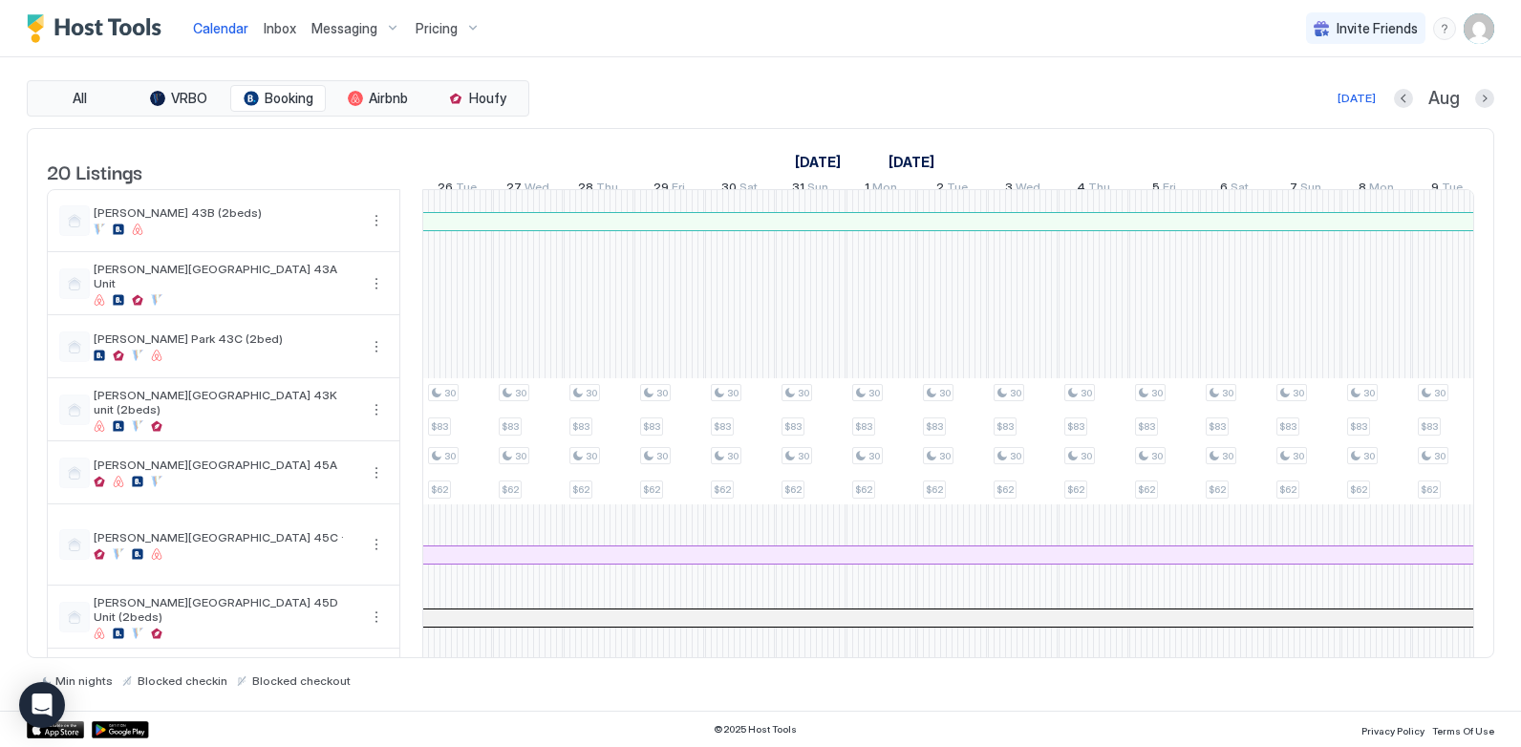
click at [464, 16] on div "Pricing" at bounding box center [448, 28] width 80 height 32
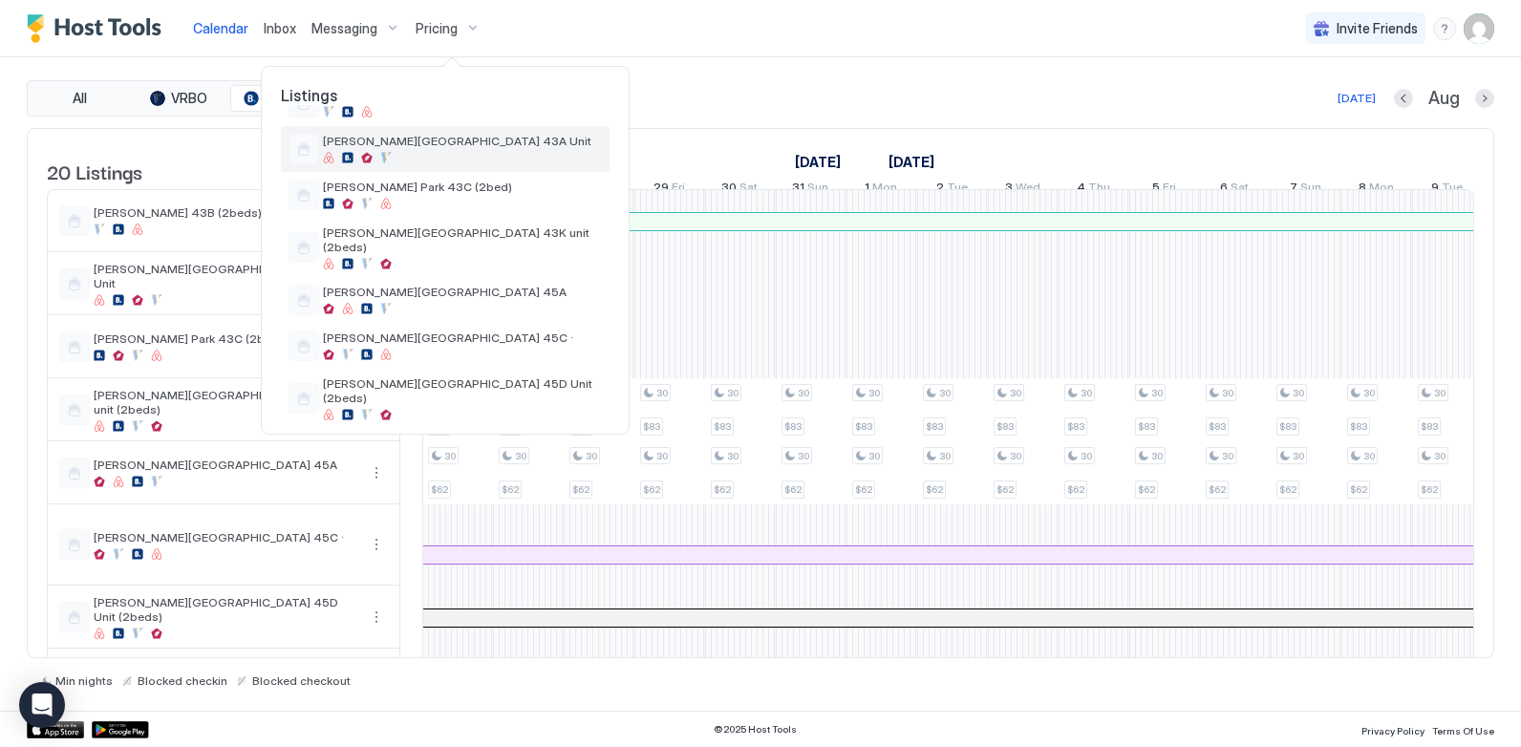
scroll to position [96, 0]
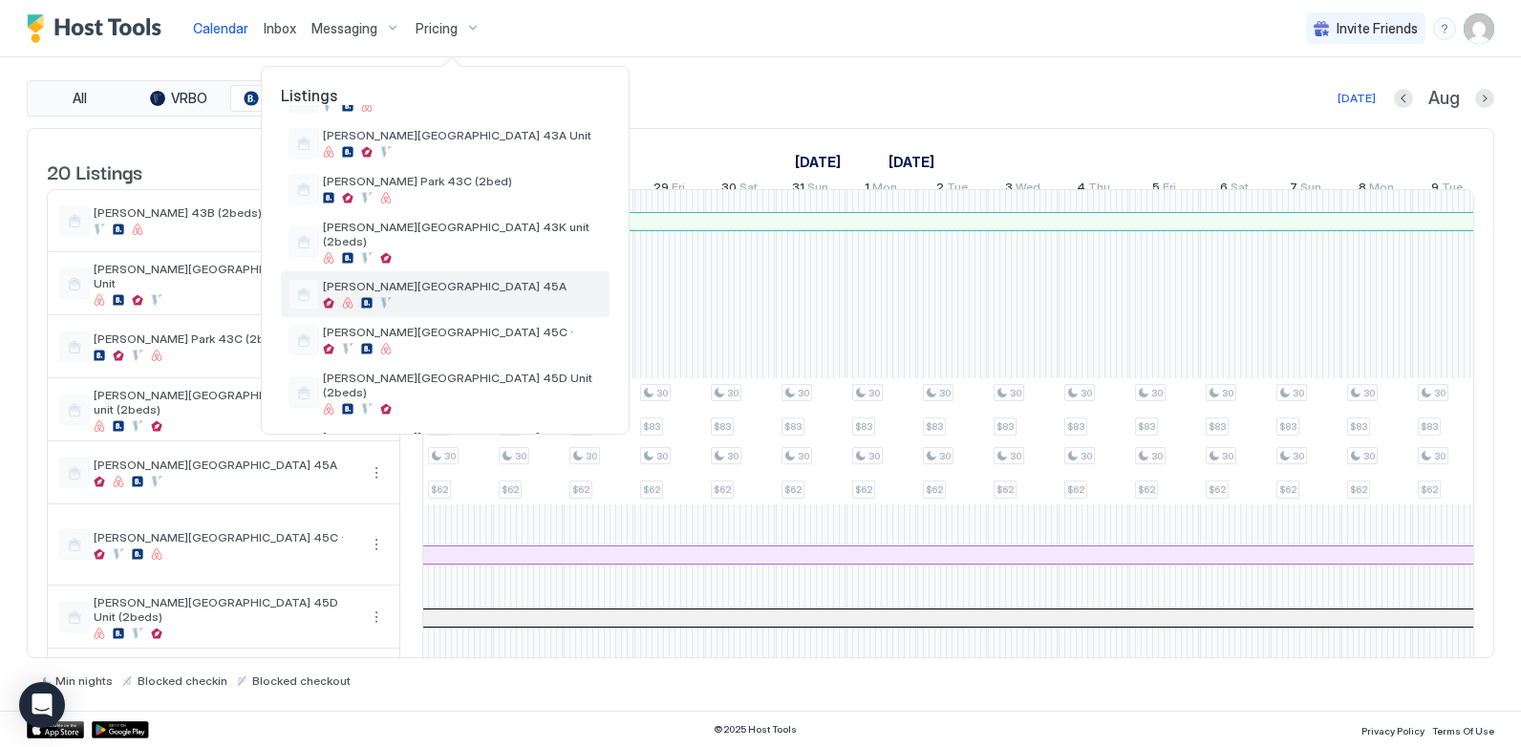
drag, startPoint x: 447, startPoint y: 260, endPoint x: 1479, endPoint y: 230, distance: 1032.3
click at [446, 271] on div "[PERSON_NAME][GEOGRAPHIC_DATA] 45A" at bounding box center [445, 294] width 329 height 46
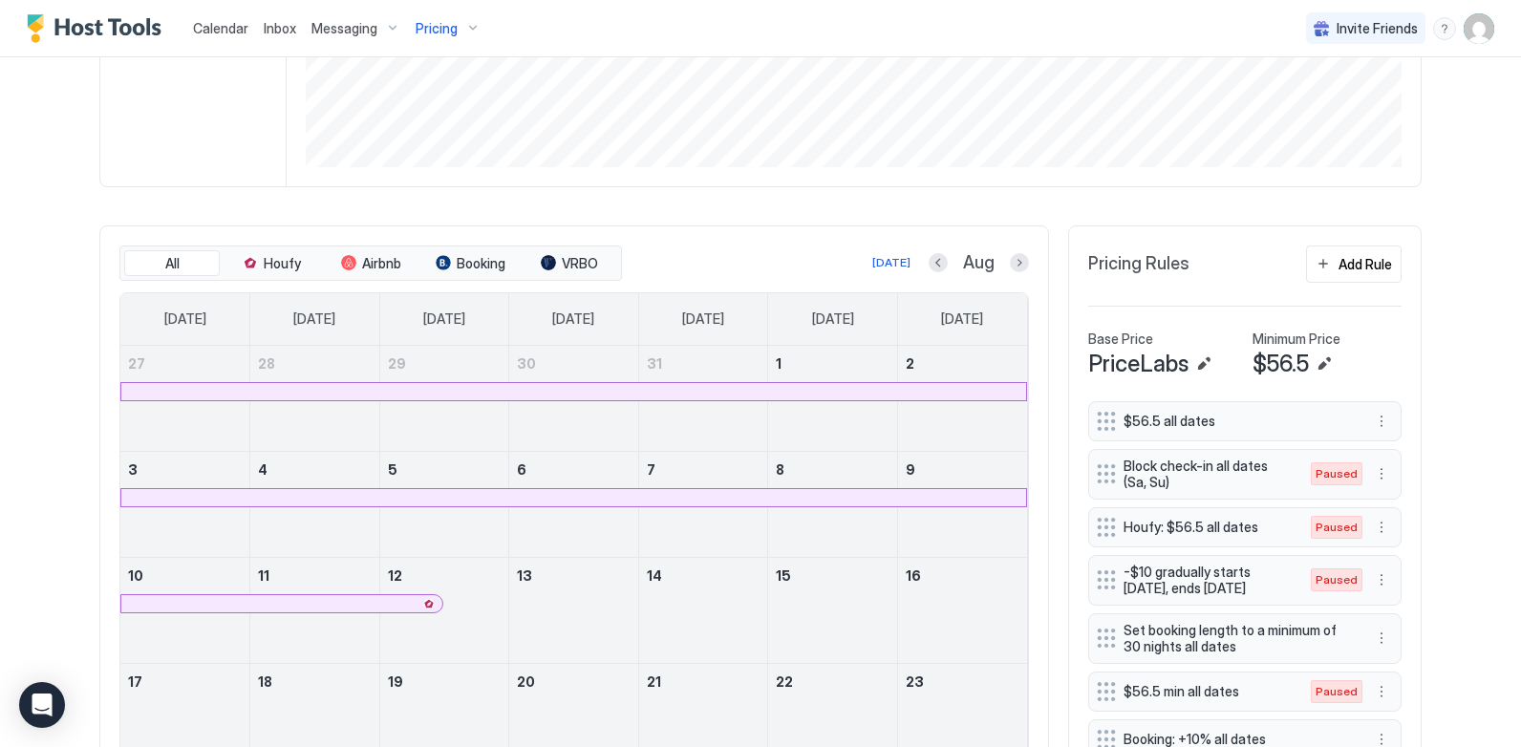
scroll to position [669, 0]
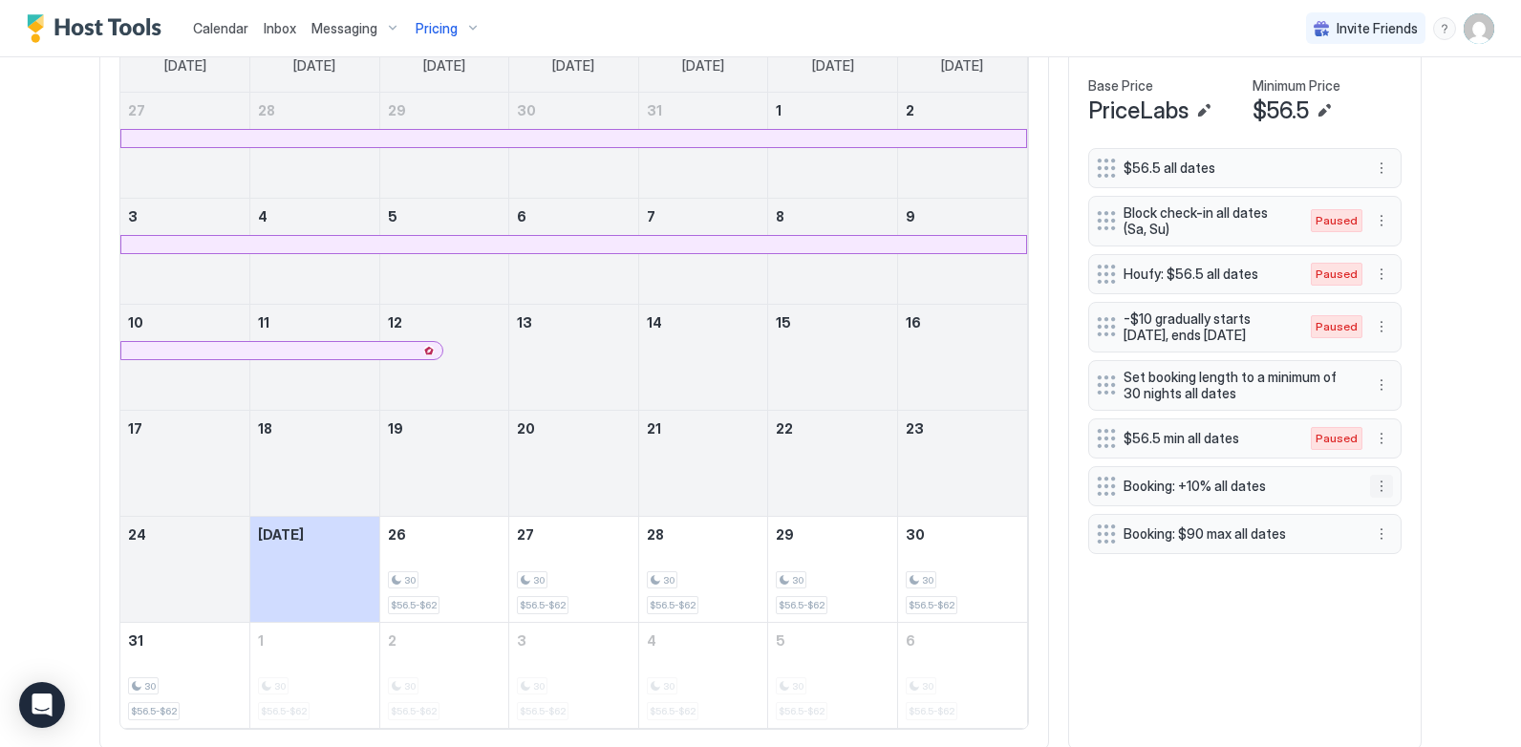
click at [1375, 484] on button "More options" at bounding box center [1381, 486] width 23 height 23
click at [1391, 544] on div "Pause" at bounding box center [1399, 543] width 55 height 14
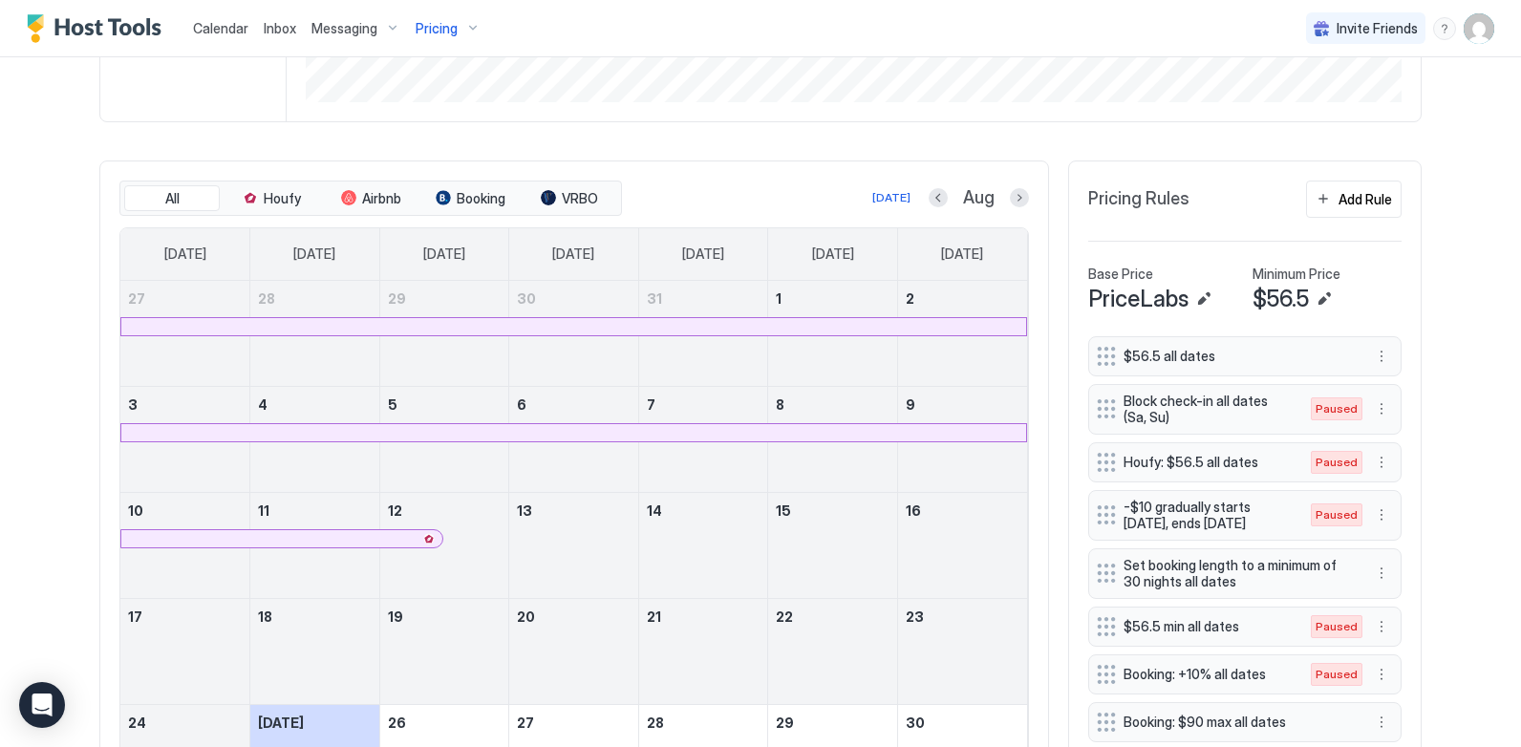
scroll to position [478, 0]
click at [1015, 202] on button "Next month" at bounding box center [1019, 200] width 19 height 19
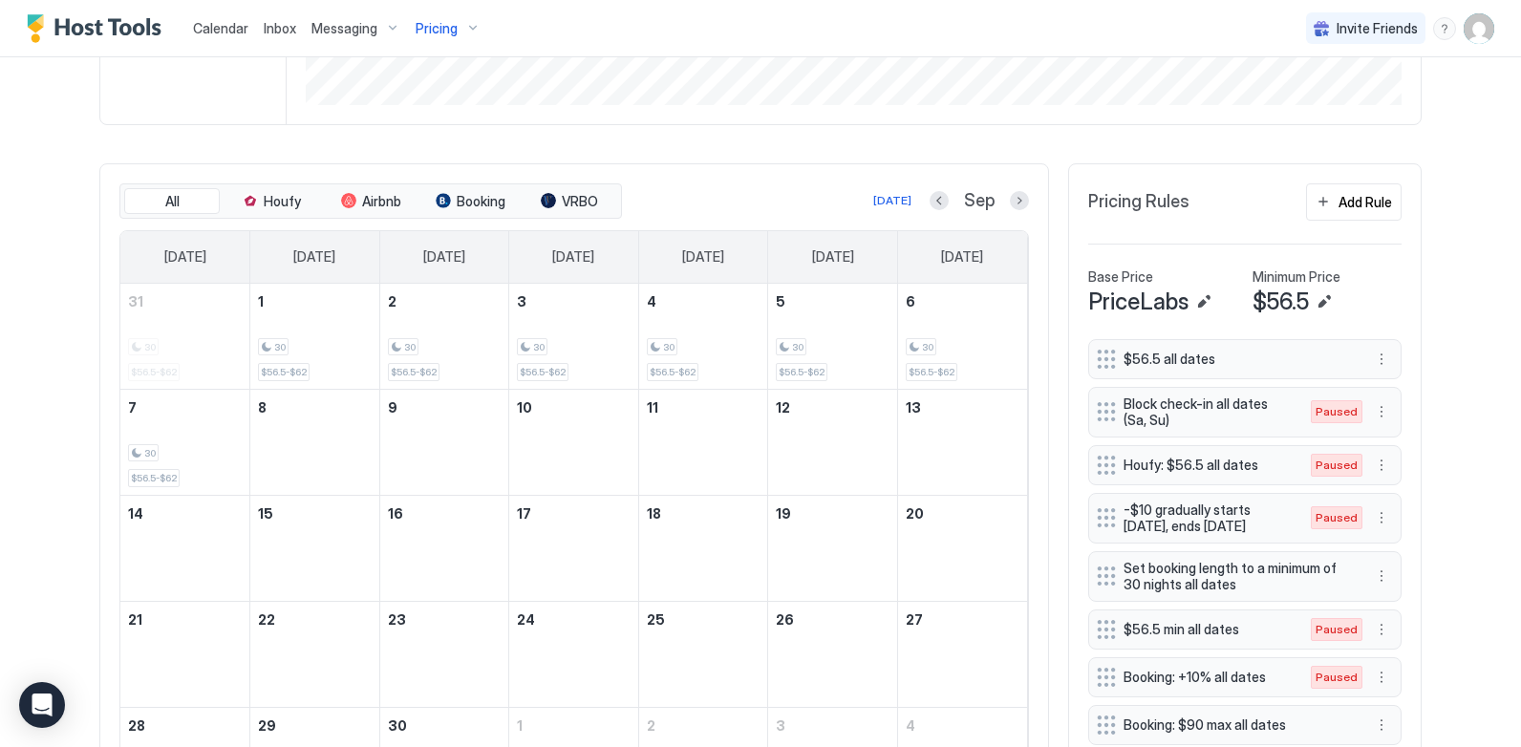
click at [273, 216] on div "All Houfy Airbnb Booking VRBO" at bounding box center [370, 201] width 503 height 36
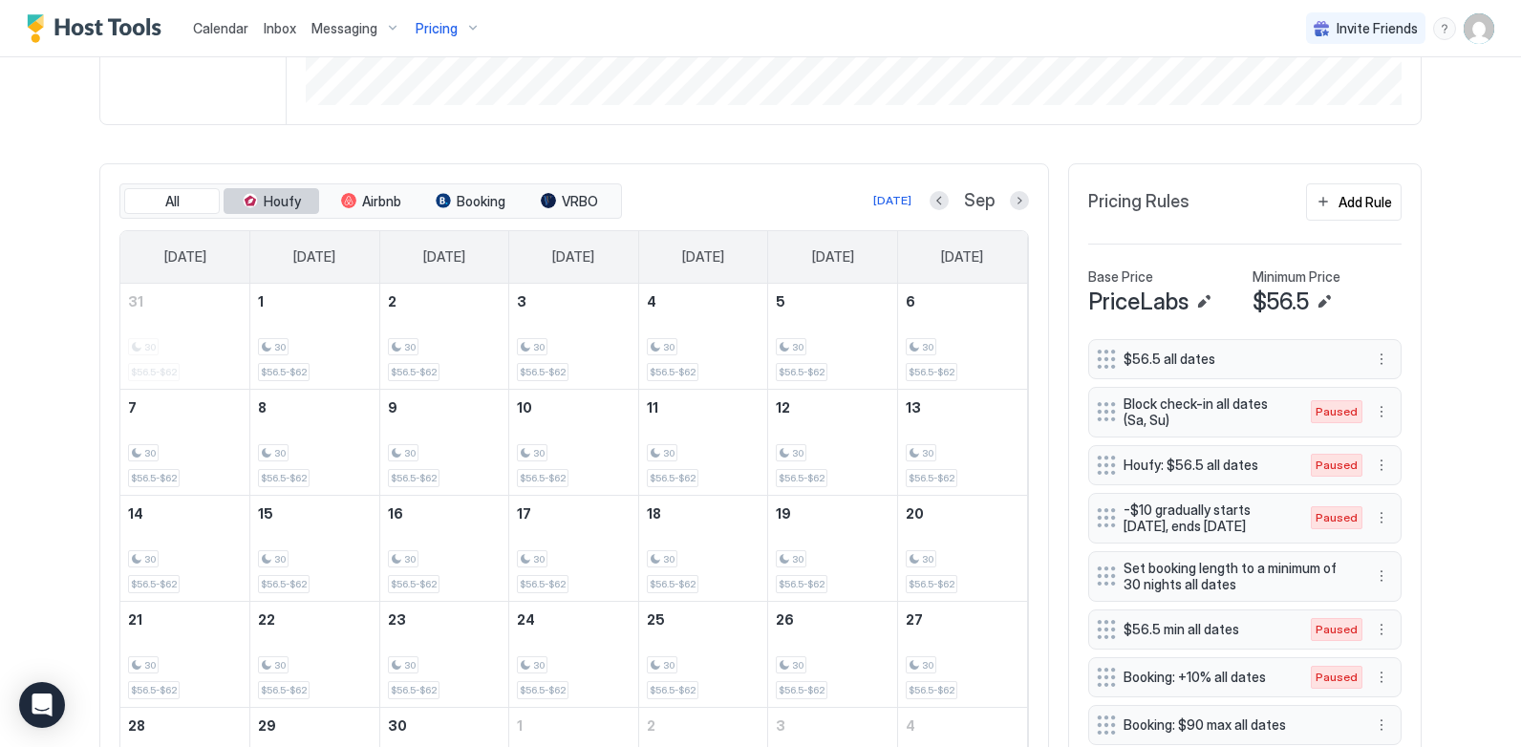
click at [280, 213] on button "Houfy" at bounding box center [272, 201] width 96 height 27
click at [385, 214] on div "All Houfy Airbnb Booking VRBO" at bounding box center [370, 201] width 503 height 36
click at [382, 206] on span "Airbnb" at bounding box center [381, 201] width 39 height 17
click at [472, 189] on button "Booking" at bounding box center [470, 201] width 96 height 27
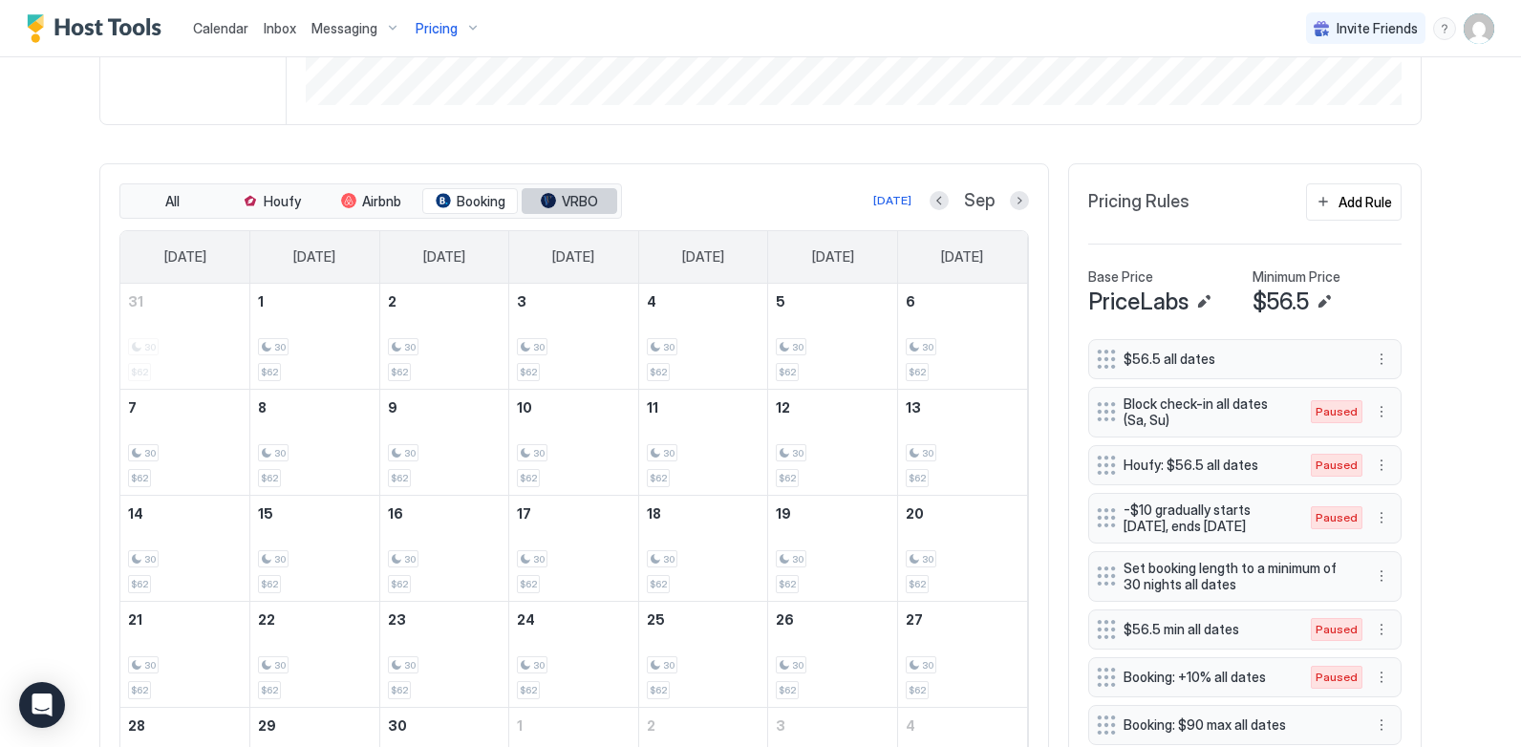
click at [596, 198] on button "VRBO" at bounding box center [570, 201] width 96 height 27
click at [697, 198] on div "[DATE] Sep" at bounding box center [827, 200] width 403 height 23
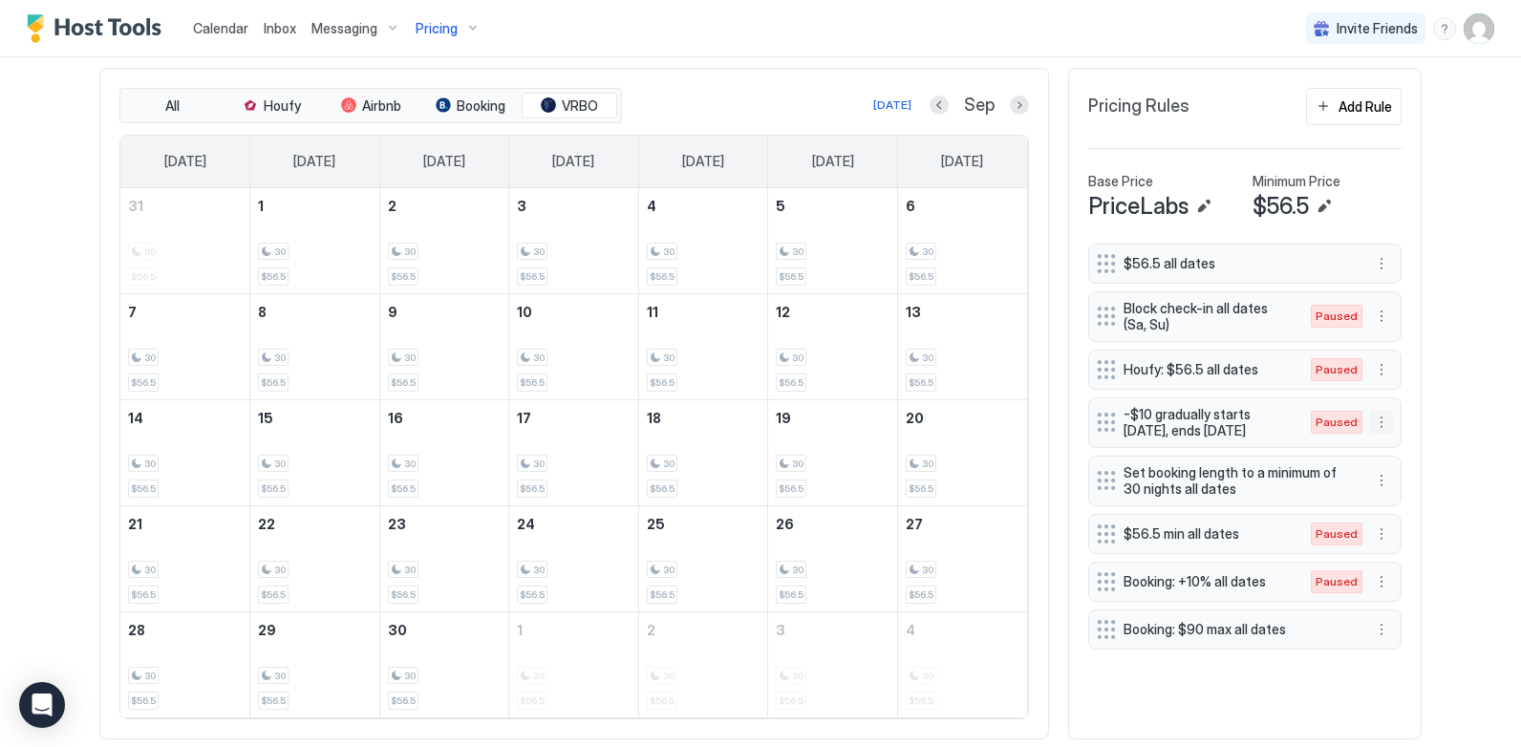
click at [1374, 422] on button "More options" at bounding box center [1381, 422] width 23 height 23
click at [1414, 507] on span "Delete" at bounding box center [1410, 511] width 35 height 14
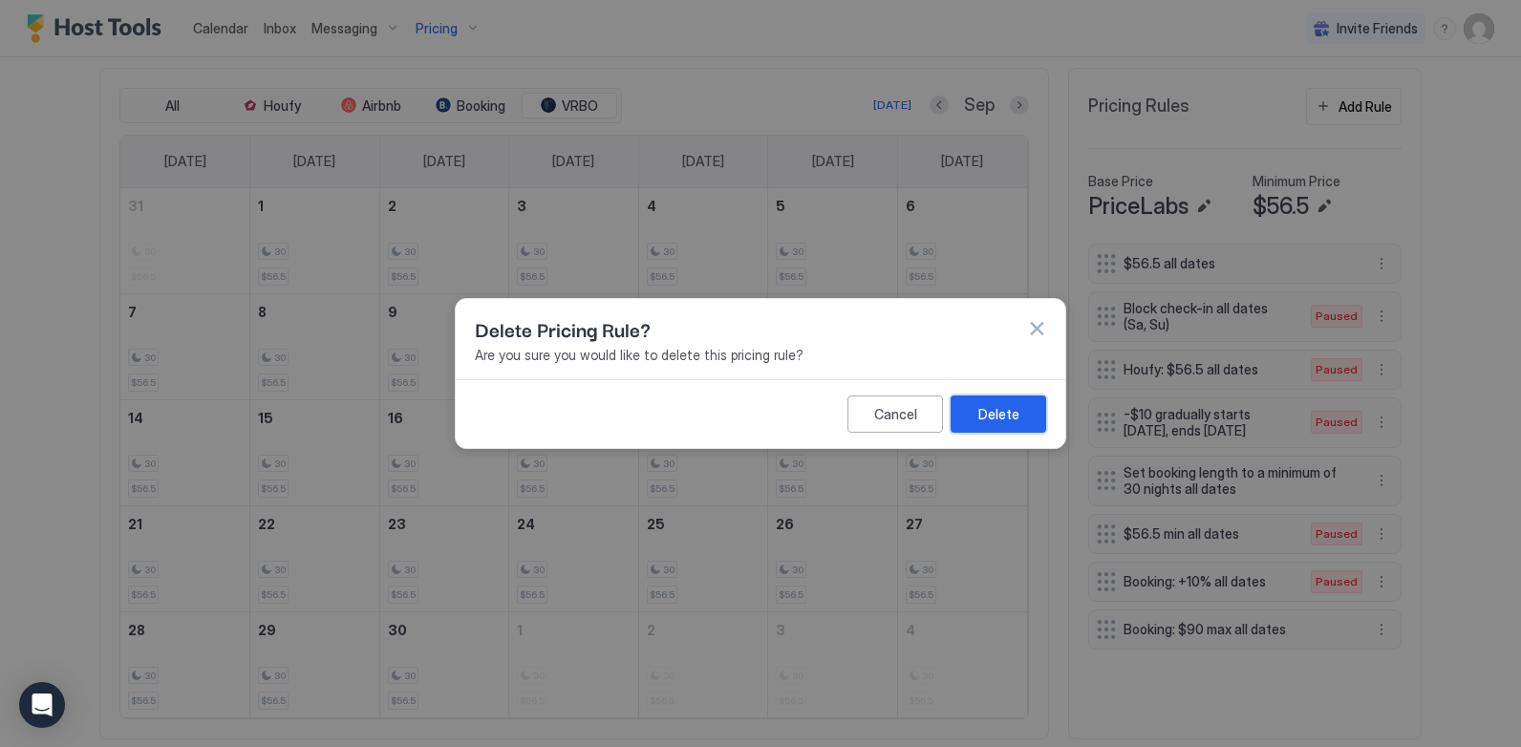
click at [1016, 415] on div "Delete" at bounding box center [998, 414] width 41 height 20
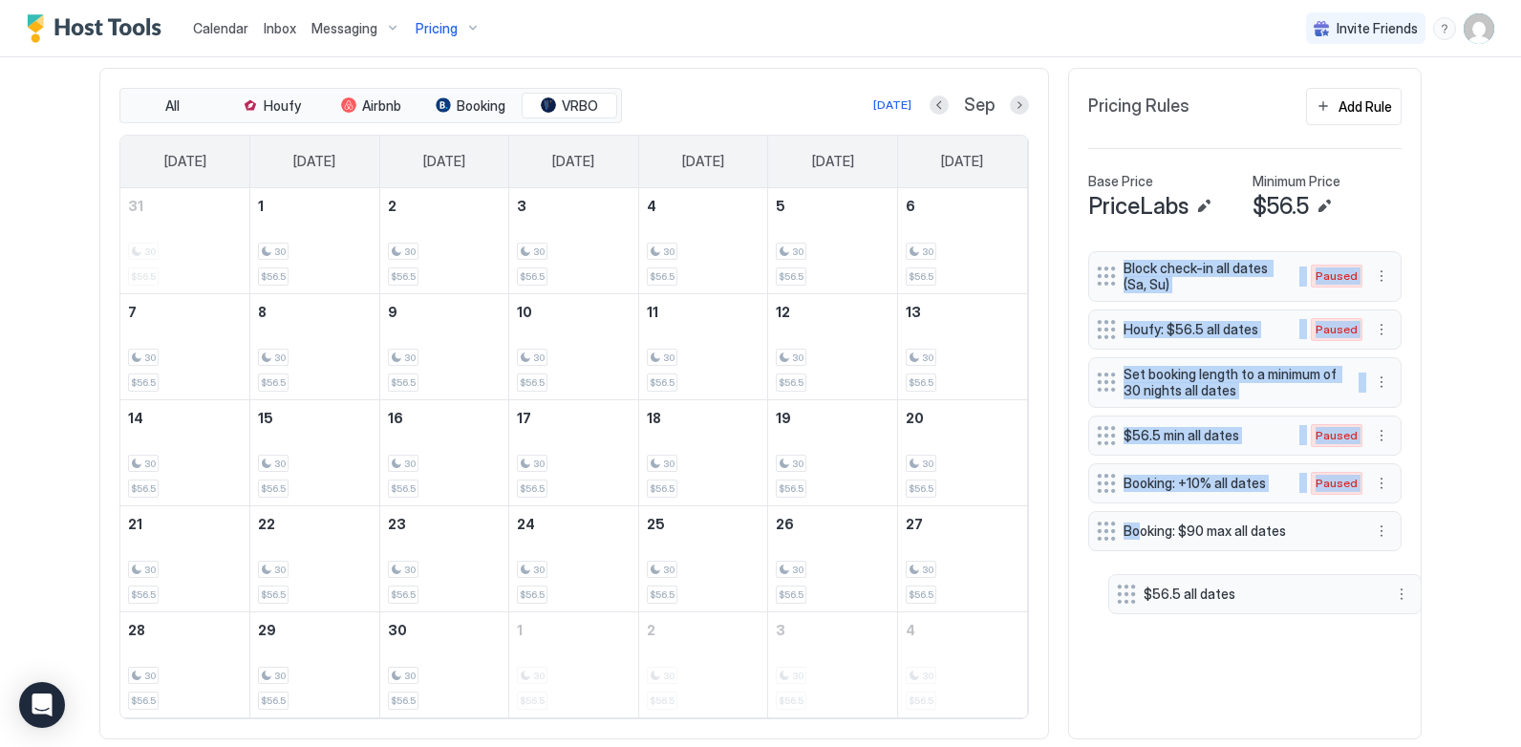
drag, startPoint x: 1095, startPoint y: 265, endPoint x: 1118, endPoint y: 594, distance: 330.4
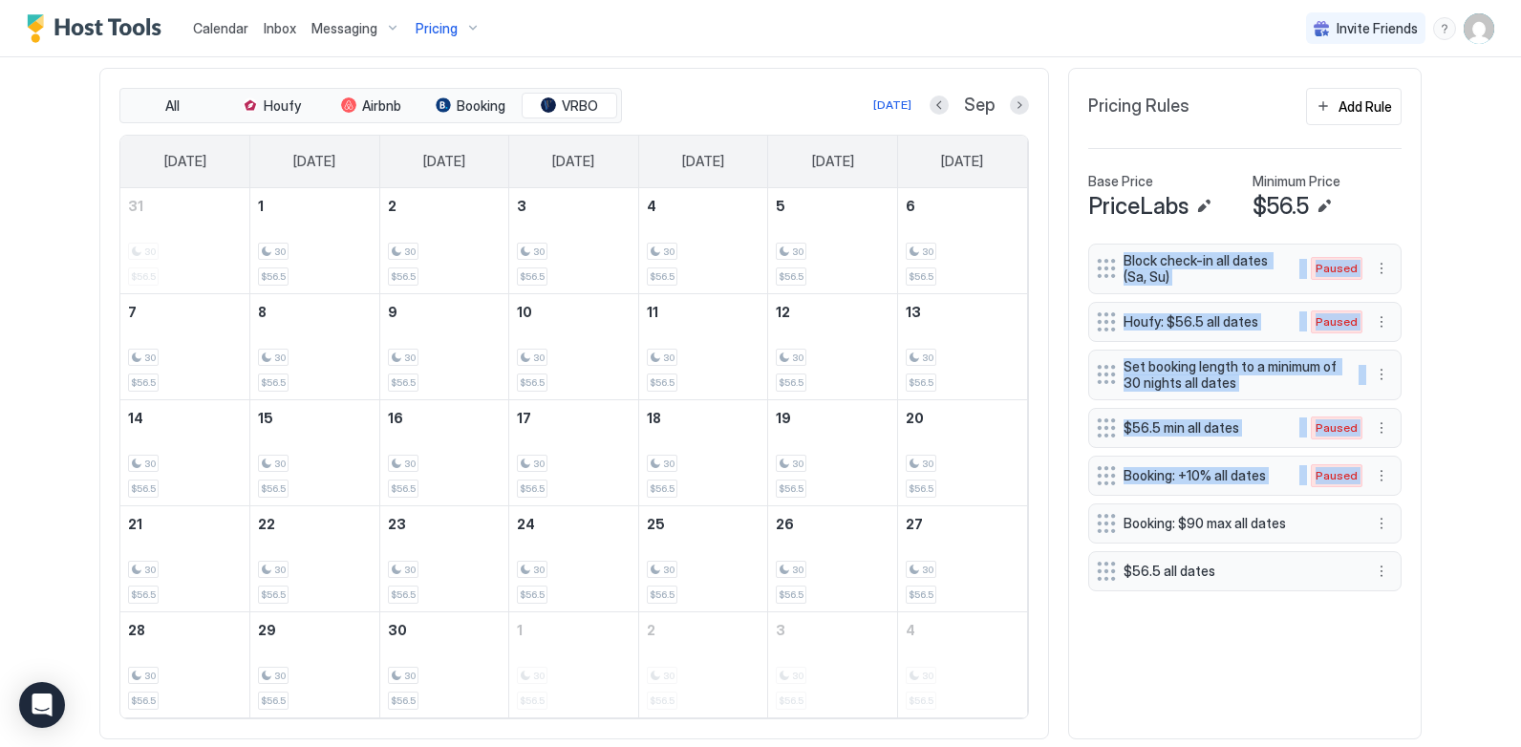
click at [1437, 363] on div "Home Pricing [PERSON_NAME][GEOGRAPHIC_DATA] 45A Calendar is now syncing... Min …" at bounding box center [761, 121] width 1376 height 1275
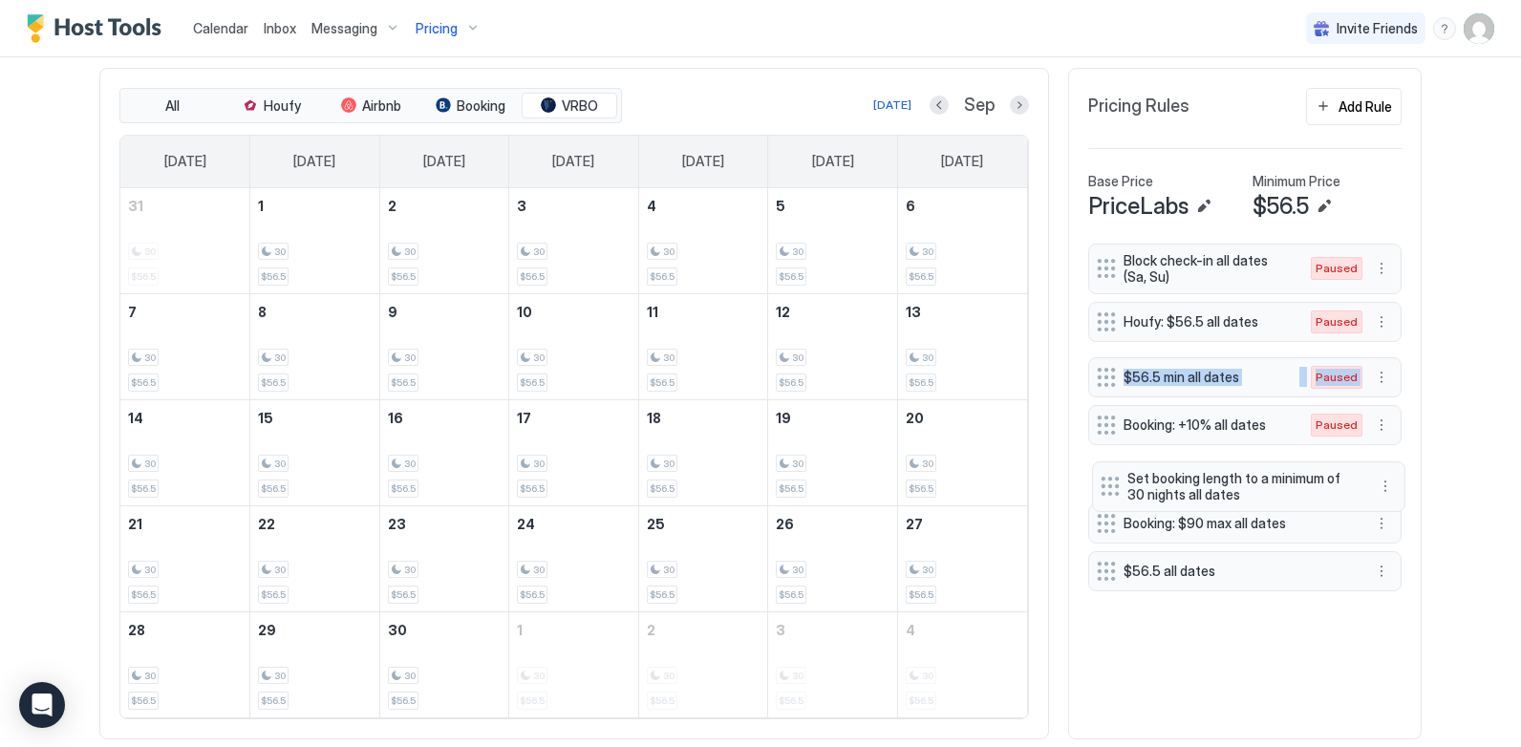
drag, startPoint x: 1099, startPoint y: 377, endPoint x: 1107, endPoint y: 489, distance: 112.1
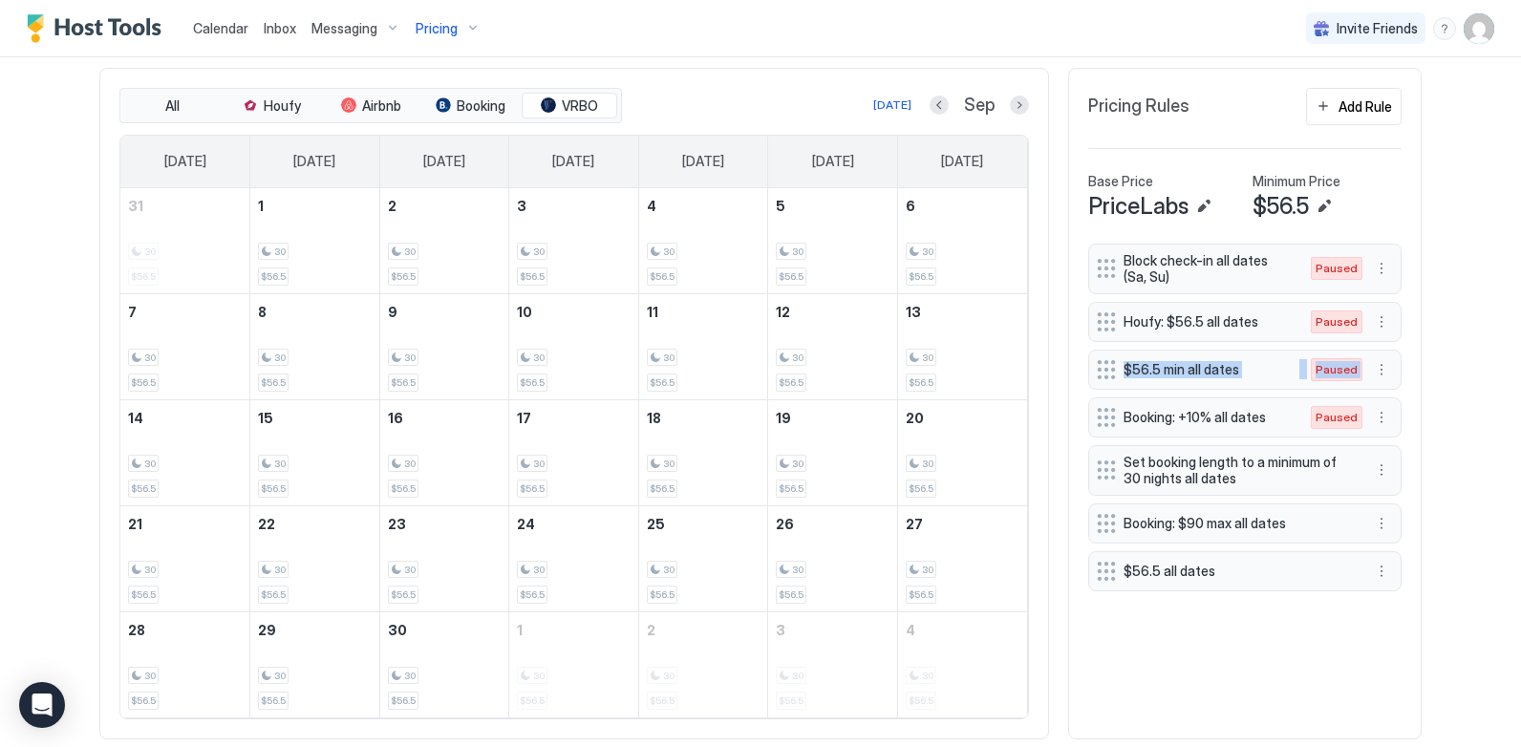
click at [1469, 406] on div "Calendar Inbox Messaging Pricing Invite Friends CL Home Pricing [PERSON_NAME][G…" at bounding box center [760, 373] width 1521 height 747
click at [1372, 320] on button "More options" at bounding box center [1381, 322] width 23 height 23
click at [1411, 403] on span "Delete" at bounding box center [1410, 409] width 35 height 14
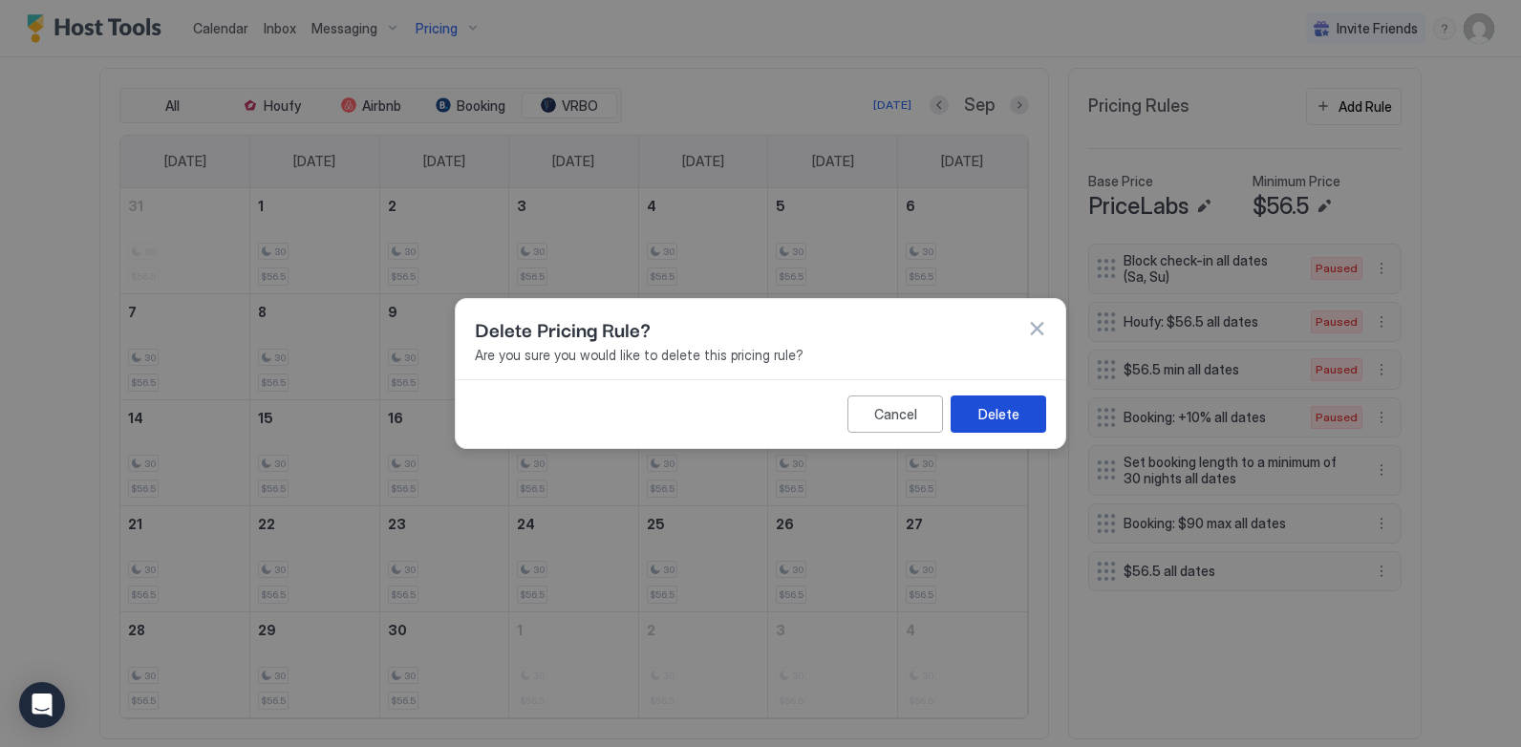
click at [1003, 410] on div "Delete" at bounding box center [998, 414] width 41 height 20
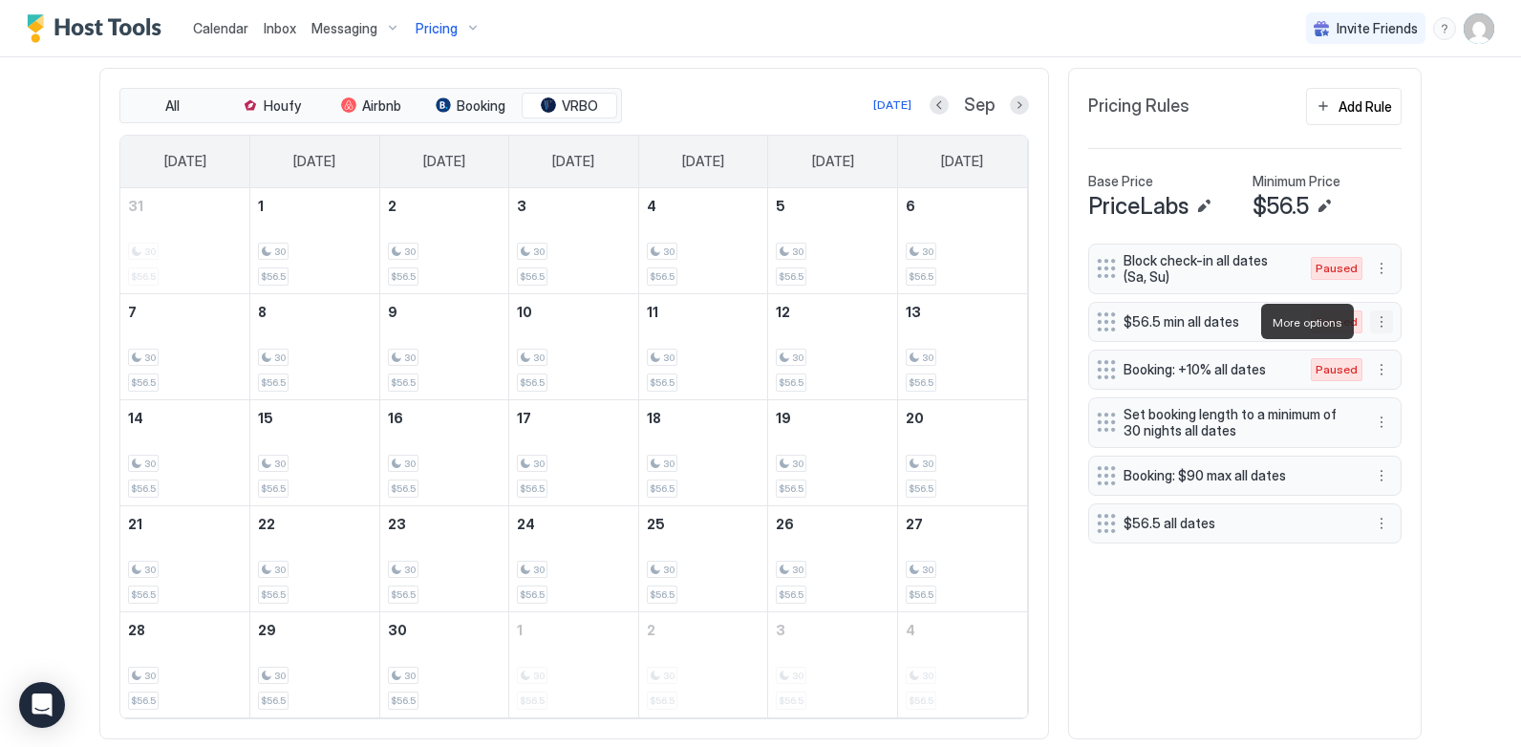
click at [1376, 323] on button "More options" at bounding box center [1381, 322] width 23 height 23
click at [1404, 350] on span "Edit" at bounding box center [1403, 348] width 21 height 14
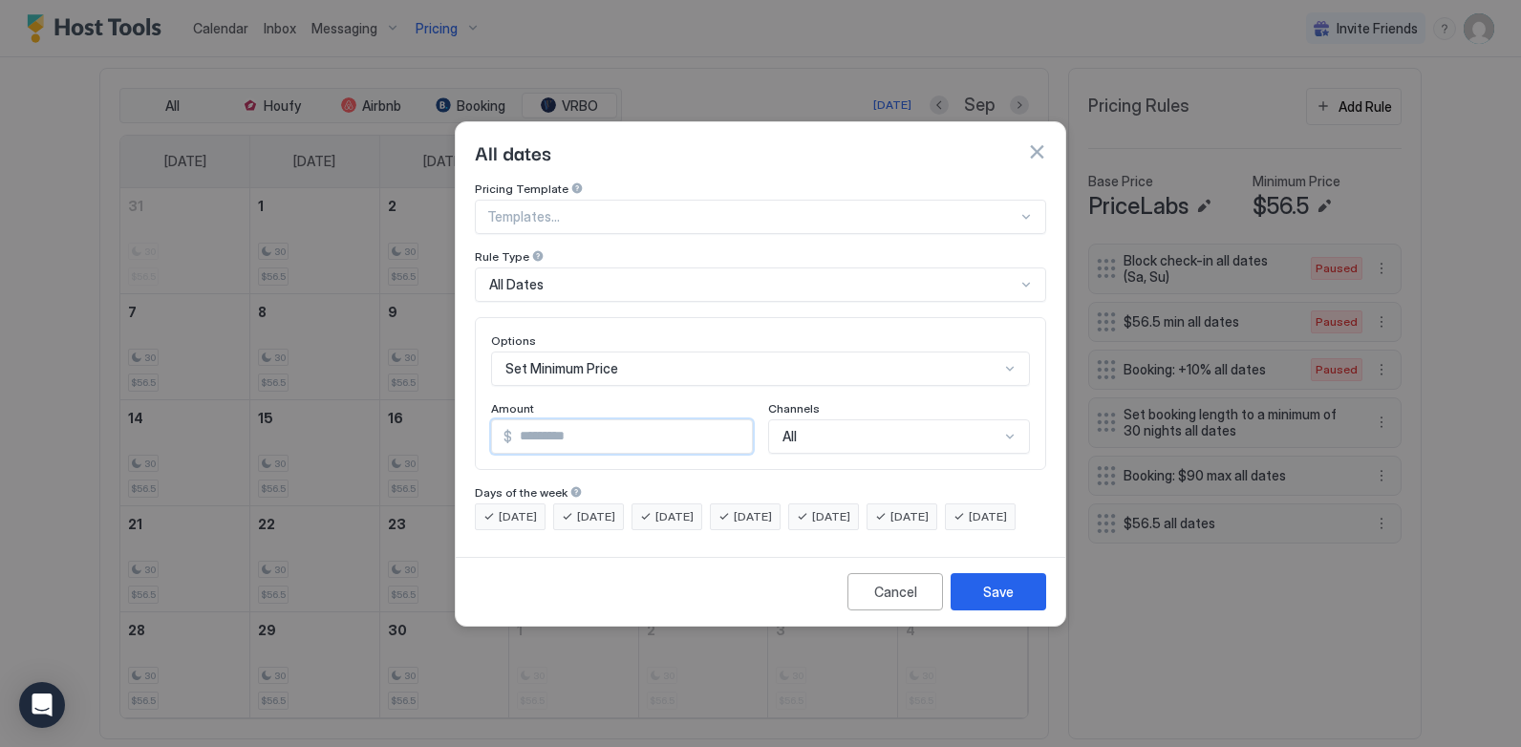
drag, startPoint x: 580, startPoint y: 416, endPoint x: 506, endPoint y: 425, distance: 74.2
click at [506, 425] on div "$ ****" at bounding box center [622, 436] width 262 height 34
type input "**"
click at [992, 602] on div "Save" at bounding box center [998, 592] width 31 height 20
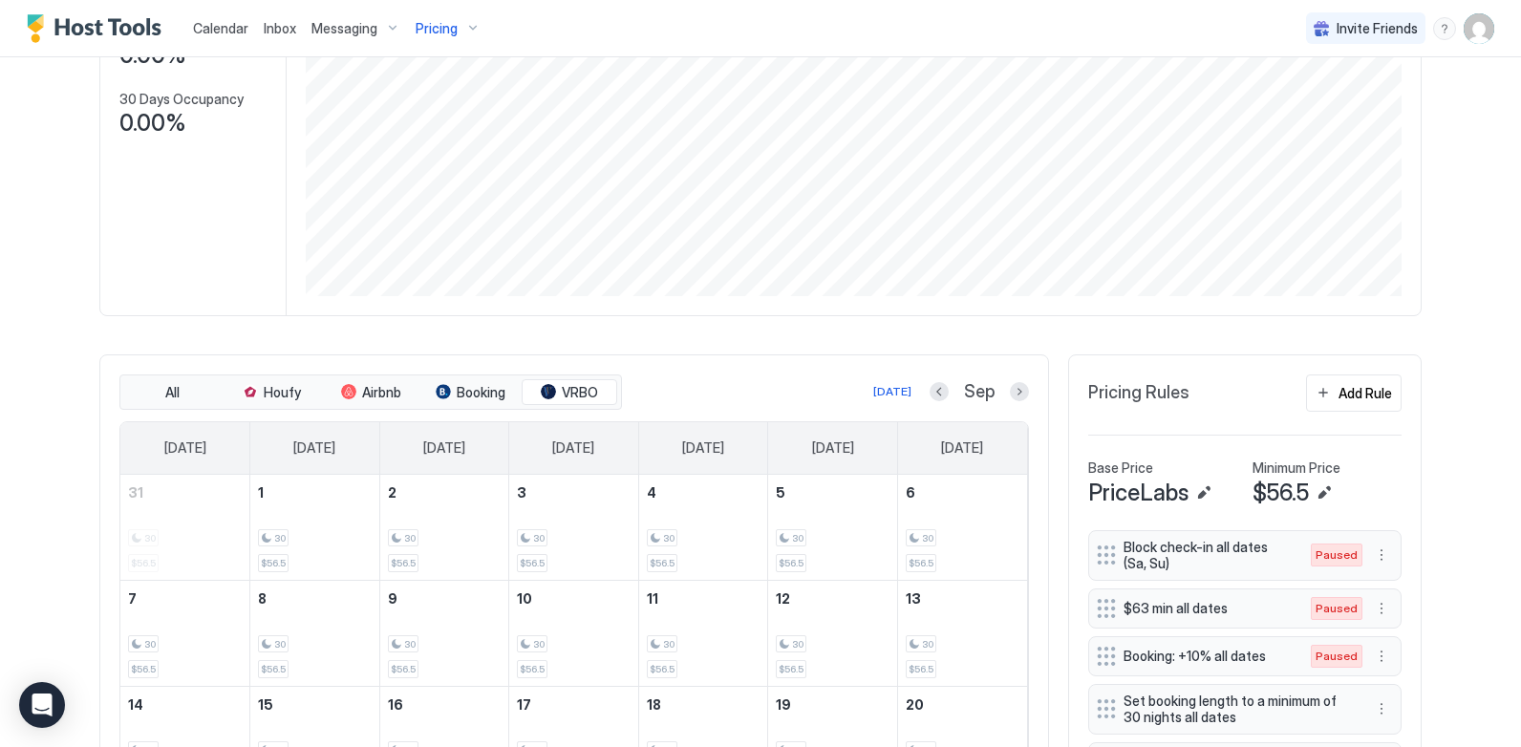
scroll to position [0, 0]
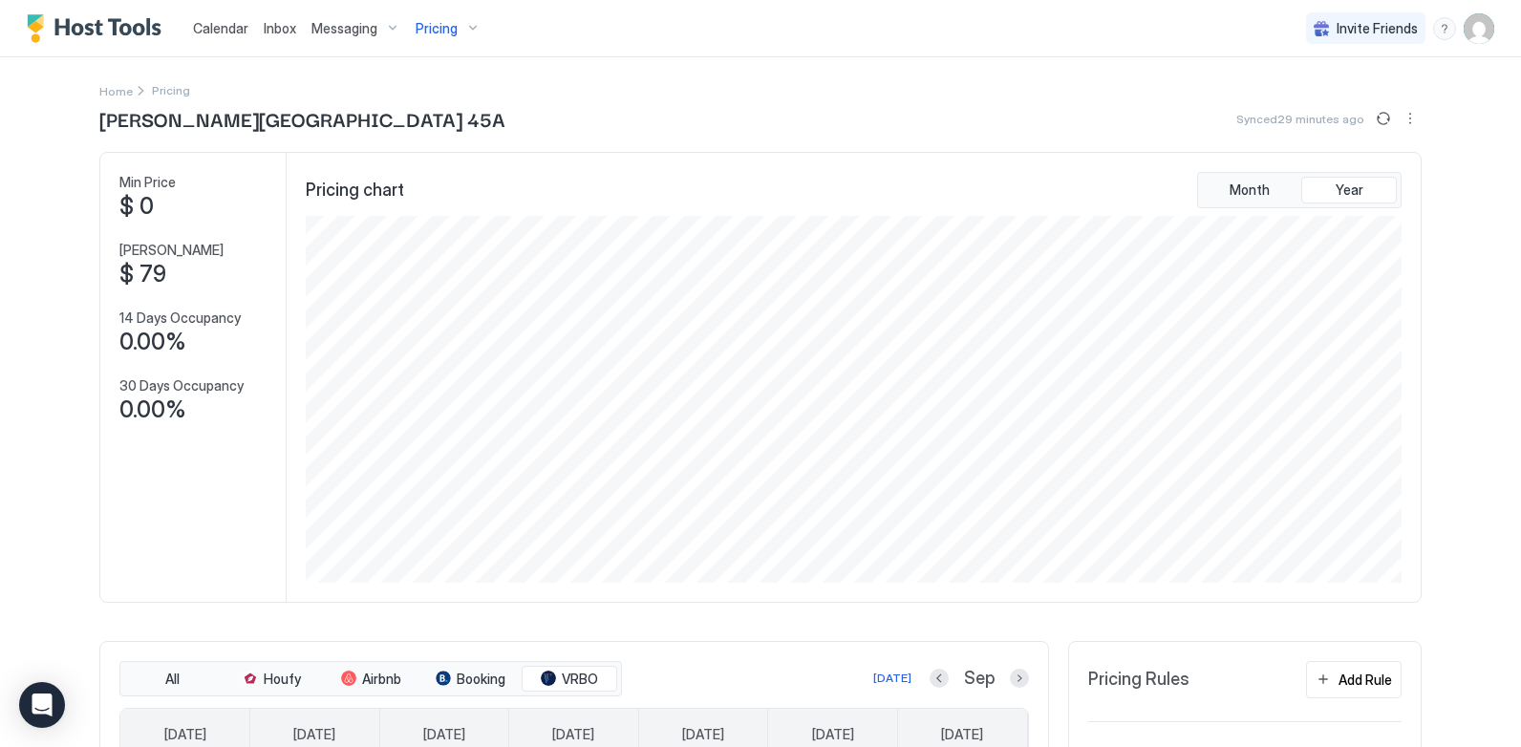
click at [239, 25] on span "Calendar" at bounding box center [220, 28] width 55 height 16
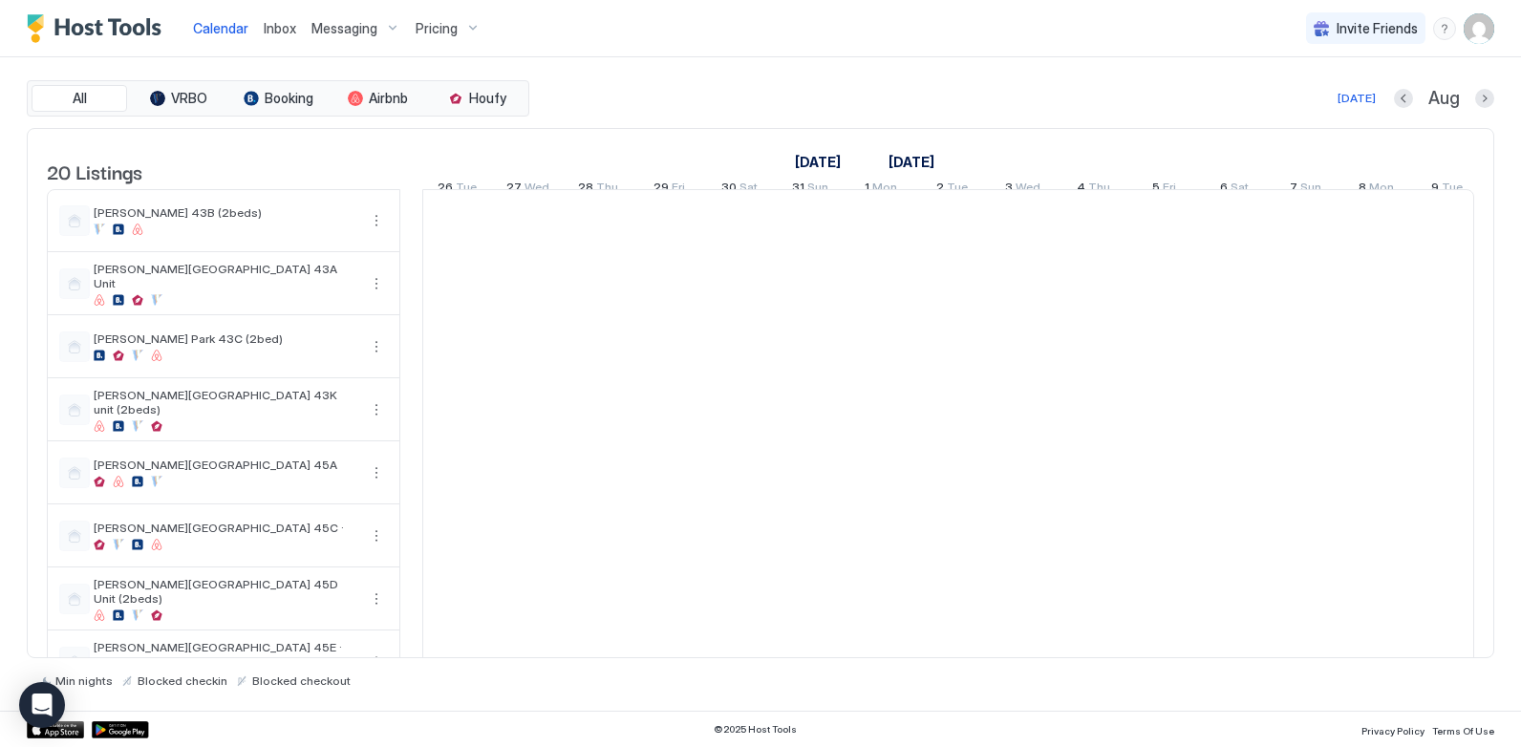
click at [220, 20] on span "Calendar" at bounding box center [220, 28] width 55 height 16
click at [1370, 99] on div "[DATE]" at bounding box center [1357, 98] width 38 height 17
drag, startPoint x: 1339, startPoint y: 103, endPoint x: 1392, endPoint y: 103, distance: 53.5
click at [1340, 103] on div "[DATE] Aug" at bounding box center [1013, 98] width 961 height 23
click at [1368, 101] on div "[DATE]" at bounding box center [1357, 98] width 38 height 17
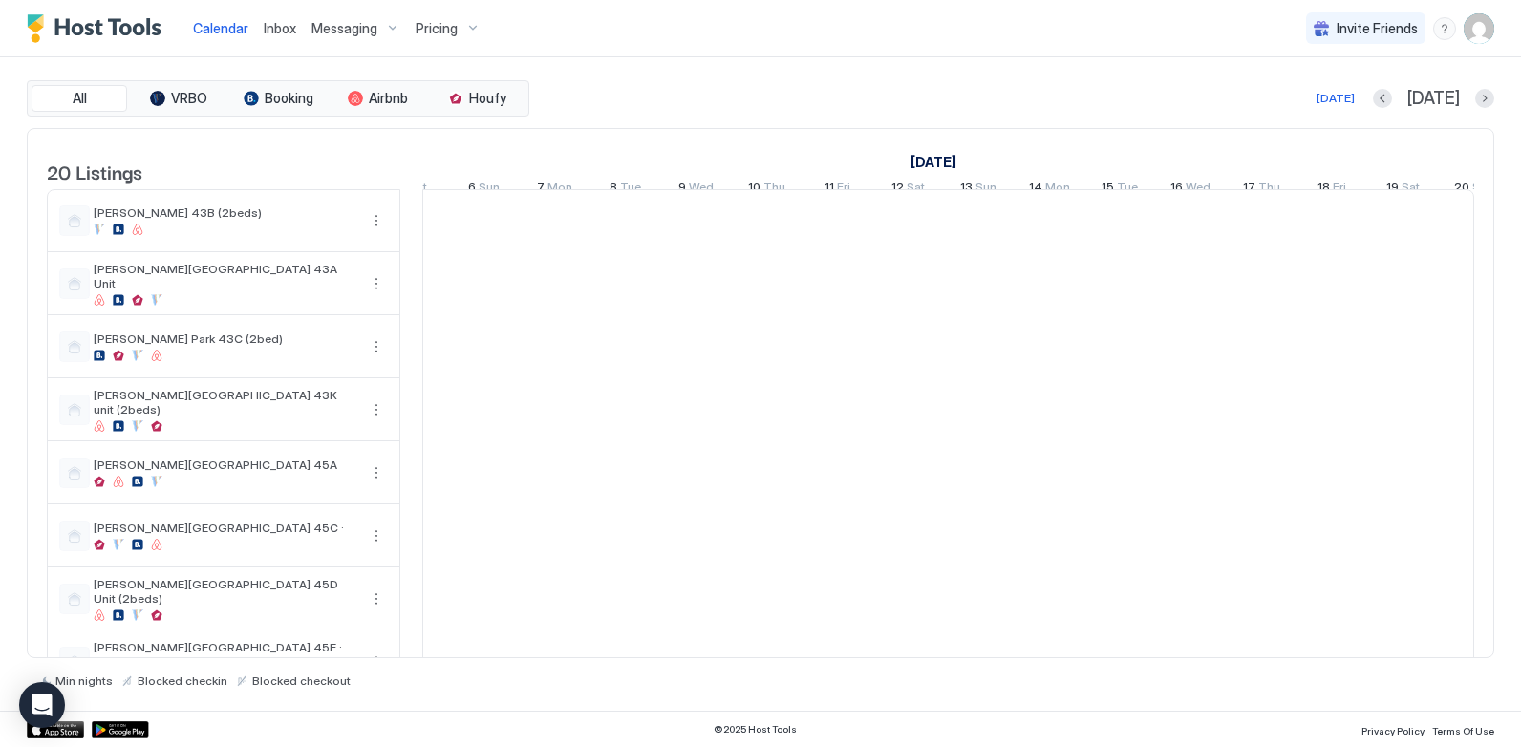
scroll to position [0, 1415]
